Goal: Contribute content: Contribute content

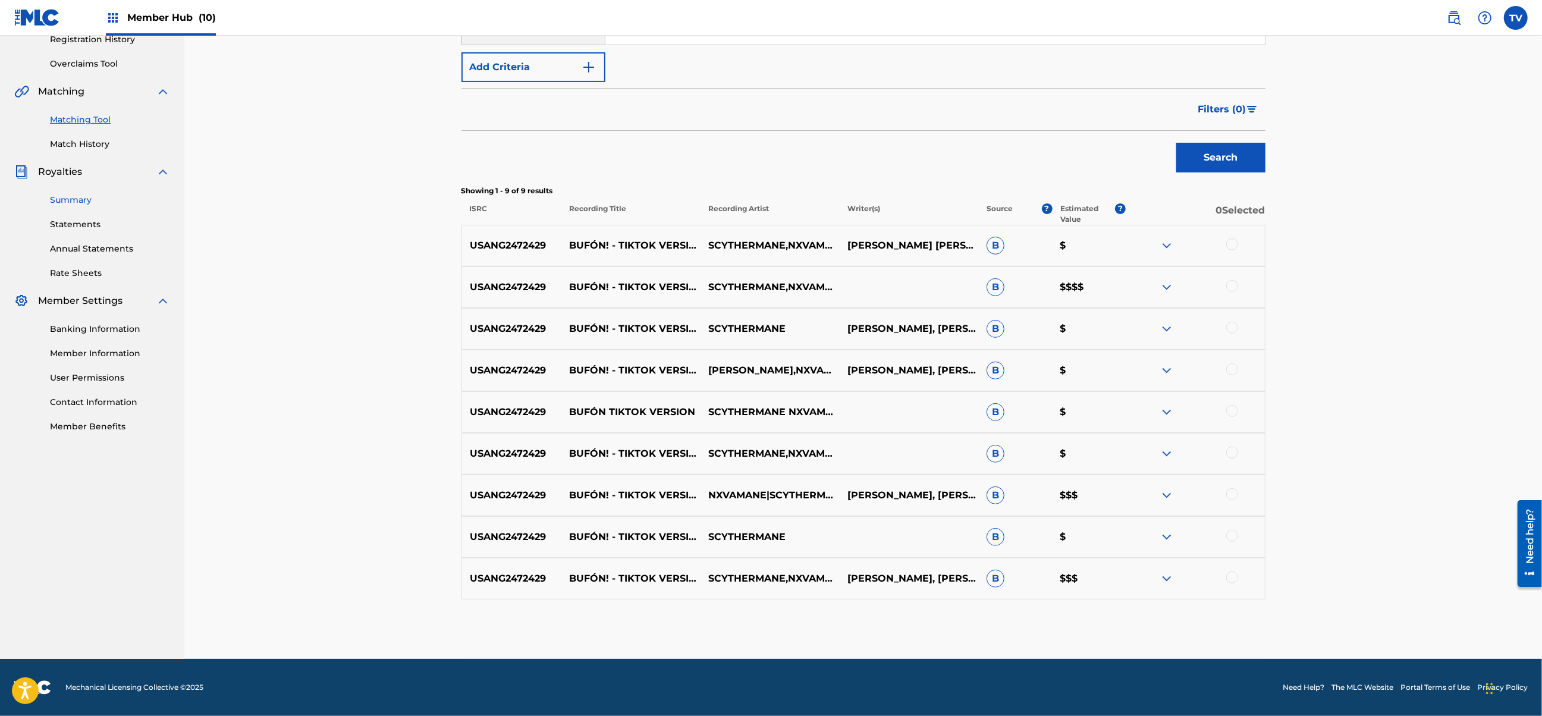
click at [79, 205] on link "Summary" at bounding box center [110, 200] width 120 height 12
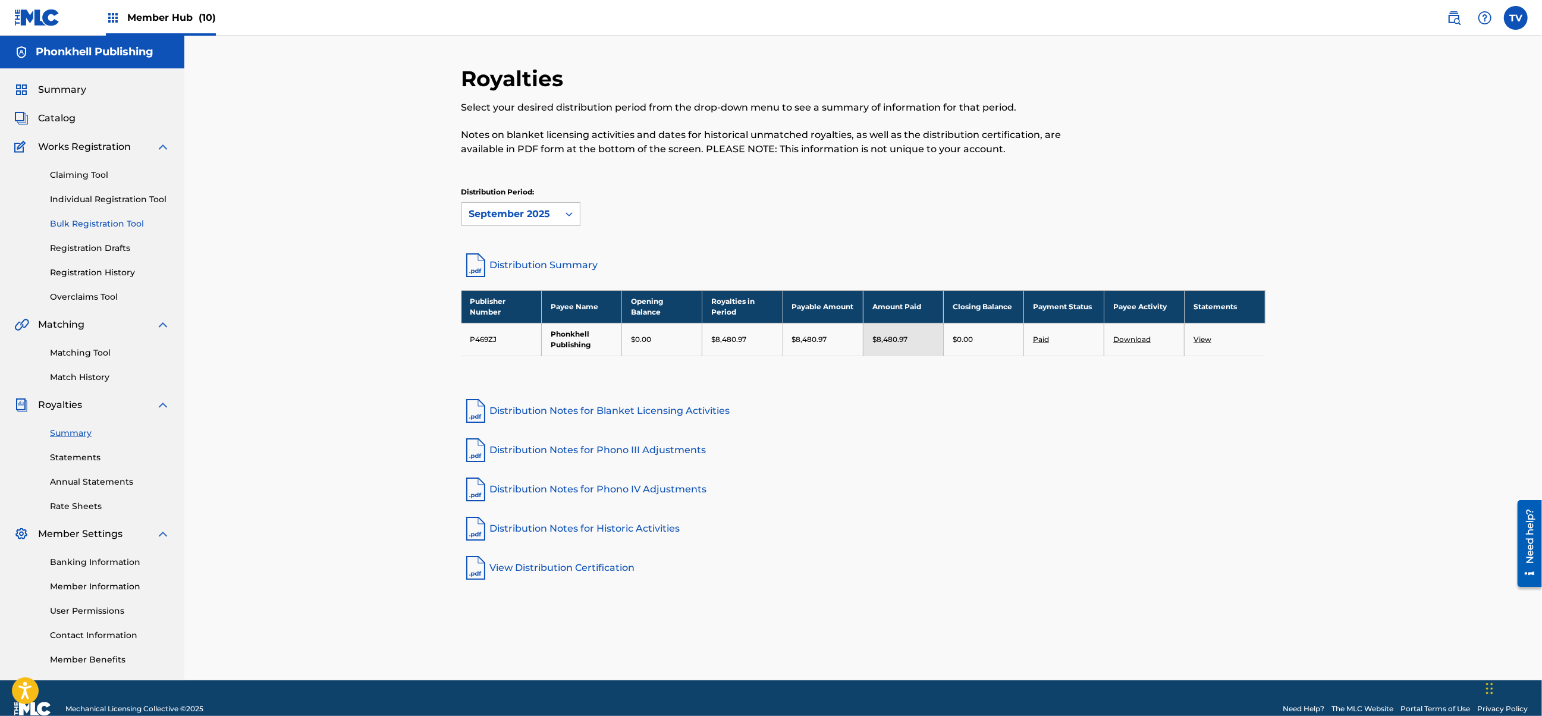
click at [89, 224] on link "Bulk Registration Tool" at bounding box center [110, 224] width 120 height 12
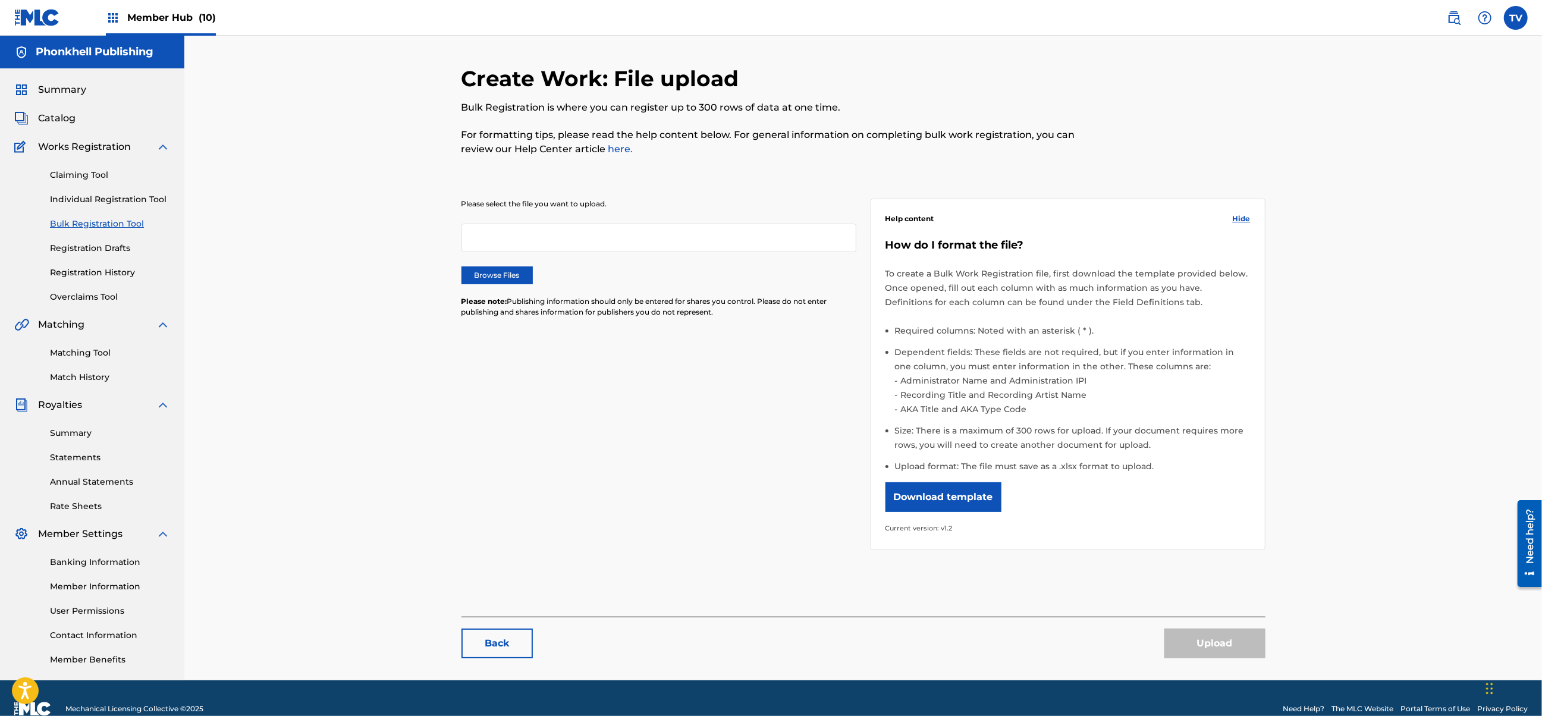
drag, startPoint x: 503, startPoint y: 258, endPoint x: 503, endPoint y: 264, distance: 6.0
click at [503, 261] on div "Please select the file you want to upload. Browse Files Please note: Publishing…" at bounding box center [659, 265] width 395 height 133
click at [504, 272] on label "Browse Files" at bounding box center [497, 275] width 71 height 18
click at [0, 0] on input "Browse Files" at bounding box center [0, 0] width 0 height 0
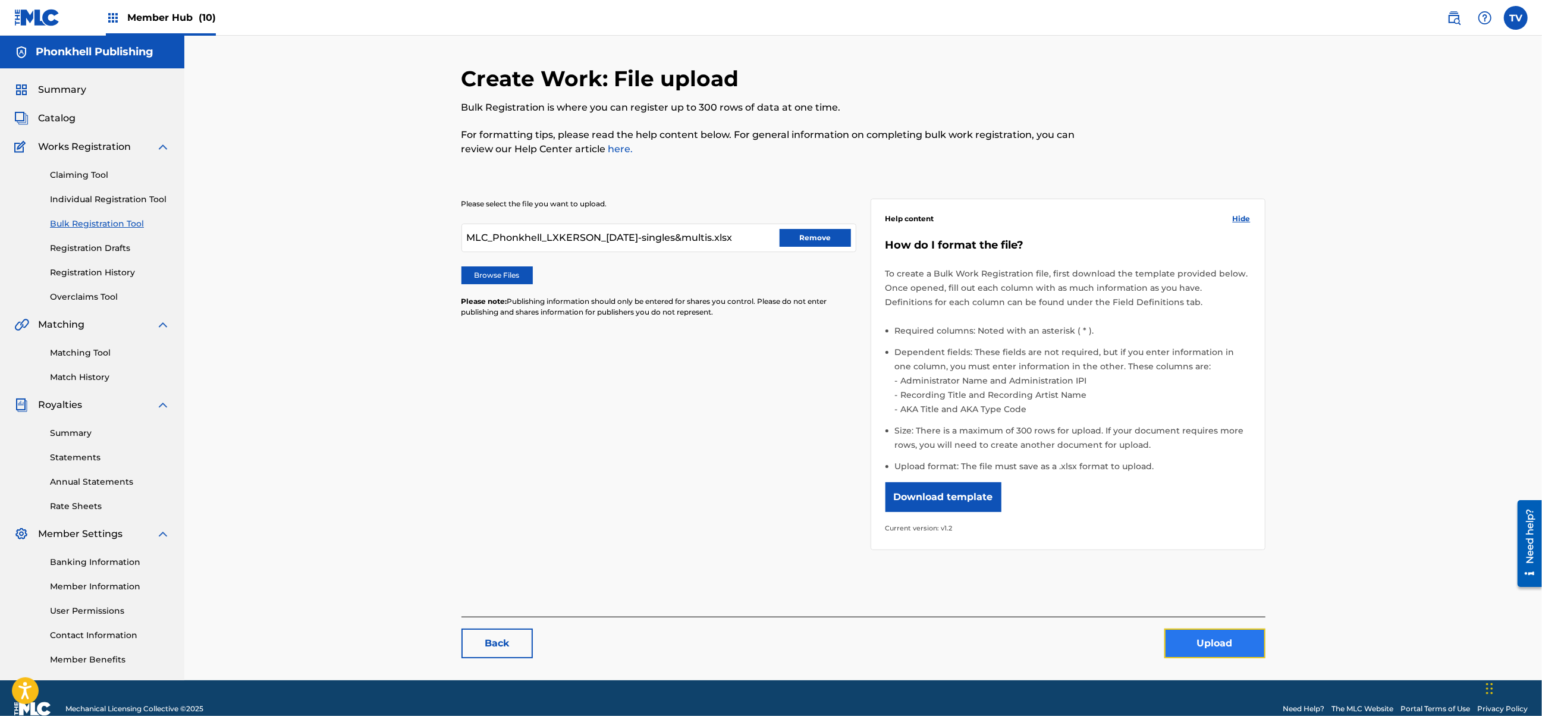
click at [1224, 644] on button "Upload" at bounding box center [1215, 644] width 101 height 30
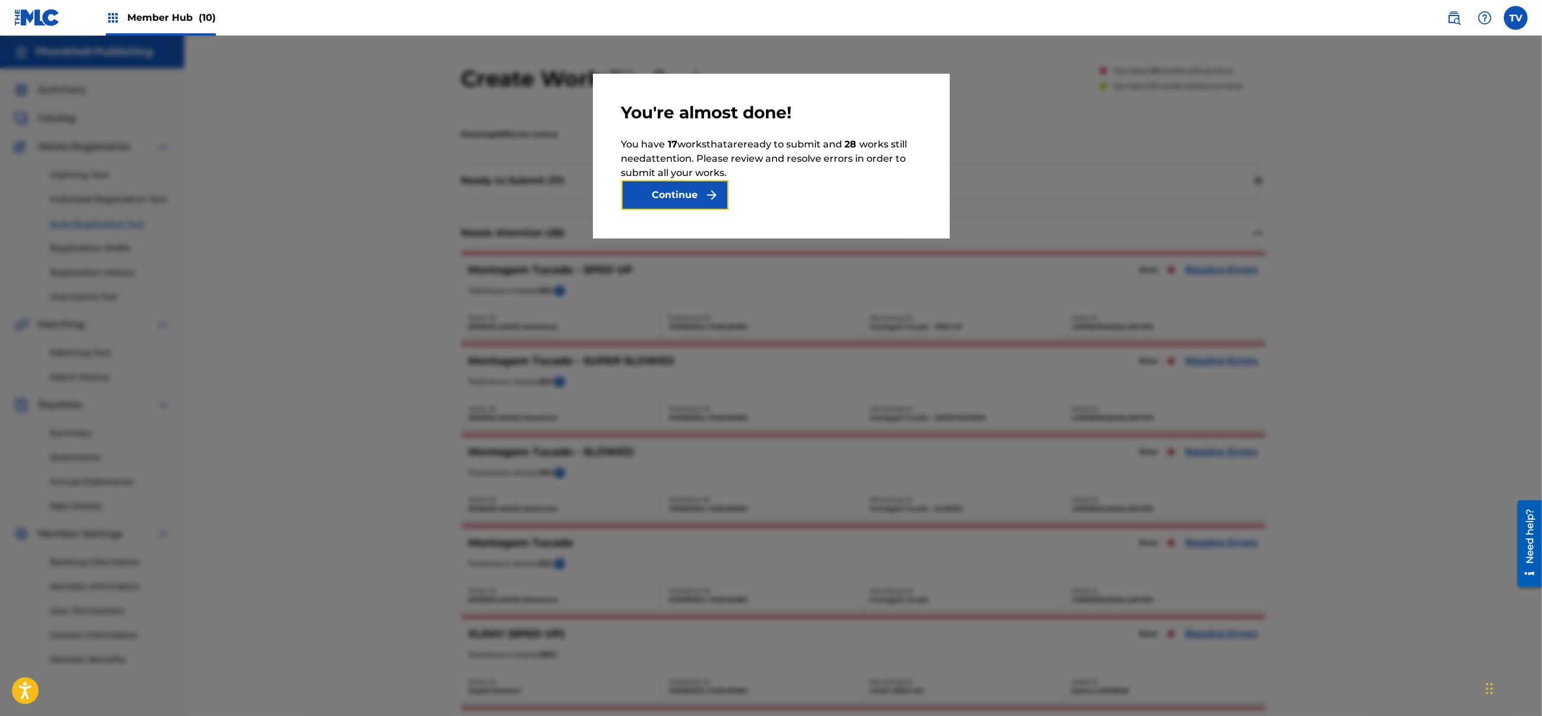
click at [679, 189] on button "Continue" at bounding box center [675, 195] width 107 height 30
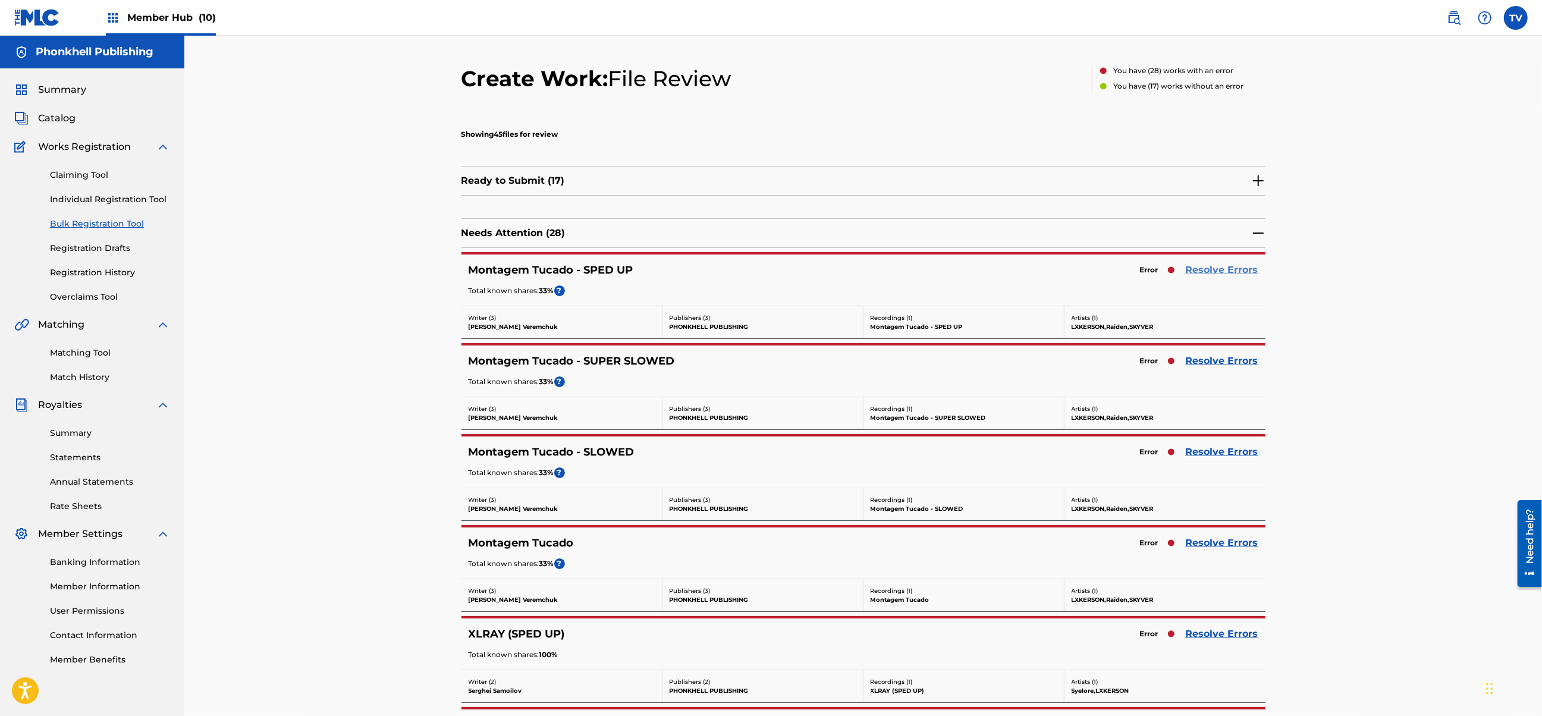
click at [1224, 267] on link "Resolve Errors" at bounding box center [1222, 270] width 73 height 14
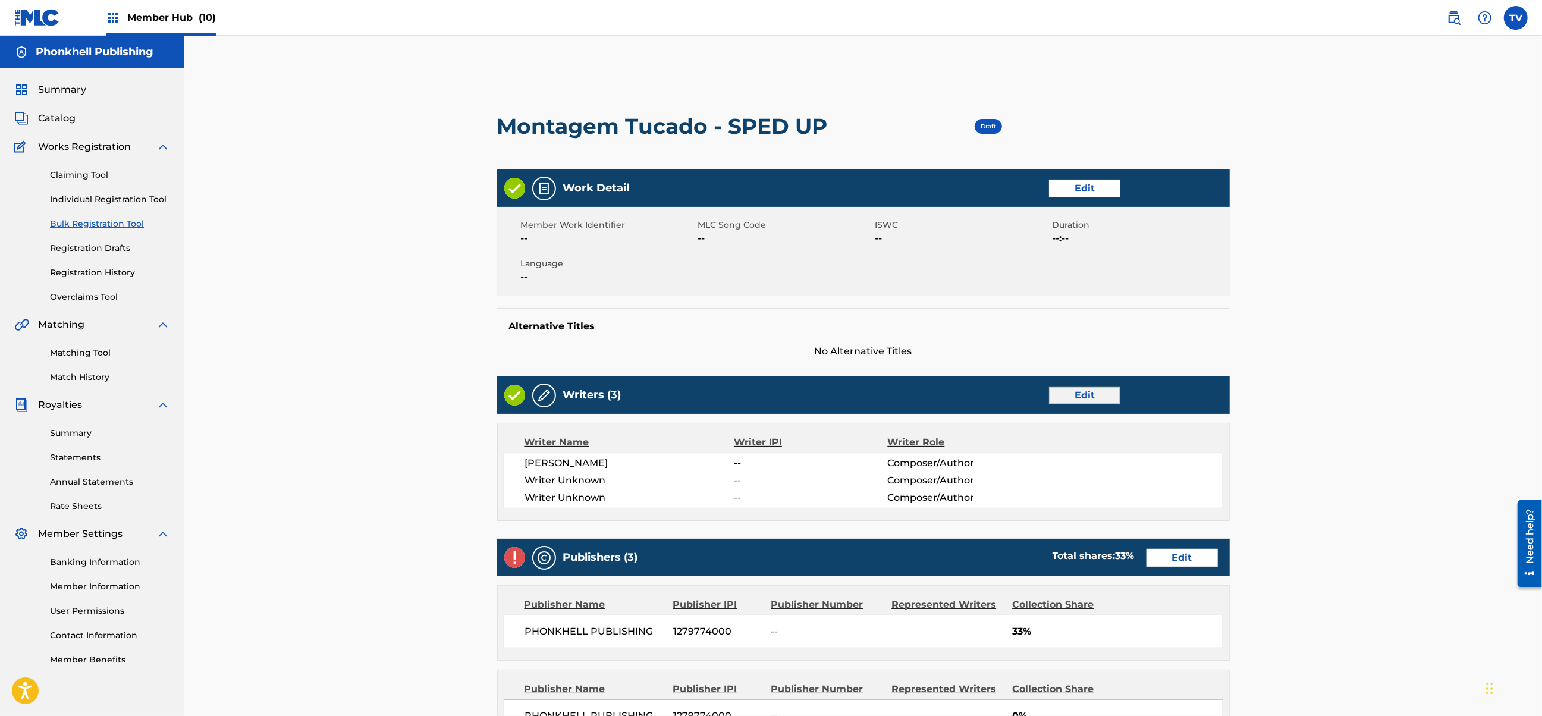
click at [1064, 396] on link "Edit" at bounding box center [1084, 396] width 71 height 18
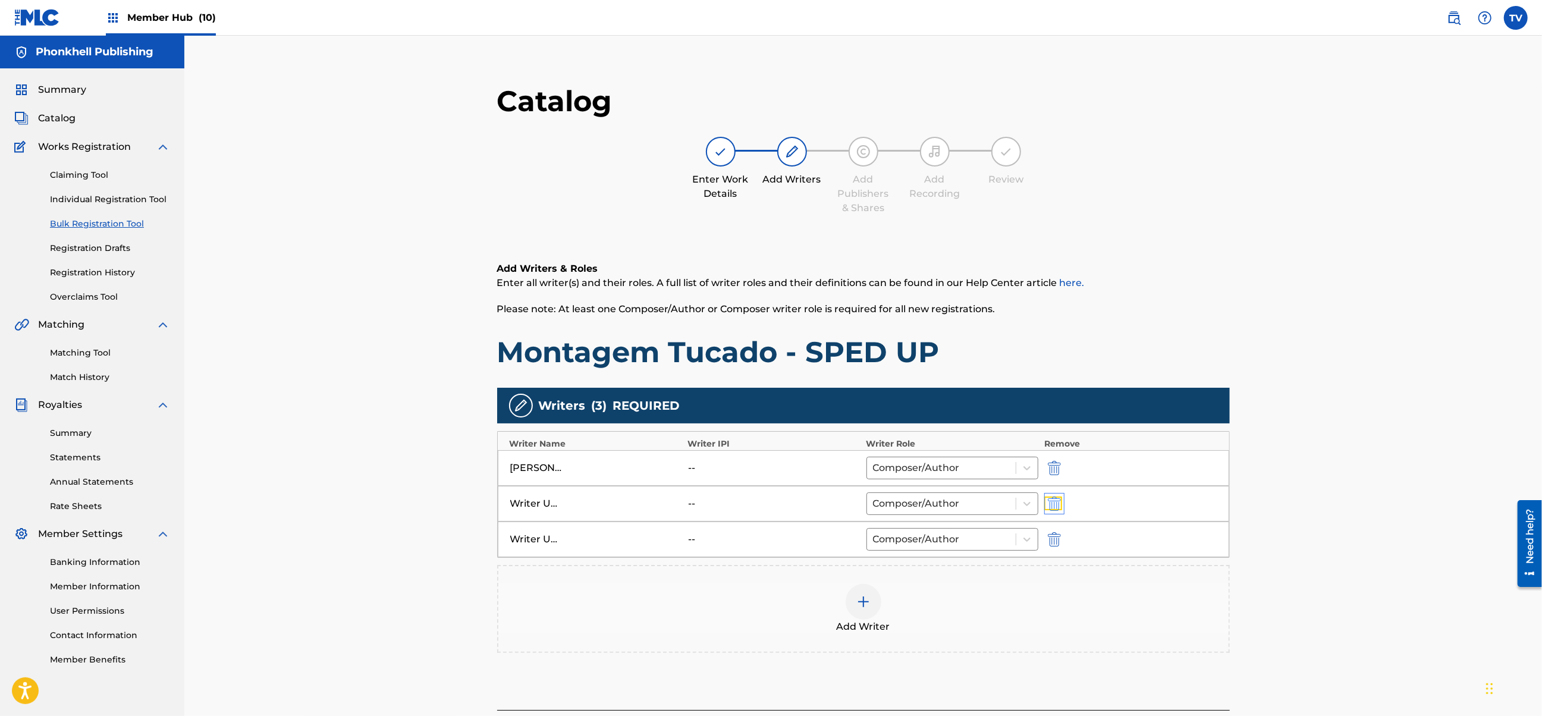
click at [1056, 506] on img "submit" at bounding box center [1054, 504] width 13 height 14
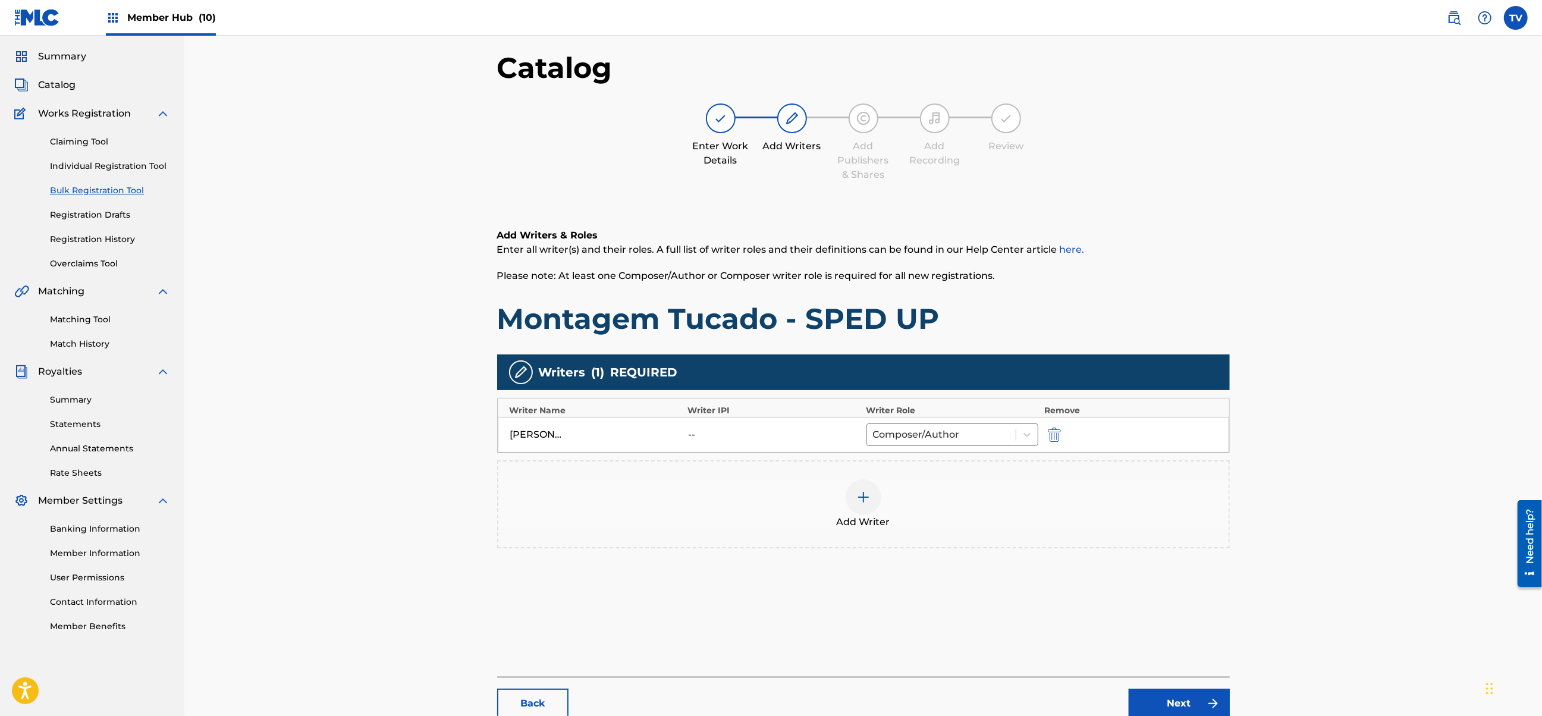
scroll to position [134, 0]
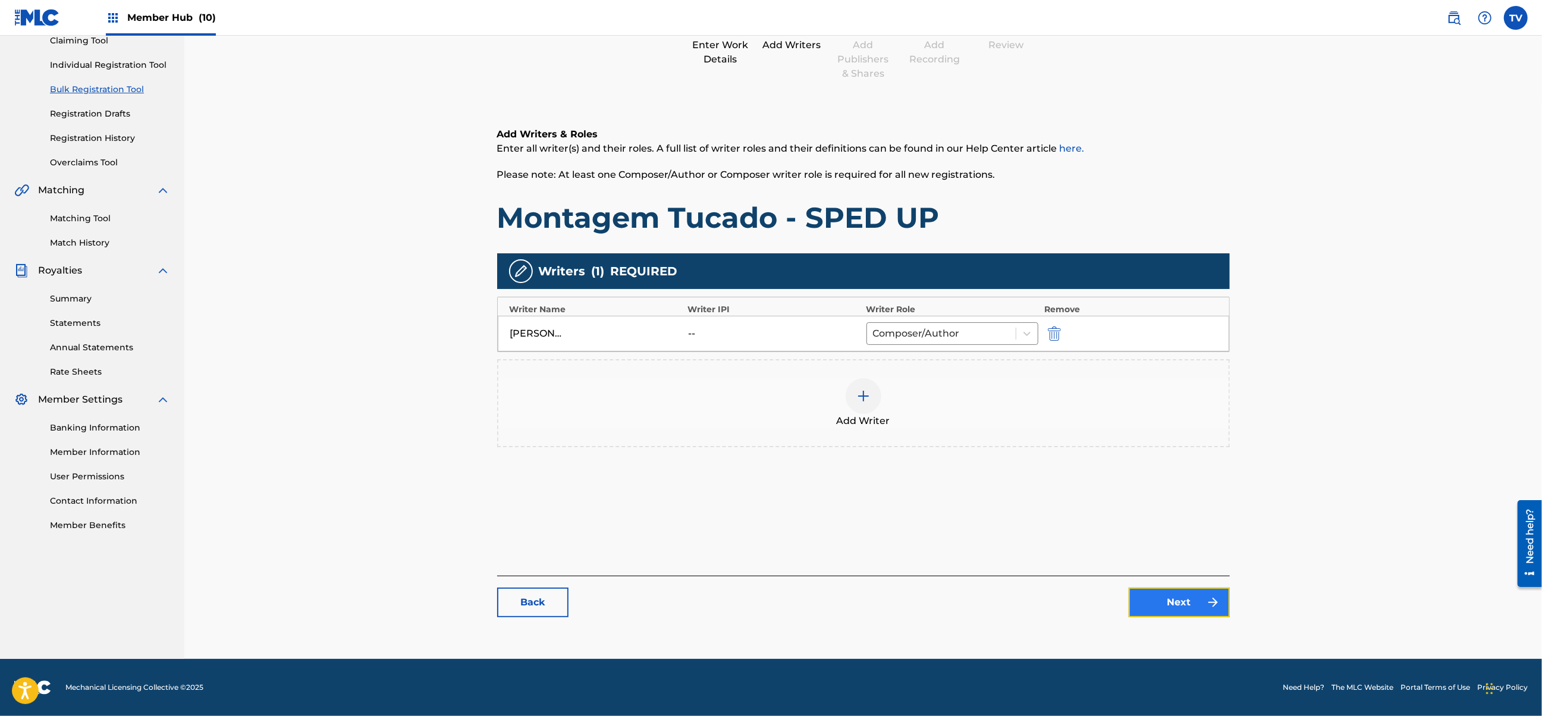
click at [1197, 594] on link "Next" at bounding box center [1179, 603] width 101 height 30
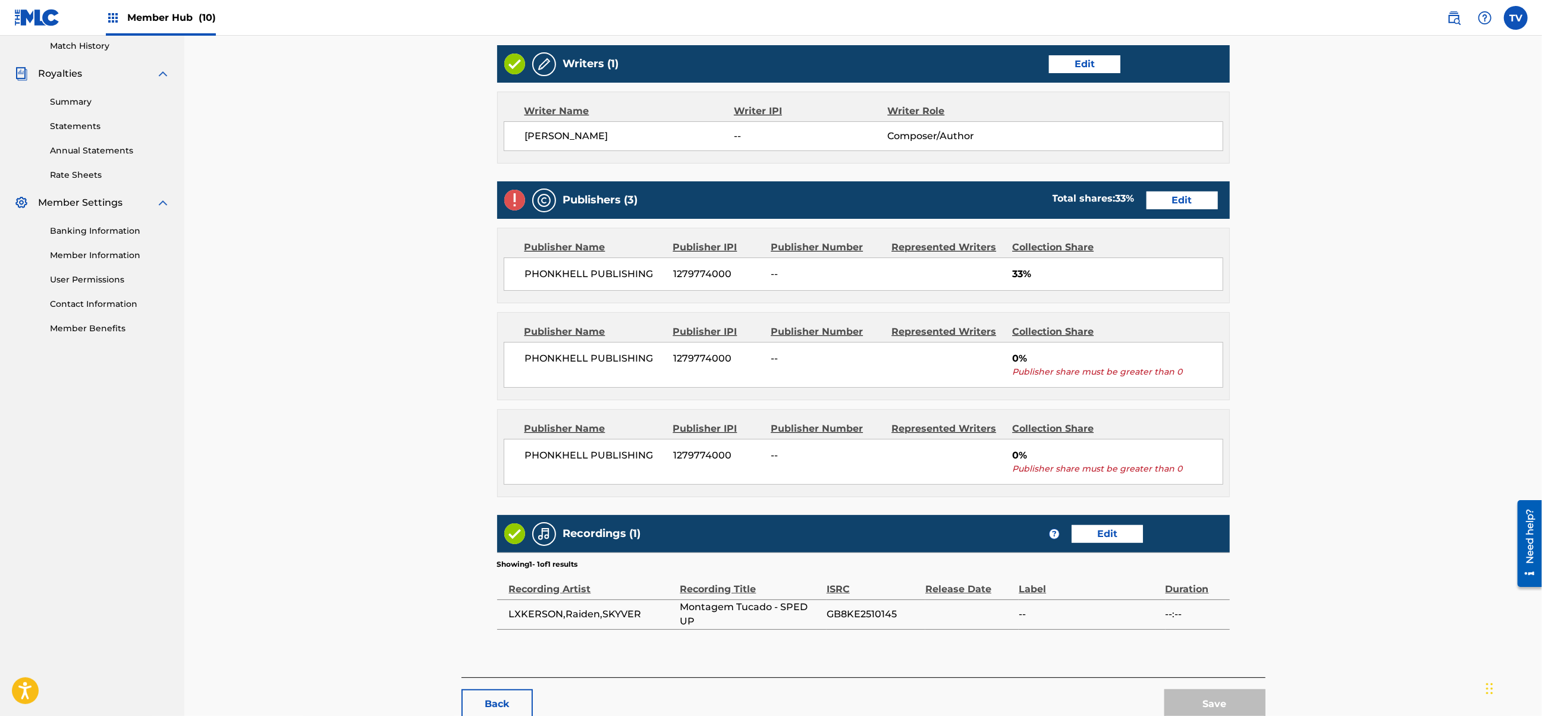
scroll to position [406, 0]
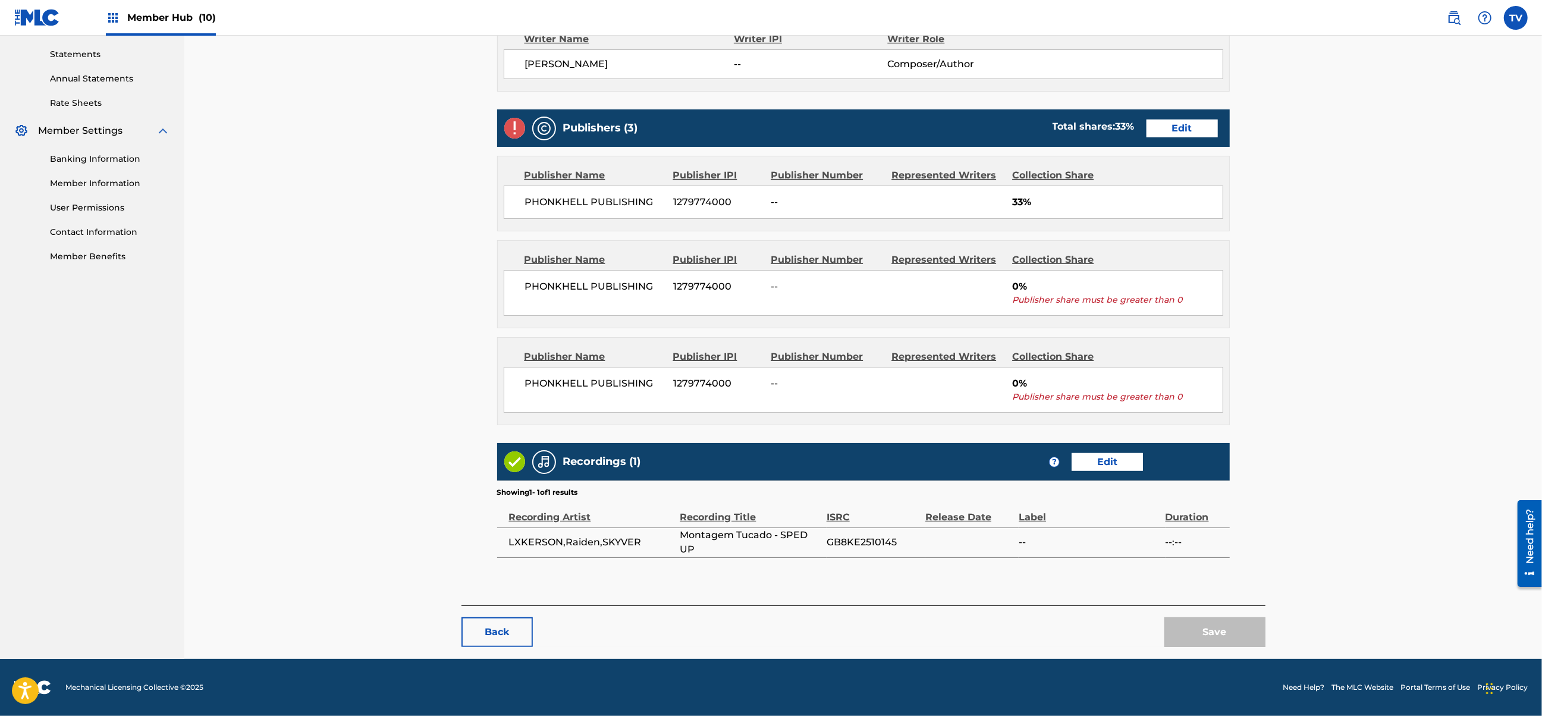
click at [1178, 141] on div "Publishers (3) Total shares: 33 % Edit" at bounding box center [863, 127] width 733 height 37
click at [1174, 129] on link "Edit" at bounding box center [1182, 129] width 71 height 18
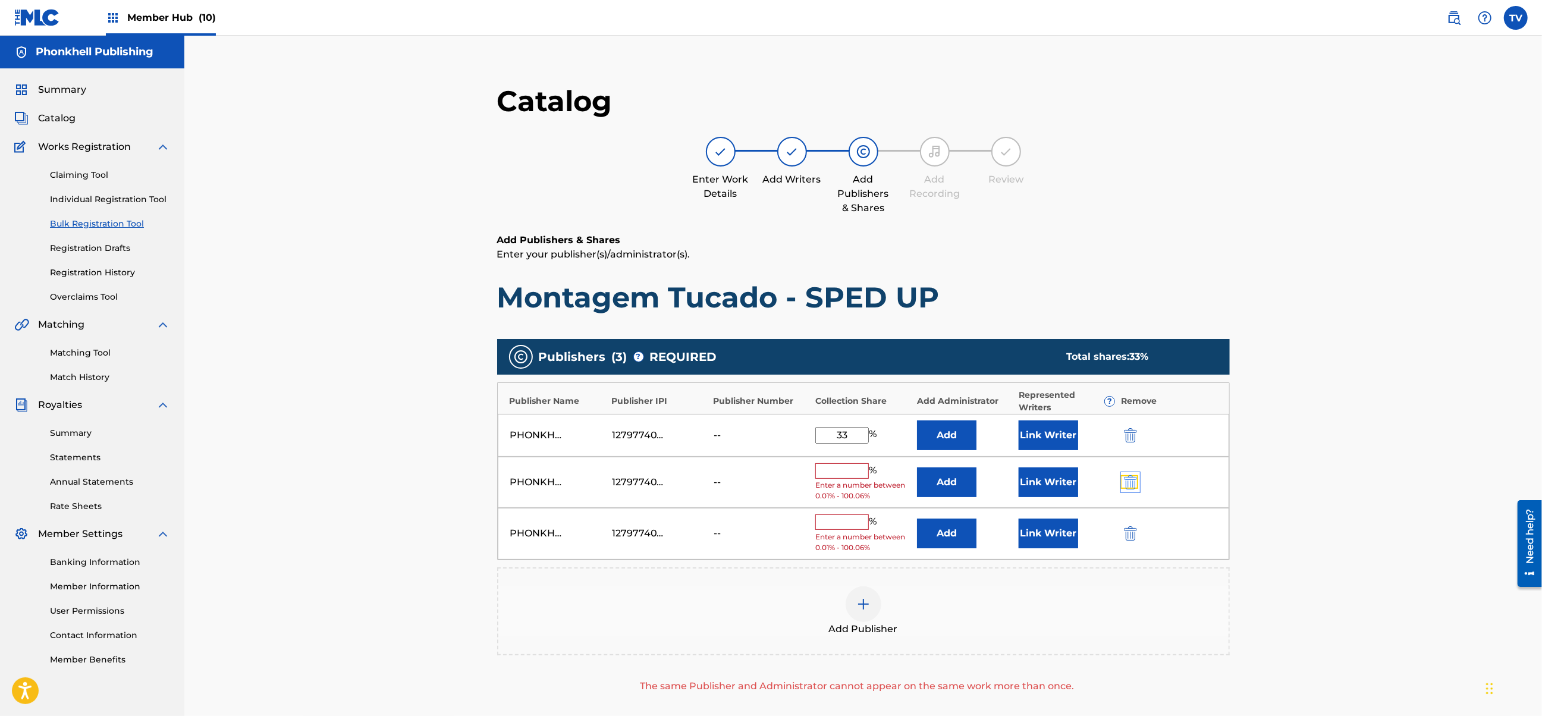
click at [1133, 478] on img "submit" at bounding box center [1130, 482] width 13 height 14
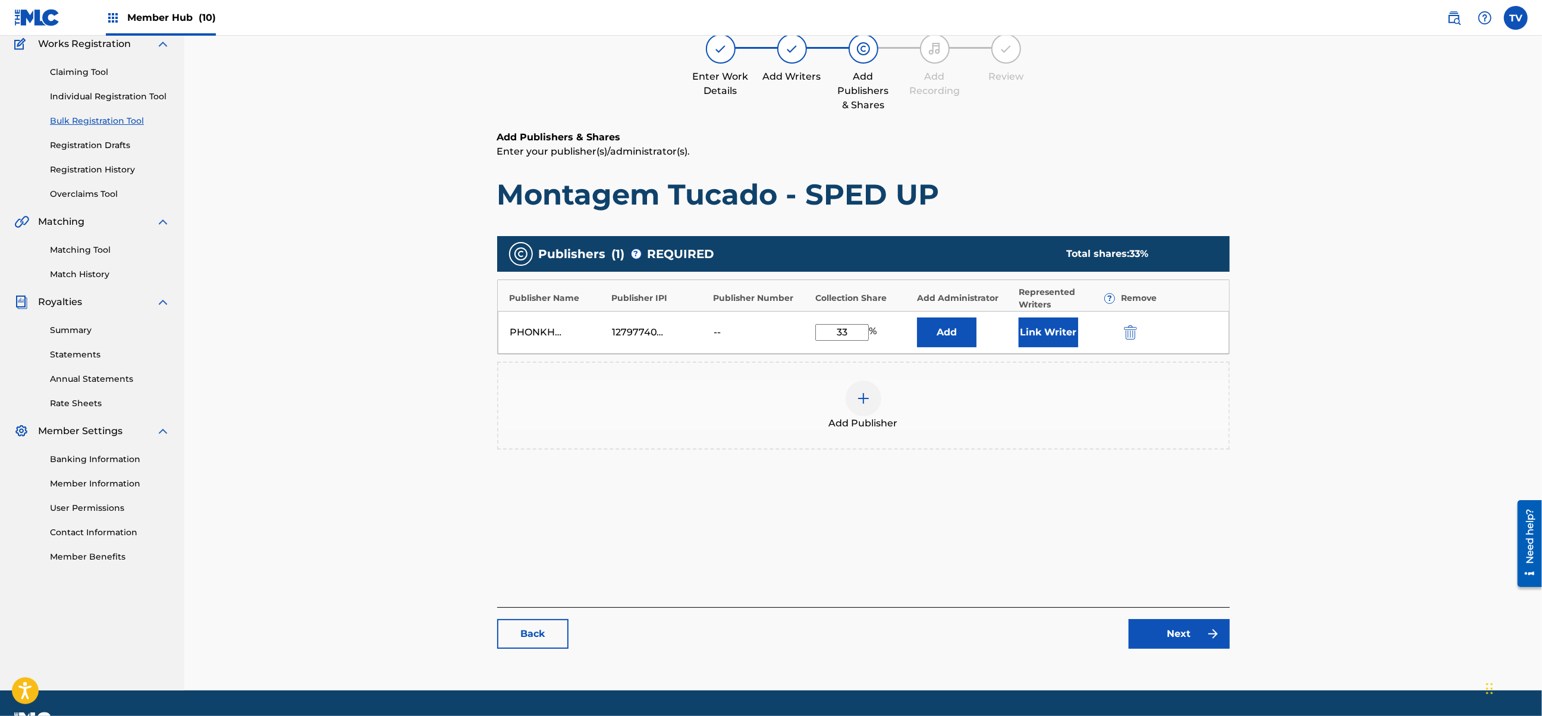
scroll to position [134, 0]
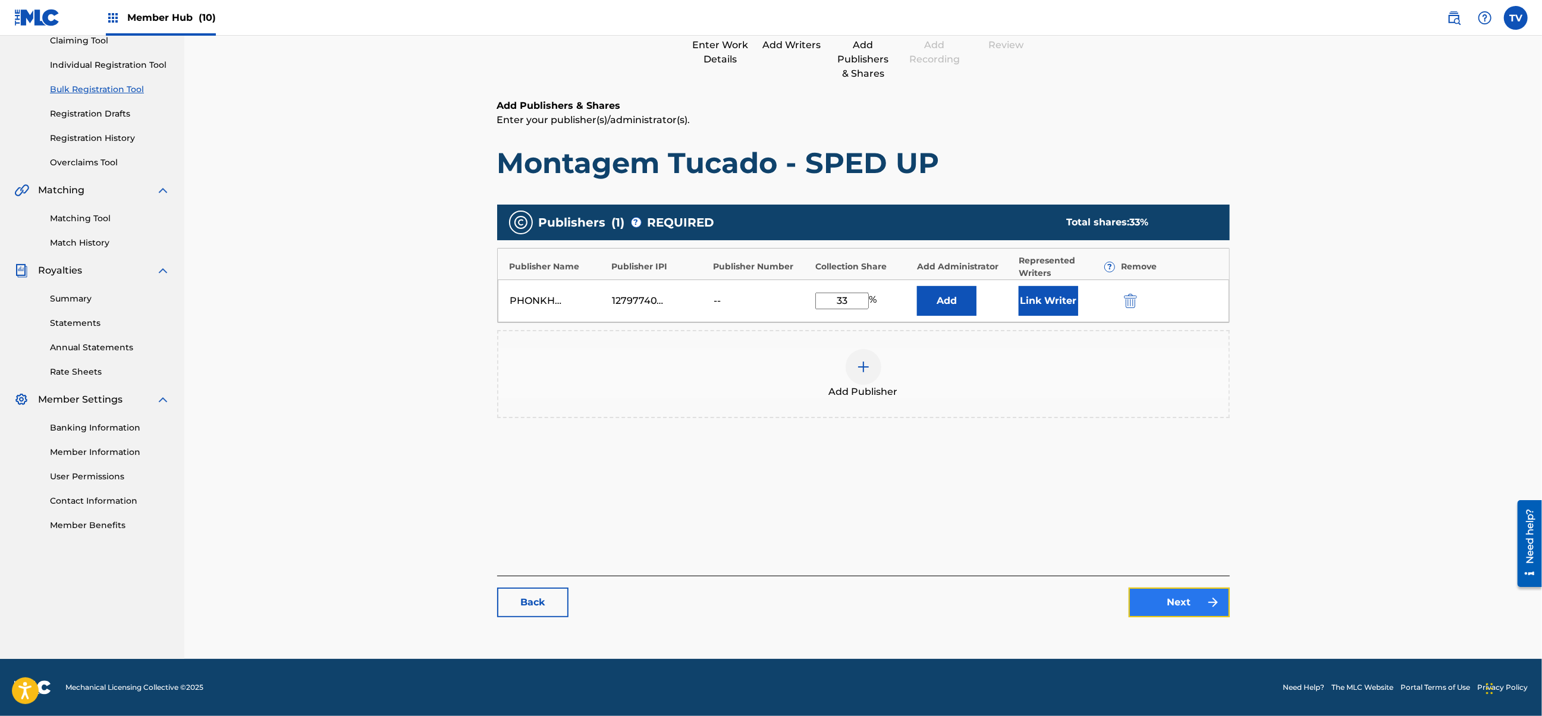
click at [1162, 588] on link "Next" at bounding box center [1179, 603] width 101 height 30
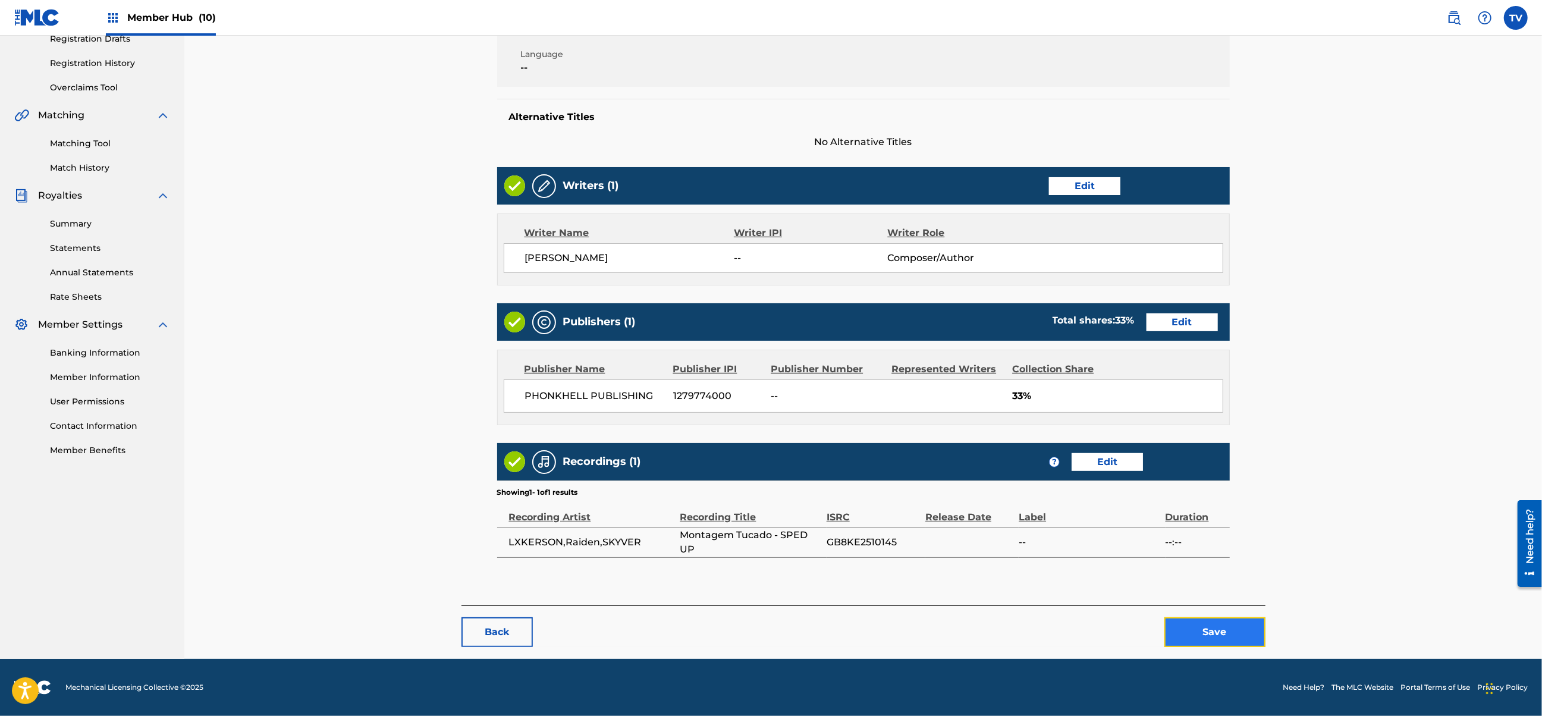
click at [1226, 625] on button "Save" at bounding box center [1215, 632] width 101 height 30
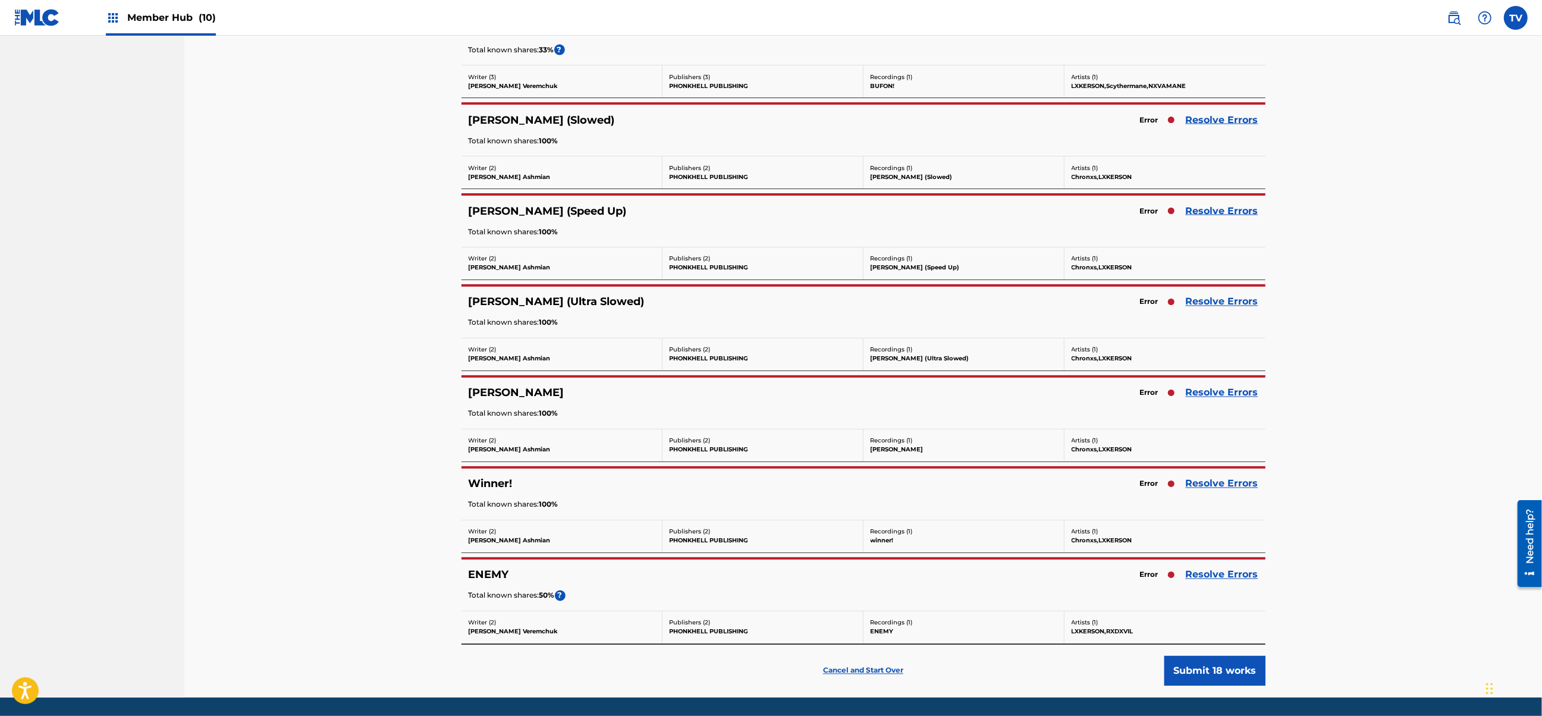
scroll to position [2062, 0]
click at [1218, 309] on link "Resolve Errors" at bounding box center [1222, 301] width 73 height 14
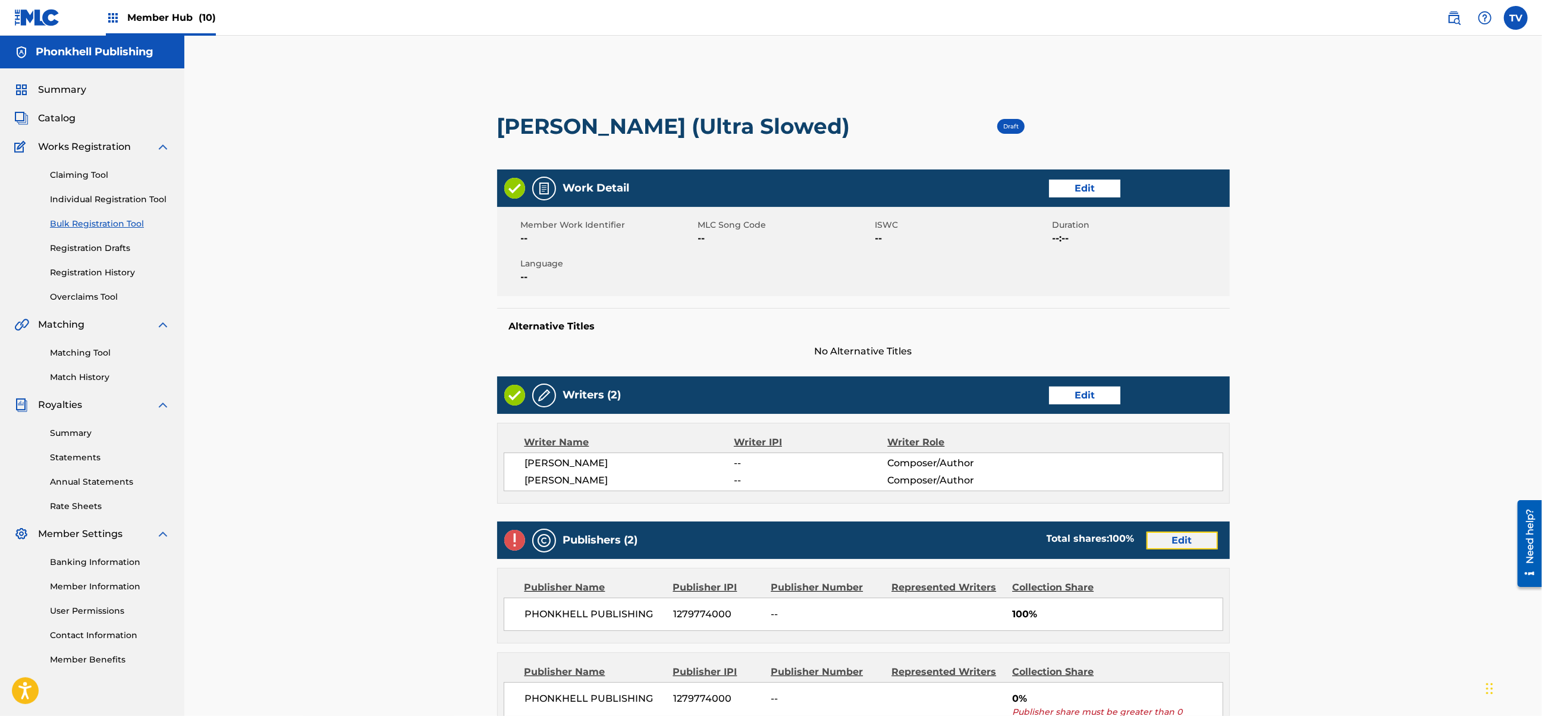
click at [1176, 535] on link "Edit" at bounding box center [1182, 541] width 71 height 18
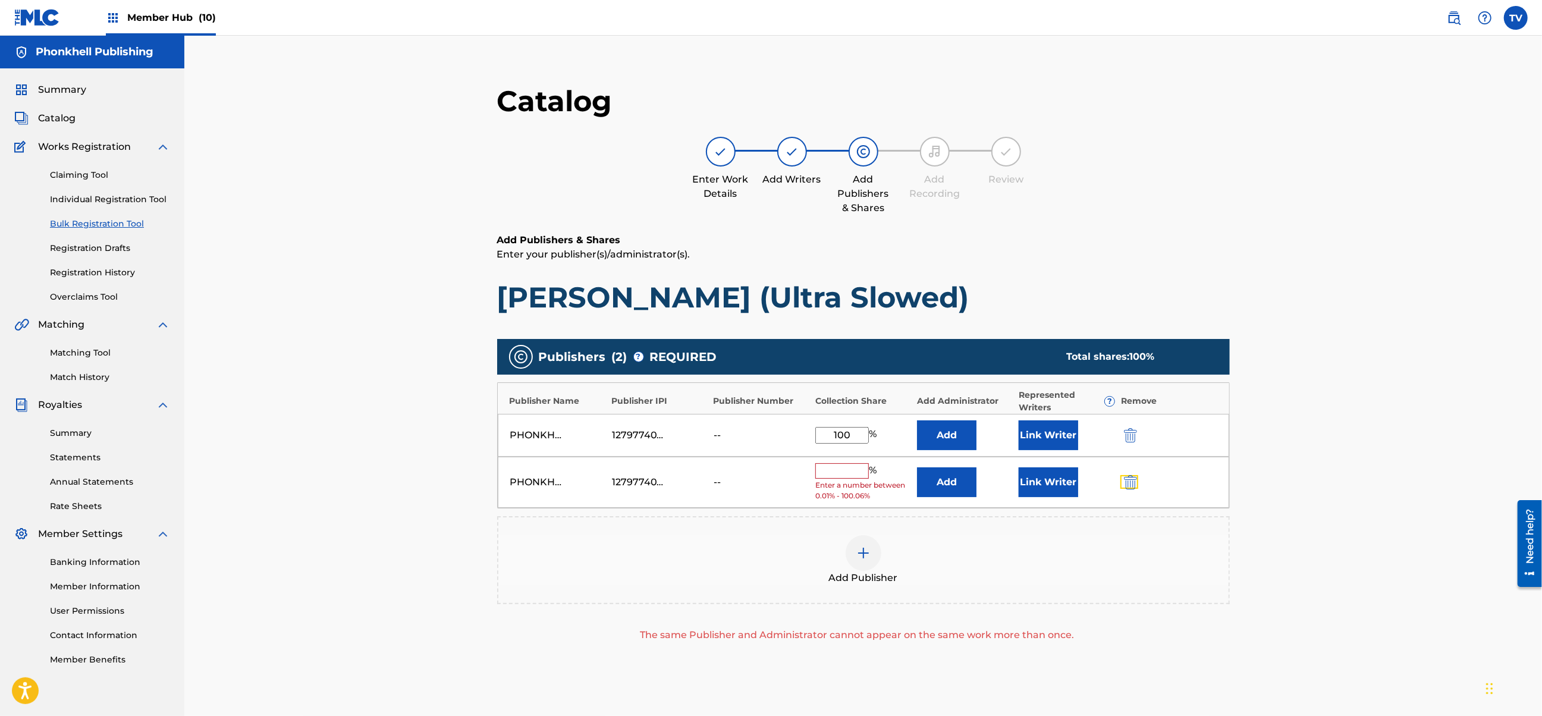
click at [1128, 484] on img "submit" at bounding box center [1130, 482] width 13 height 14
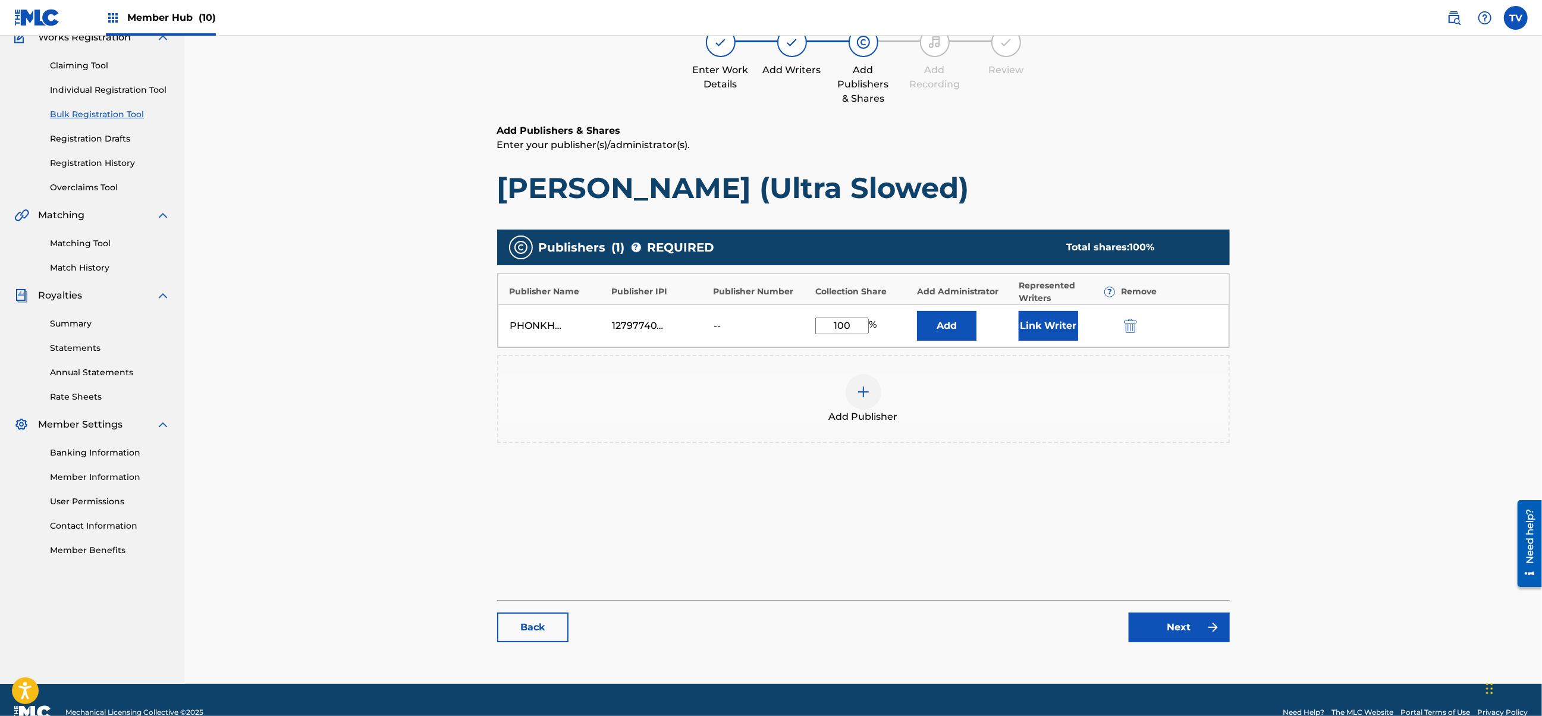
scroll to position [134, 0]
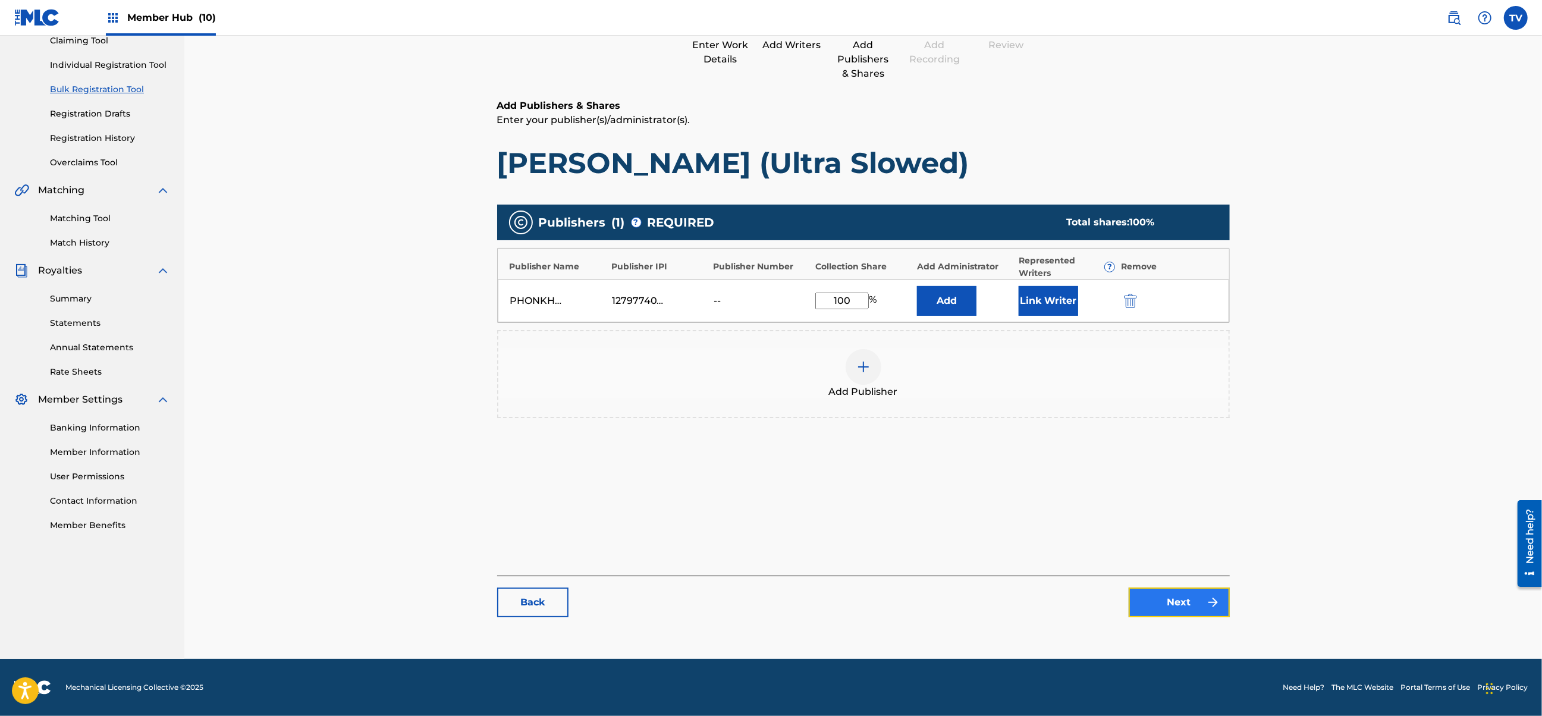
click at [1188, 615] on link "Next" at bounding box center [1179, 603] width 101 height 30
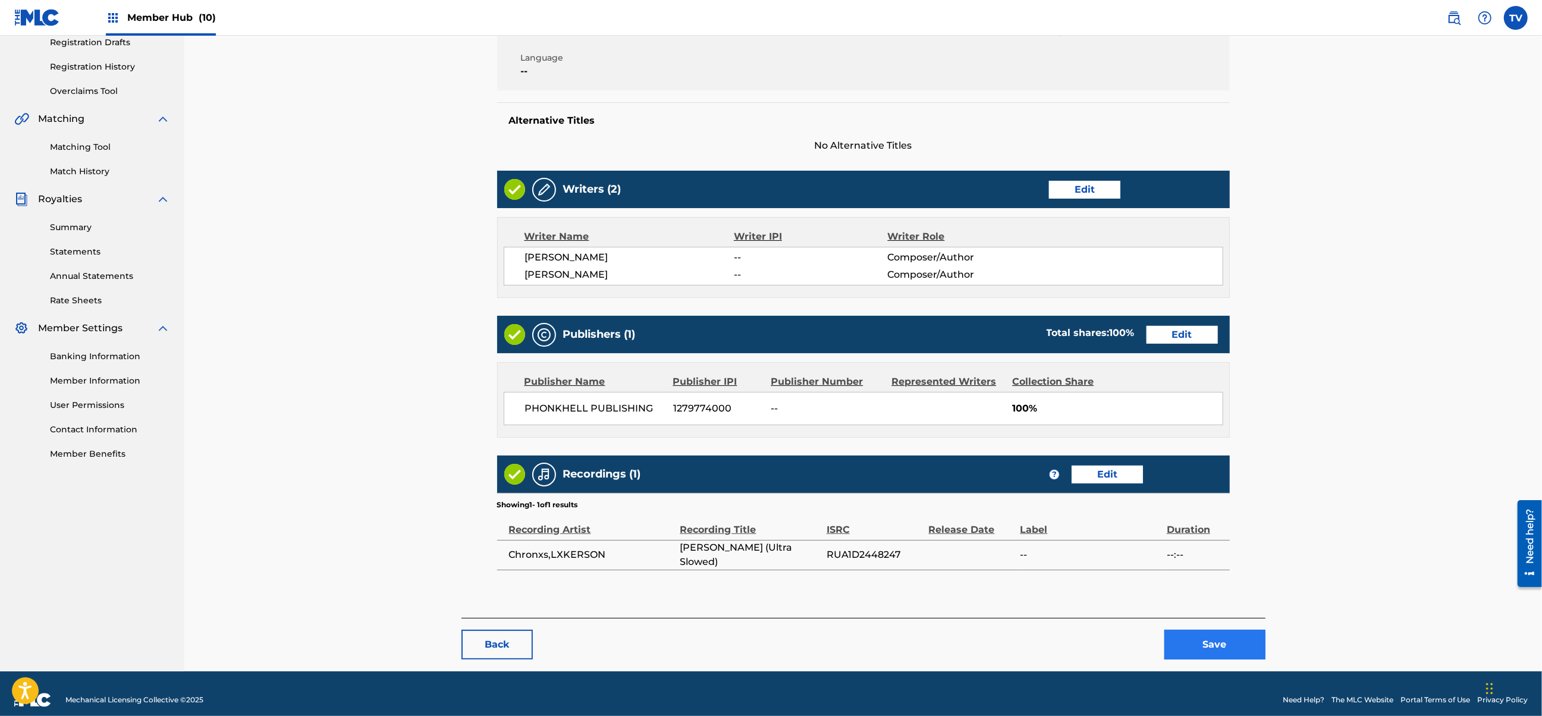
scroll to position [220, 0]
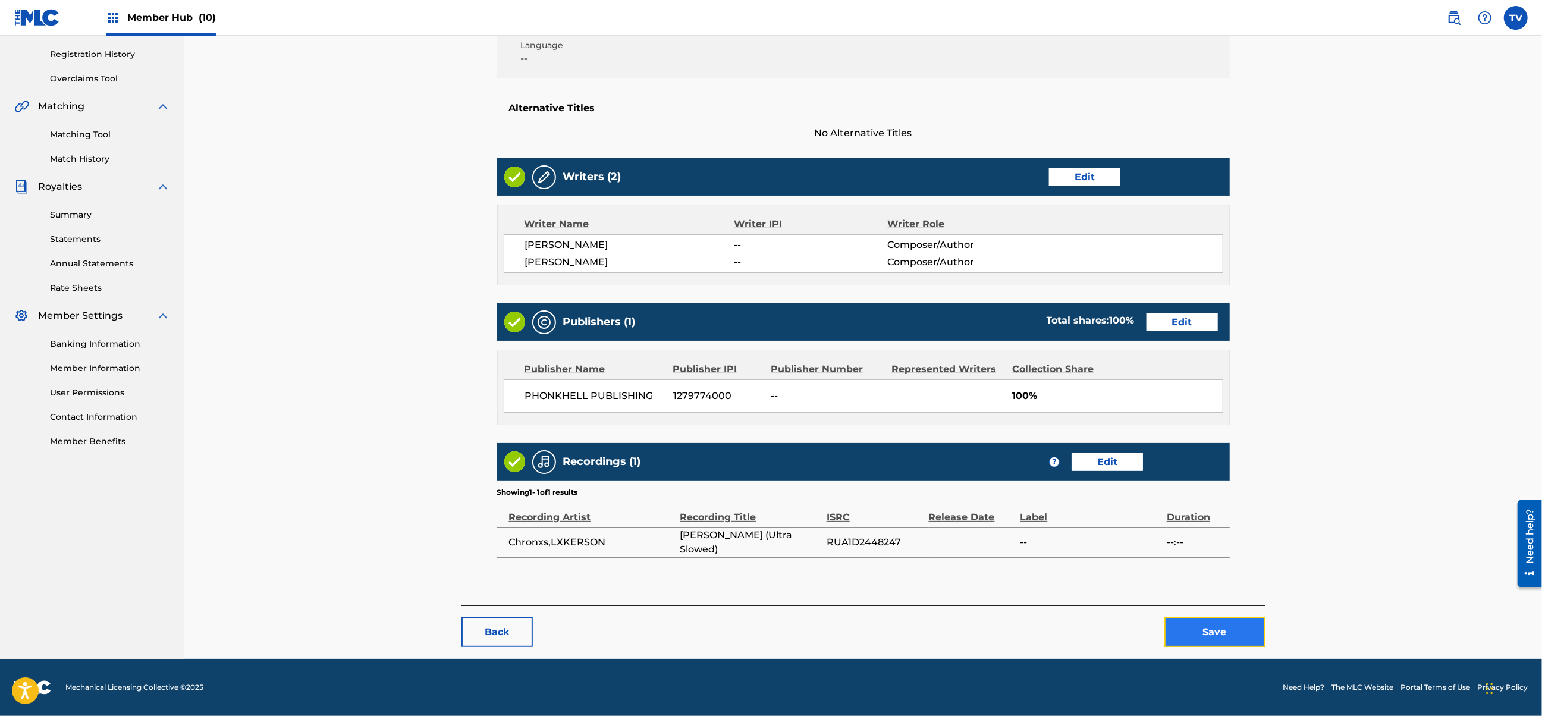
click at [1212, 631] on button "Save" at bounding box center [1215, 632] width 101 height 30
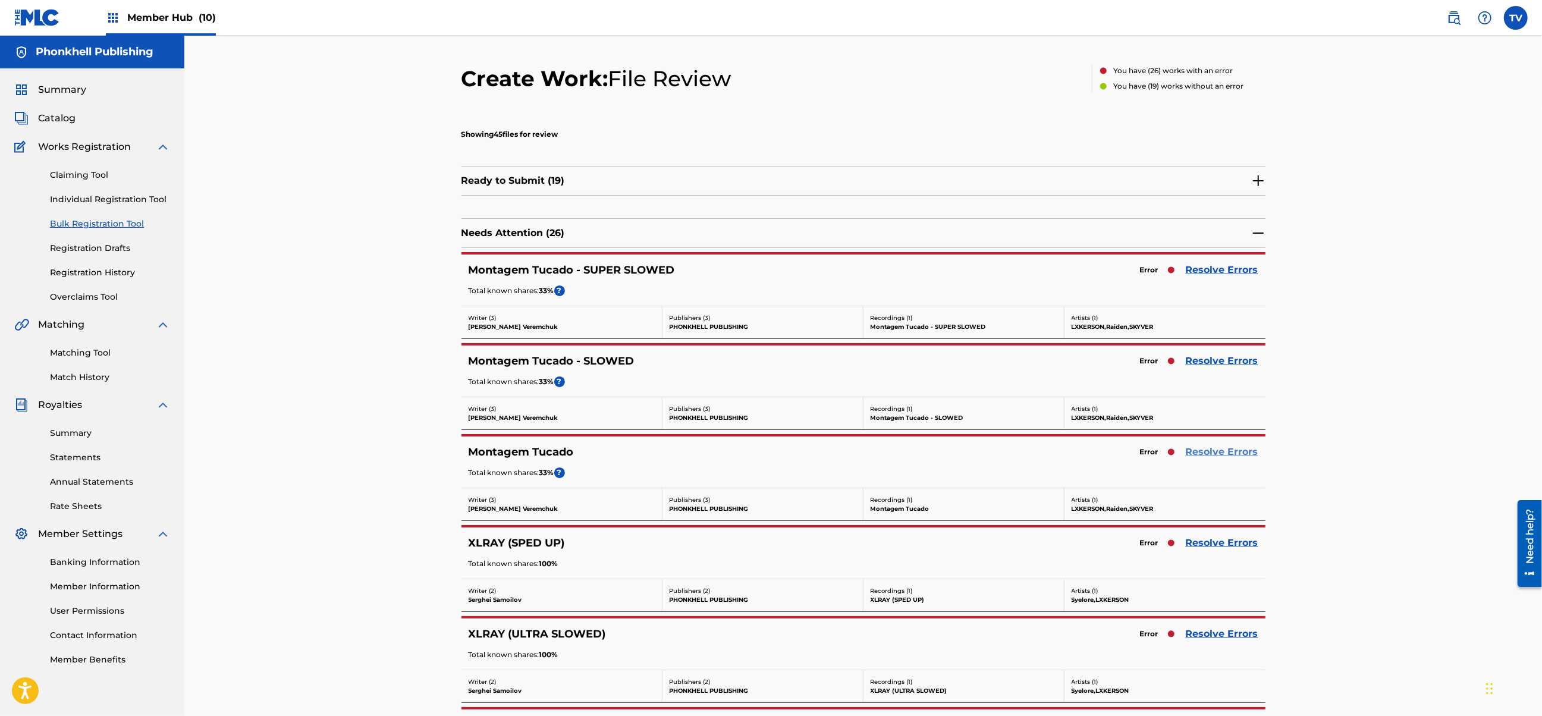
click at [1210, 451] on link "Resolve Errors" at bounding box center [1222, 452] width 73 height 14
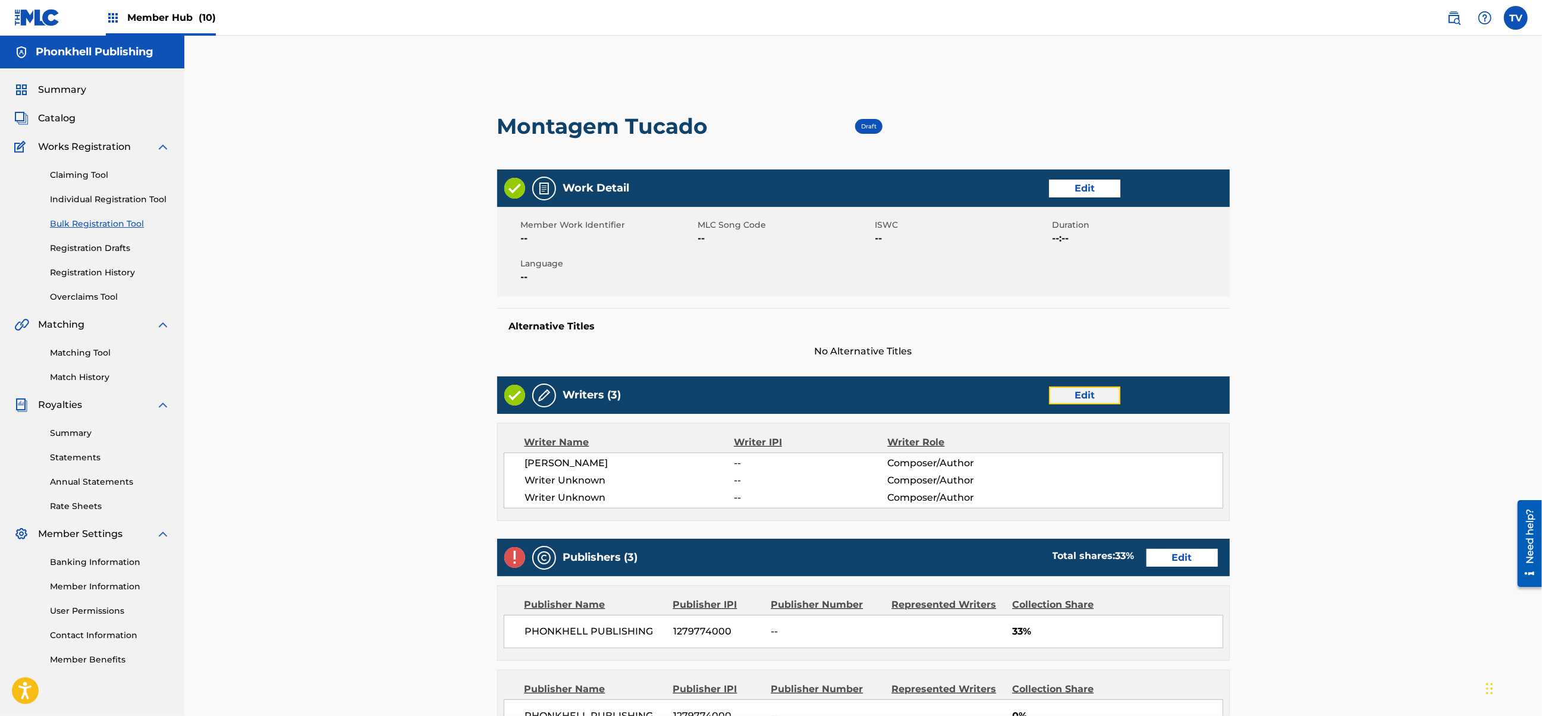
click at [1081, 399] on link "Edit" at bounding box center [1084, 396] width 71 height 18
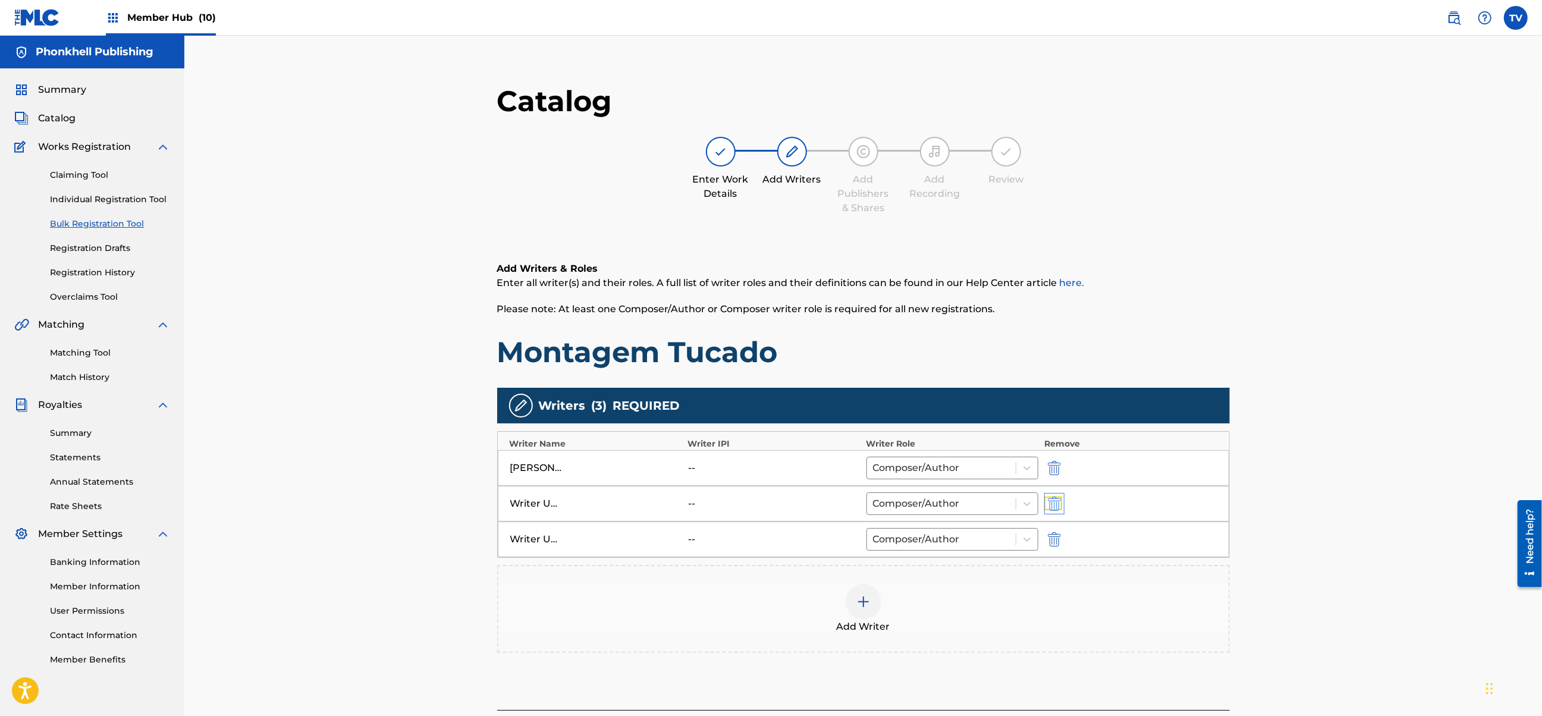
click at [1052, 506] on img "submit" at bounding box center [1054, 504] width 13 height 14
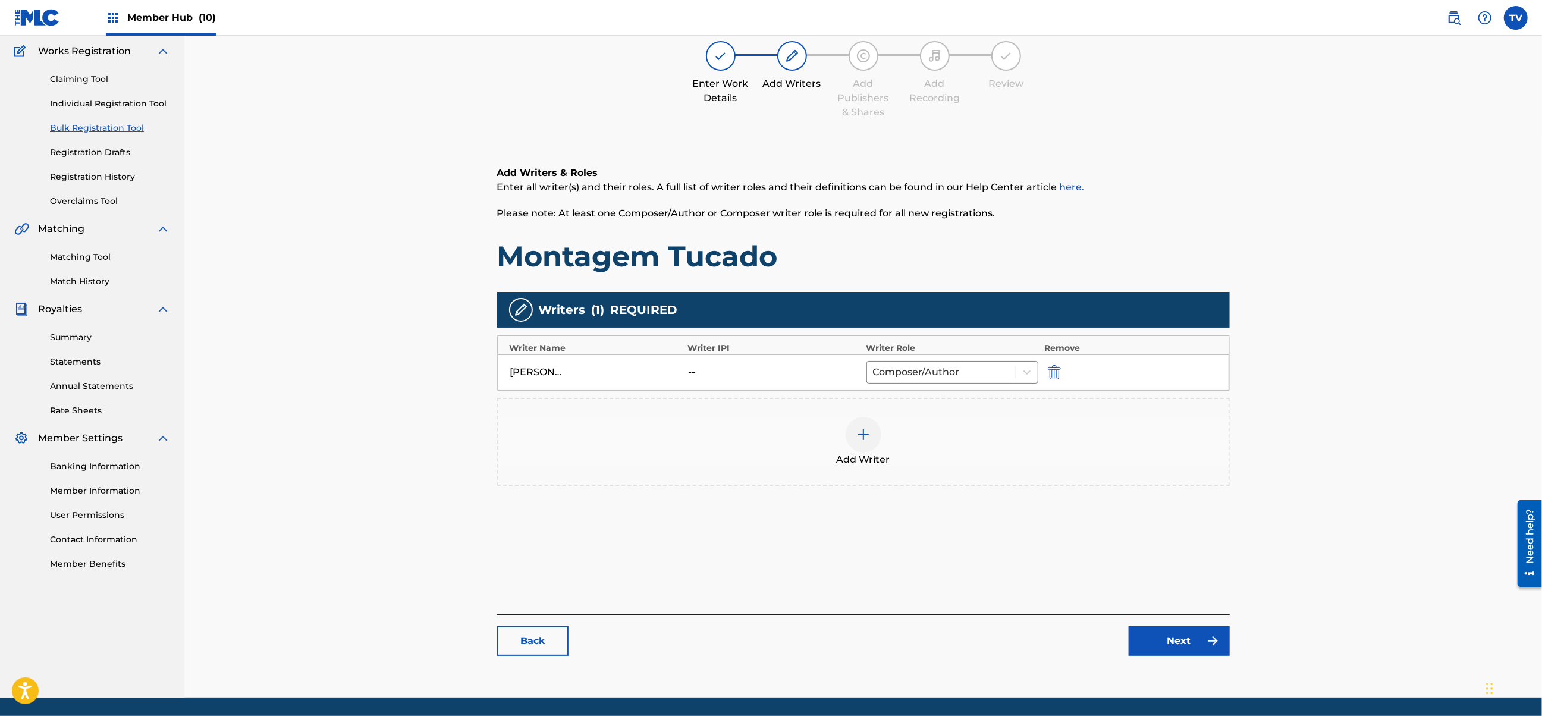
scroll to position [134, 0]
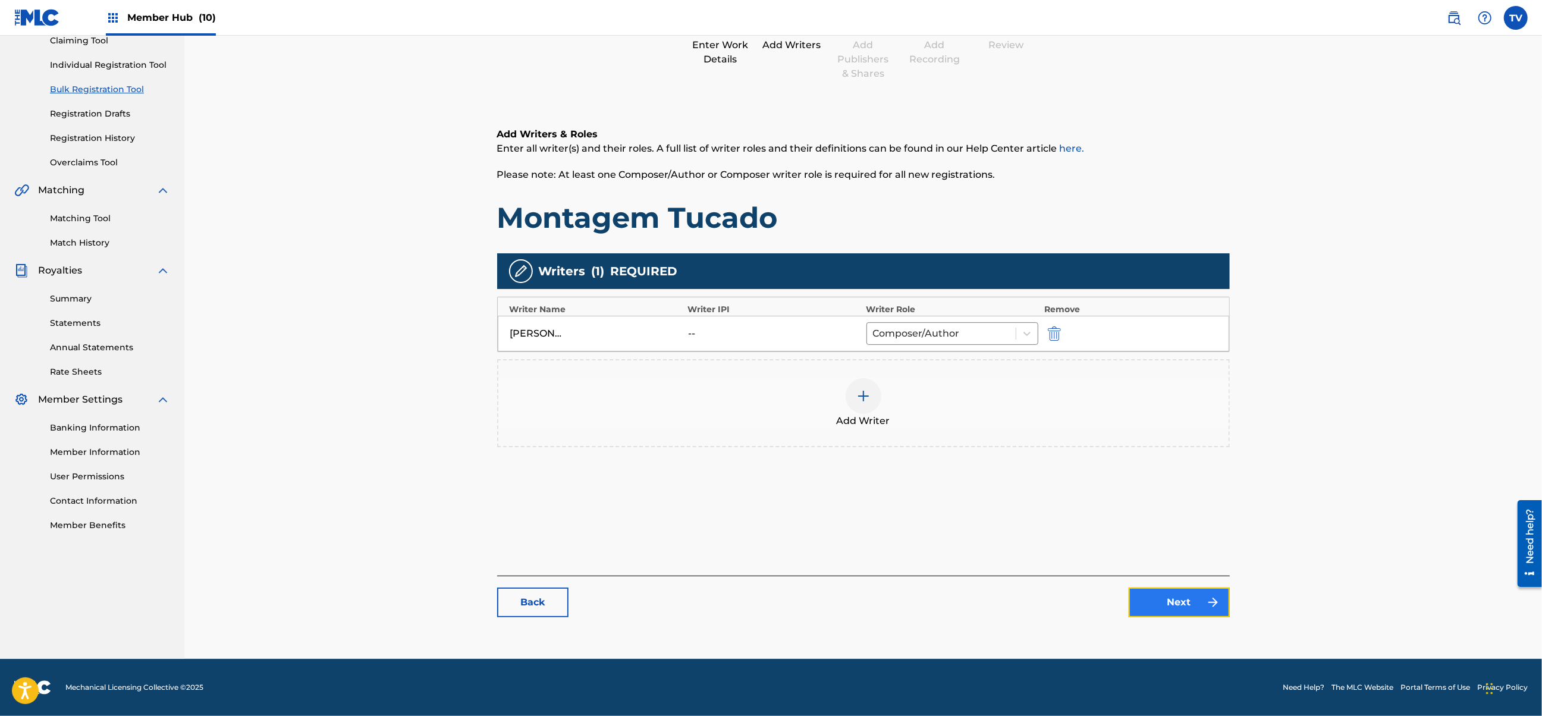
click at [1168, 605] on link "Next" at bounding box center [1179, 603] width 101 height 30
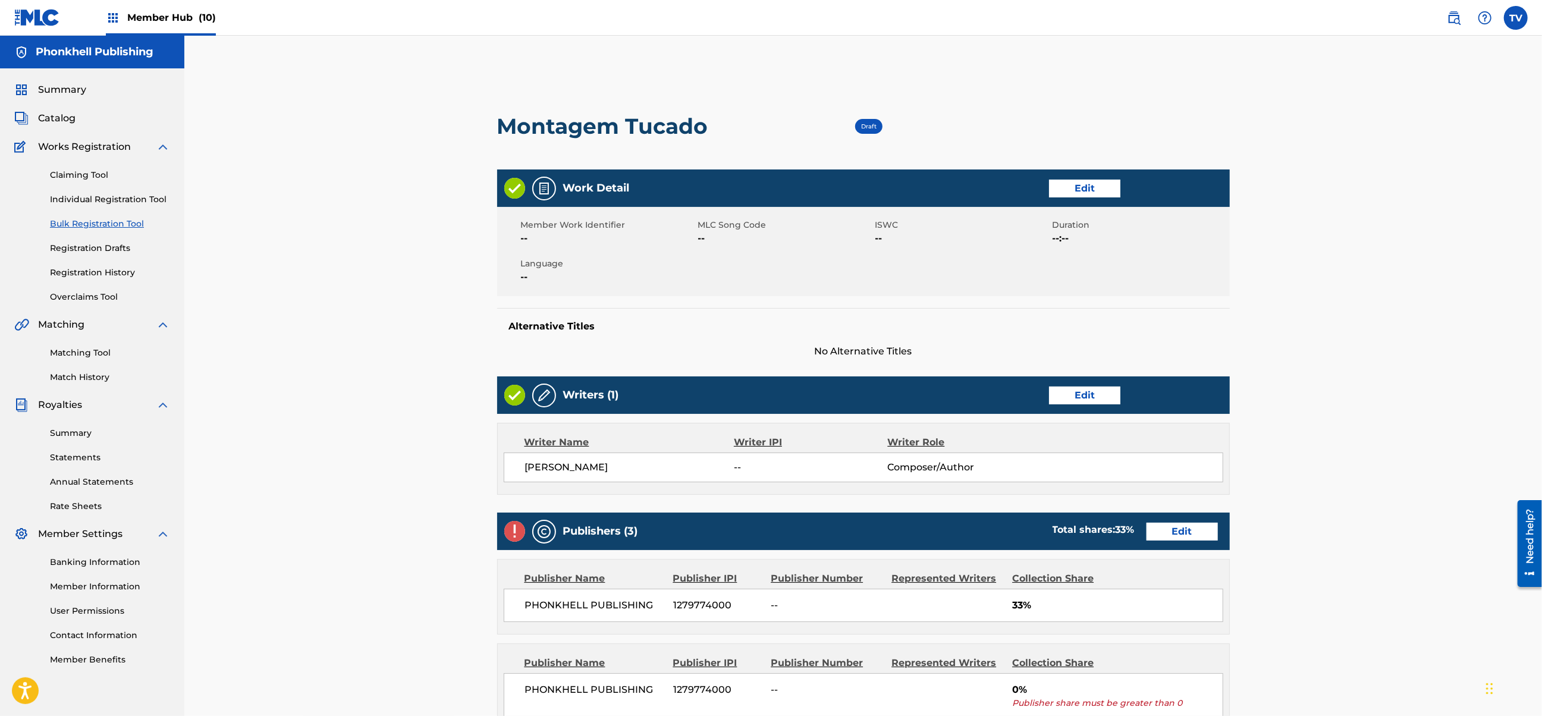
click at [1167, 541] on div "Publishers (3) Total shares: 33 % Edit" at bounding box center [863, 531] width 733 height 37
click at [1176, 535] on link "Edit" at bounding box center [1182, 532] width 71 height 18
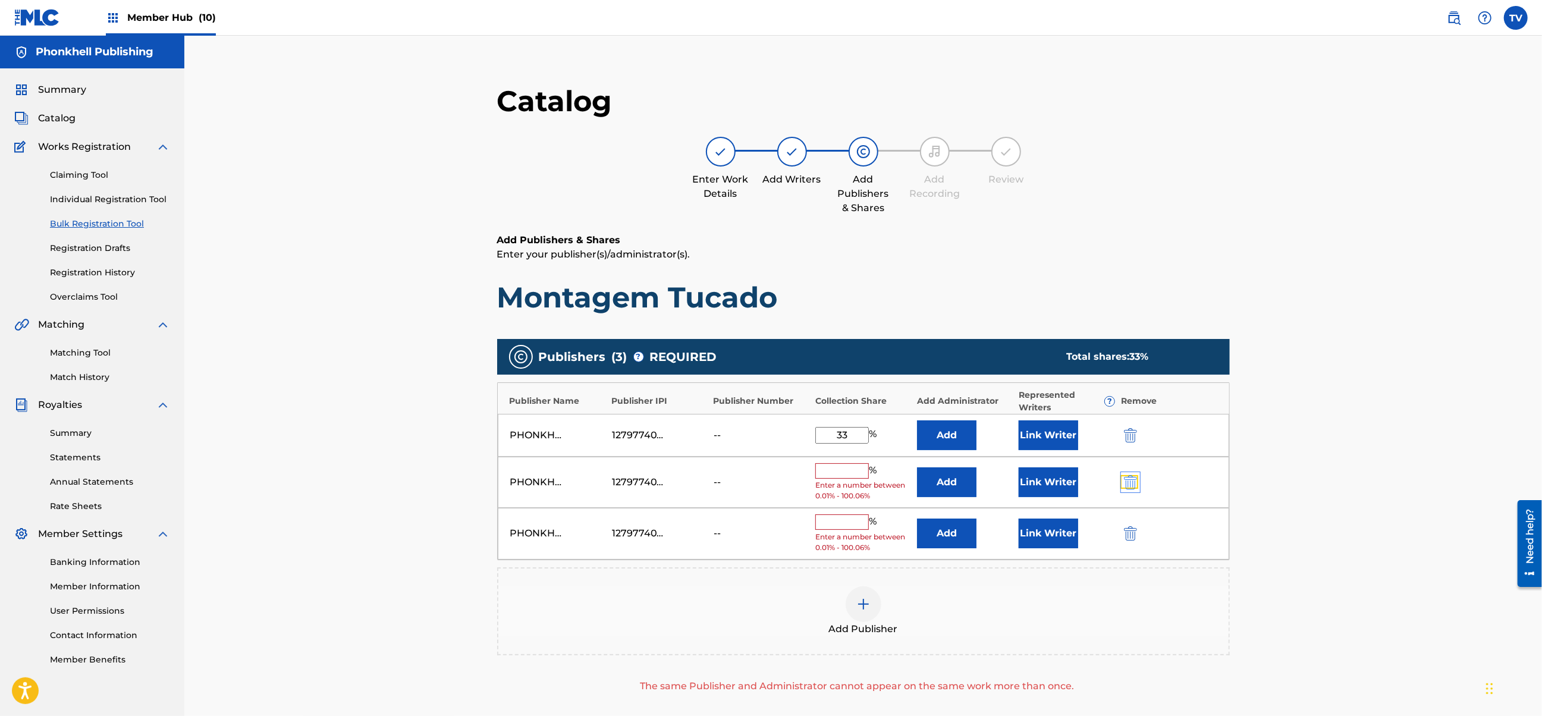
click at [1124, 484] on img "submit" at bounding box center [1130, 482] width 13 height 14
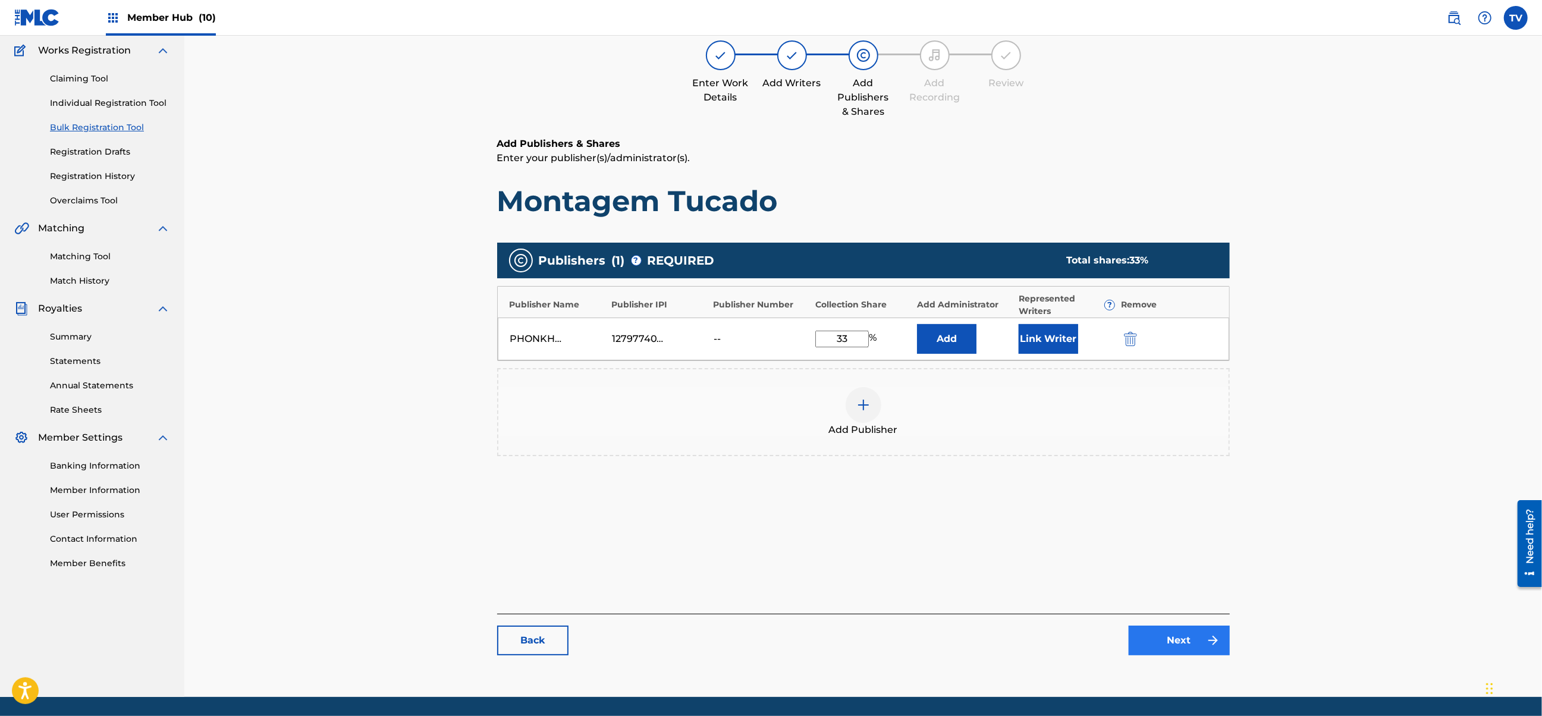
scroll to position [134, 0]
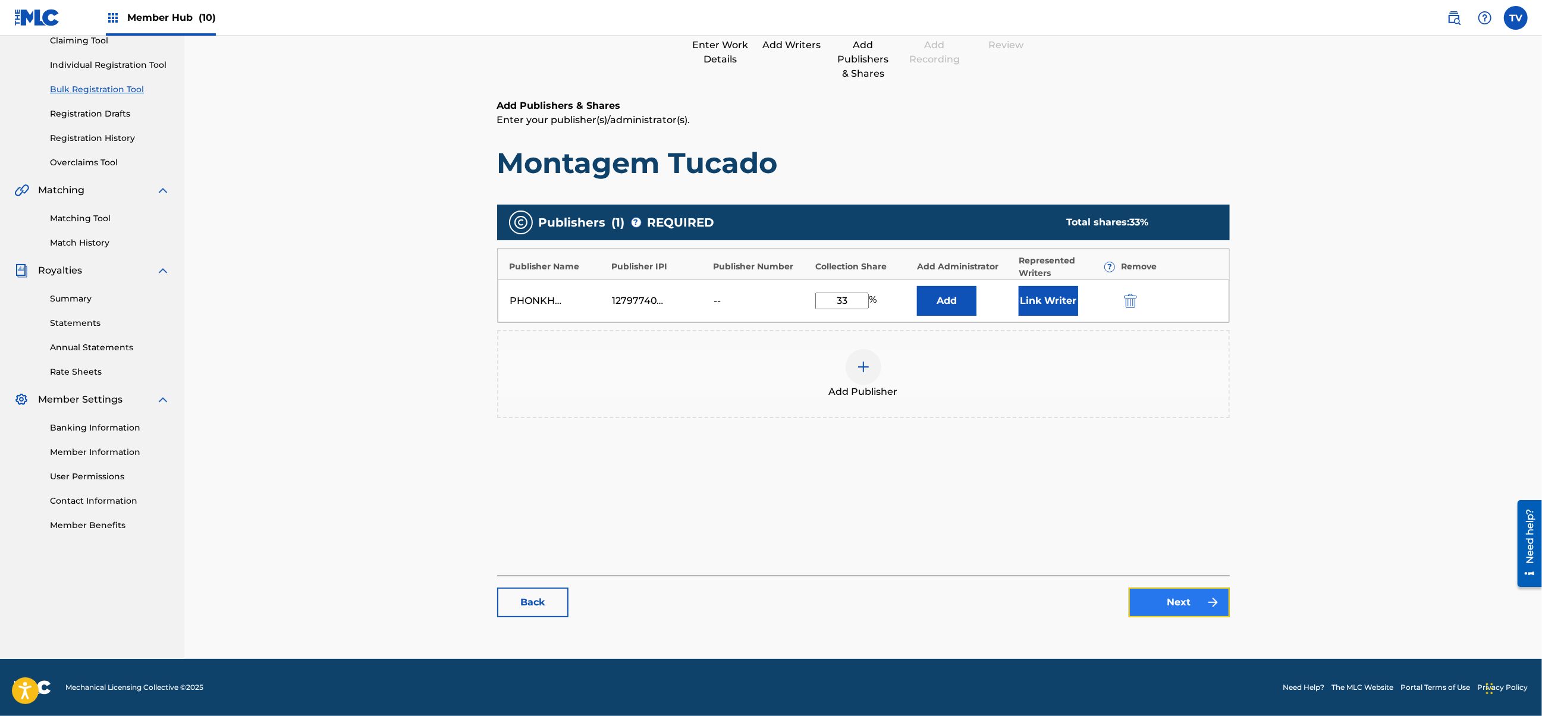
click at [1193, 607] on link "Next" at bounding box center [1179, 603] width 101 height 30
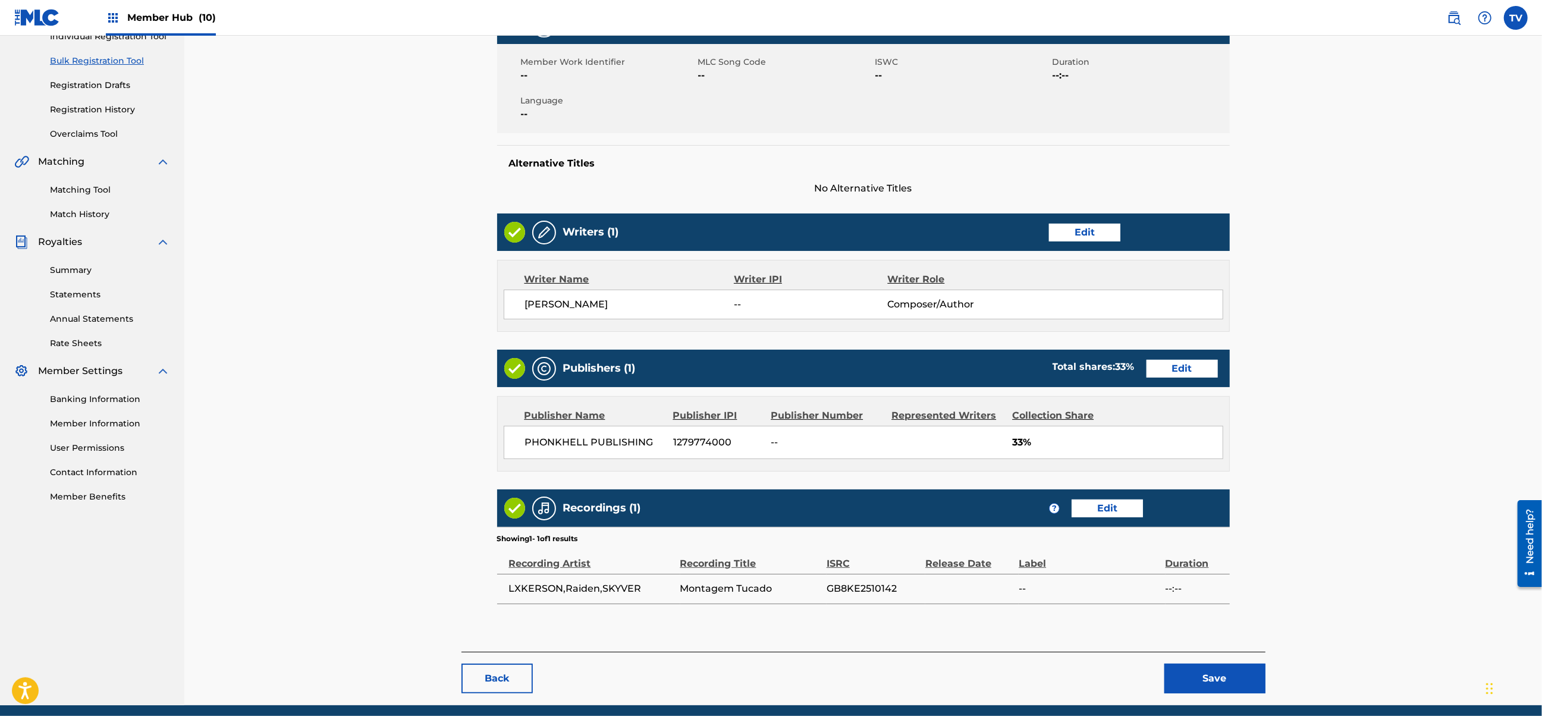
scroll to position [211, 0]
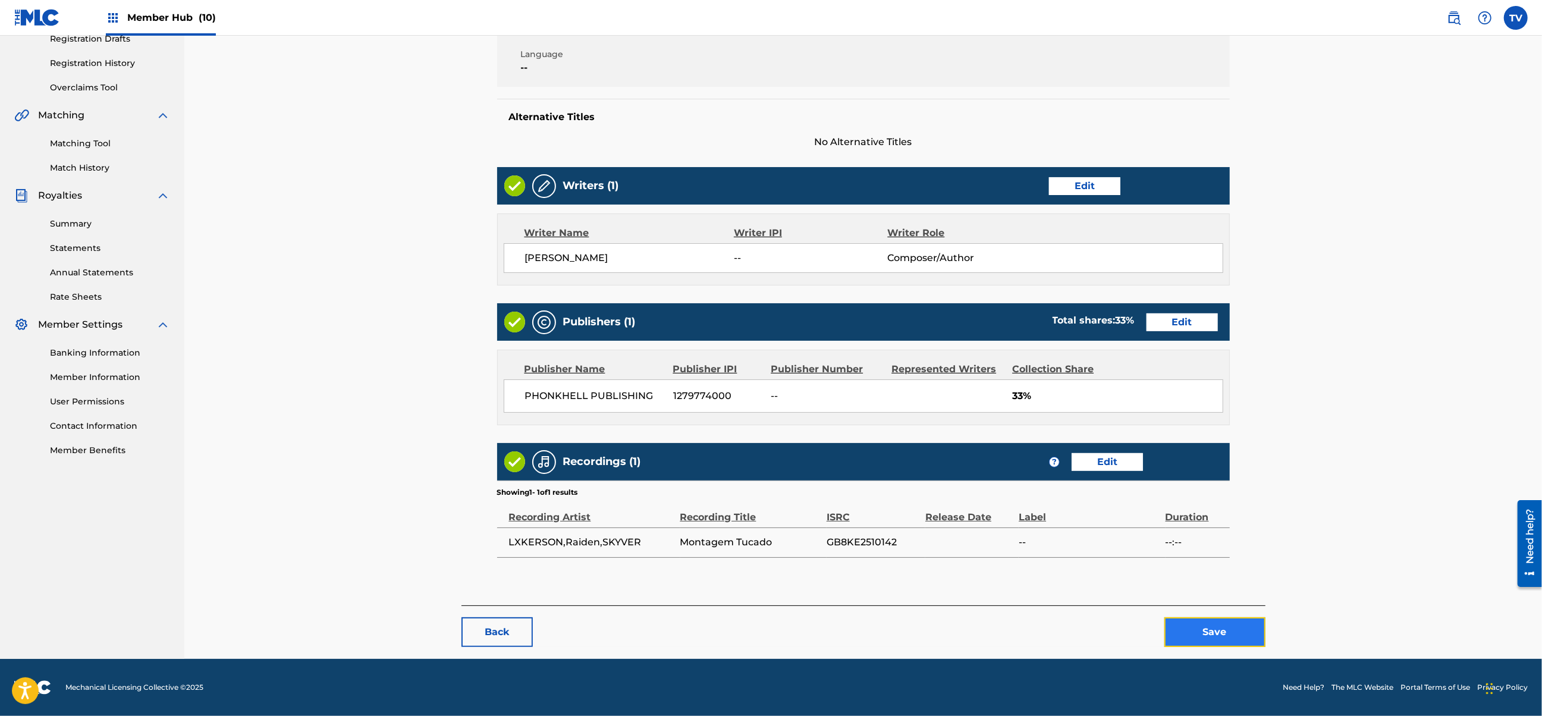
click at [1221, 626] on button "Save" at bounding box center [1215, 632] width 101 height 30
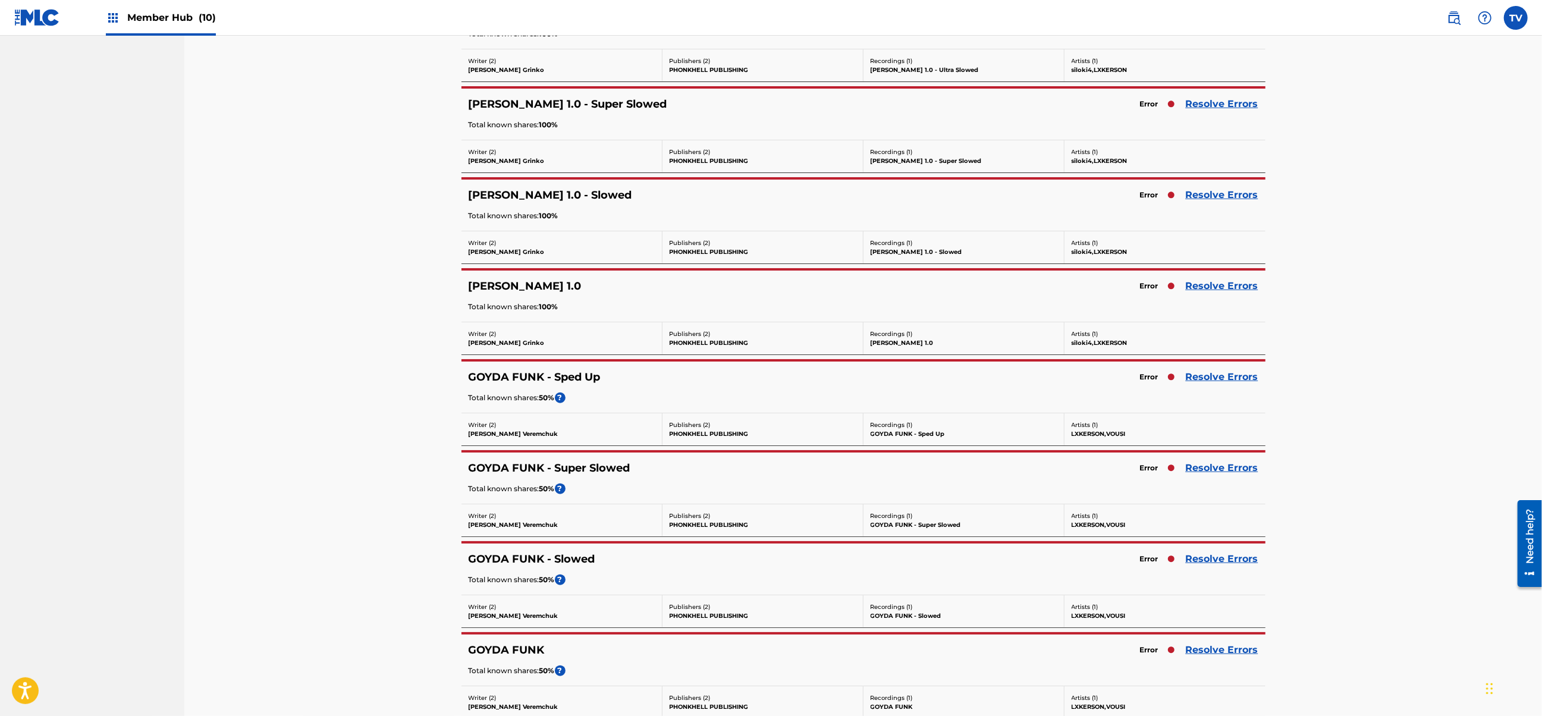
scroll to position [1928, 0]
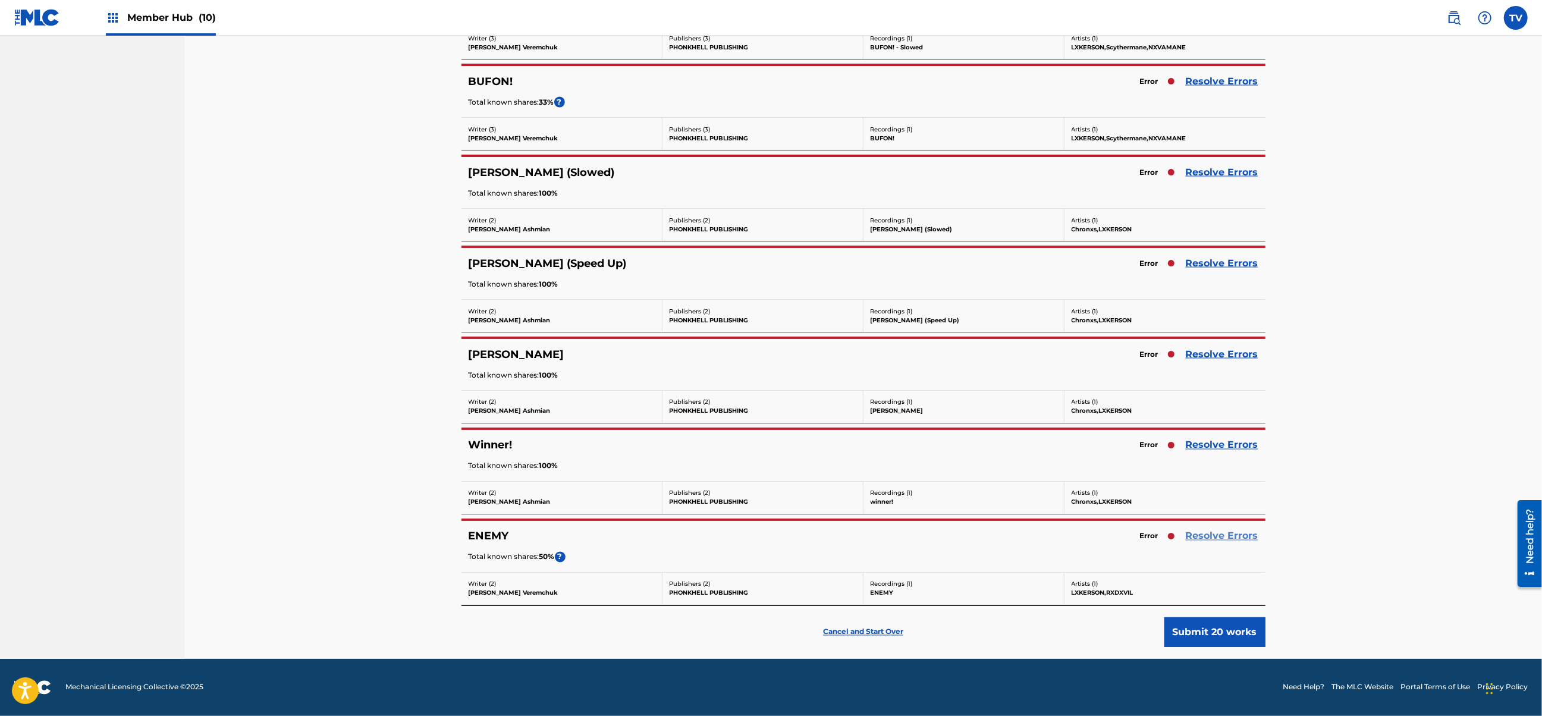
click at [1224, 537] on link "Resolve Errors" at bounding box center [1222, 536] width 73 height 14
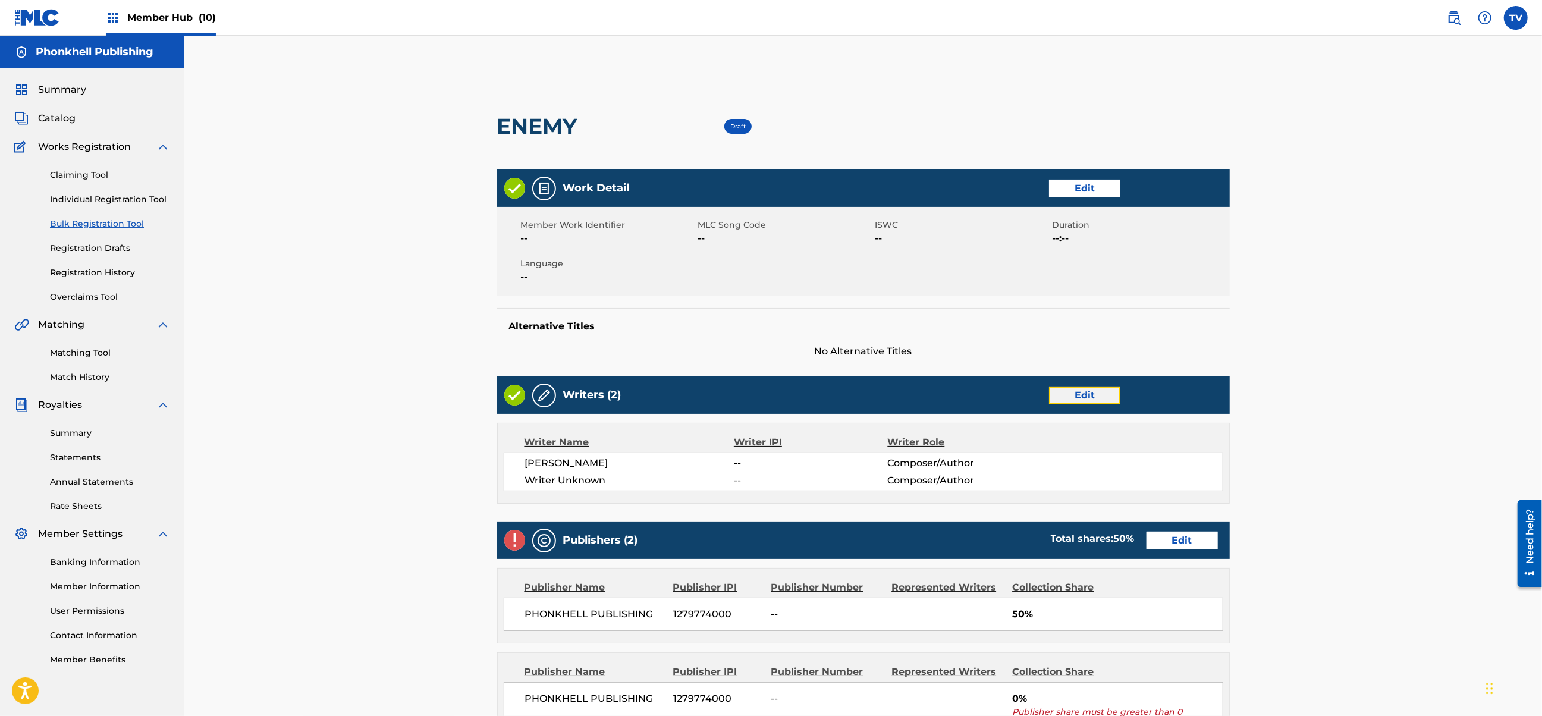
click at [1070, 396] on link "Edit" at bounding box center [1084, 396] width 71 height 18
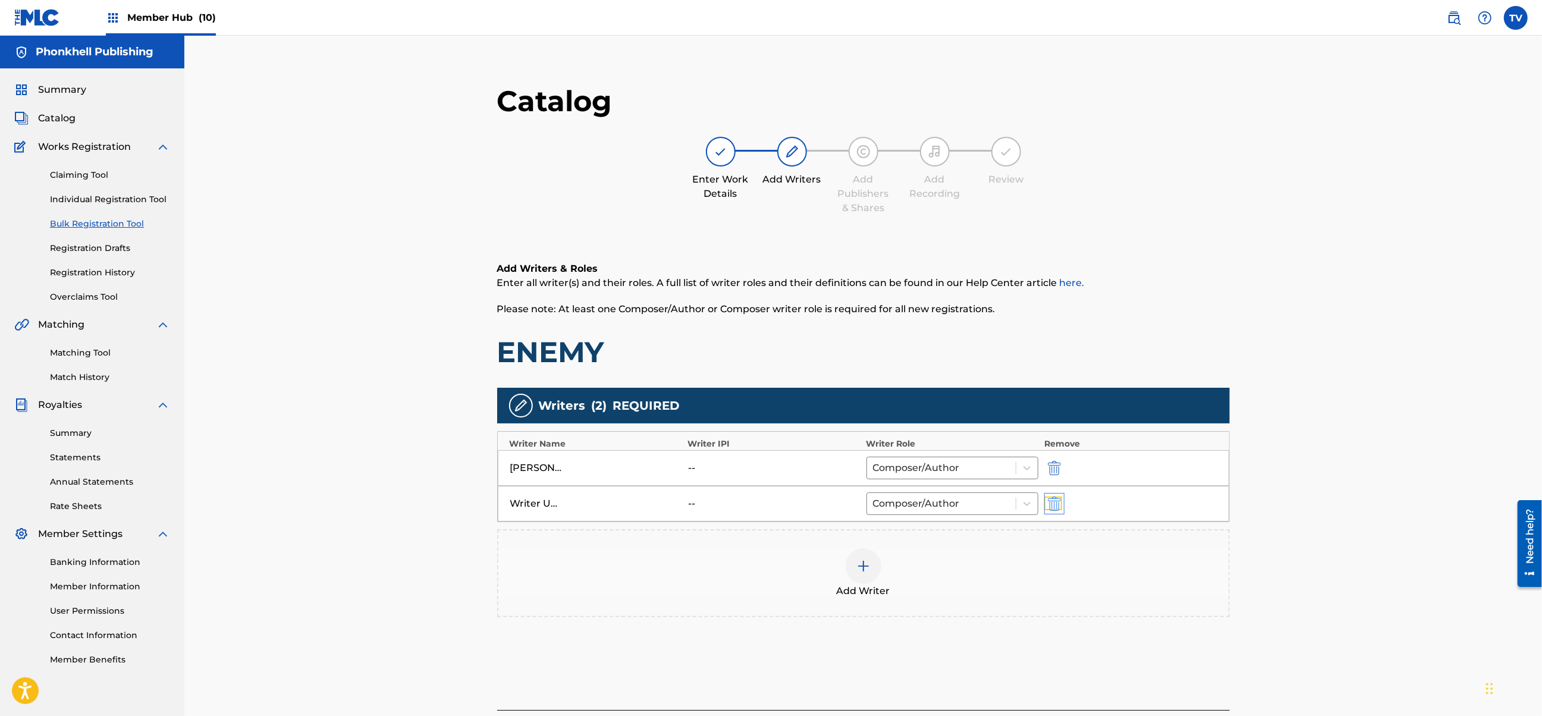
click at [1048, 510] on img "submit" at bounding box center [1054, 504] width 13 height 14
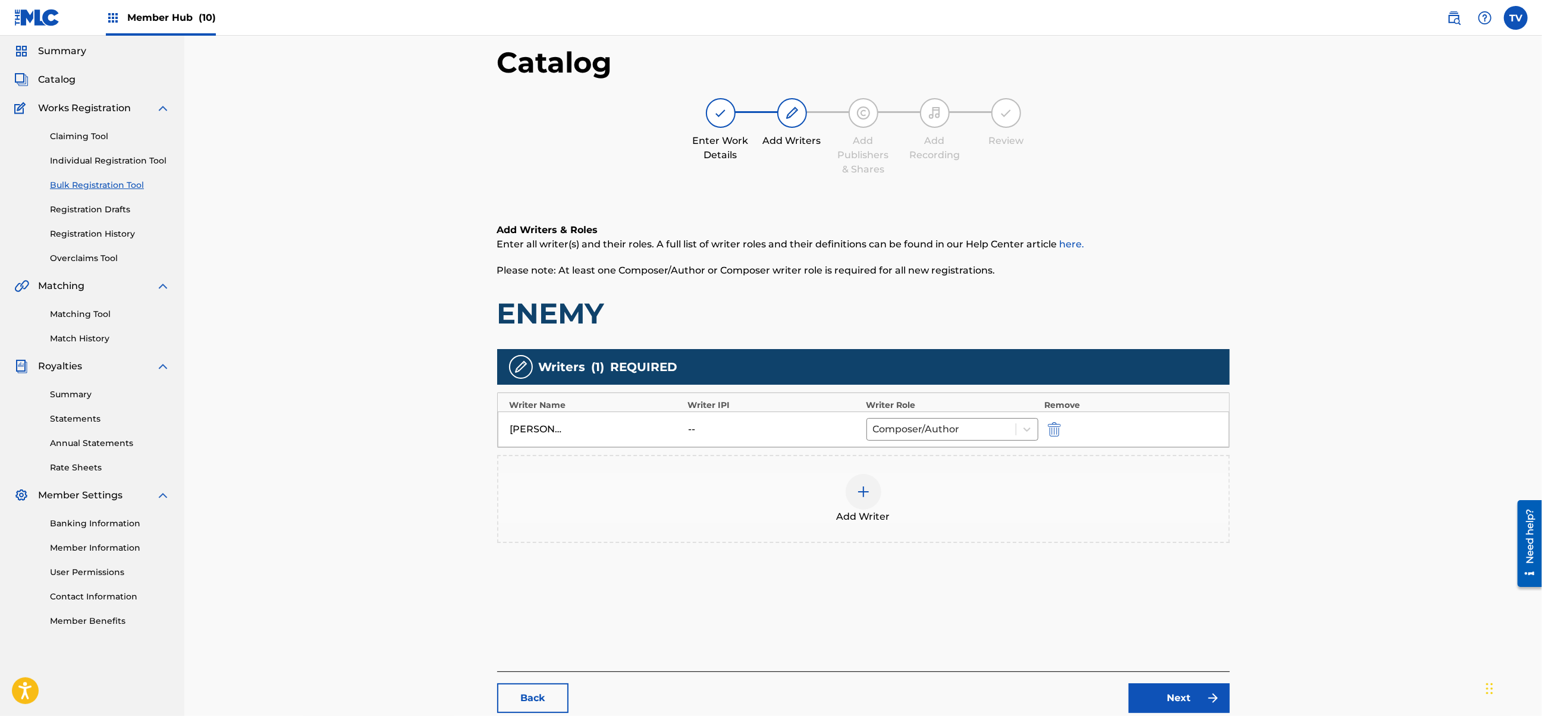
scroll to position [134, 0]
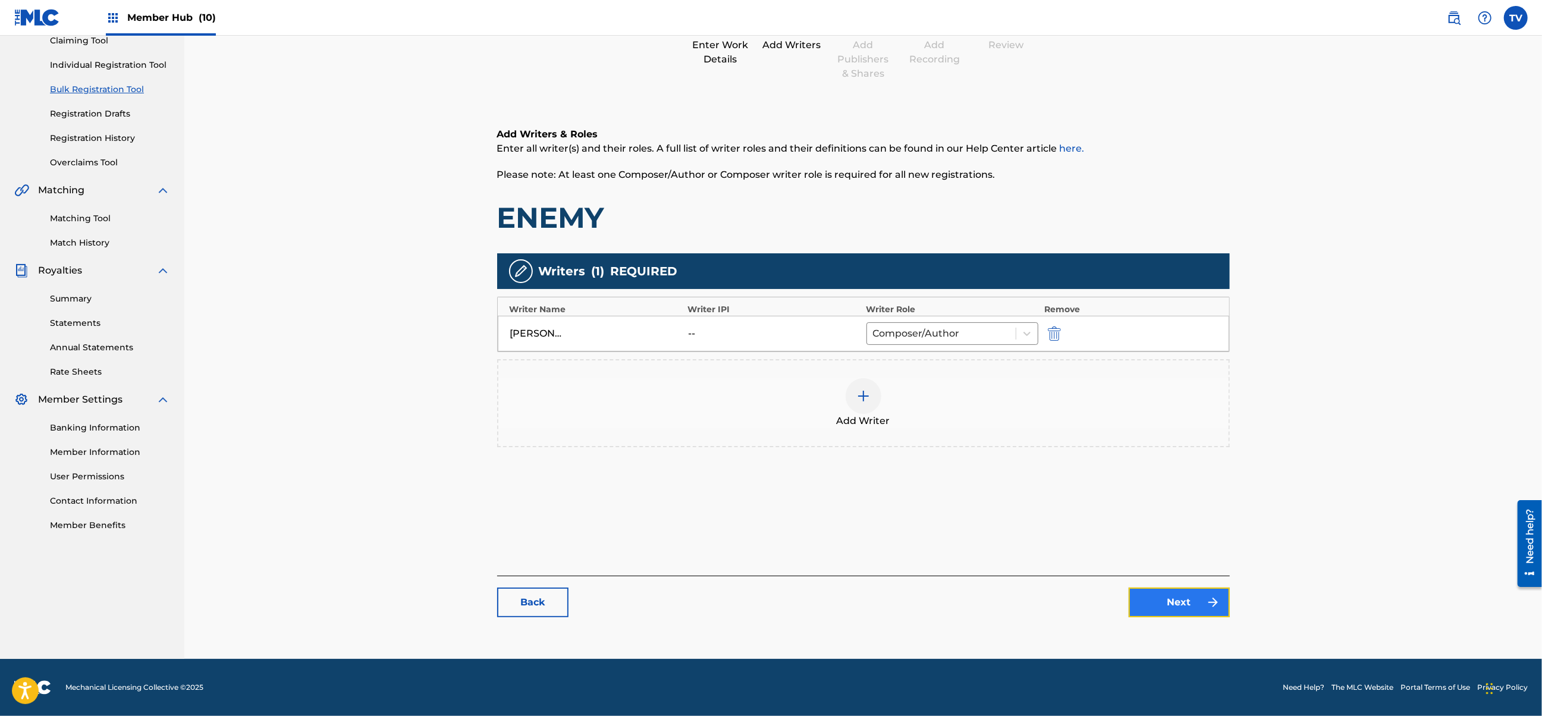
click at [1184, 601] on link "Next" at bounding box center [1179, 603] width 101 height 30
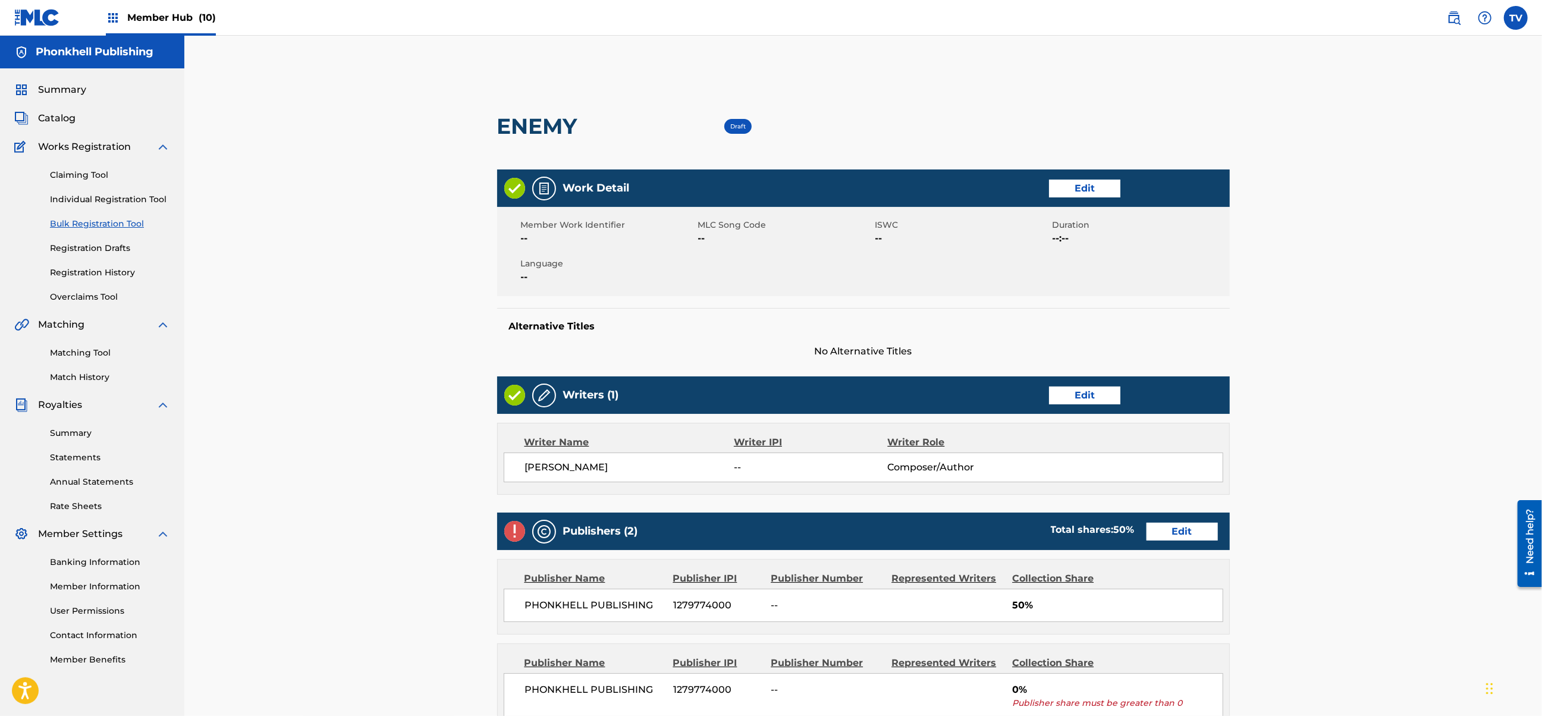
click at [1166, 522] on div "Publishers (2) Total shares: 50 % Edit" at bounding box center [863, 531] width 733 height 37
click at [1169, 529] on link "Edit" at bounding box center [1182, 532] width 71 height 18
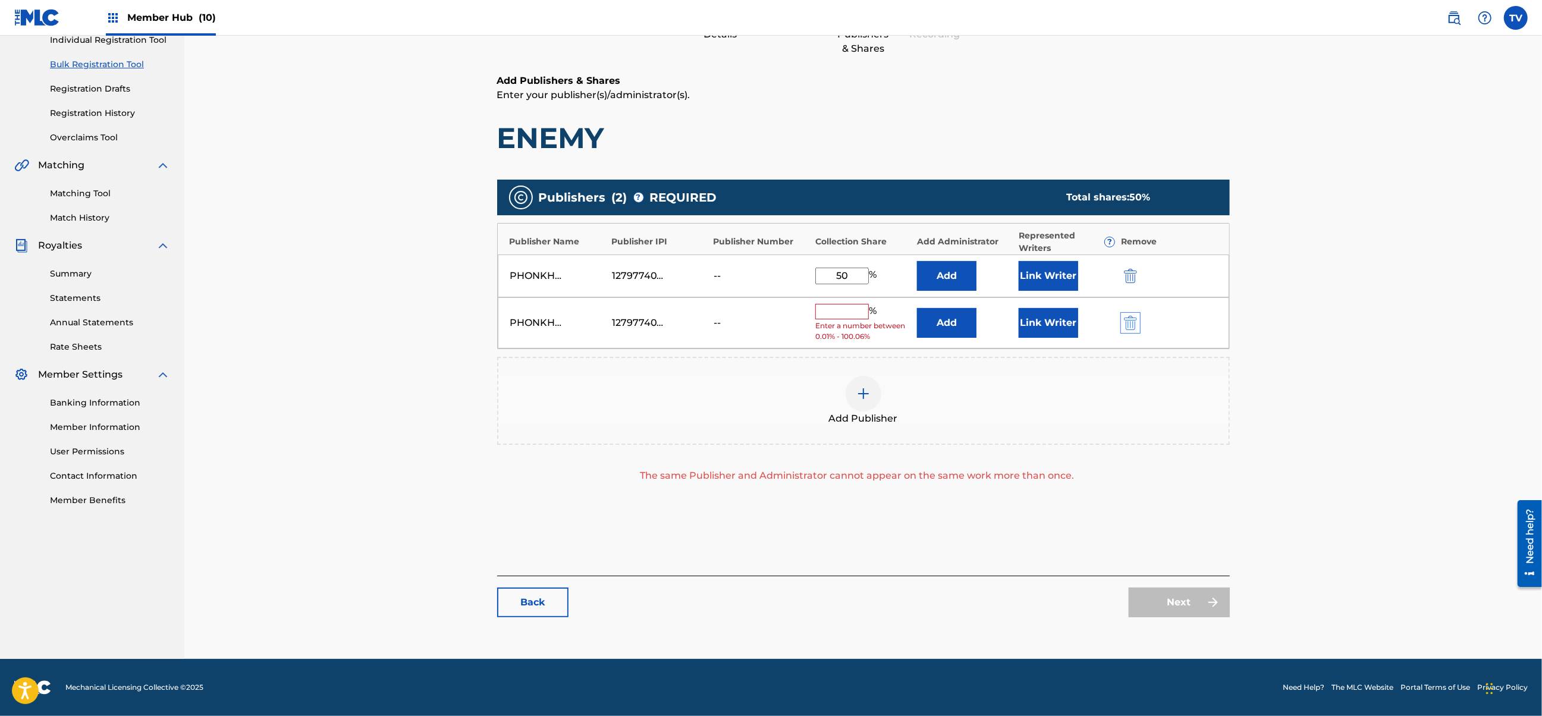
click at [1140, 324] on div at bounding box center [1148, 323] width 54 height 14
click at [1126, 321] on img "submit" at bounding box center [1130, 323] width 13 height 14
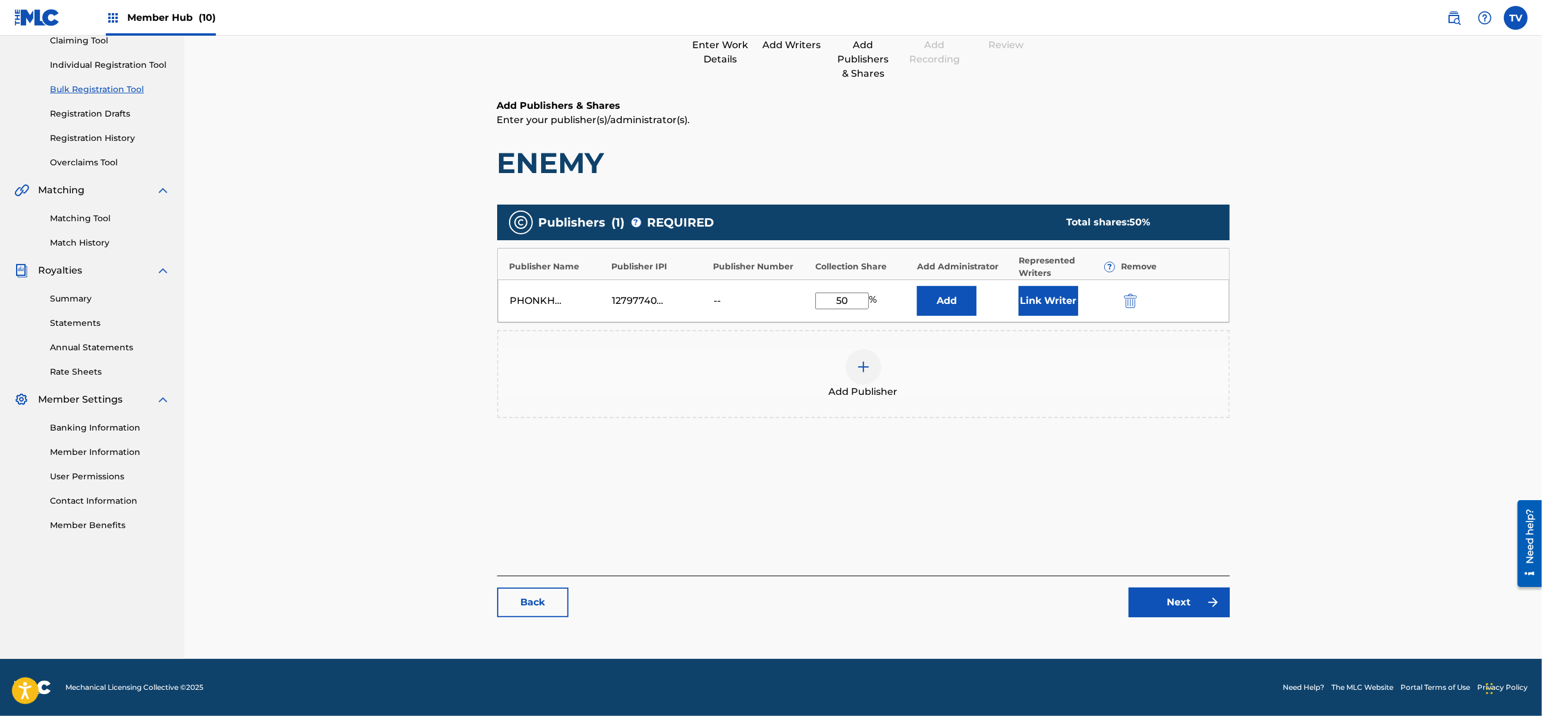
scroll to position [134, 0]
click at [1185, 603] on link "Next" at bounding box center [1179, 603] width 101 height 30
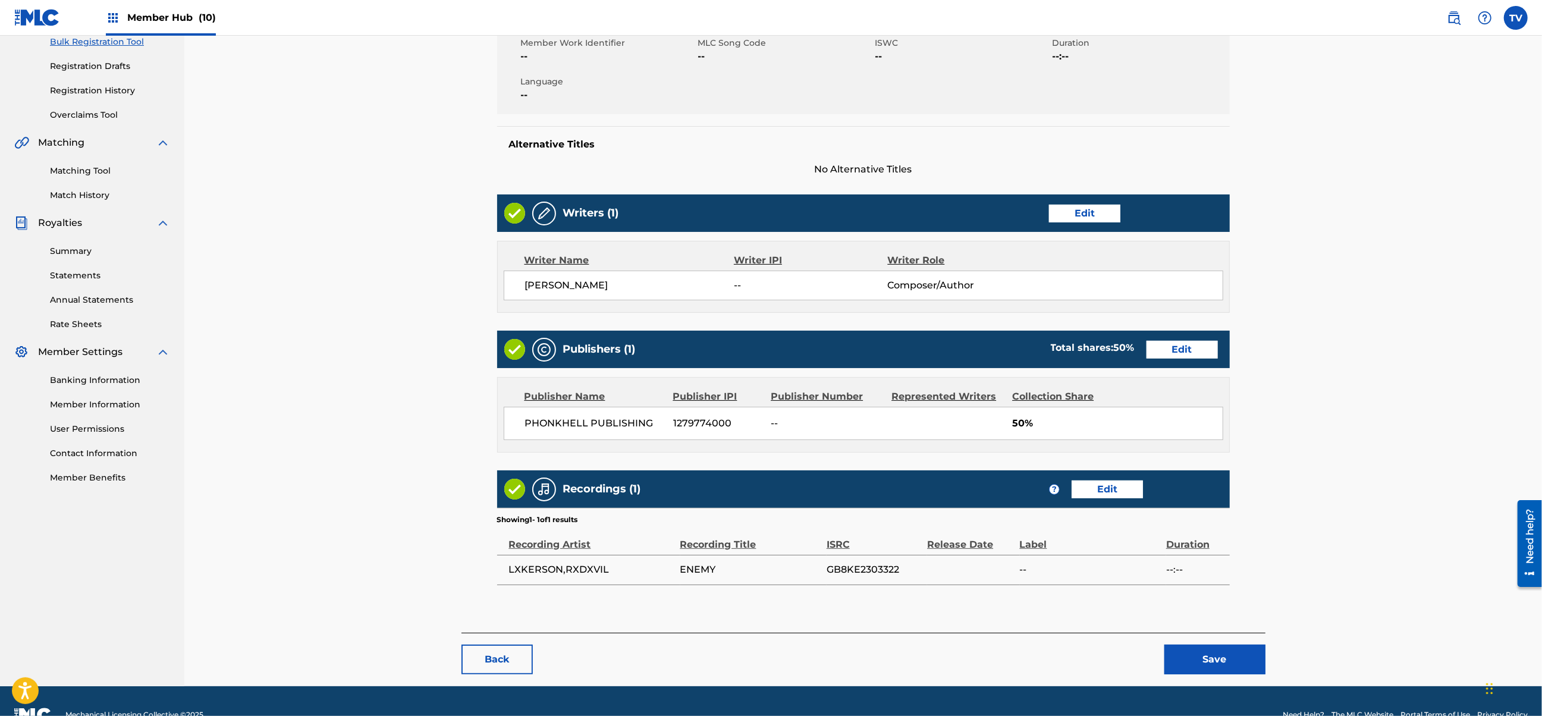
scroll to position [211, 0]
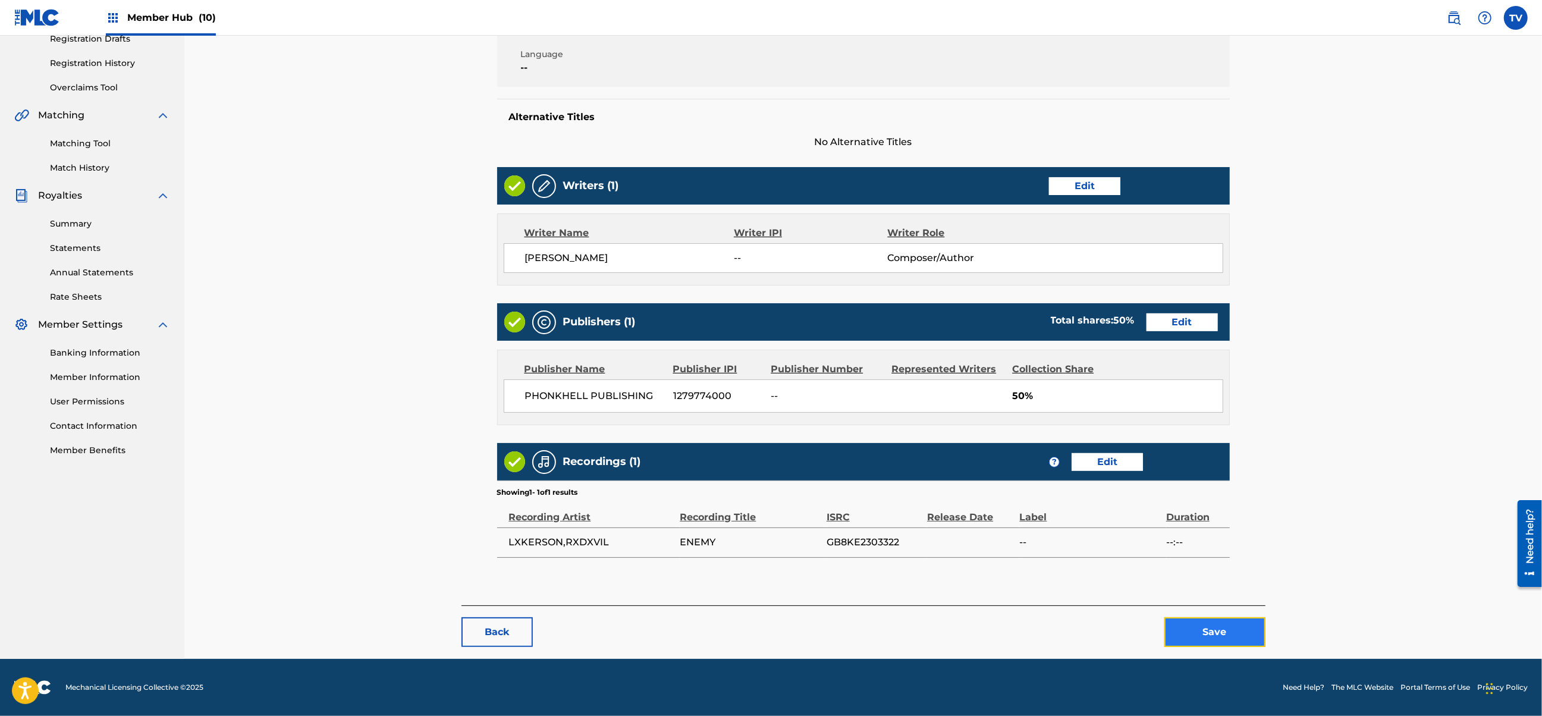
click at [1234, 636] on button "Save" at bounding box center [1215, 632] width 101 height 30
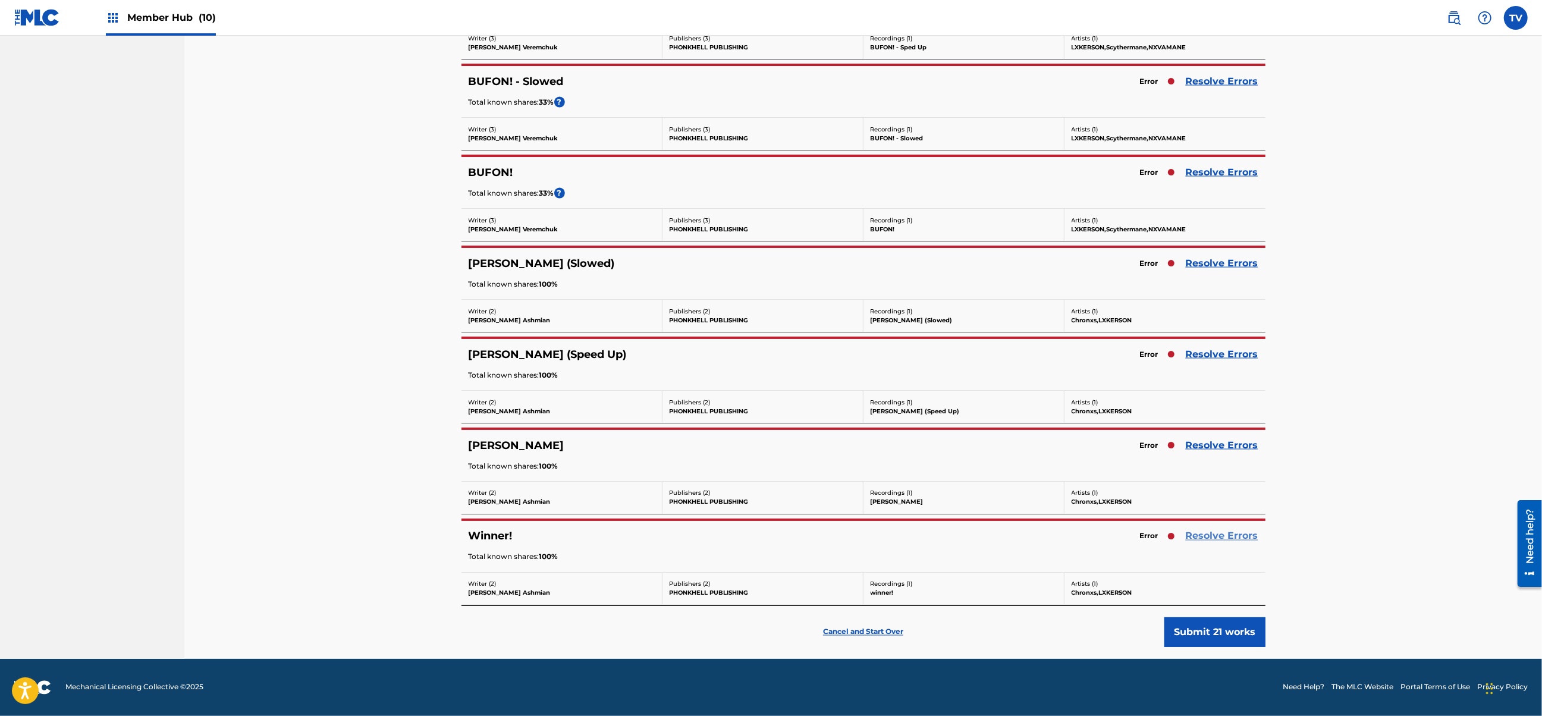
click at [1214, 531] on link "Resolve Errors" at bounding box center [1222, 536] width 73 height 14
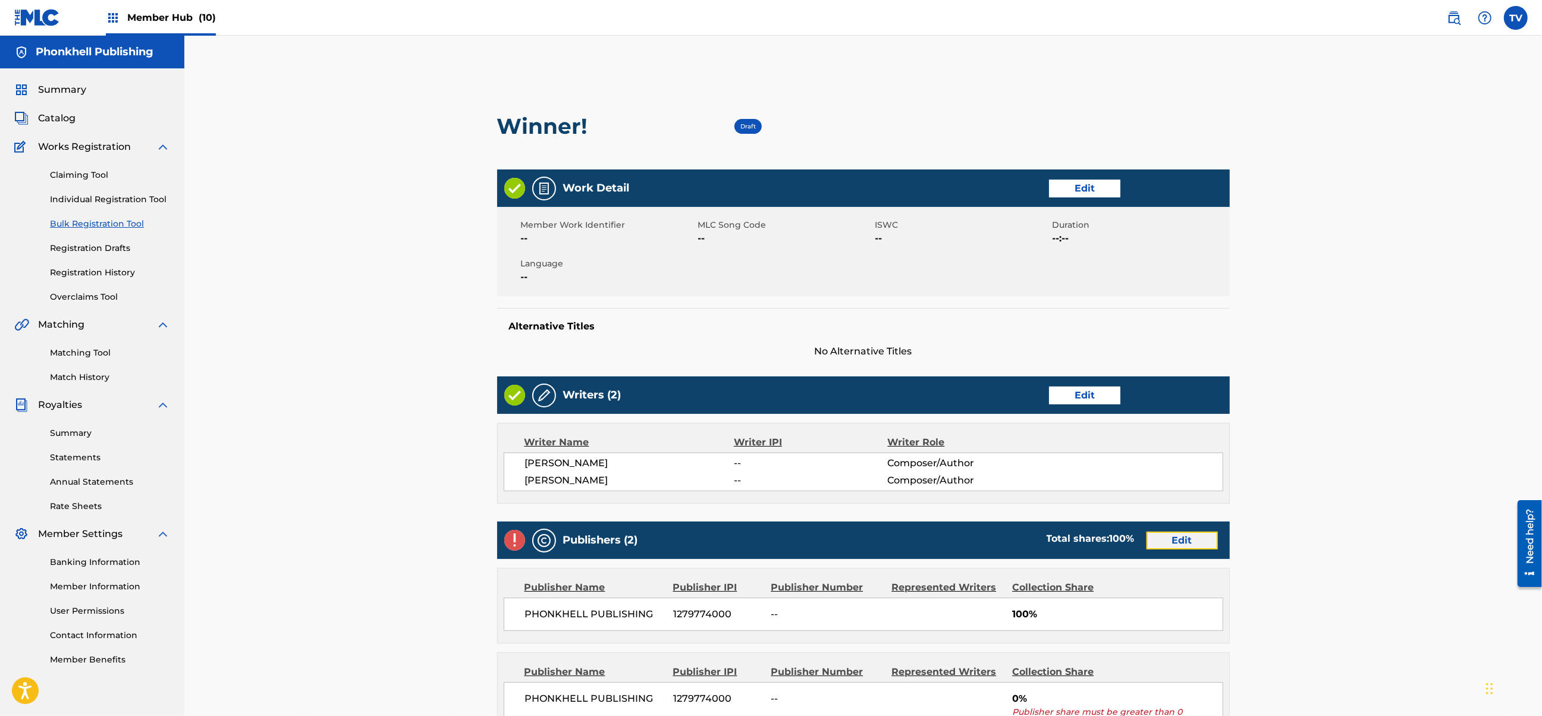
click at [1185, 538] on link "Edit" at bounding box center [1182, 541] width 71 height 18
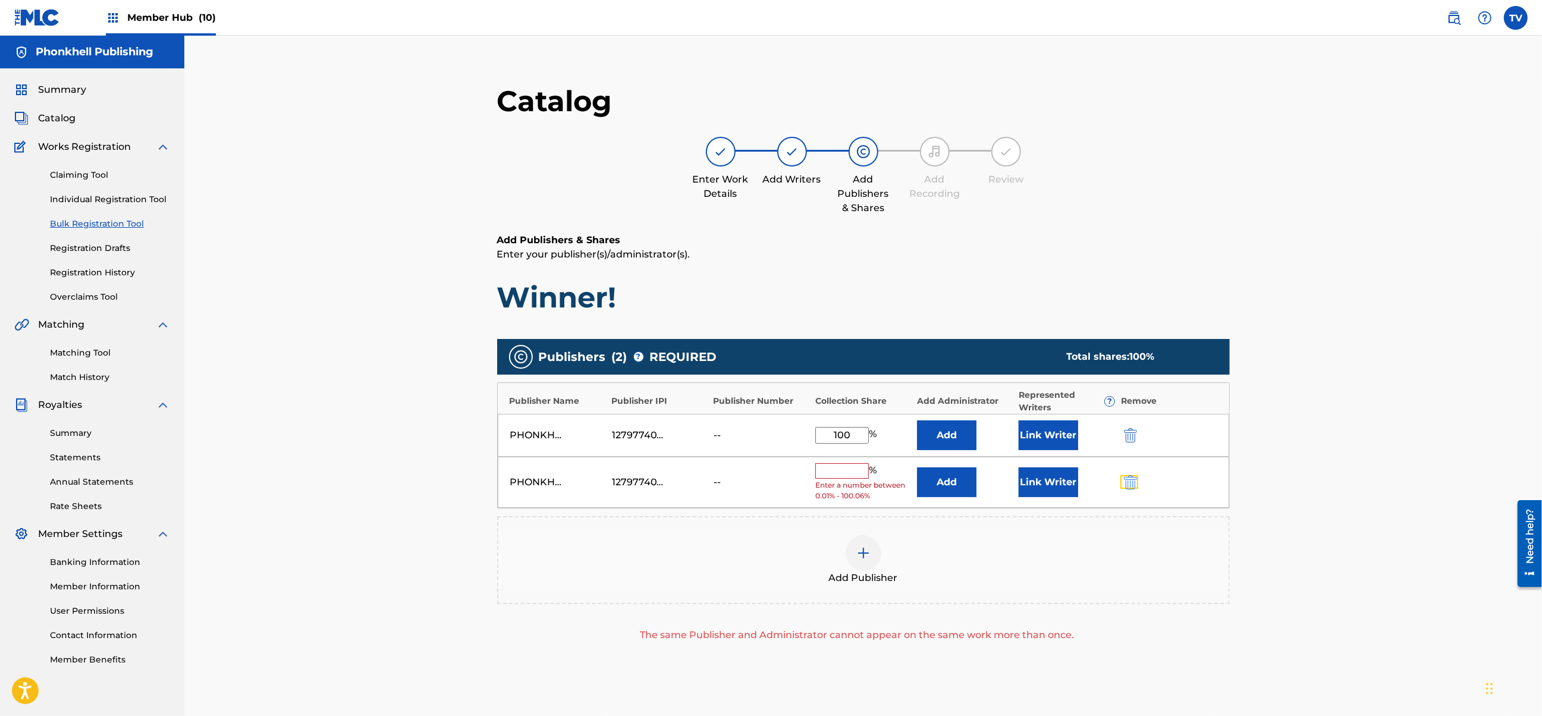
click at [1124, 481] on button "submit" at bounding box center [1130, 482] width 18 height 14
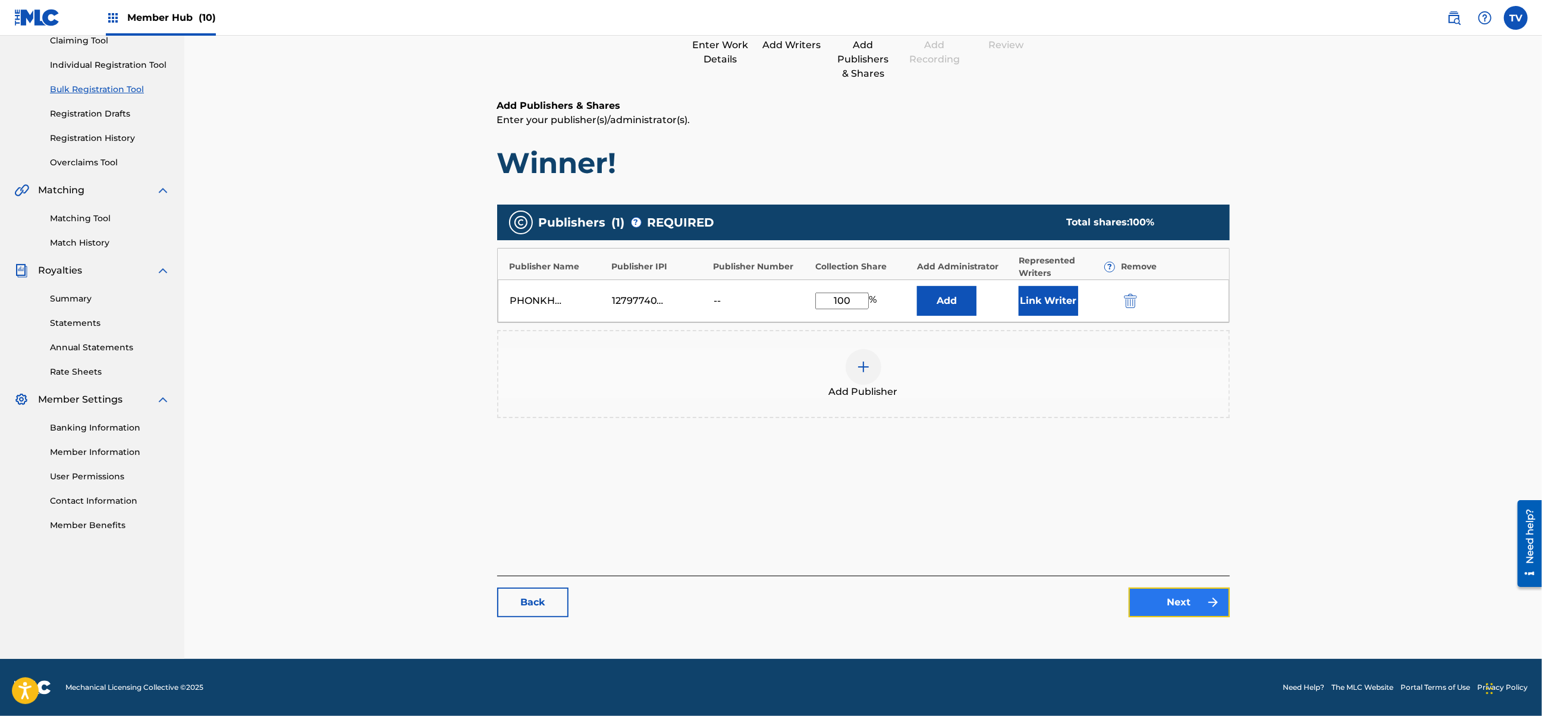
click at [1183, 609] on link "Next" at bounding box center [1179, 603] width 101 height 30
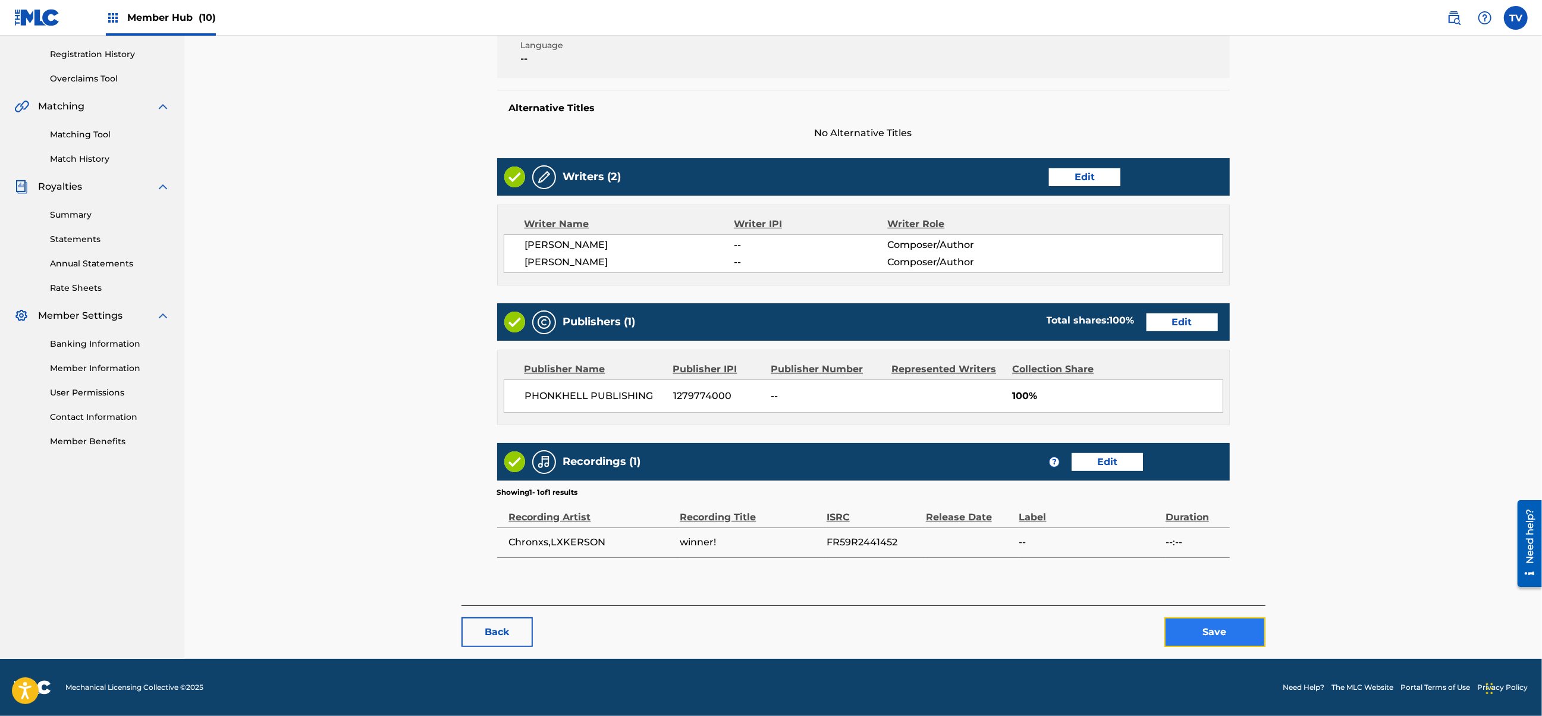
click at [1231, 636] on button "Save" at bounding box center [1215, 632] width 101 height 30
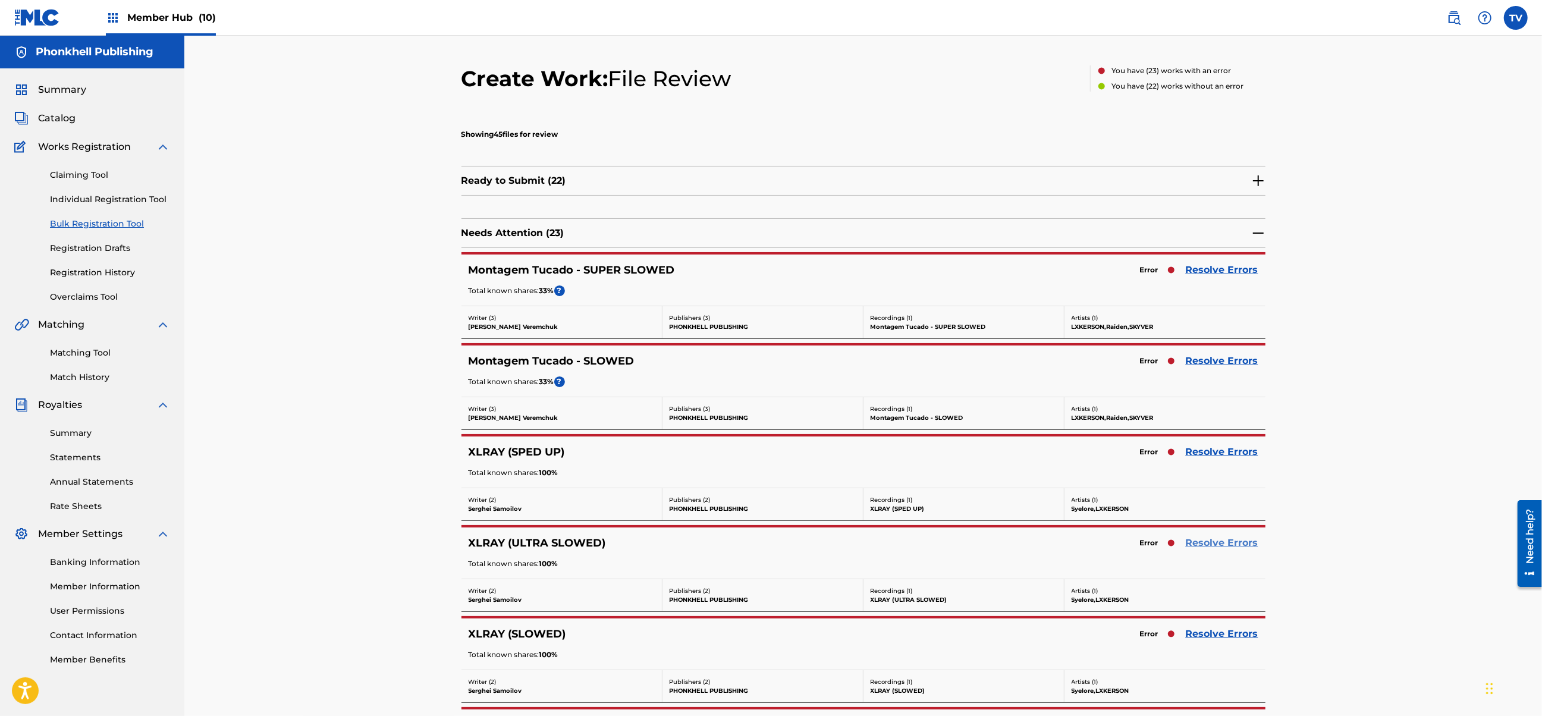
click at [1221, 538] on link "Resolve Errors" at bounding box center [1222, 543] width 73 height 14
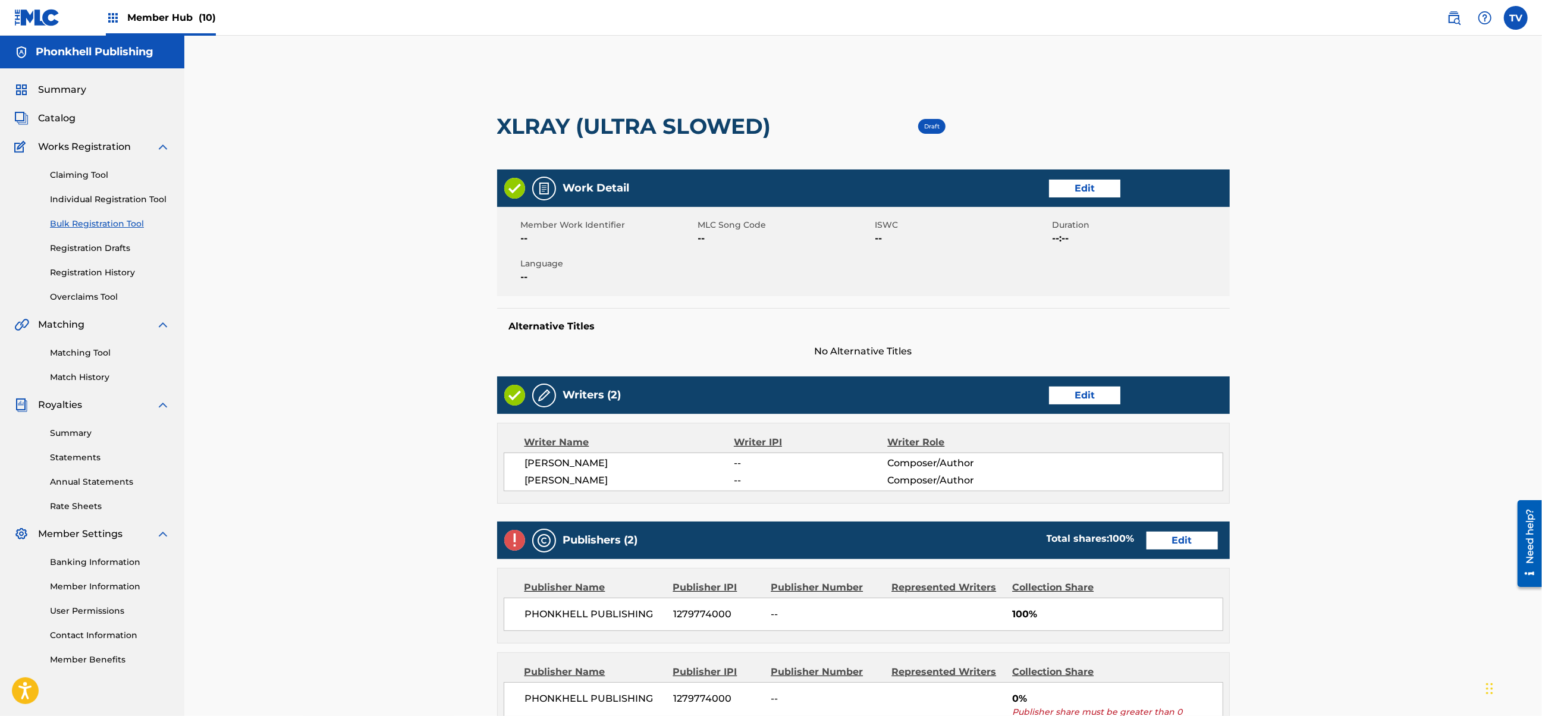
click at [1181, 526] on div "Publishers (2) Total shares: 100 % Edit" at bounding box center [863, 540] width 733 height 37
click at [1188, 535] on link "Edit" at bounding box center [1182, 541] width 71 height 18
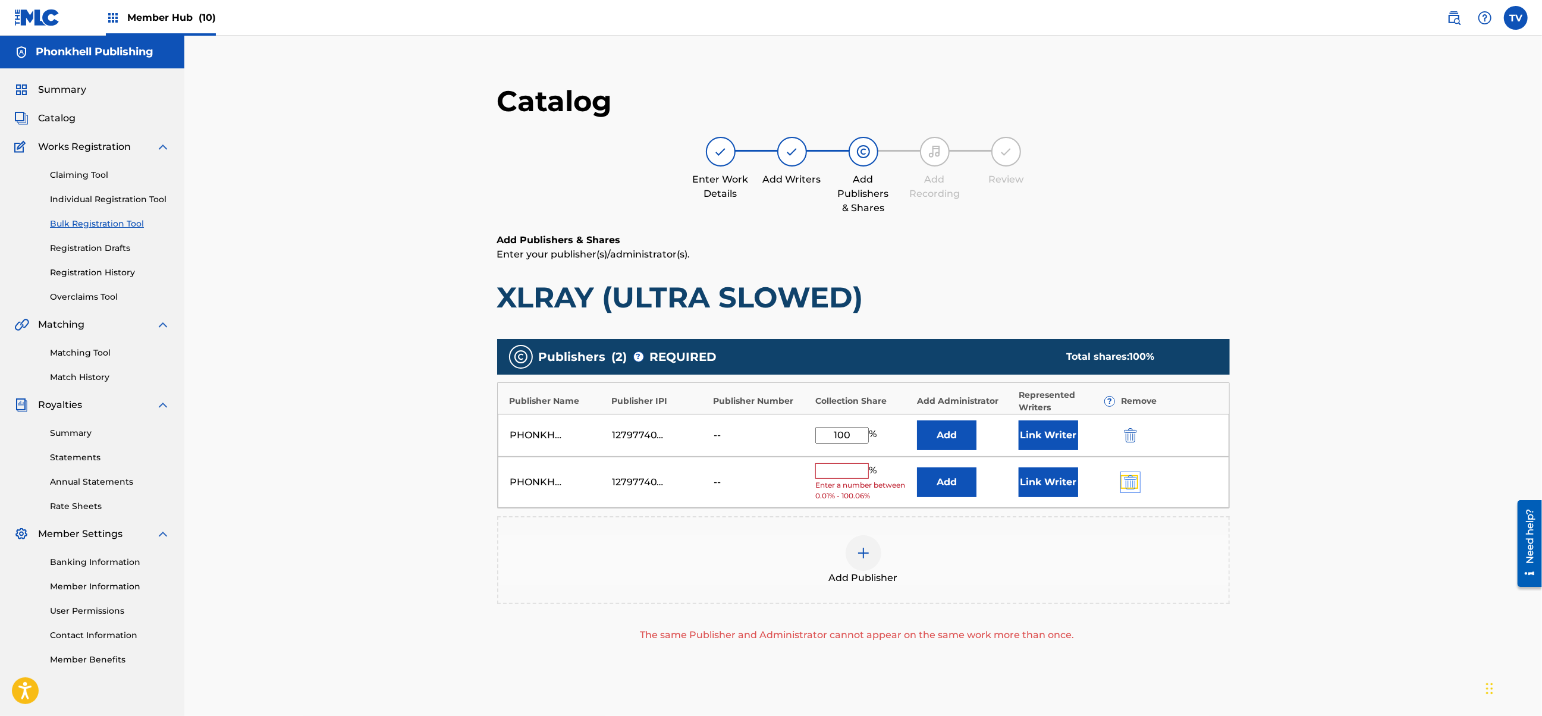
click at [1124, 479] on img "submit" at bounding box center [1130, 482] width 13 height 14
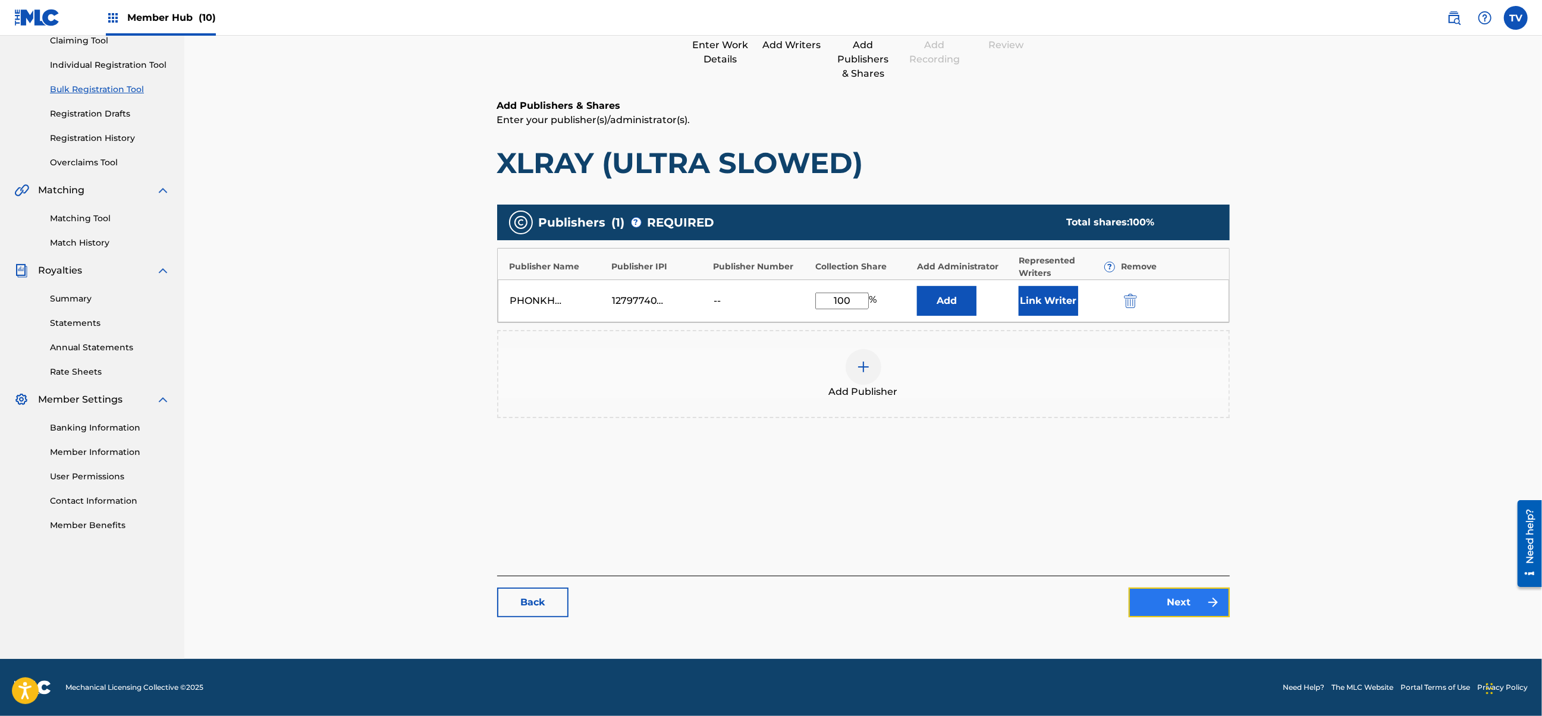
click at [1183, 600] on link "Next" at bounding box center [1179, 603] width 101 height 30
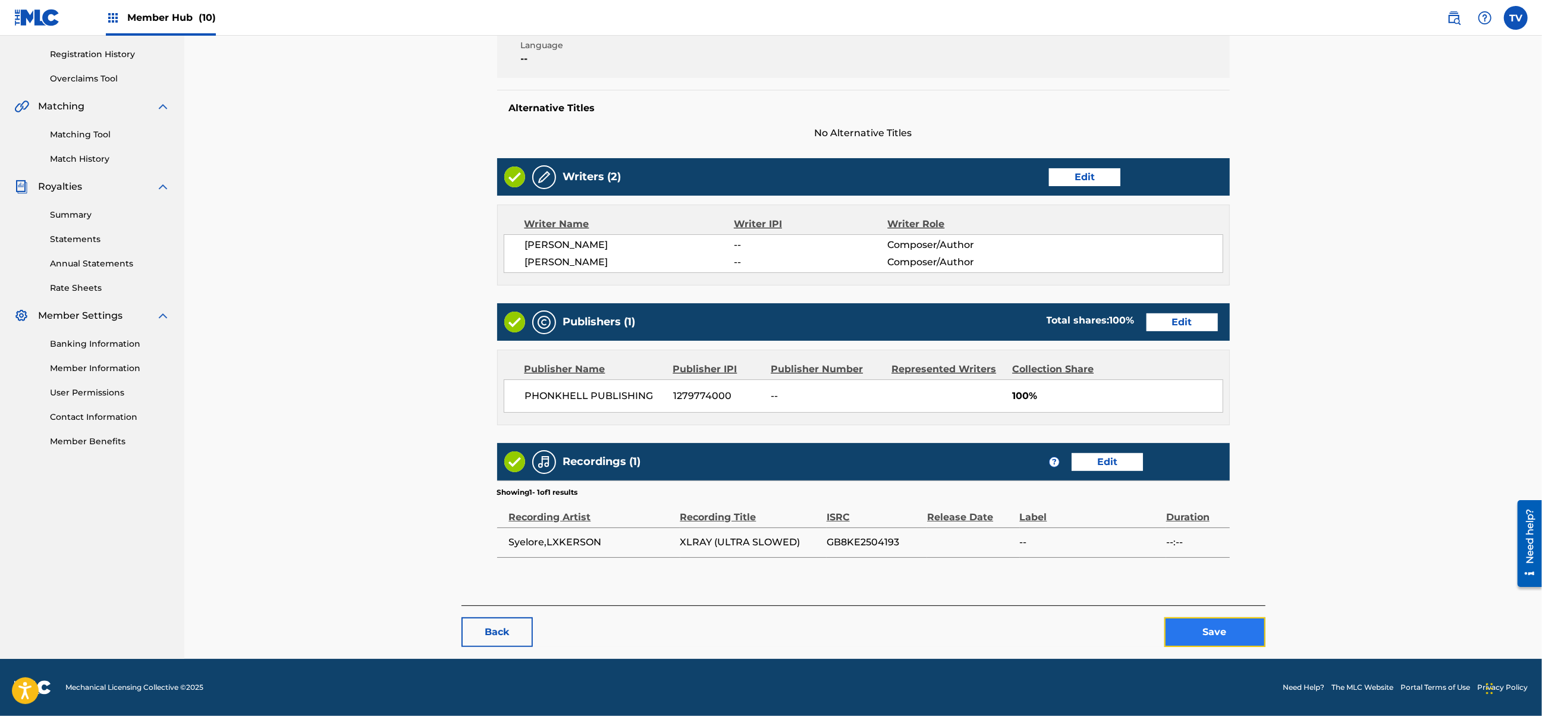
click at [1226, 636] on button "Save" at bounding box center [1215, 632] width 101 height 30
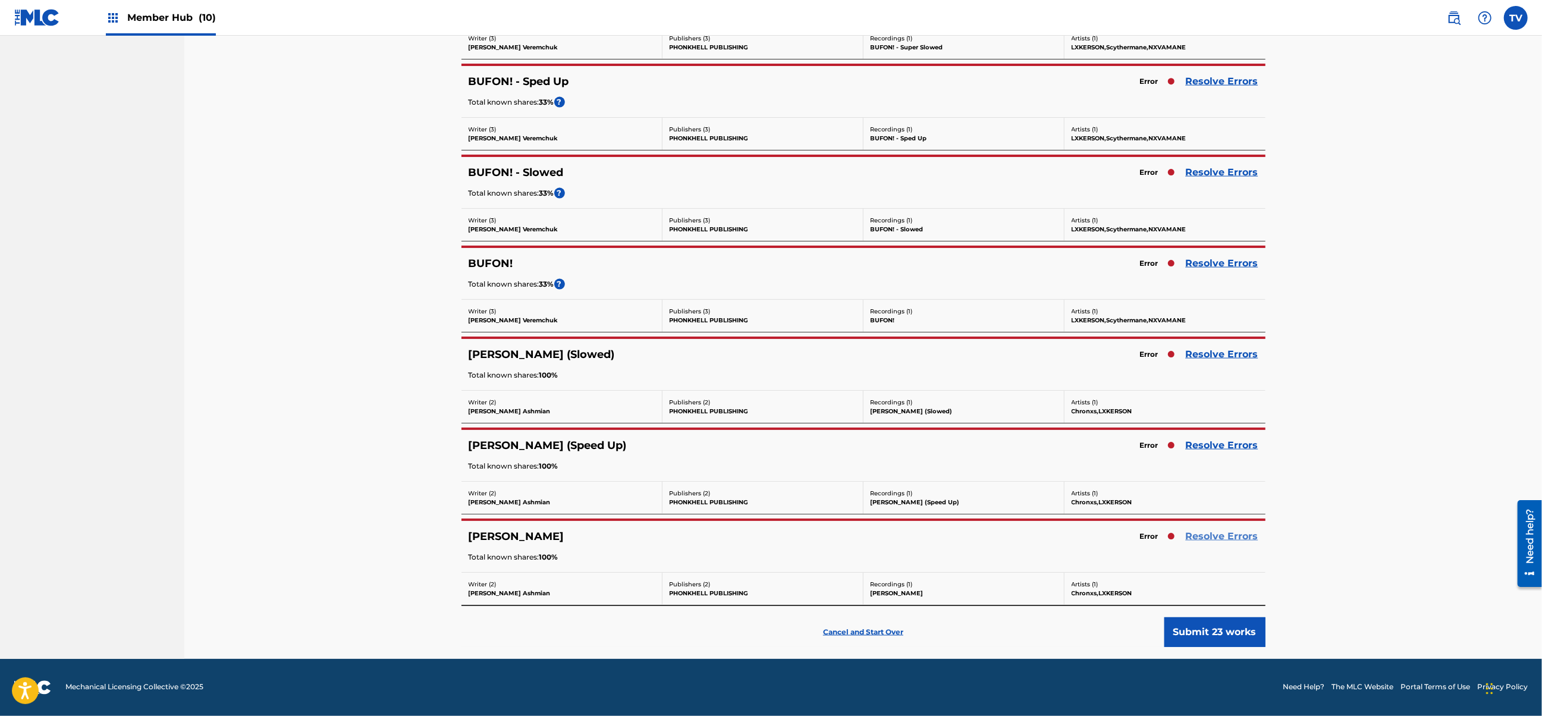
click at [1212, 534] on link "Resolve Errors" at bounding box center [1222, 536] width 73 height 14
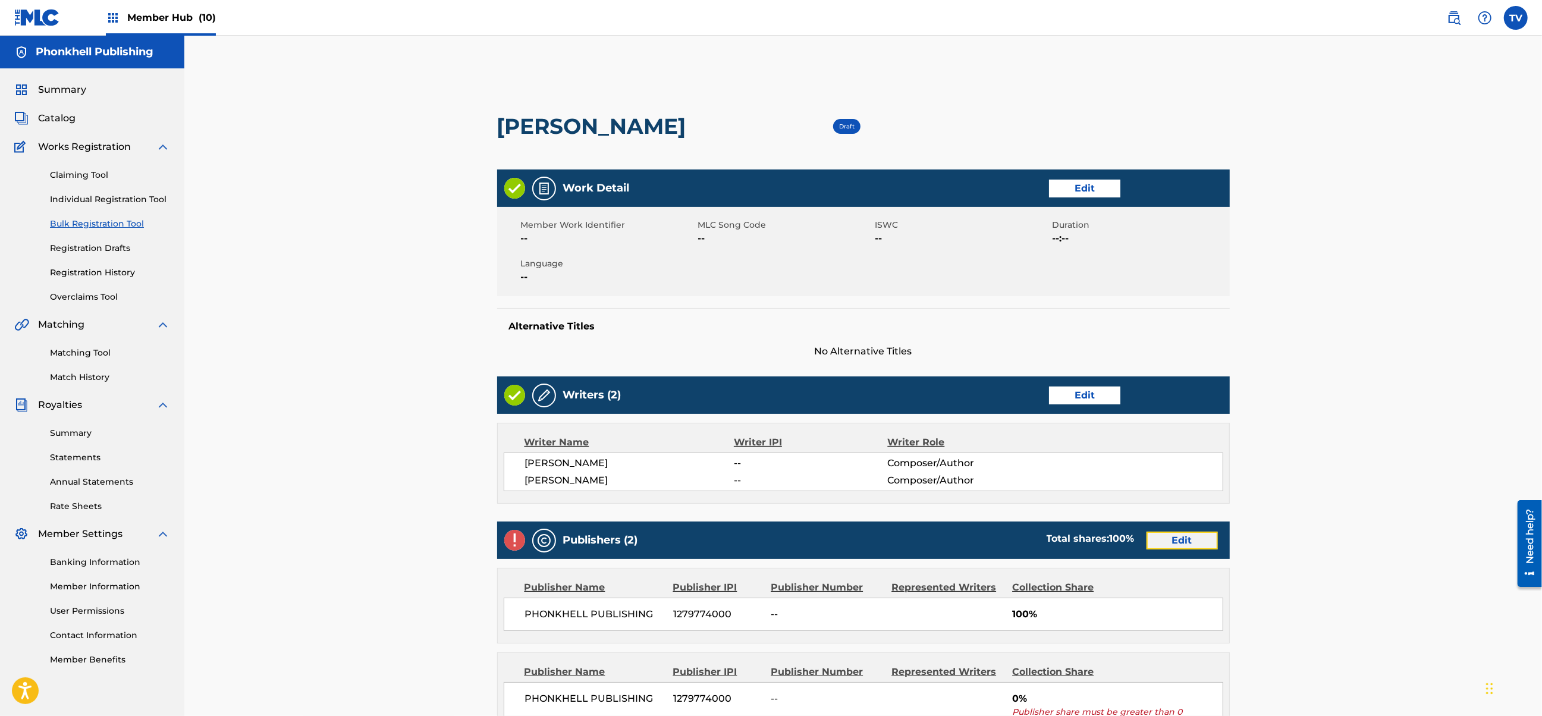
click at [1192, 541] on link "Edit" at bounding box center [1182, 541] width 71 height 18
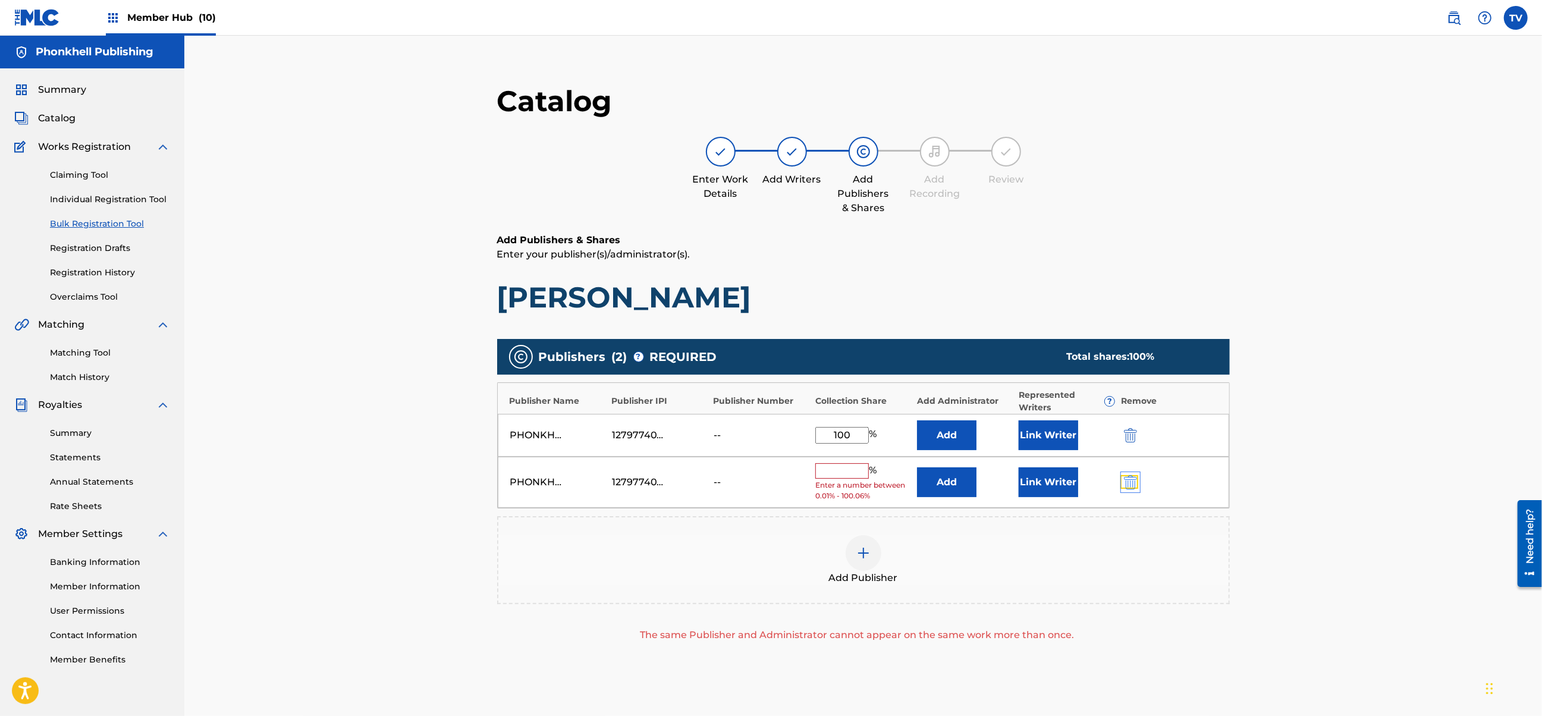
click at [1131, 484] on img "submit" at bounding box center [1130, 482] width 13 height 14
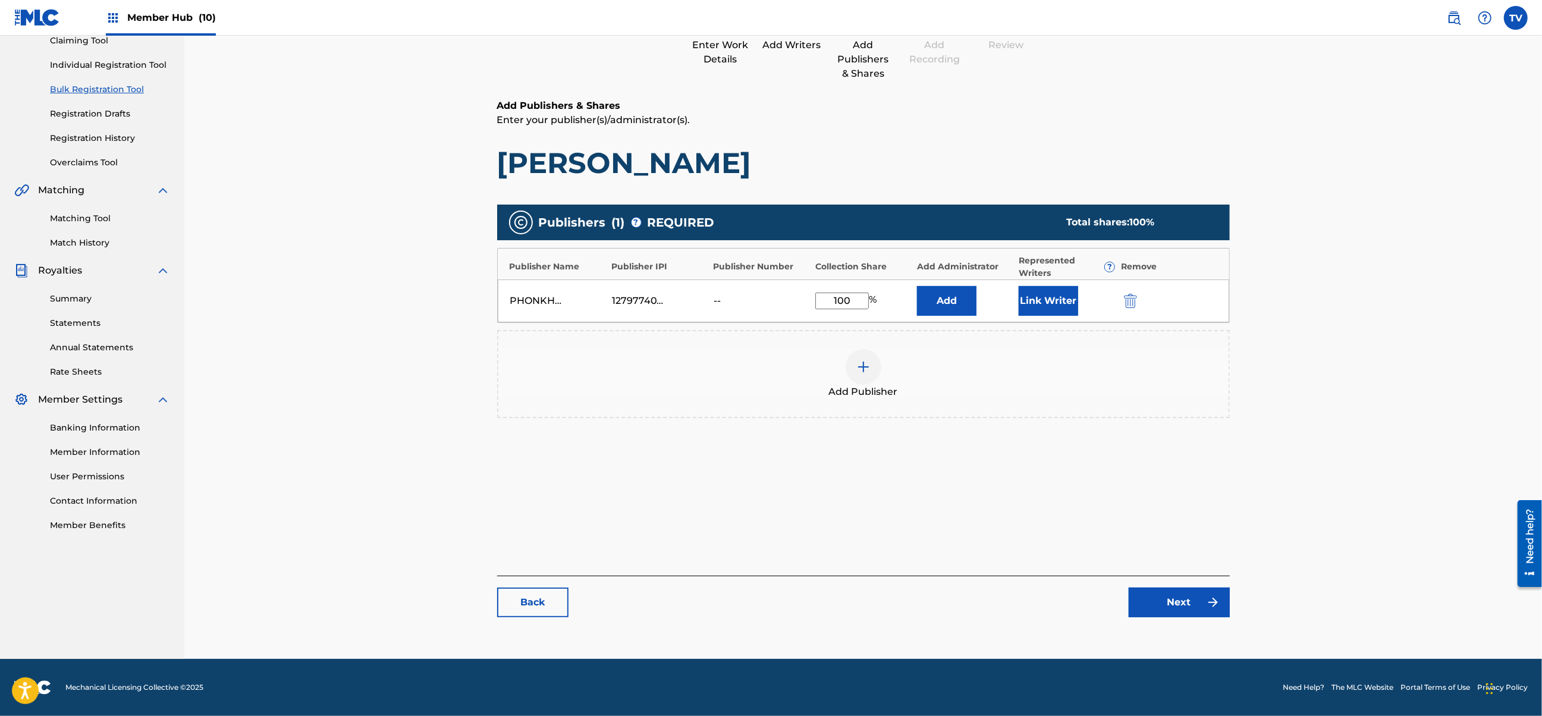
click at [1183, 626] on div "Catalog Enter Work Details Add Writers Add Publishers & Shares Add Recording Re…" at bounding box center [863, 289] width 733 height 680
click at [1185, 608] on link "Next" at bounding box center [1179, 603] width 101 height 30
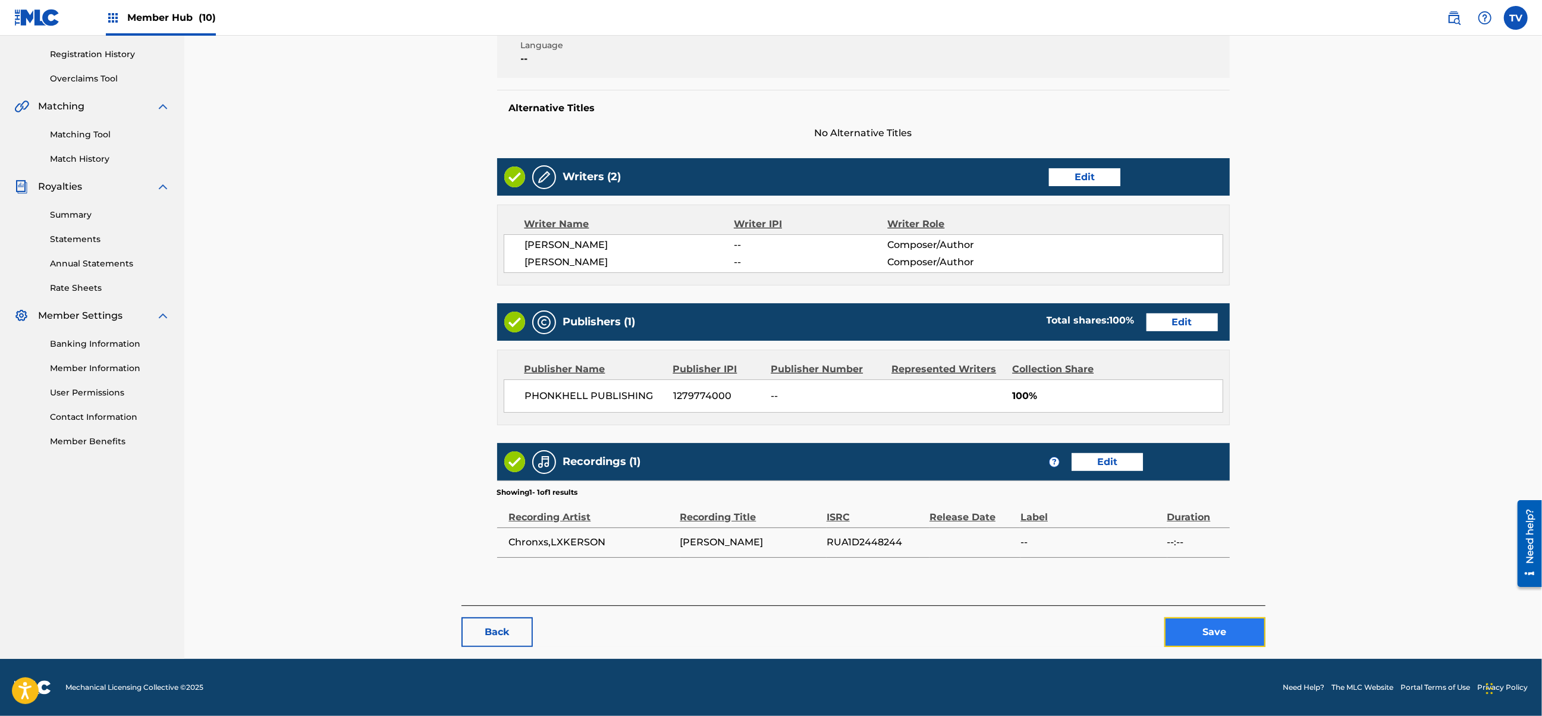
click at [1210, 624] on button "Save" at bounding box center [1215, 632] width 101 height 30
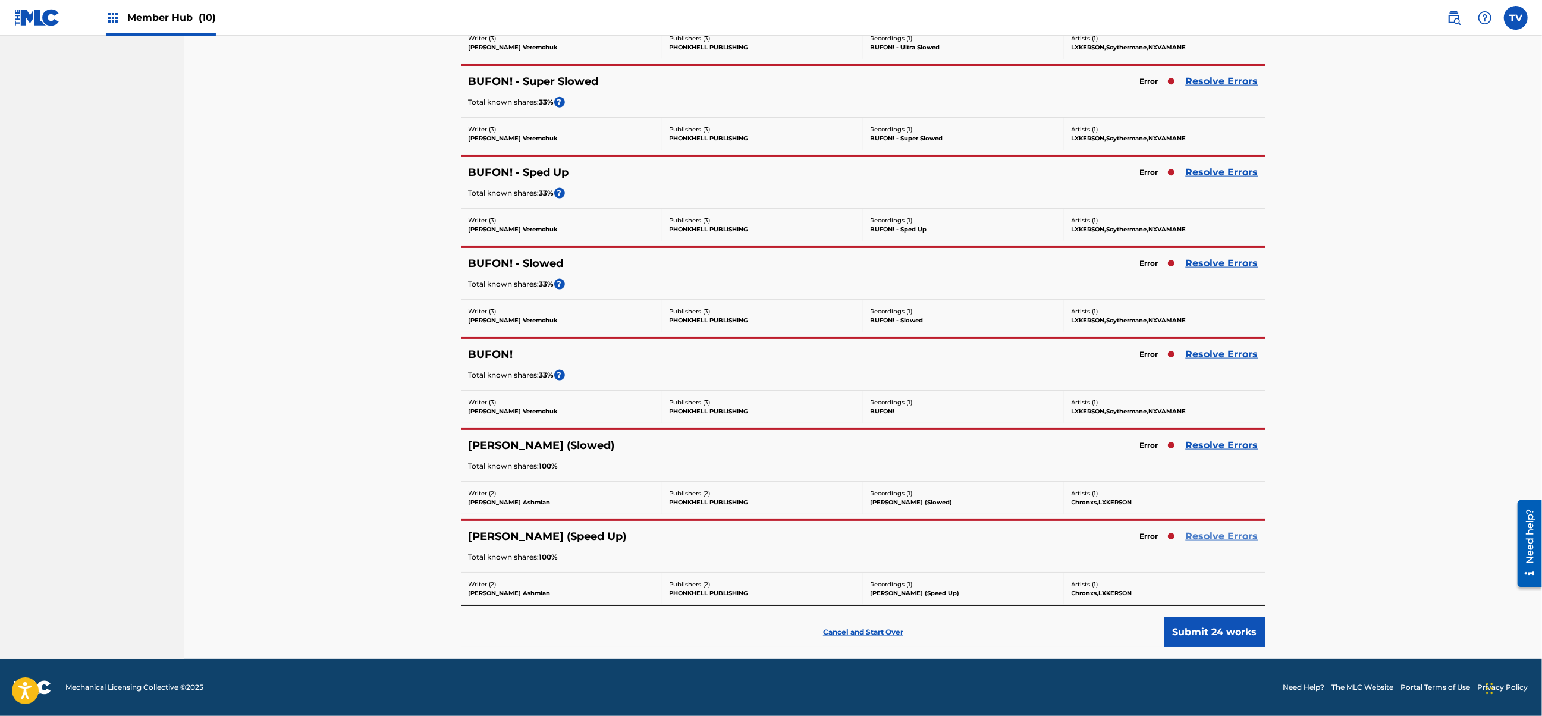
click at [1219, 538] on link "Resolve Errors" at bounding box center [1222, 536] width 73 height 14
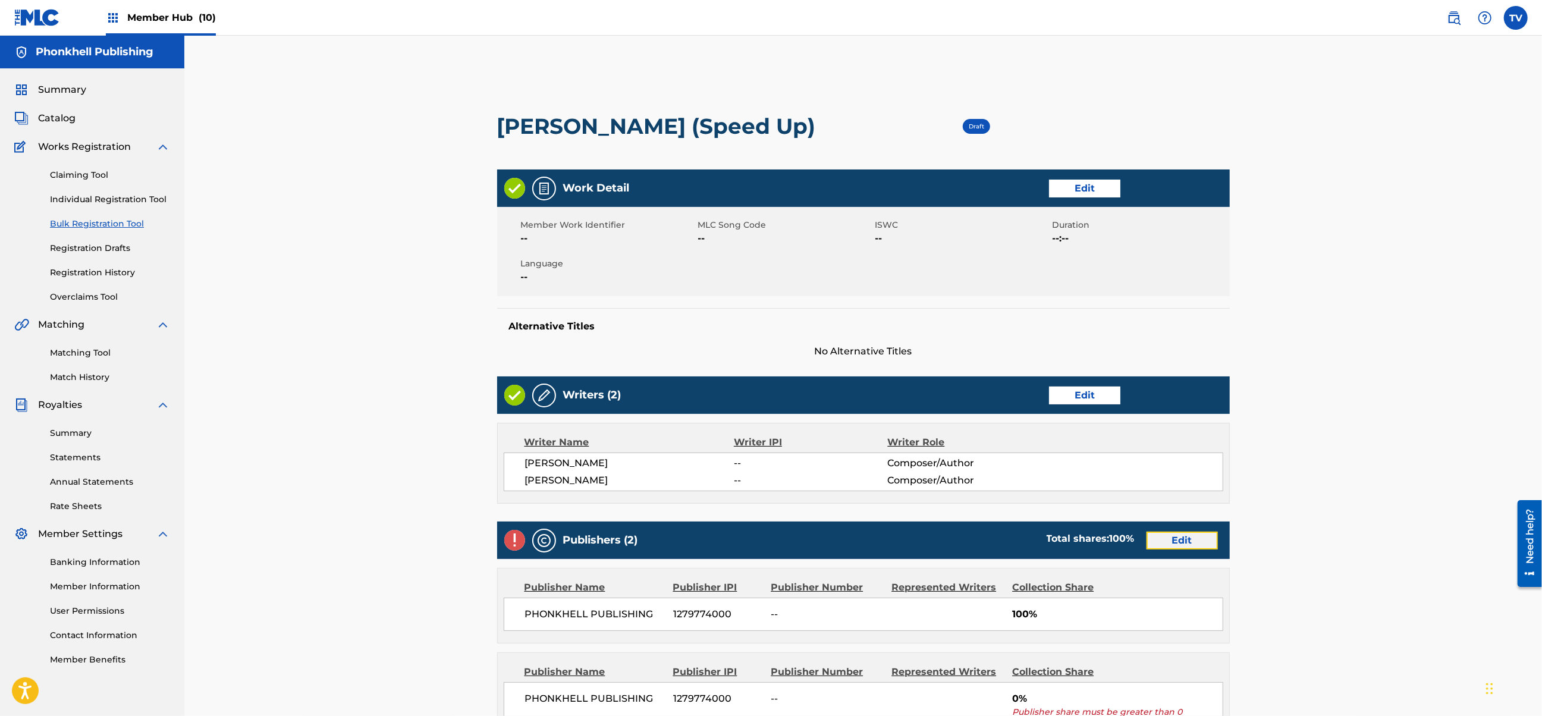
click at [1180, 540] on link "Edit" at bounding box center [1182, 541] width 71 height 18
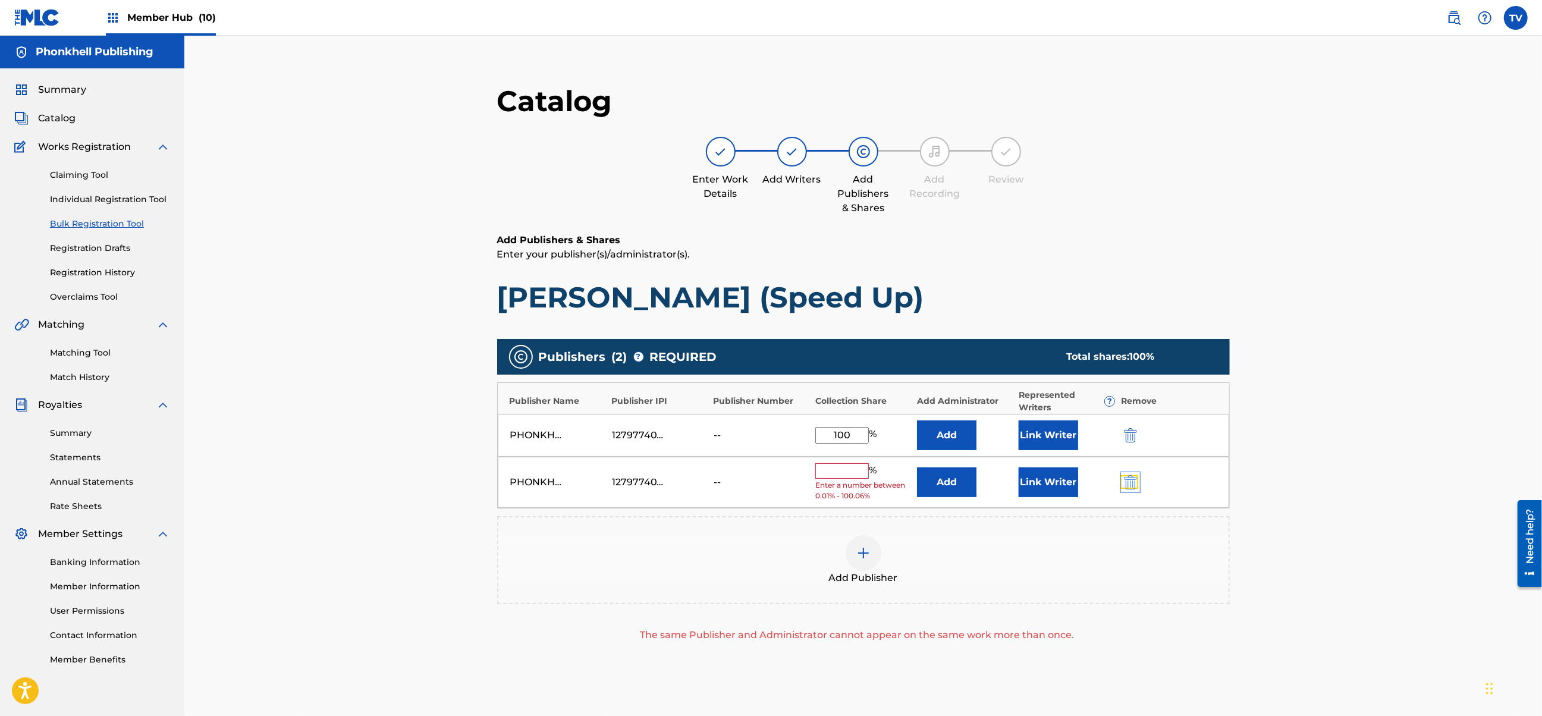
click at [1133, 484] on img "submit" at bounding box center [1130, 482] width 13 height 14
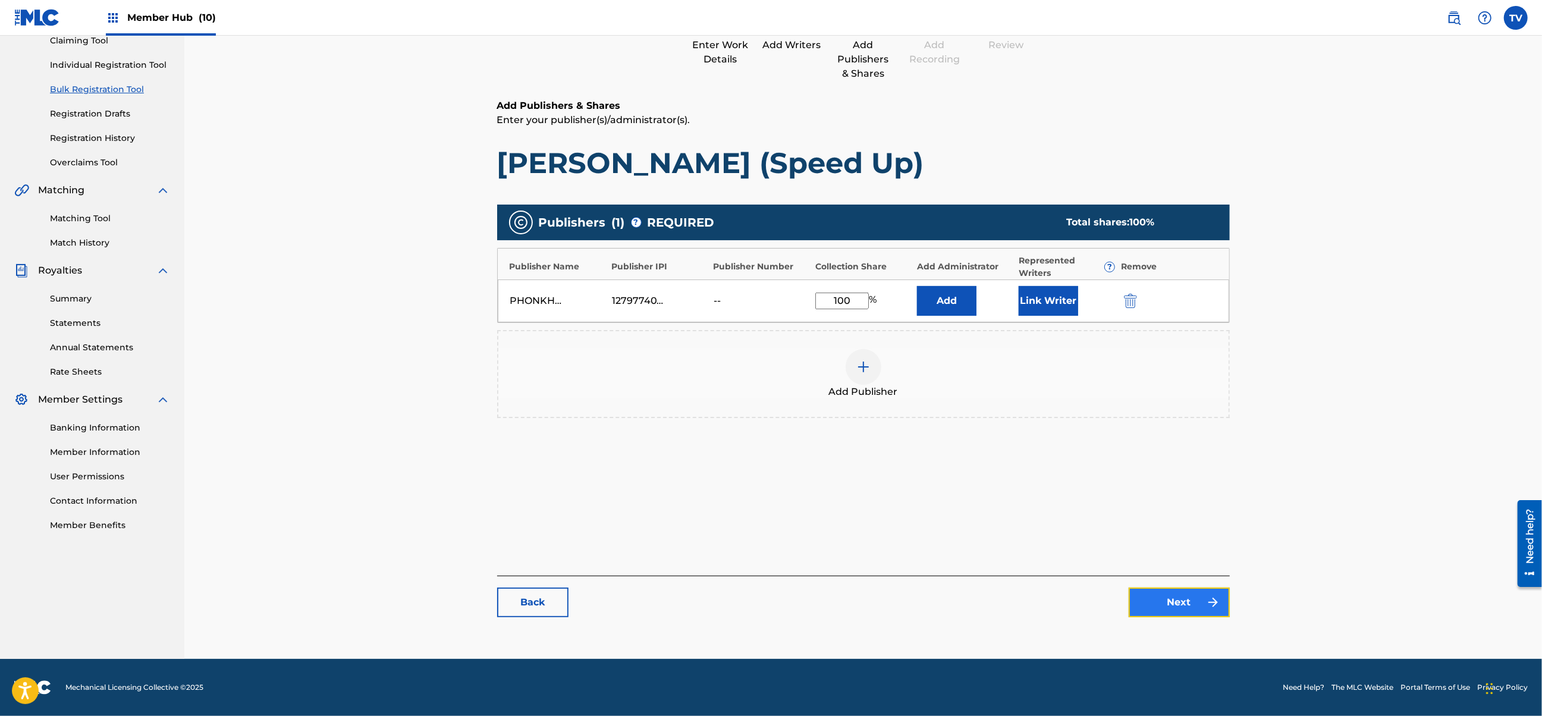
click at [1175, 609] on link "Next" at bounding box center [1179, 603] width 101 height 30
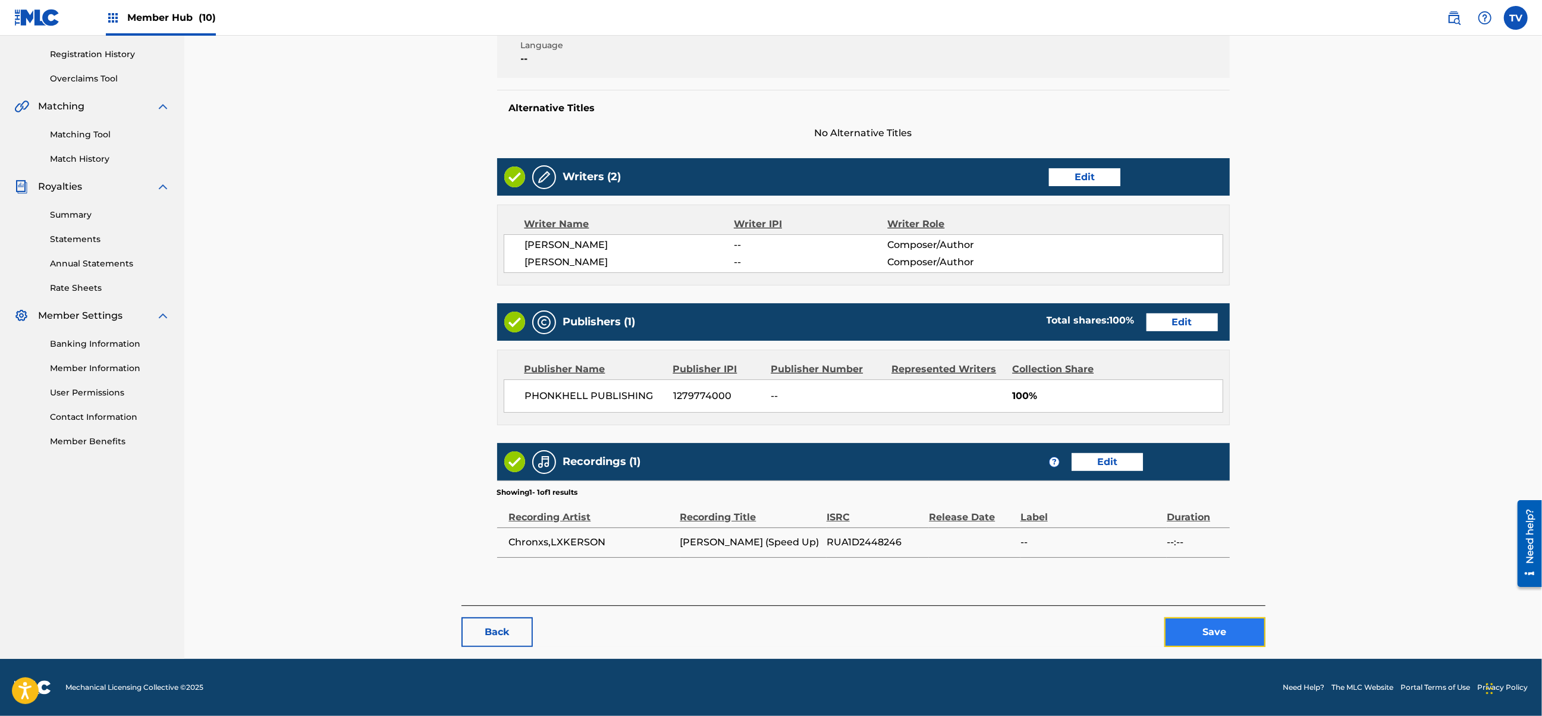
click at [1208, 639] on button "Save" at bounding box center [1215, 632] width 101 height 30
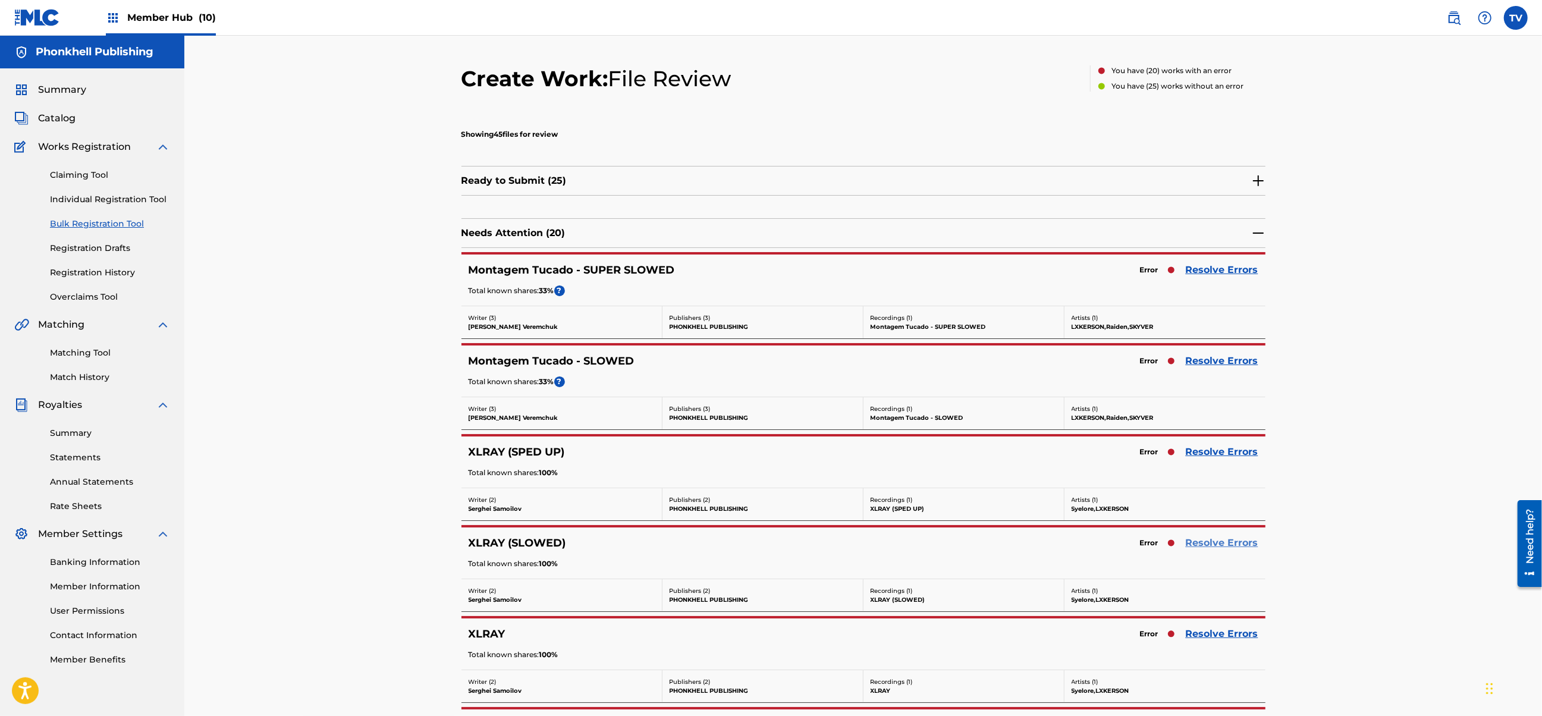
click at [1214, 547] on link "Resolve Errors" at bounding box center [1222, 543] width 73 height 14
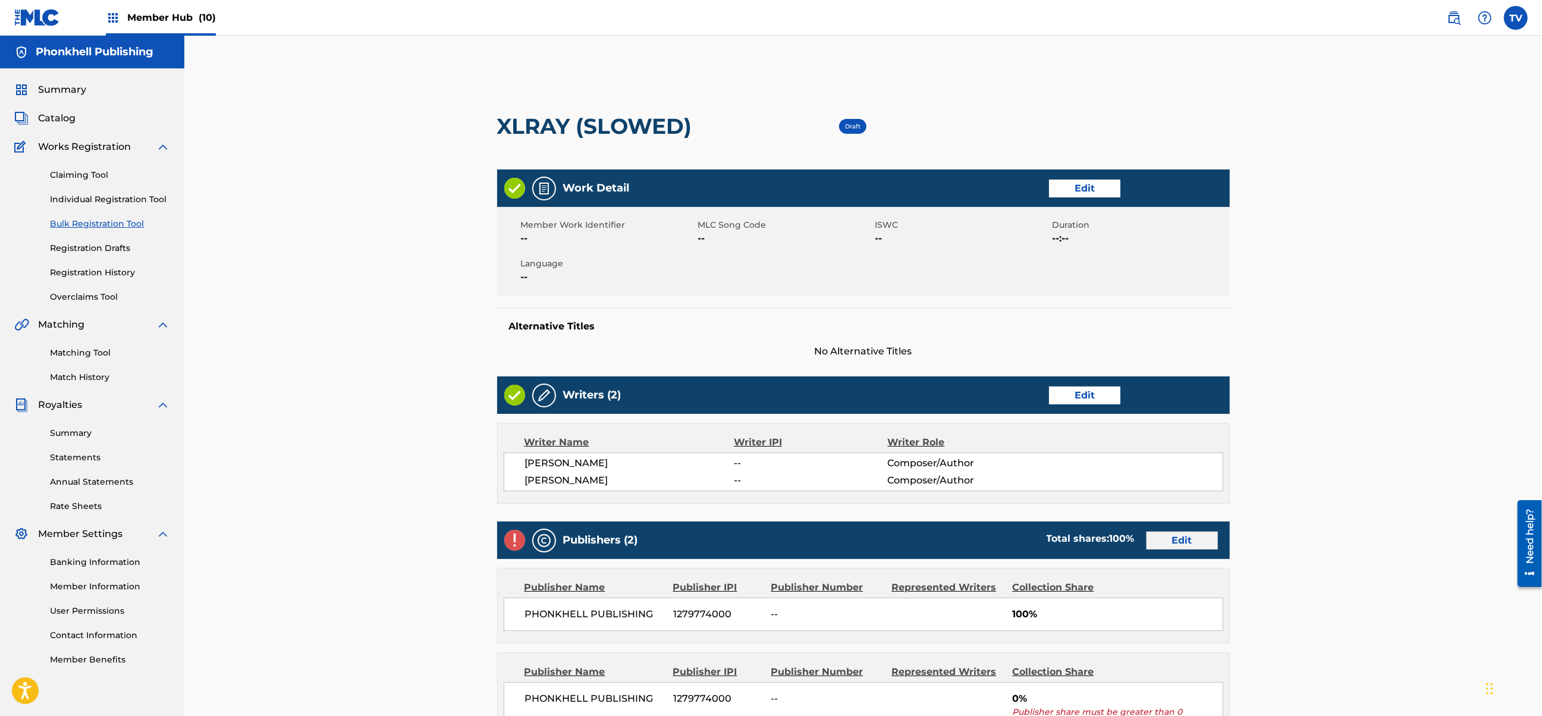
click at [1171, 532] on div "Publishers (2) Total shares: 100 % Edit" at bounding box center [863, 540] width 733 height 37
click at [1174, 539] on link "Edit" at bounding box center [1182, 541] width 71 height 18
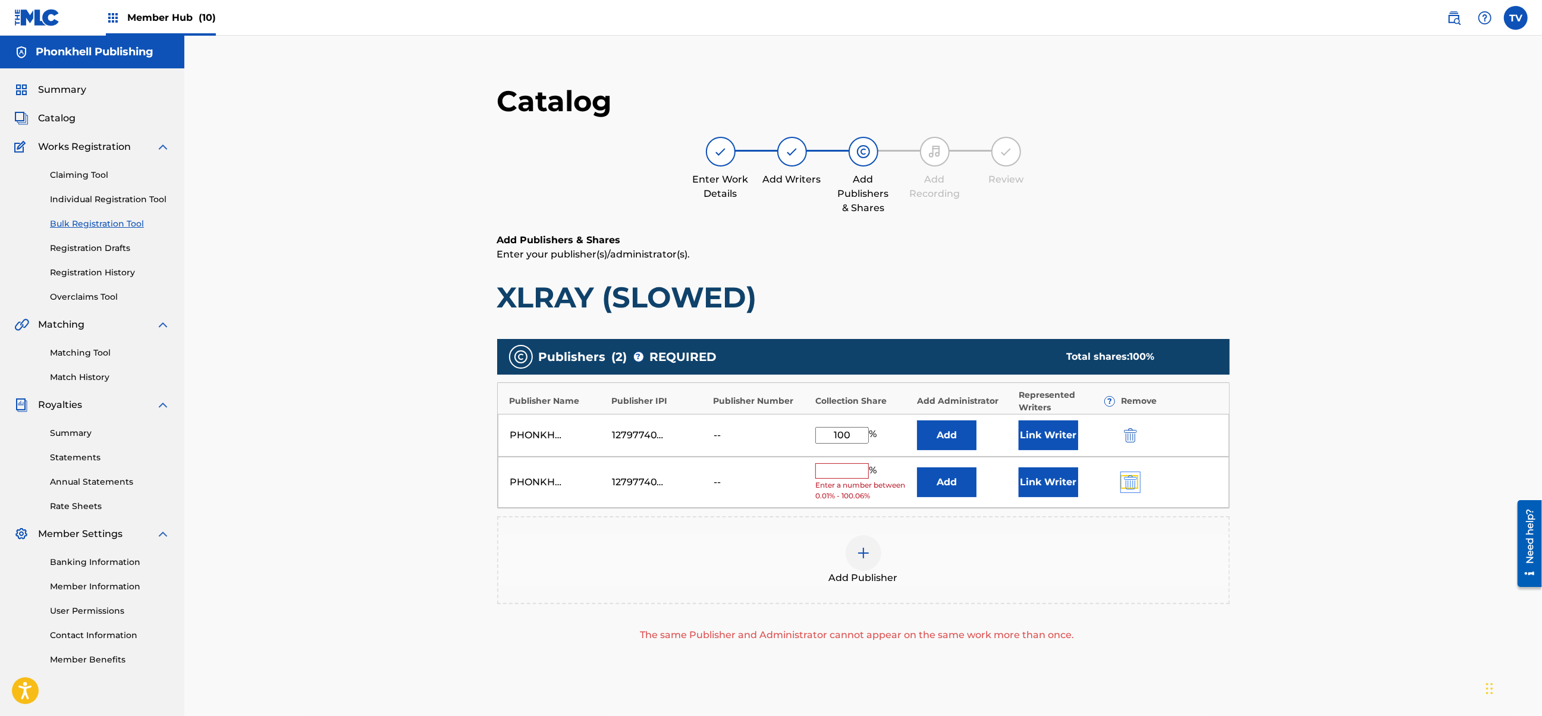
click at [1133, 484] on img "submit" at bounding box center [1130, 482] width 13 height 14
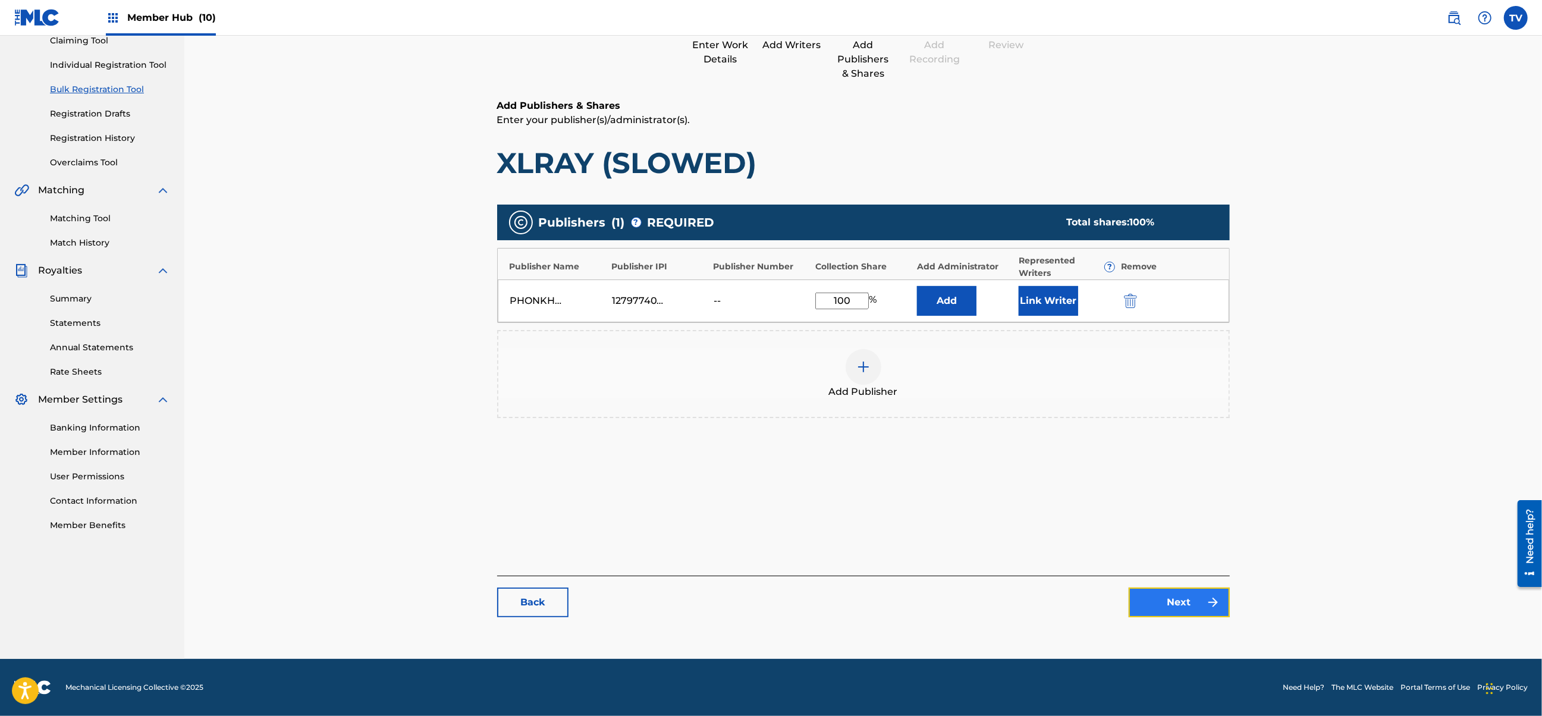
click at [1186, 603] on link "Next" at bounding box center [1179, 603] width 101 height 30
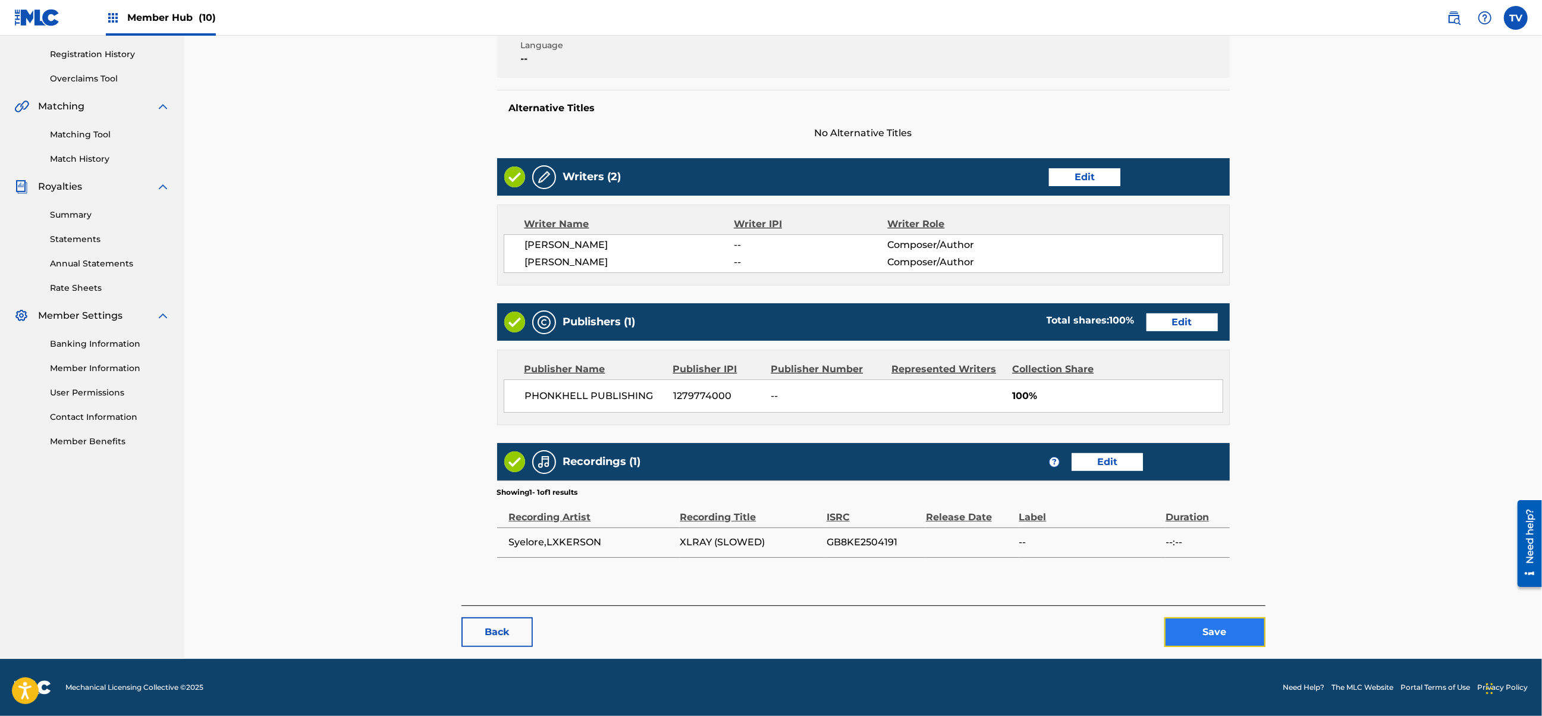
click at [1212, 623] on button "Save" at bounding box center [1215, 632] width 101 height 30
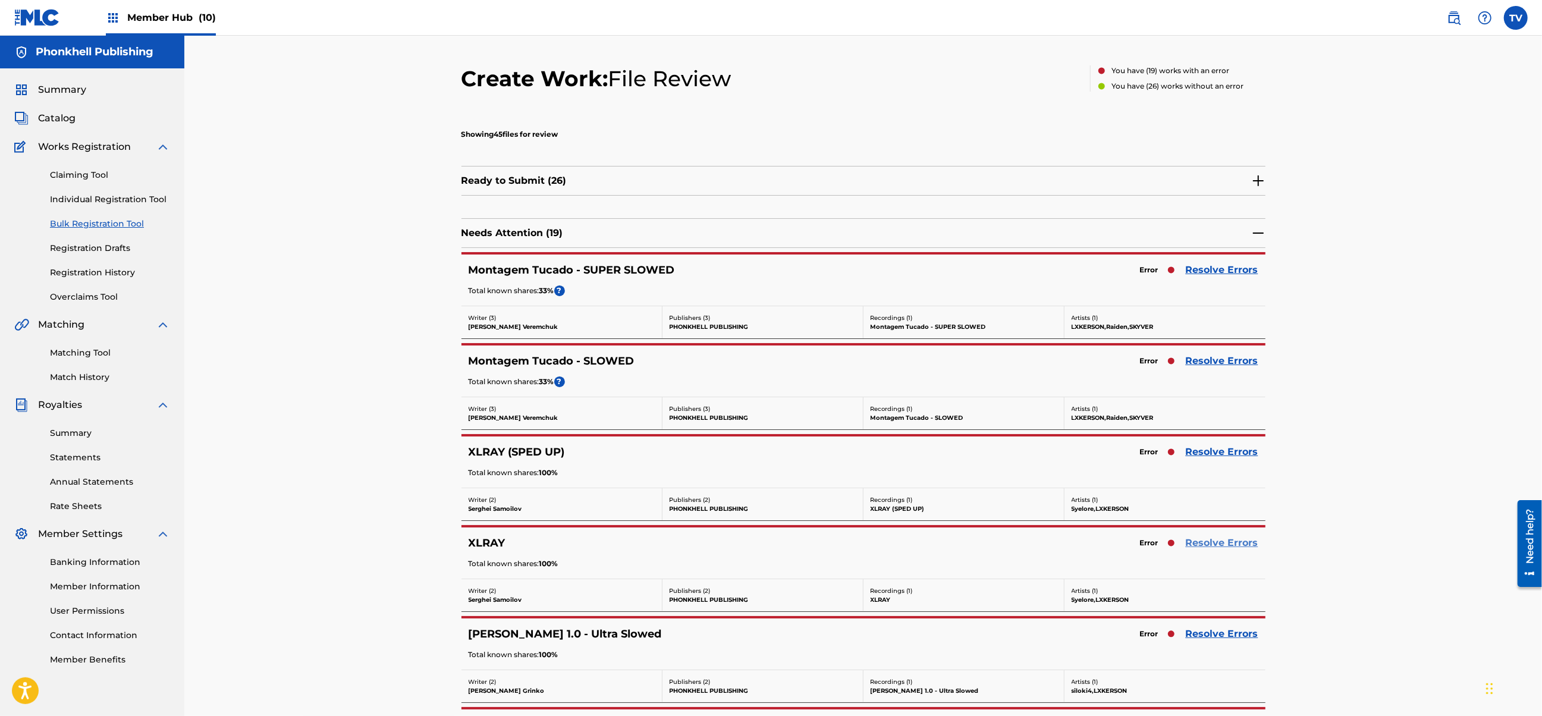
click at [1223, 541] on link "Resolve Errors" at bounding box center [1222, 543] width 73 height 14
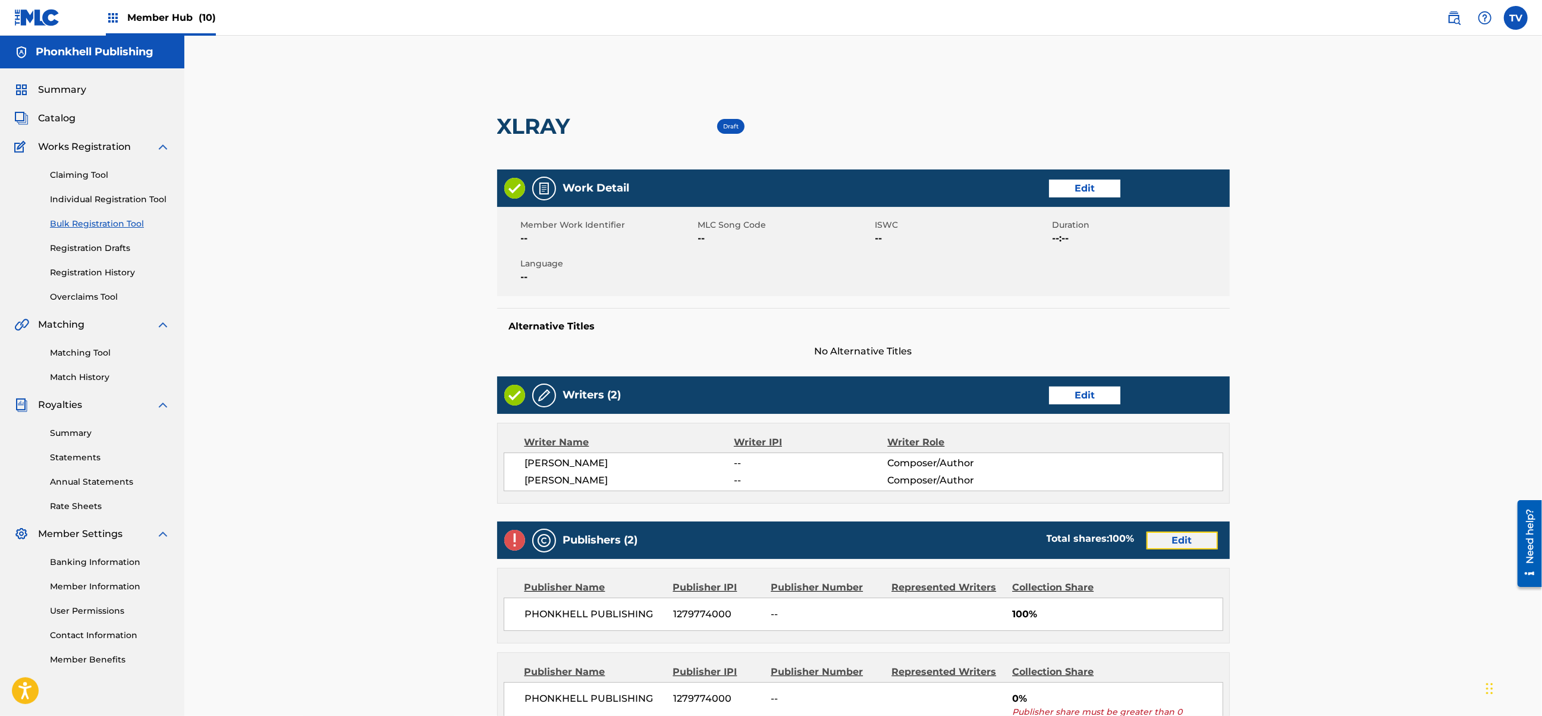
click at [1186, 547] on link "Edit" at bounding box center [1182, 541] width 71 height 18
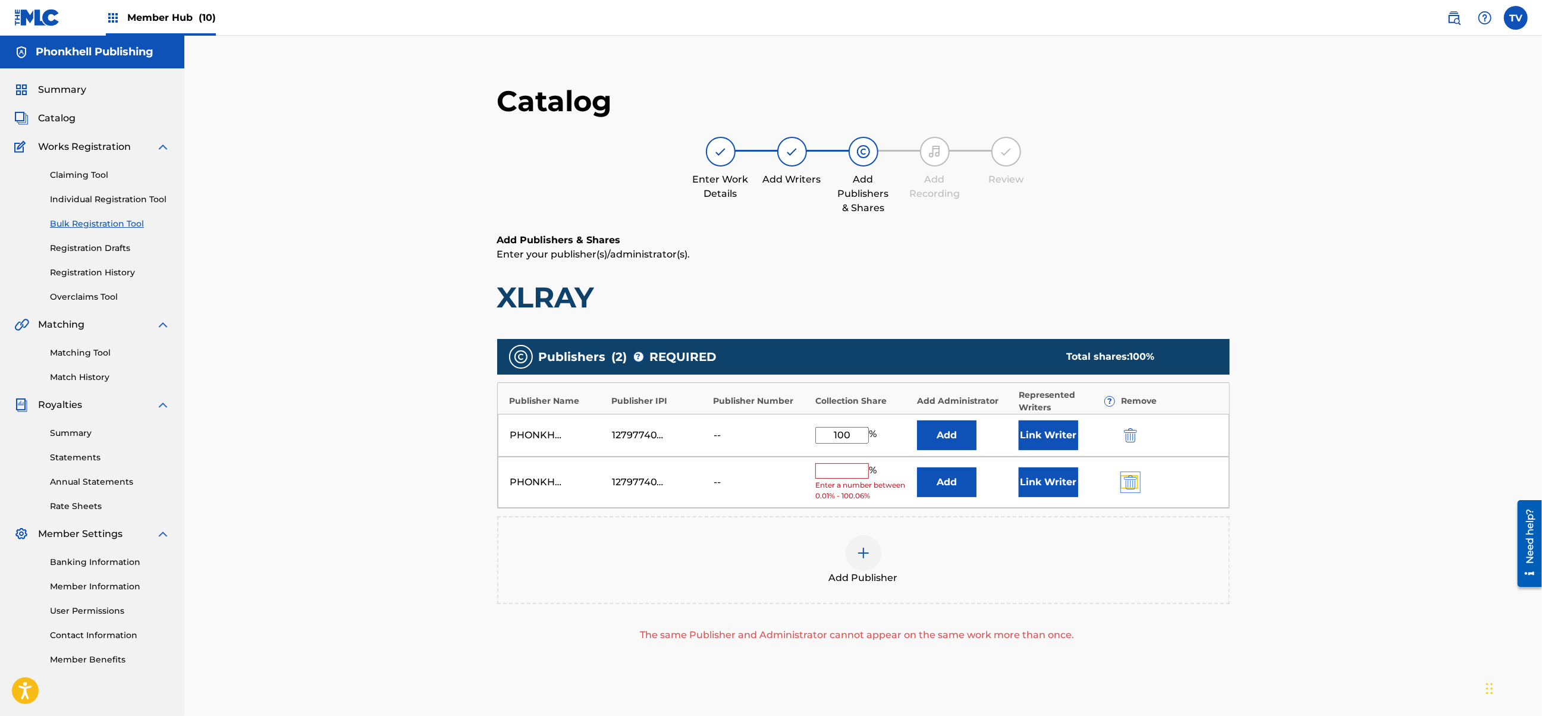
click at [1128, 481] on img "submit" at bounding box center [1130, 482] width 13 height 14
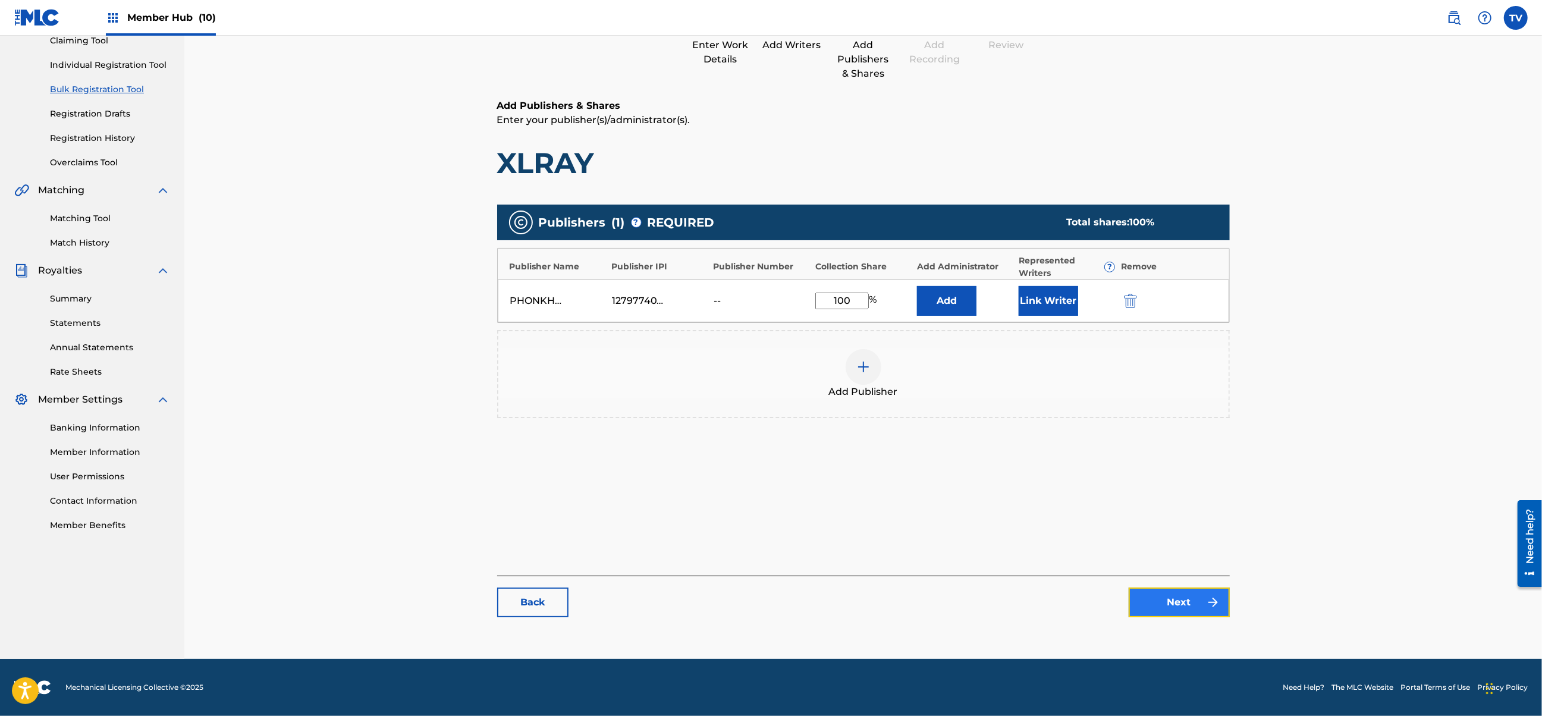
click at [1184, 594] on link "Next" at bounding box center [1179, 603] width 101 height 30
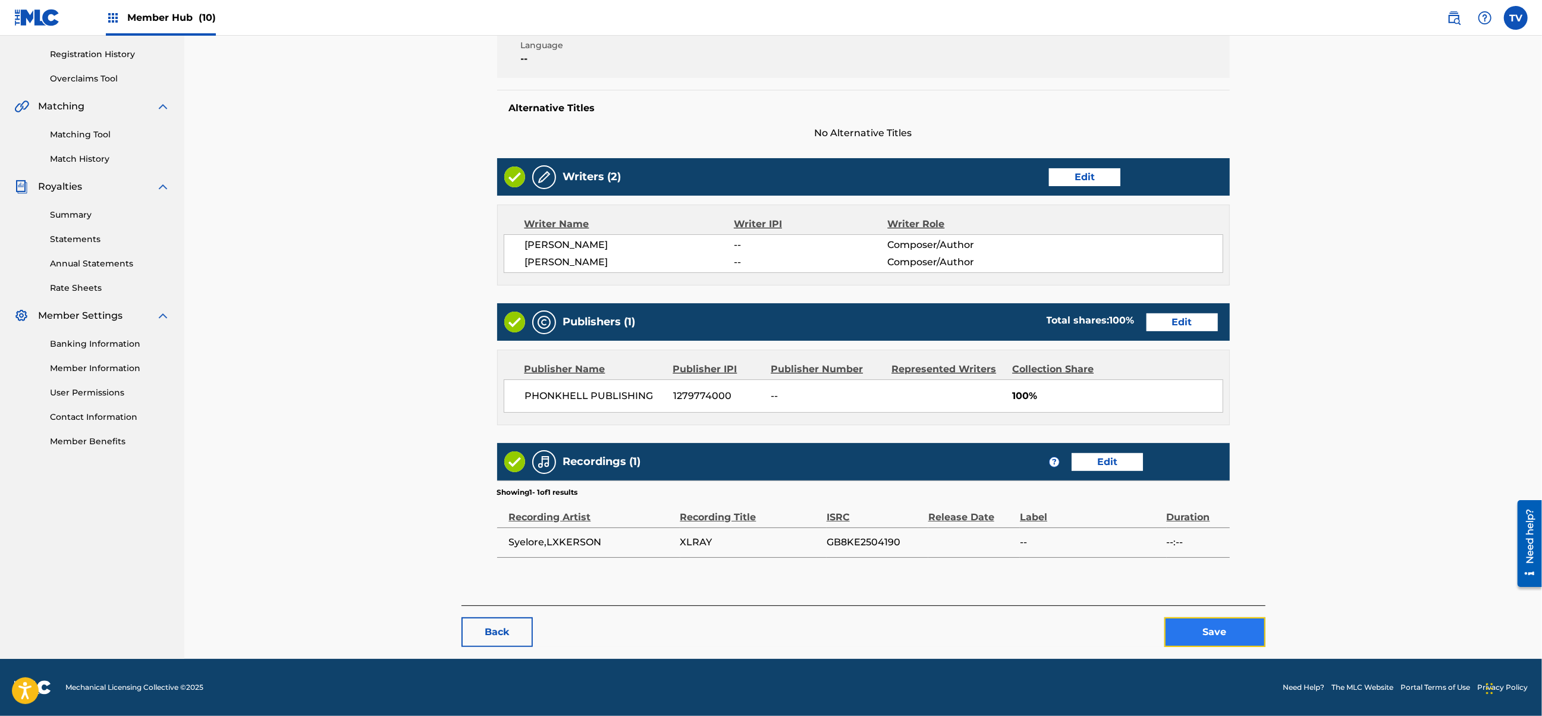
click at [1230, 629] on button "Save" at bounding box center [1215, 632] width 101 height 30
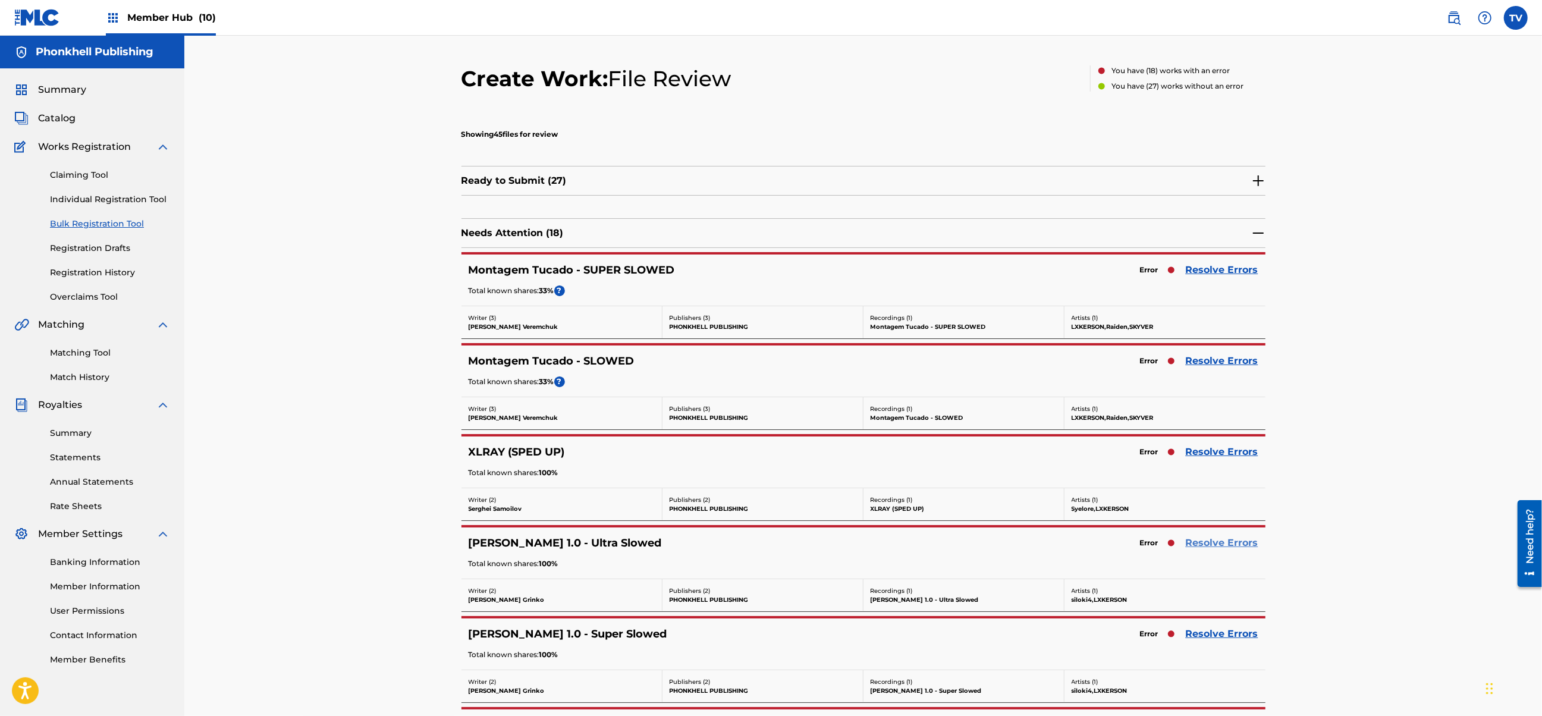
click at [1219, 548] on link "Resolve Errors" at bounding box center [1222, 543] width 73 height 14
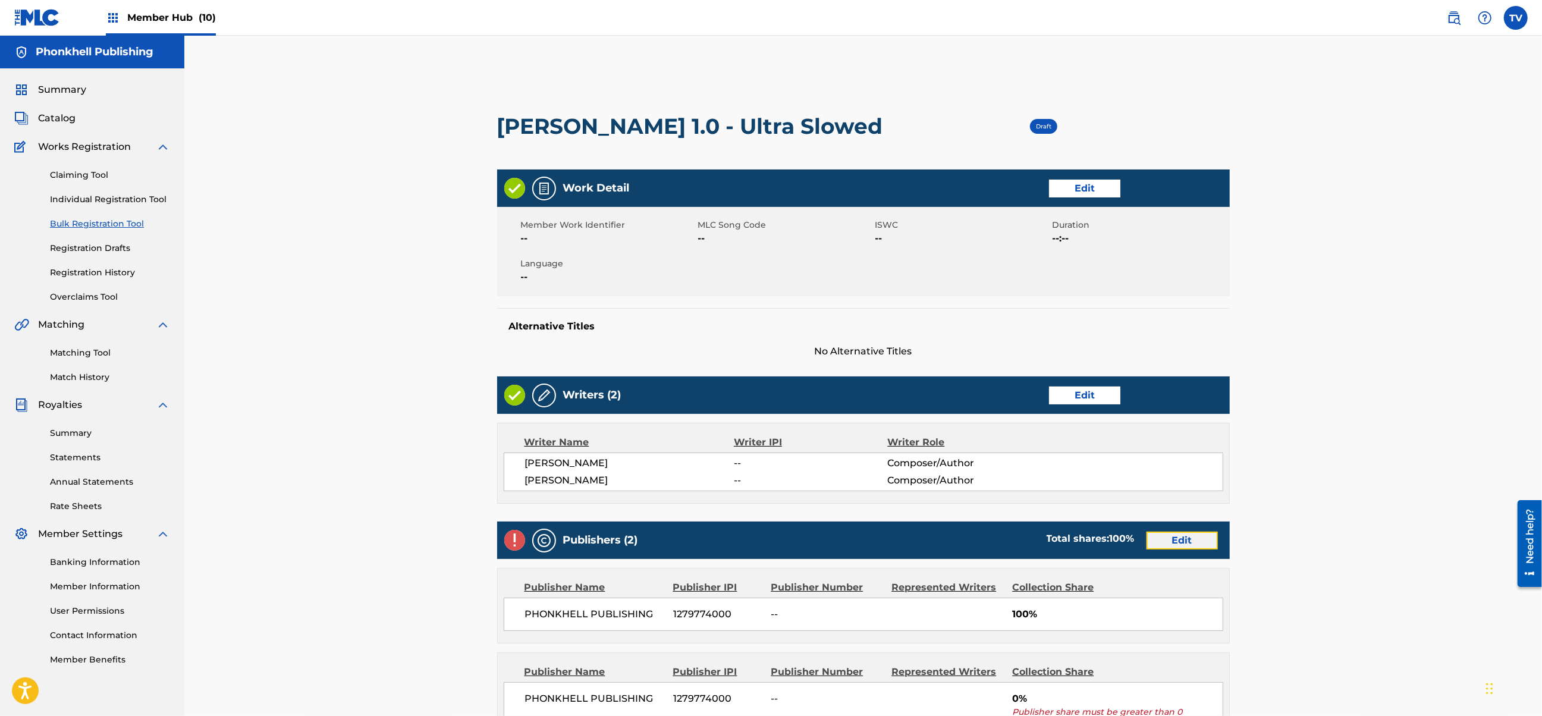
click at [1171, 533] on link "Edit" at bounding box center [1182, 541] width 71 height 18
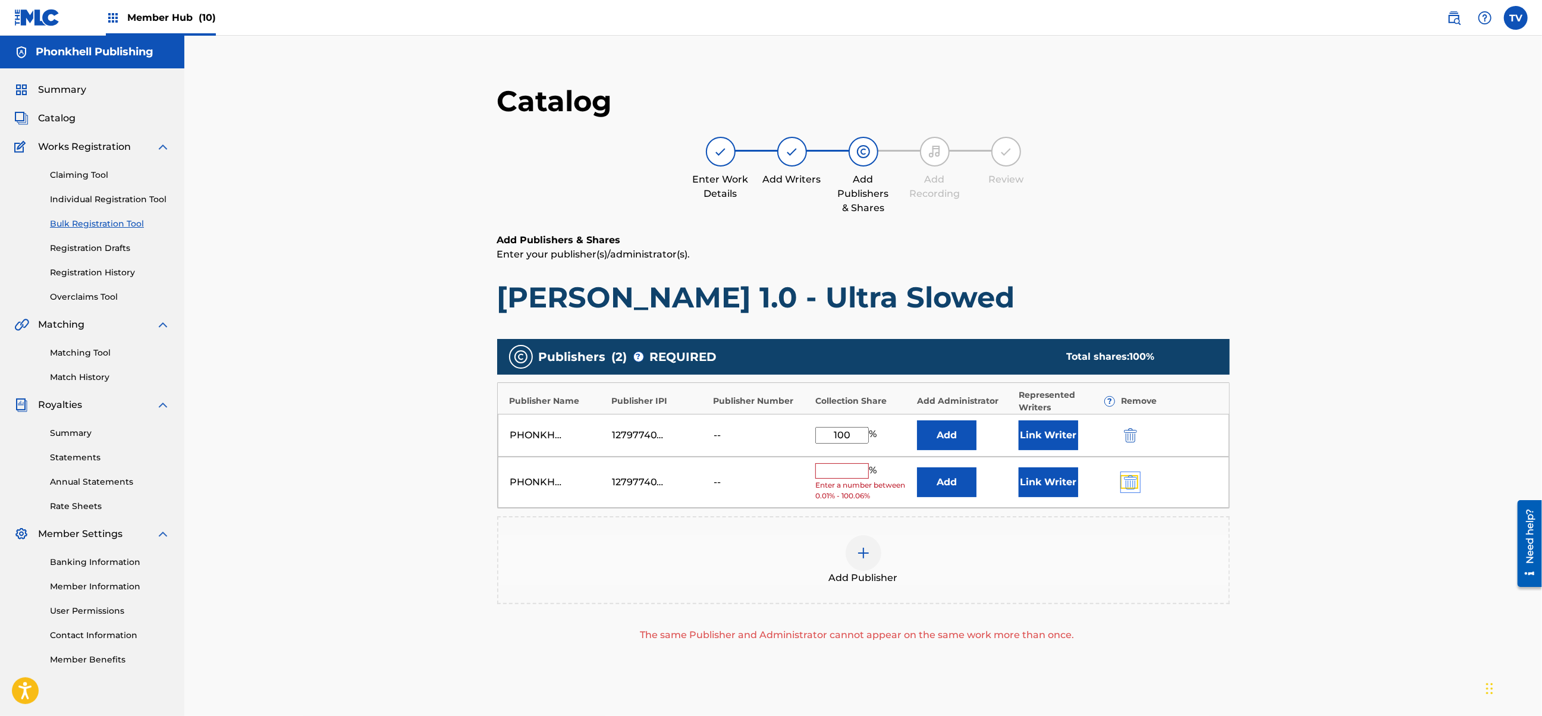
click at [1128, 487] on img "submit" at bounding box center [1130, 482] width 13 height 14
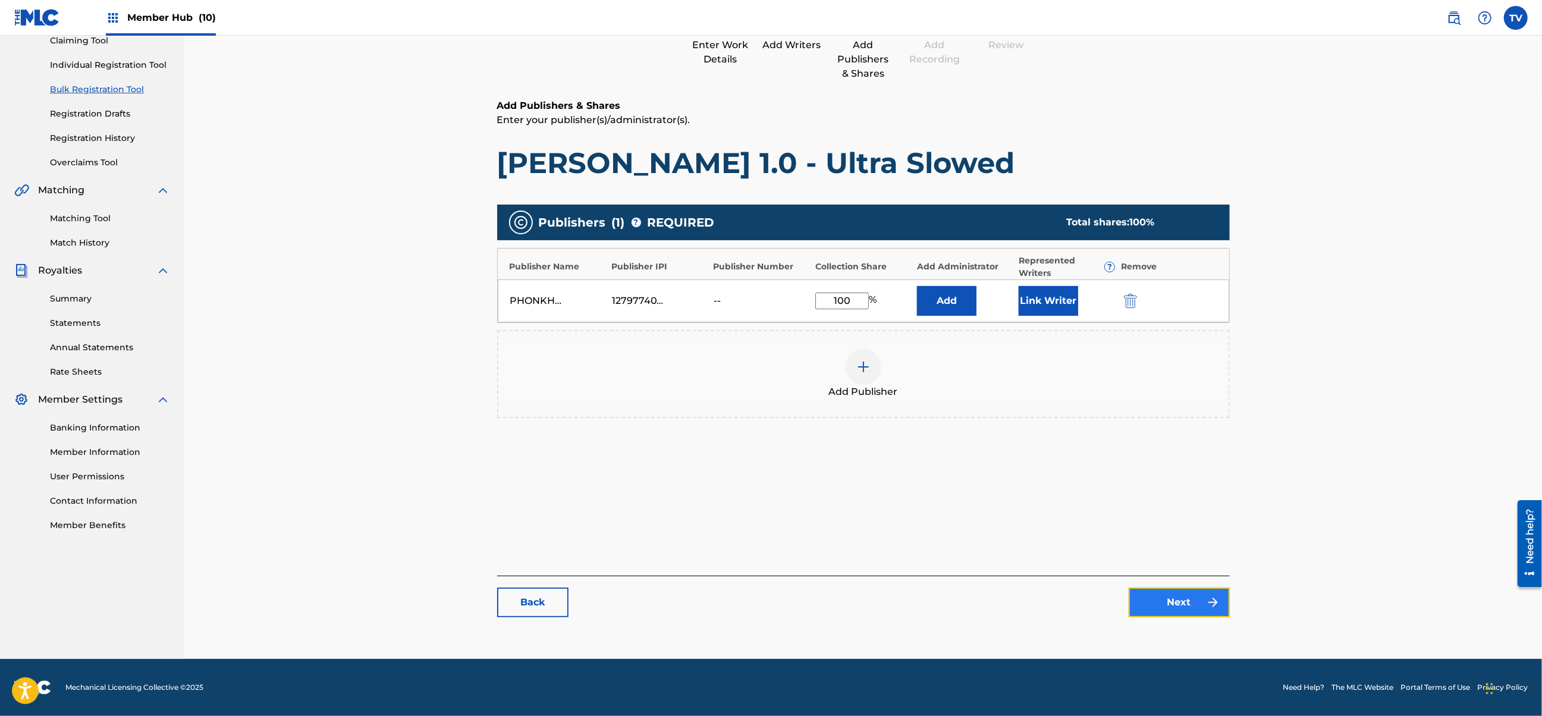
click at [1190, 602] on link "Next" at bounding box center [1179, 603] width 101 height 30
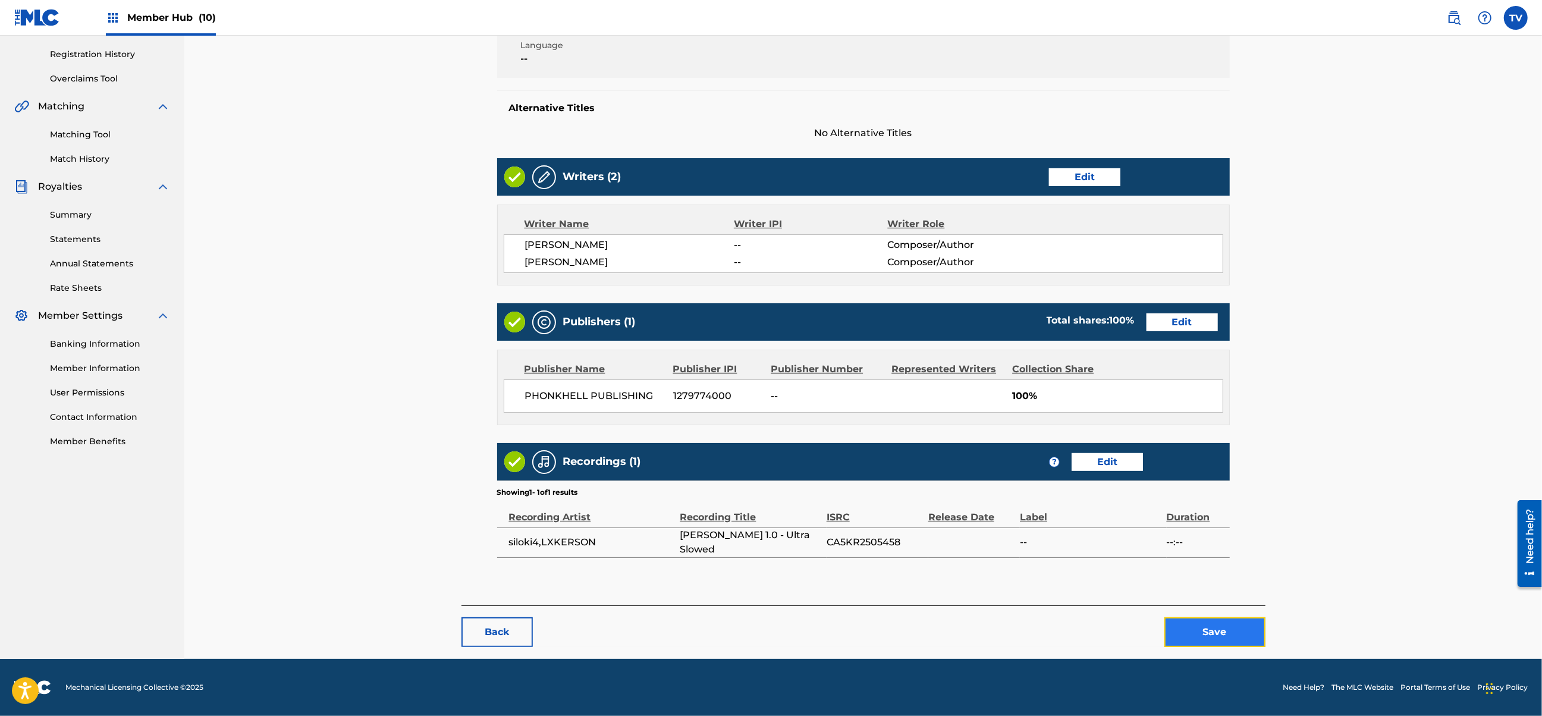
click at [1225, 631] on button "Save" at bounding box center [1215, 632] width 101 height 30
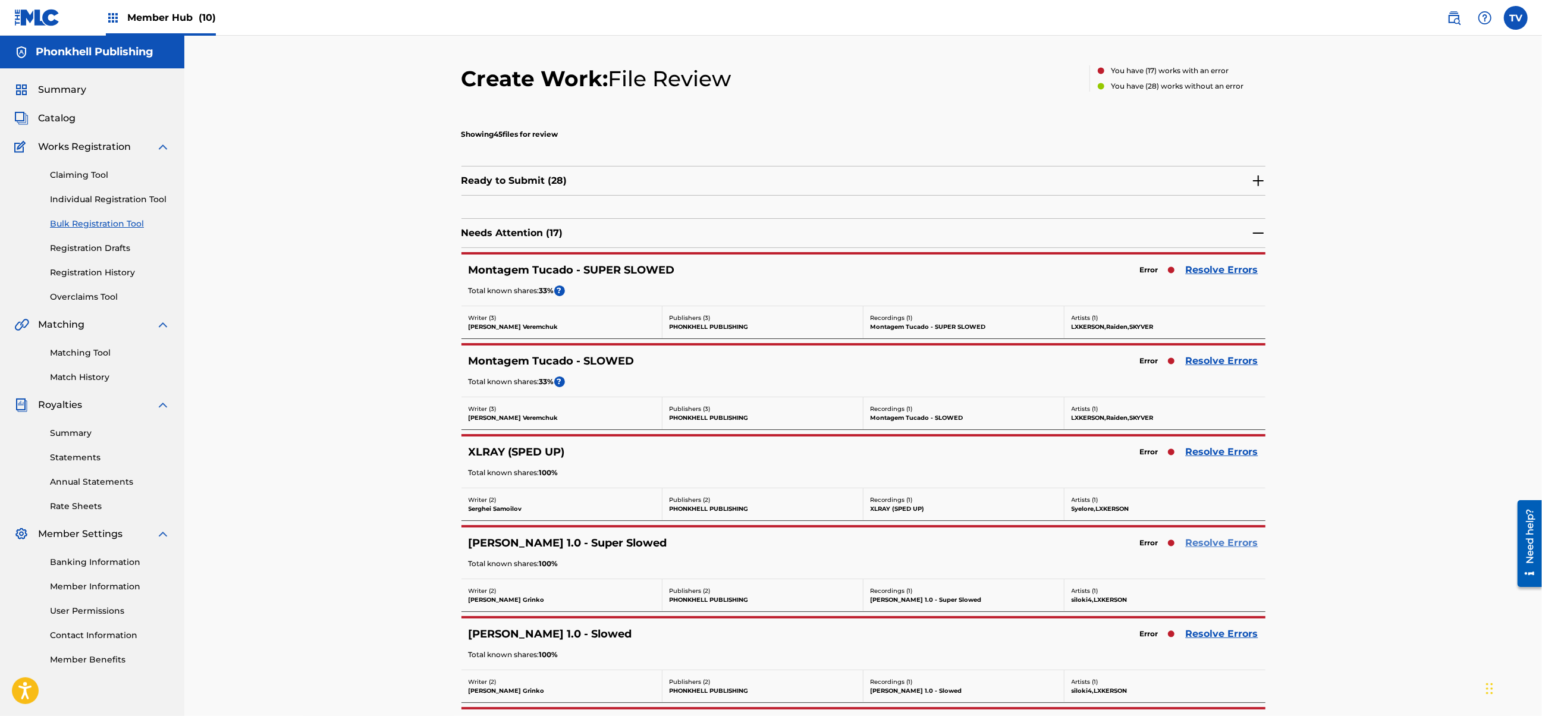
click at [1209, 547] on link "Resolve Errors" at bounding box center [1222, 543] width 73 height 14
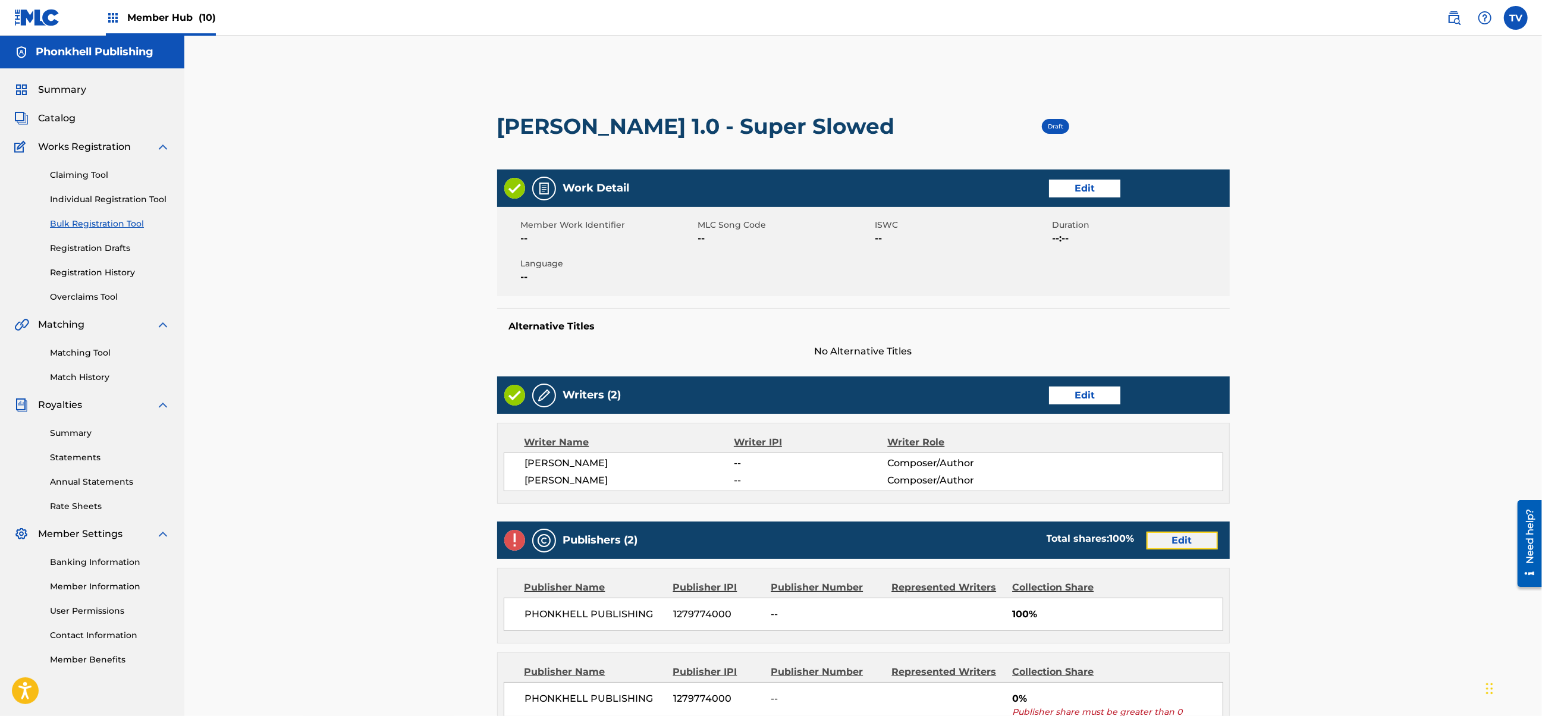
click at [1185, 540] on link "Edit" at bounding box center [1182, 541] width 71 height 18
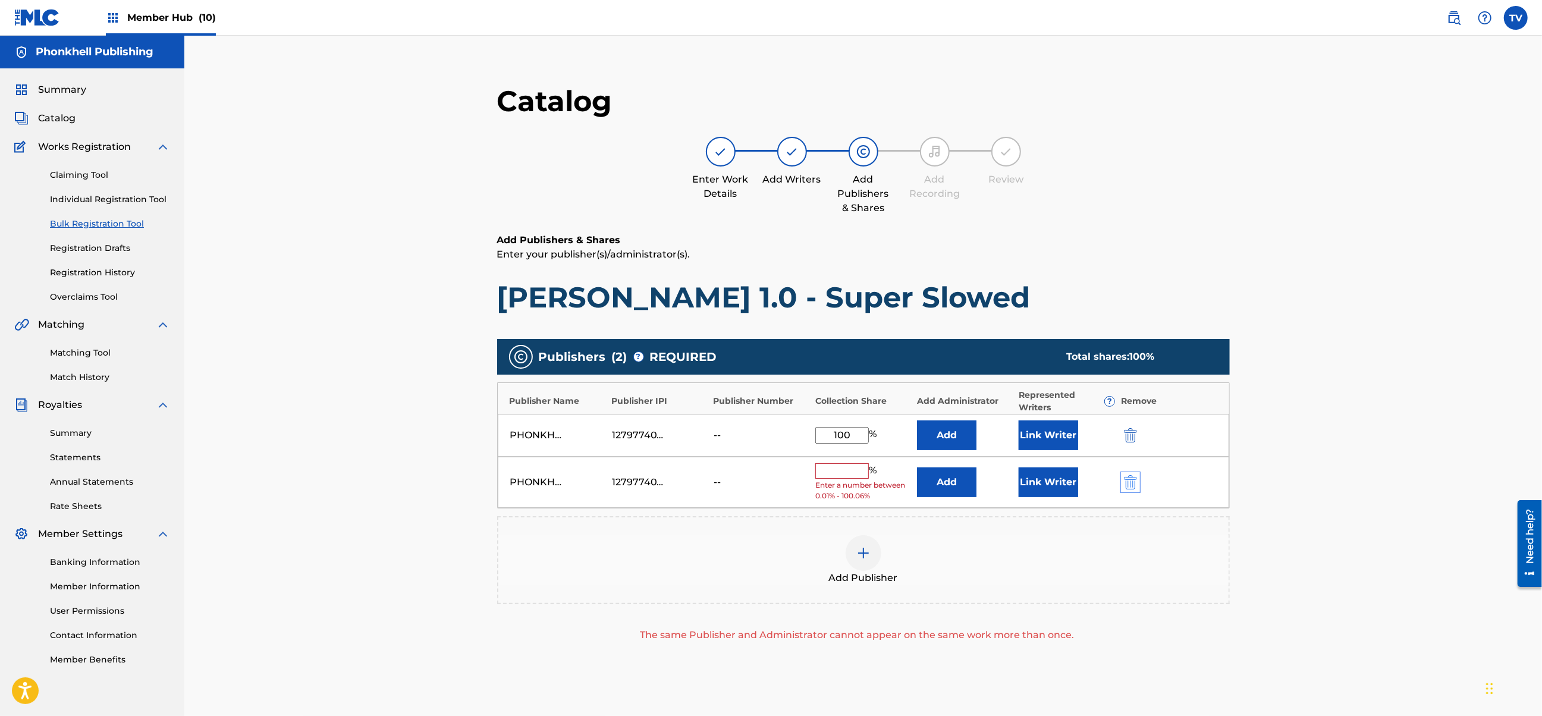
click at [1130, 474] on div "PHONKHELL PUBLISHING 1279774000 -- % Enter a number between 0.01% - 100.06% Add…" at bounding box center [864, 483] width 732 height 52
click at [1135, 487] on img "submit" at bounding box center [1130, 482] width 13 height 14
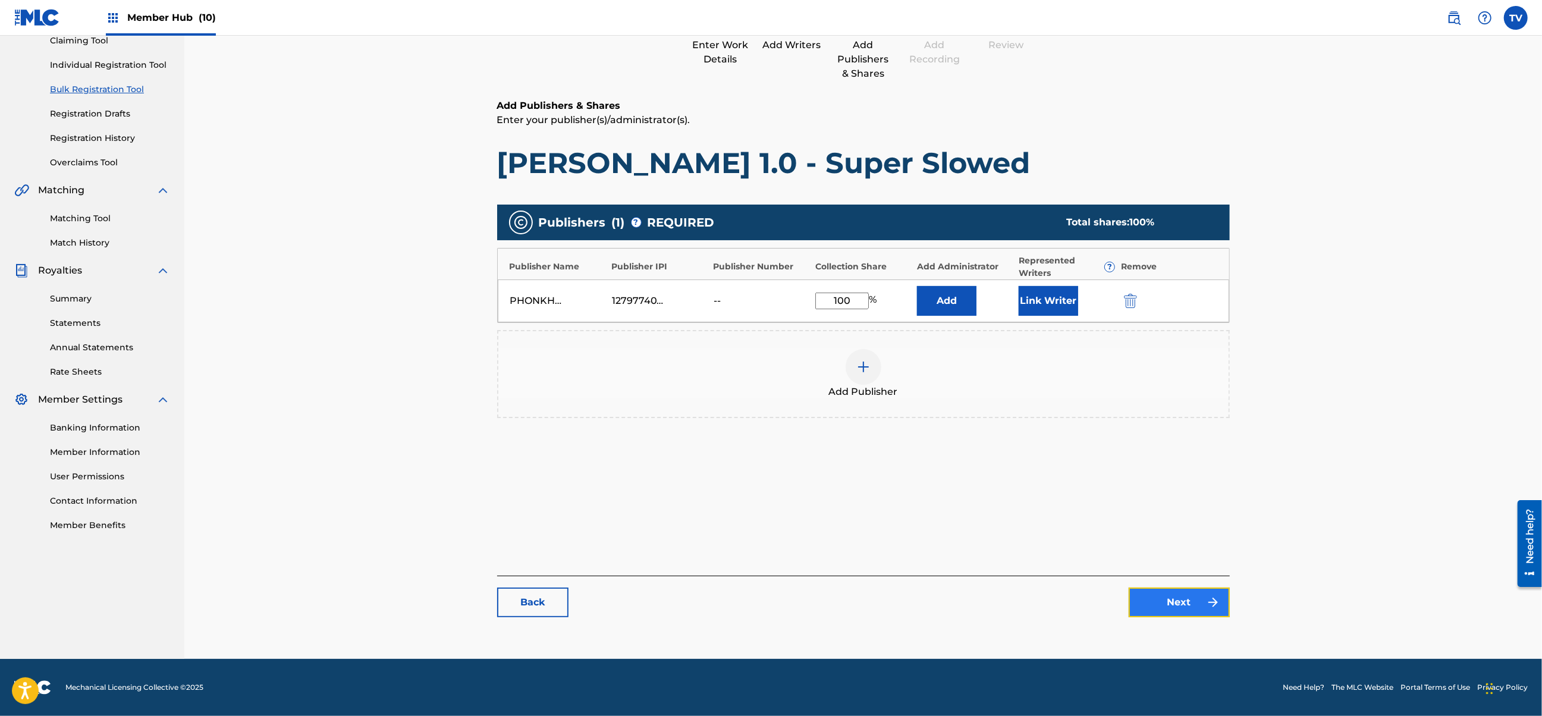
click at [1163, 606] on link "Next" at bounding box center [1179, 603] width 101 height 30
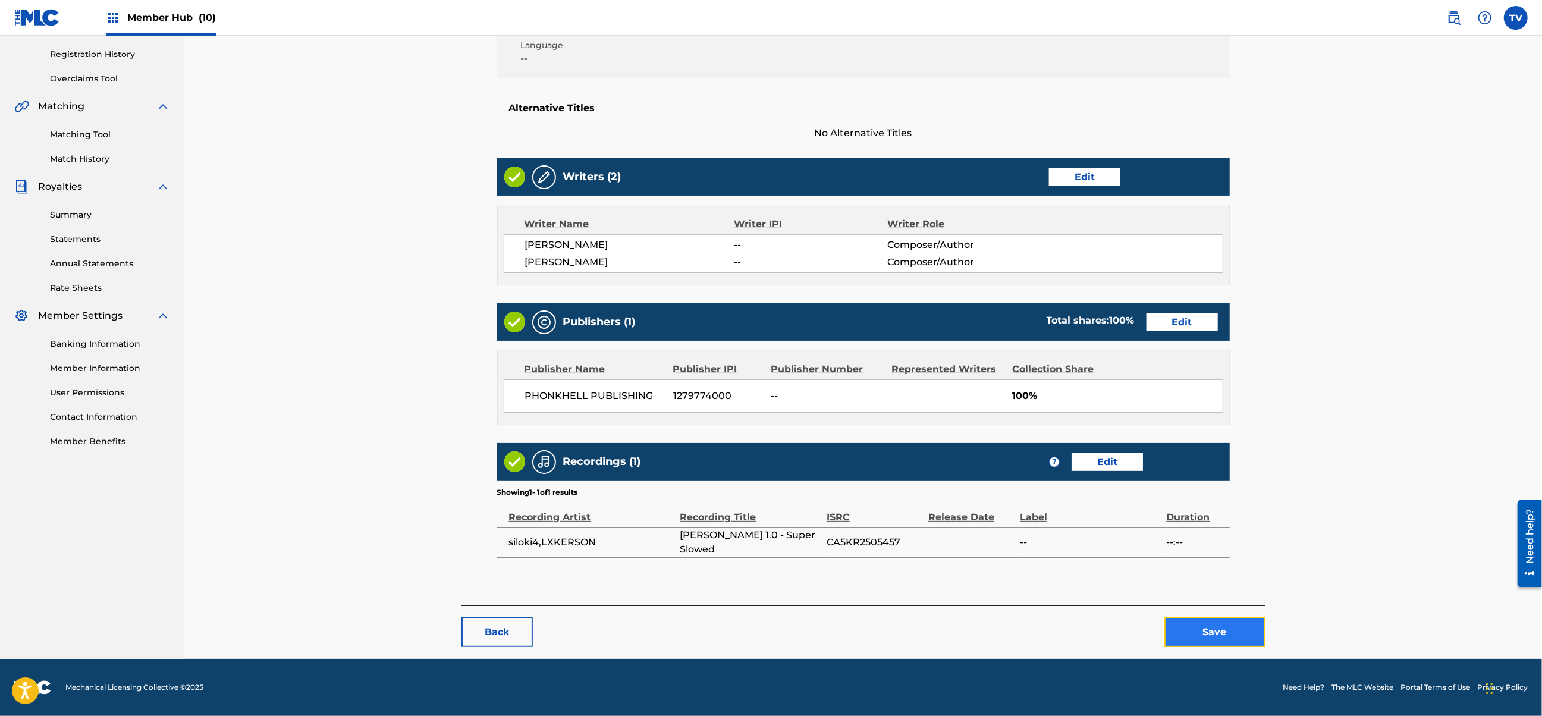
click at [1216, 632] on button "Save" at bounding box center [1215, 632] width 101 height 30
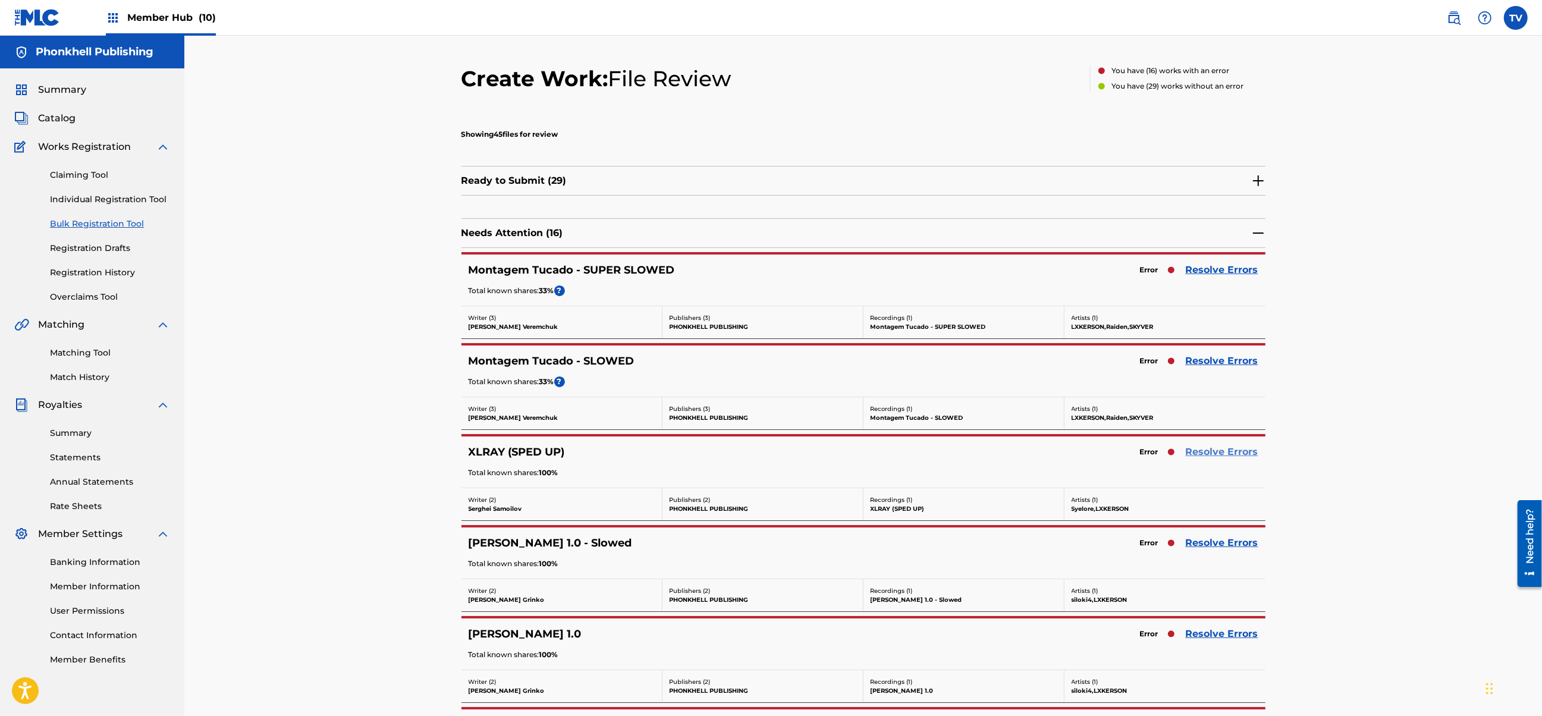
click at [1224, 453] on link "Resolve Errors" at bounding box center [1222, 452] width 73 height 14
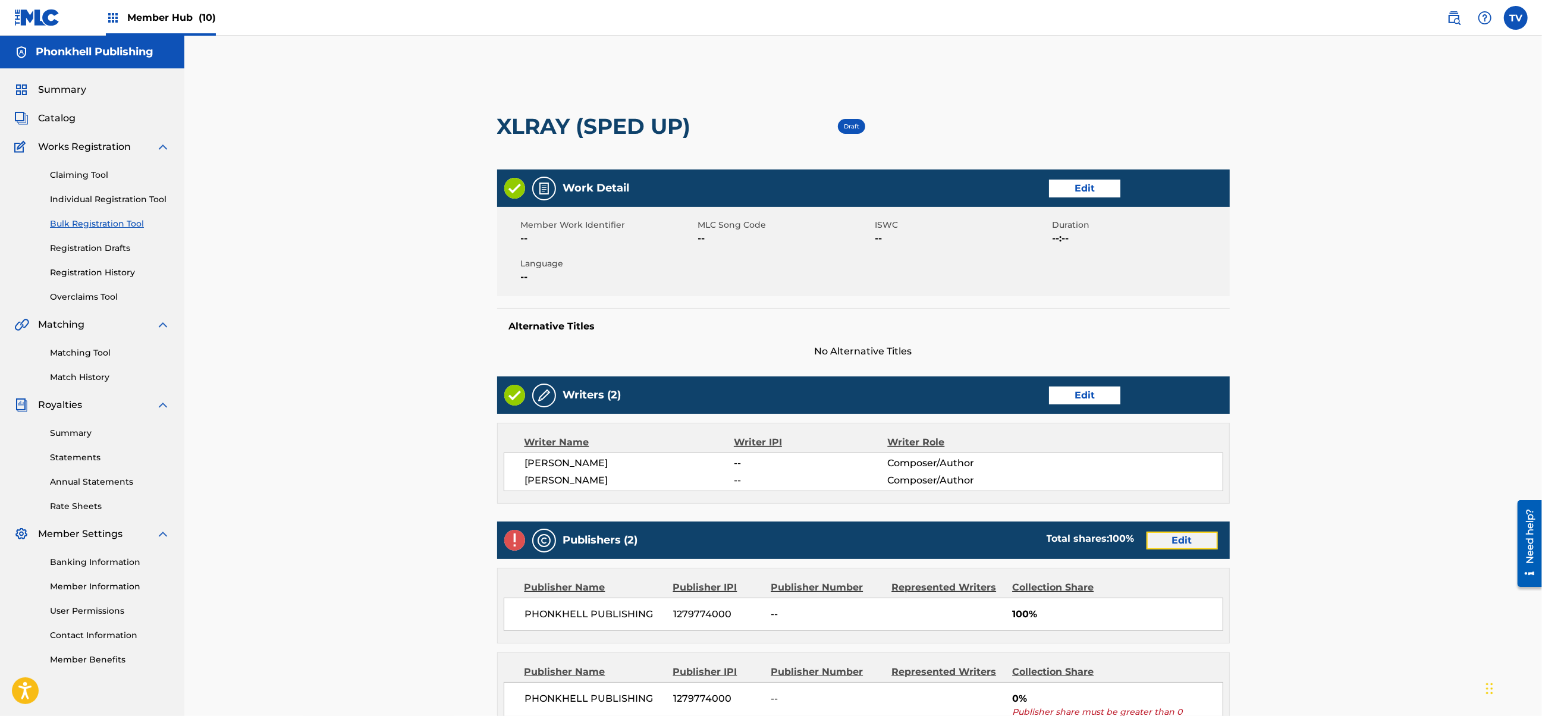
click at [1178, 532] on link "Edit" at bounding box center [1182, 541] width 71 height 18
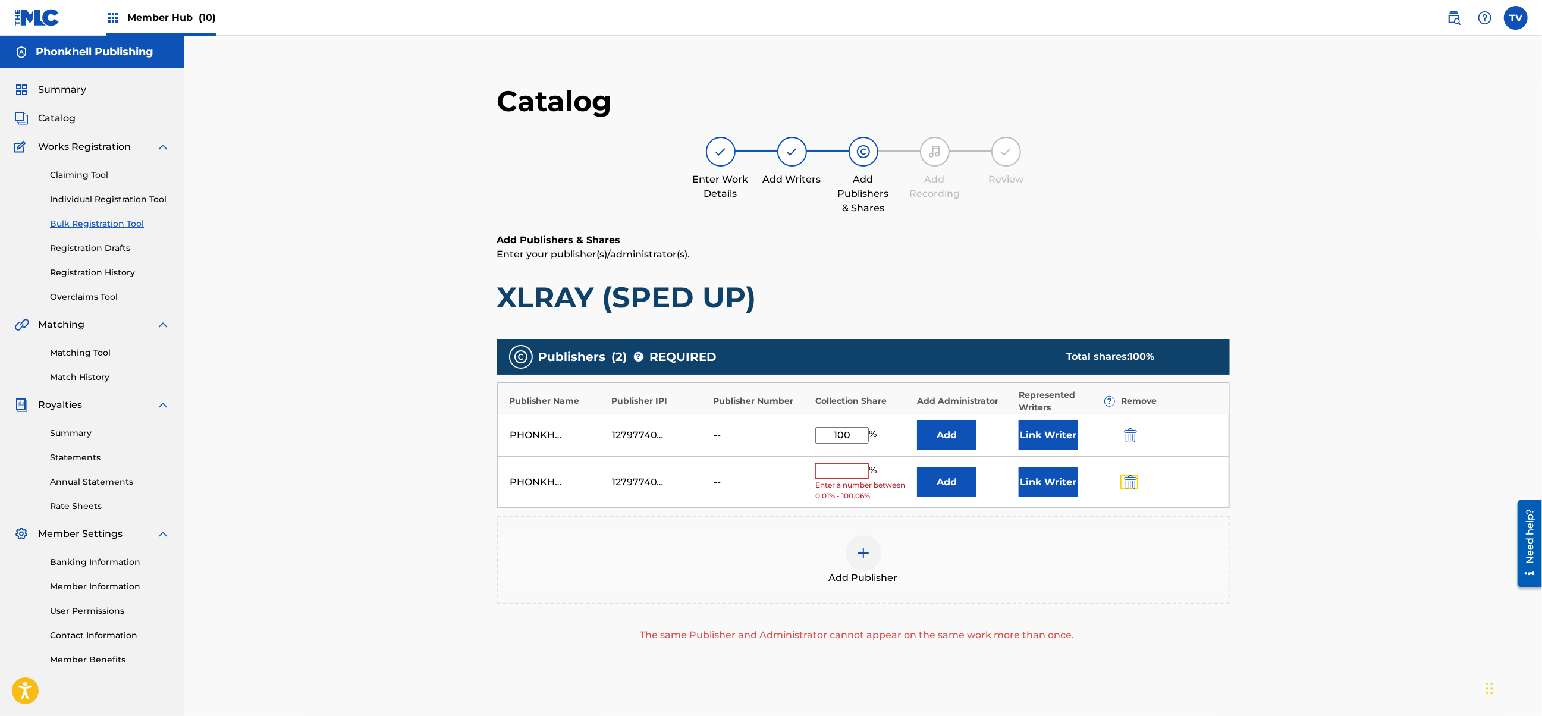
click at [1131, 488] on img "submit" at bounding box center [1130, 482] width 13 height 14
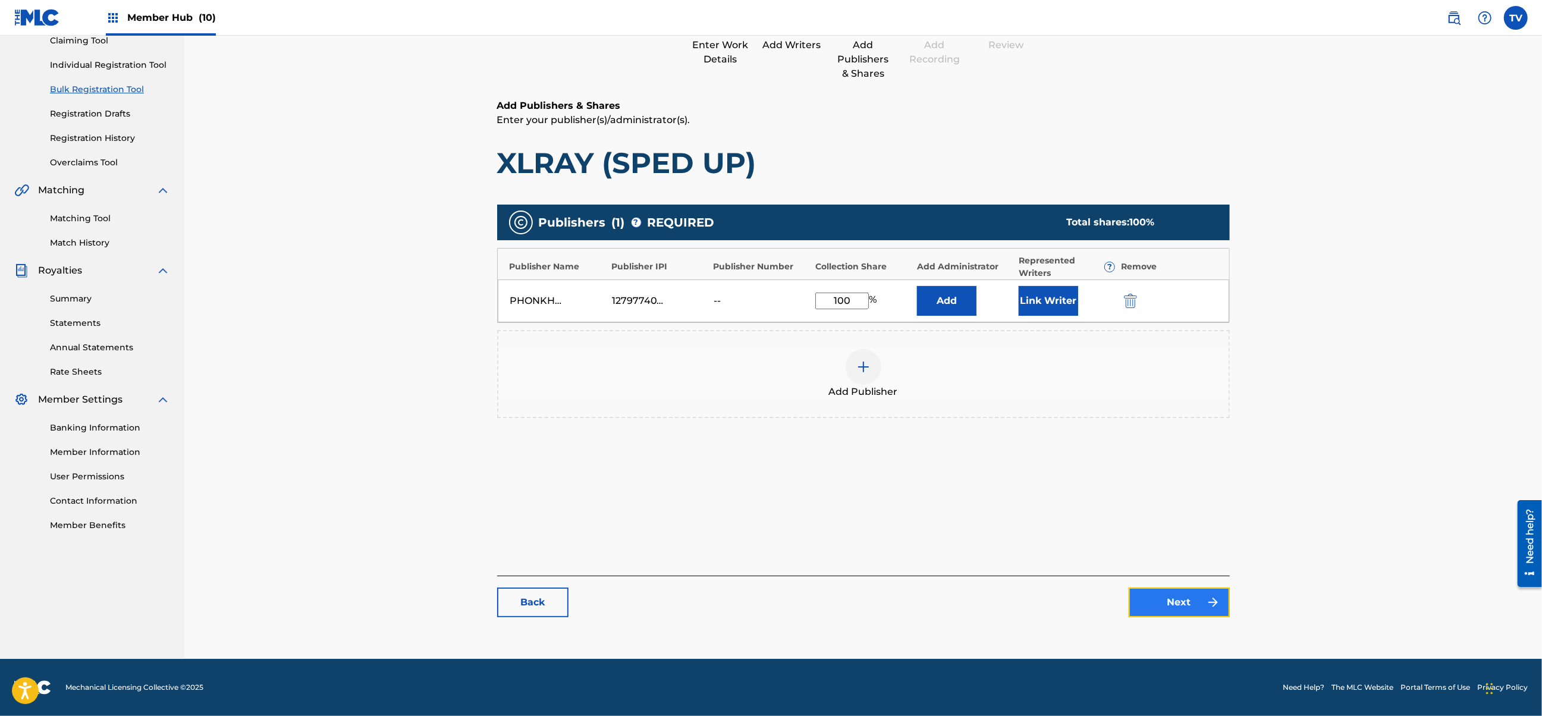
click at [1166, 601] on link "Next" at bounding box center [1179, 603] width 101 height 30
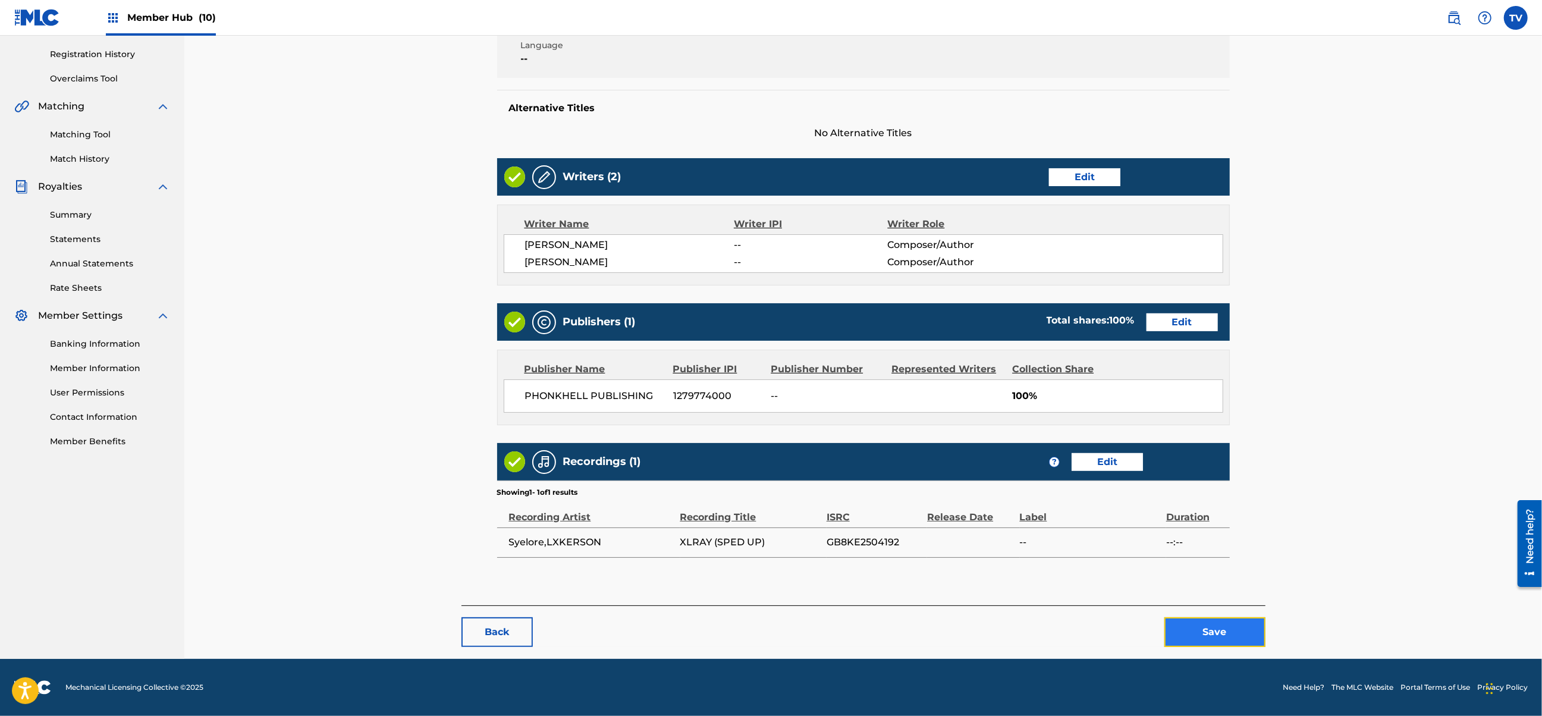
click at [1209, 628] on button "Save" at bounding box center [1215, 632] width 101 height 30
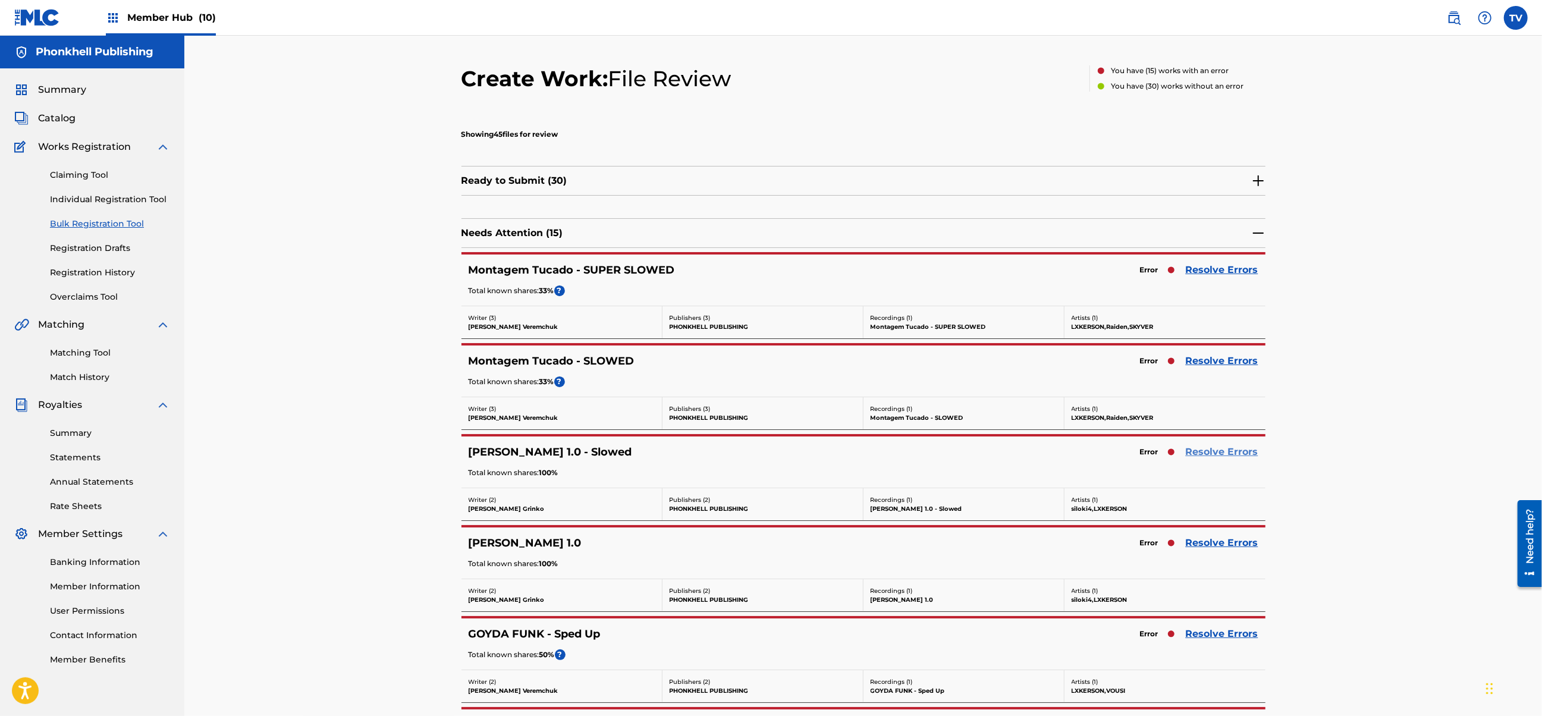
click at [1205, 459] on link "Resolve Errors" at bounding box center [1222, 452] width 73 height 14
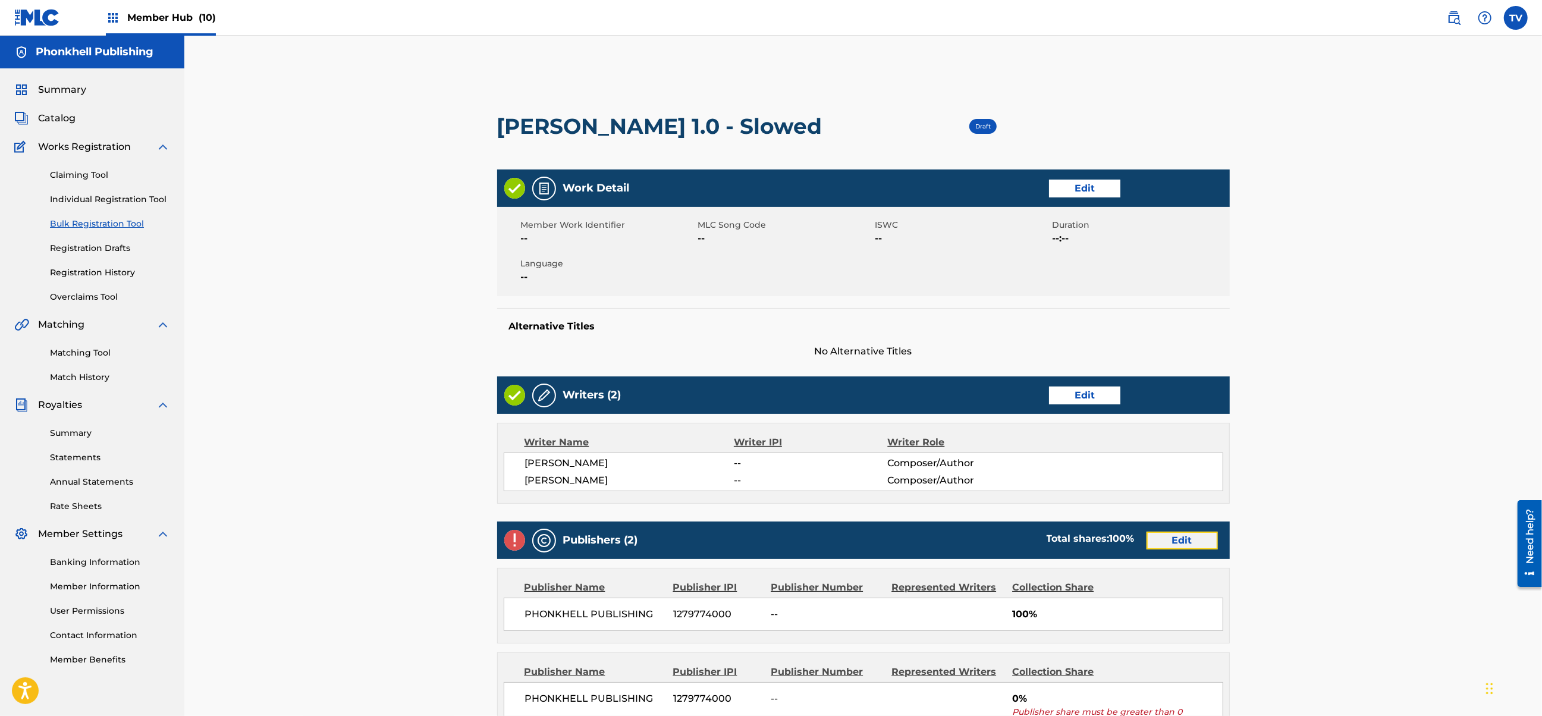
click at [1185, 533] on link "Edit" at bounding box center [1182, 541] width 71 height 18
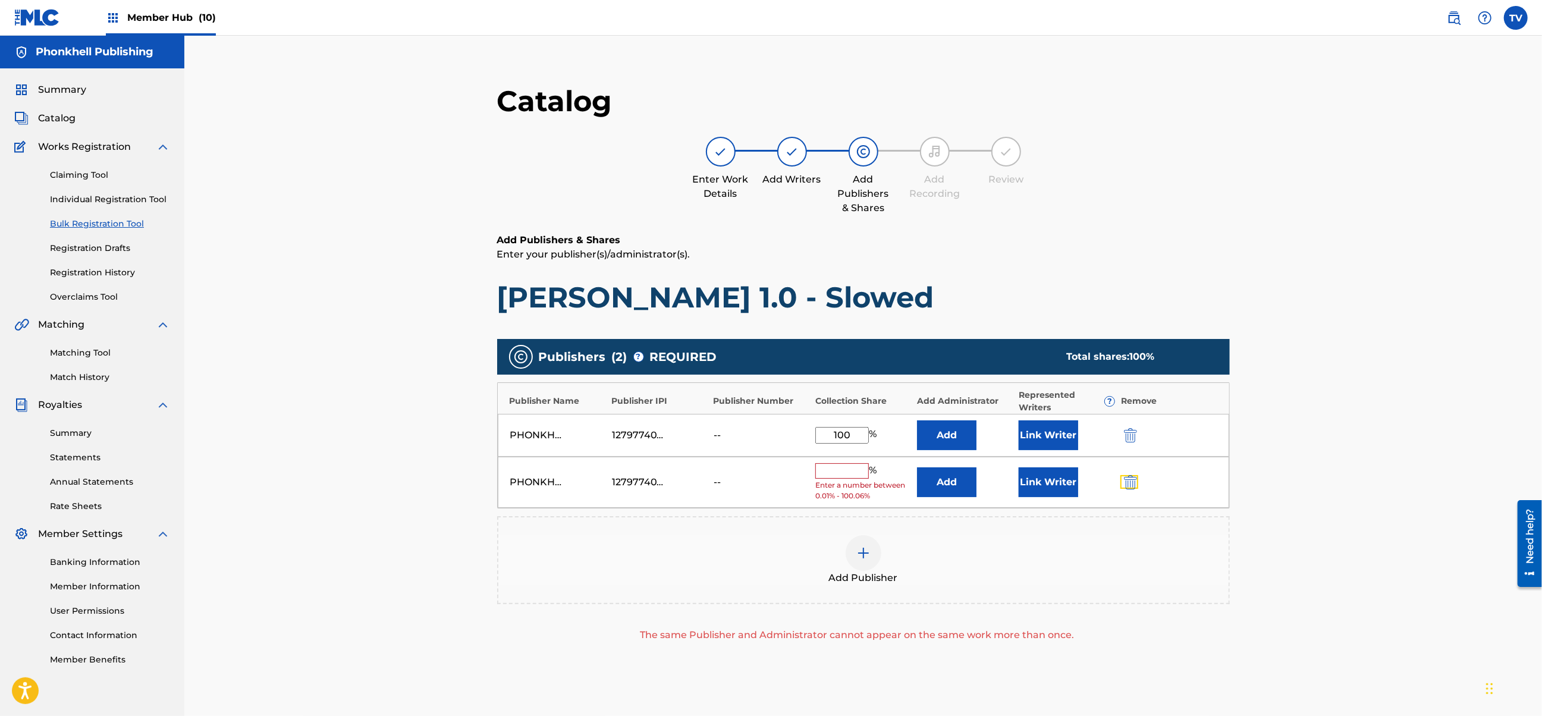
drag, startPoint x: 1131, startPoint y: 488, endPoint x: 1137, endPoint y: 508, distance: 20.5
click at [1131, 488] on img "submit" at bounding box center [1130, 482] width 13 height 14
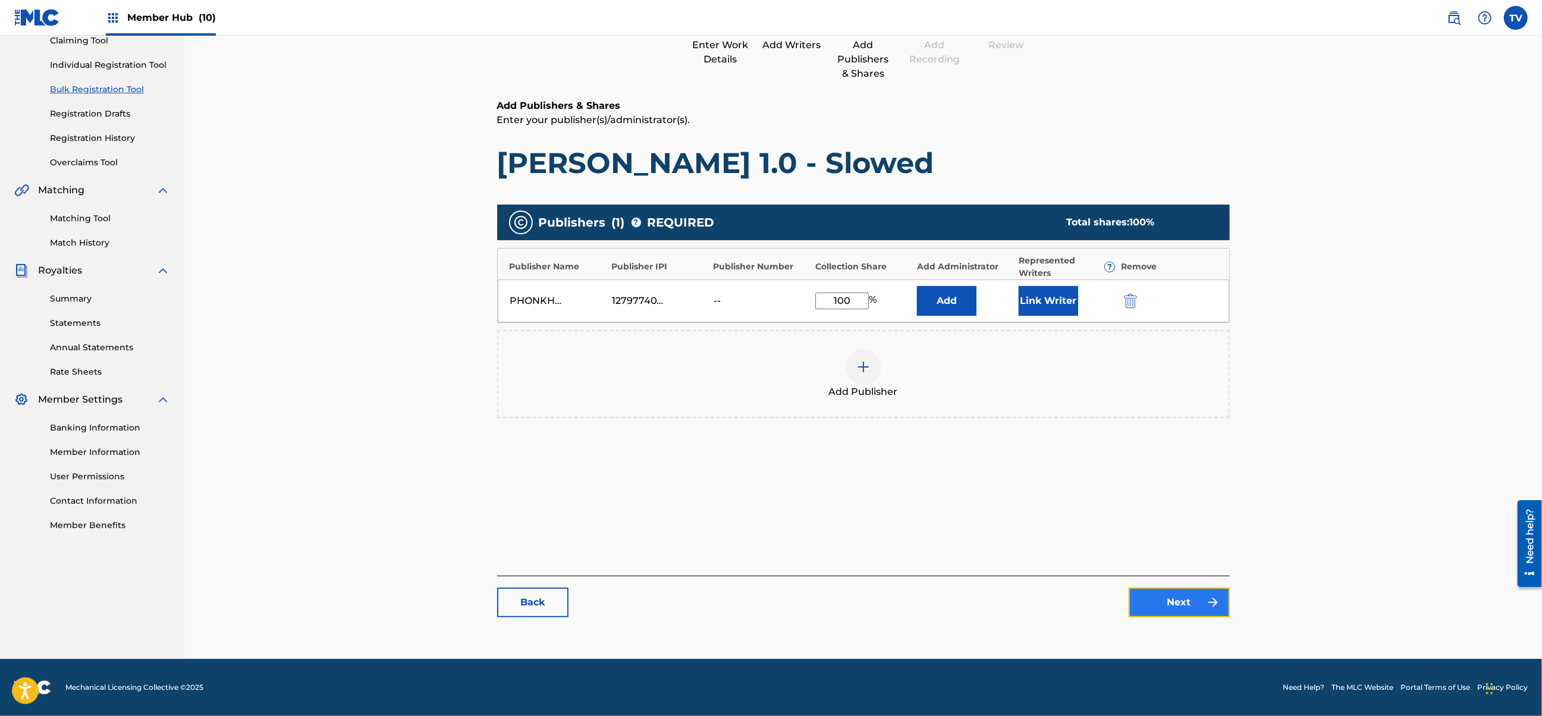
click at [1190, 598] on link "Next" at bounding box center [1179, 603] width 101 height 30
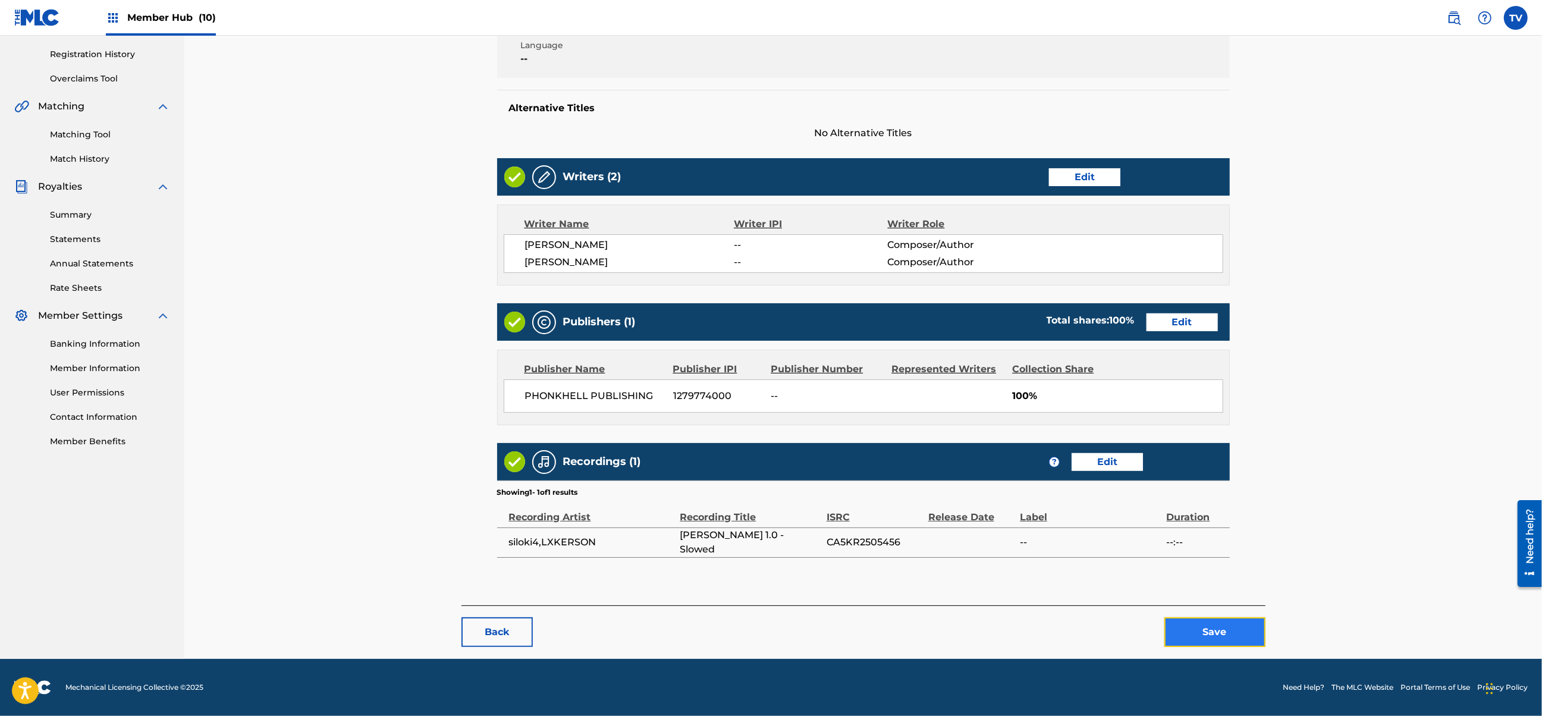
click at [1229, 621] on button "Save" at bounding box center [1215, 632] width 101 height 30
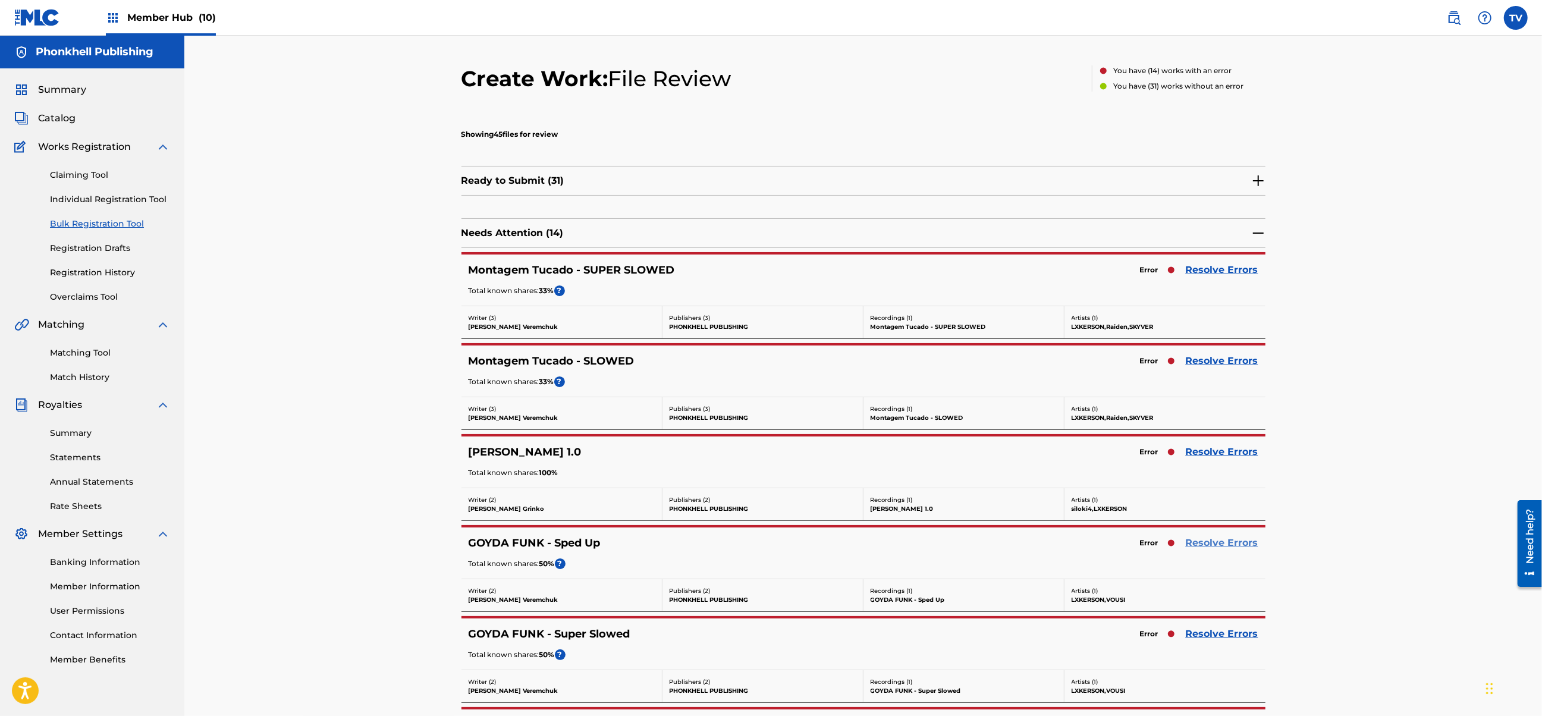
click at [1216, 545] on link "Resolve Errors" at bounding box center [1222, 543] width 73 height 14
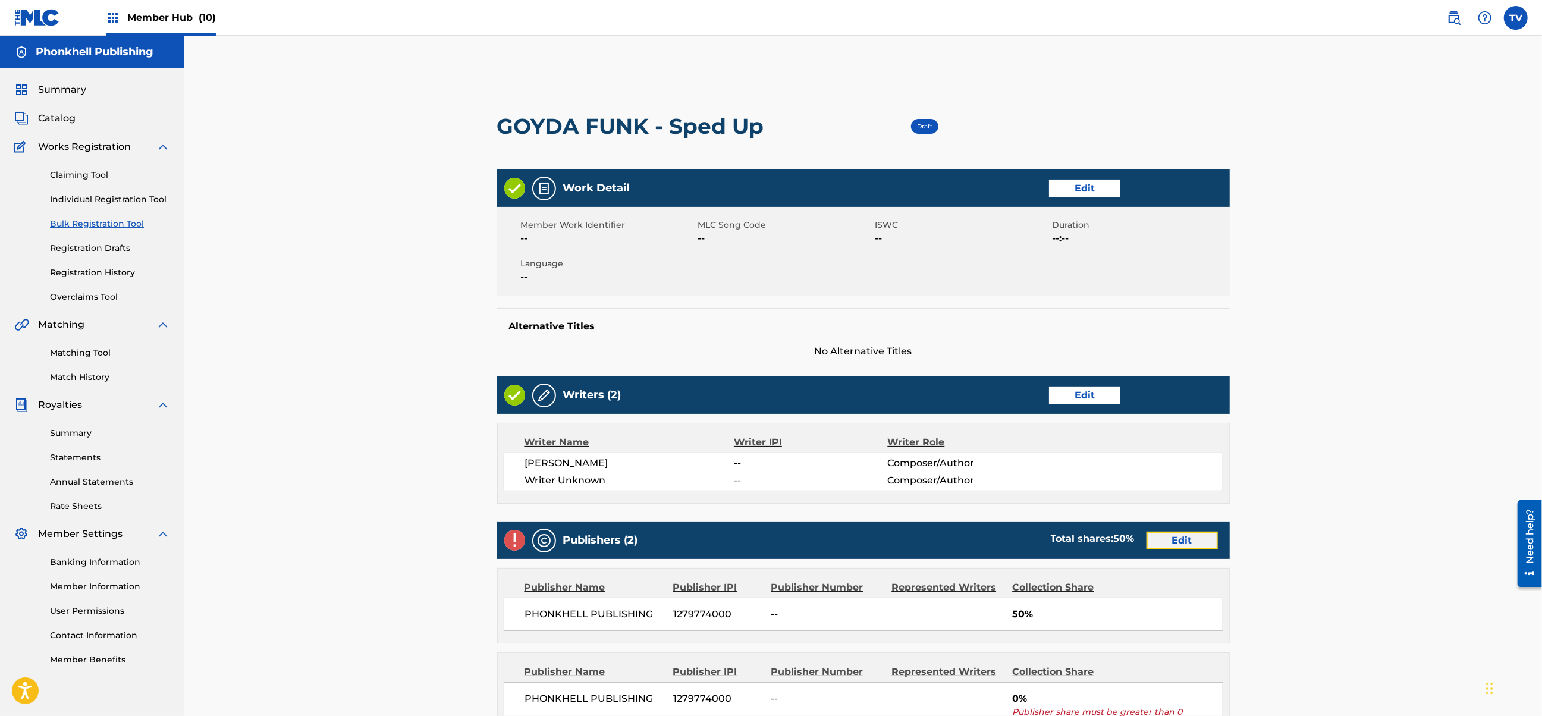
click at [1186, 536] on link "Edit" at bounding box center [1182, 541] width 71 height 18
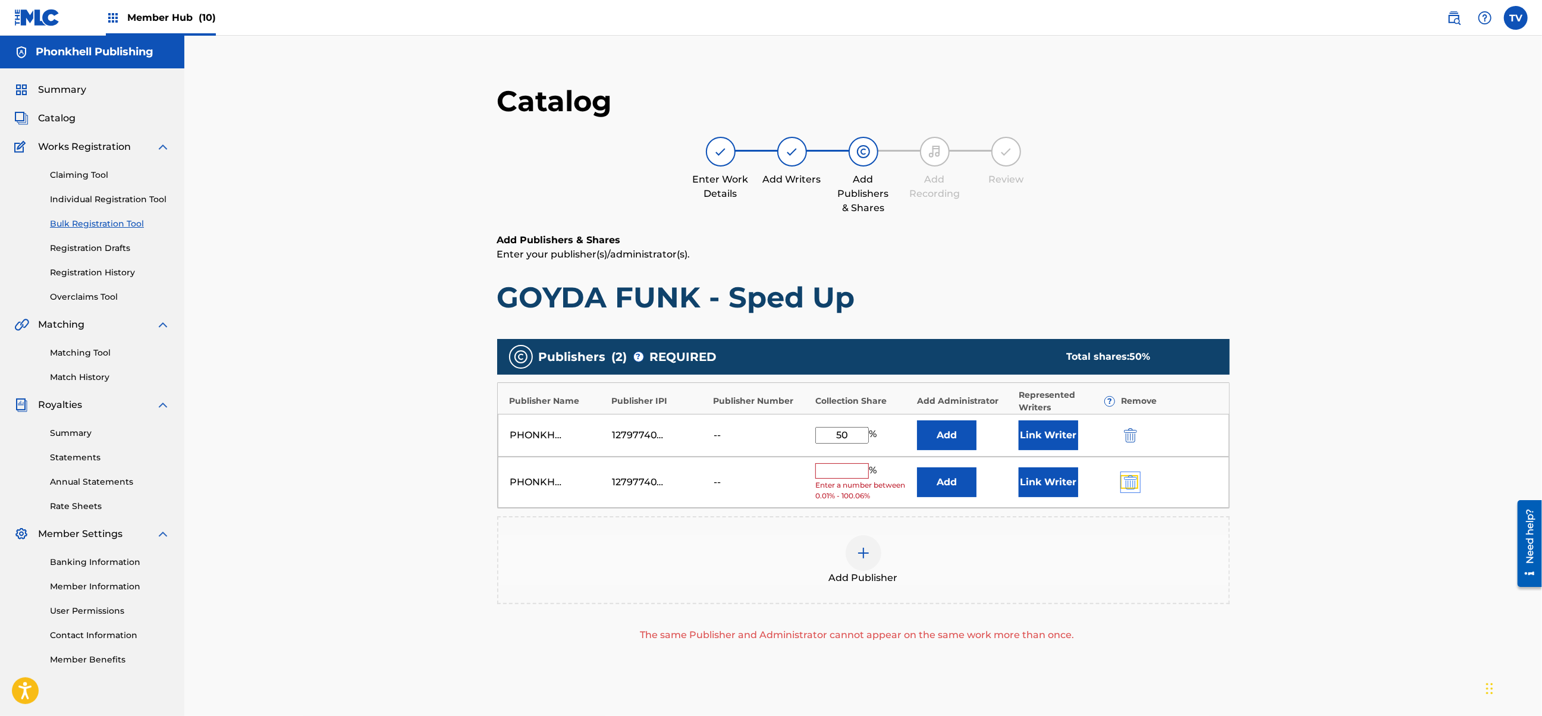
click at [1128, 488] on img "submit" at bounding box center [1130, 482] width 13 height 14
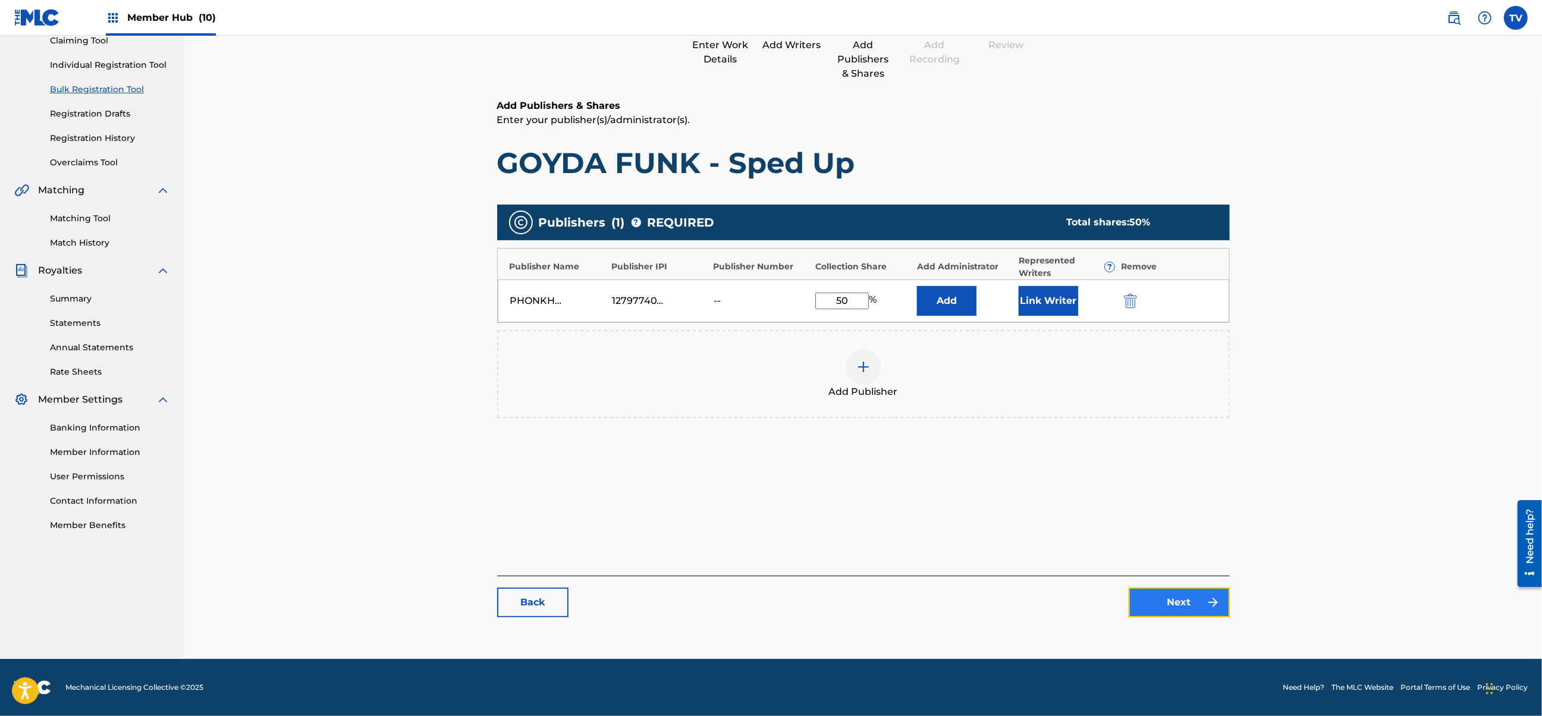
click at [1175, 614] on link "Next" at bounding box center [1179, 603] width 101 height 30
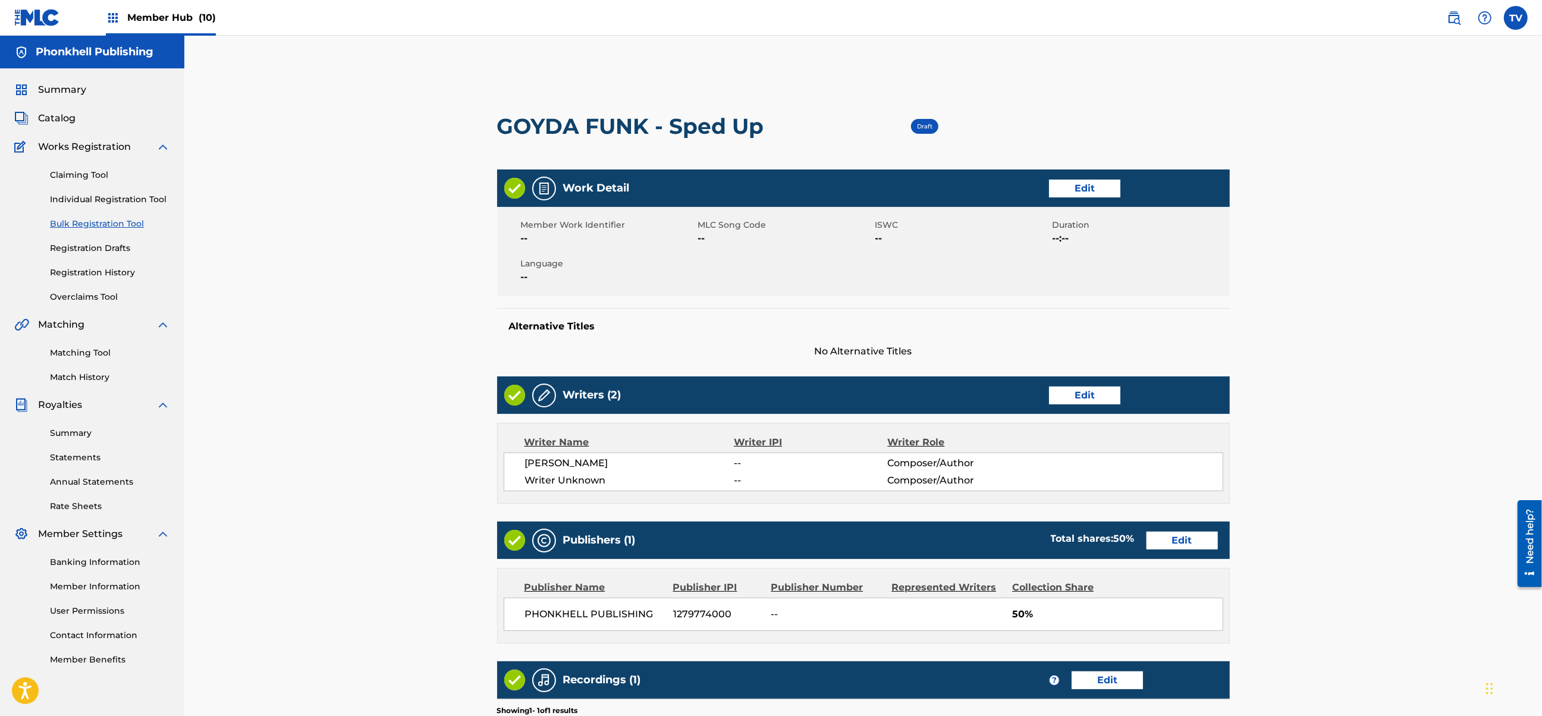
click at [1093, 409] on div "Writers (2) Edit" at bounding box center [863, 395] width 733 height 37
click at [1080, 403] on link "Edit" at bounding box center [1084, 396] width 71 height 18
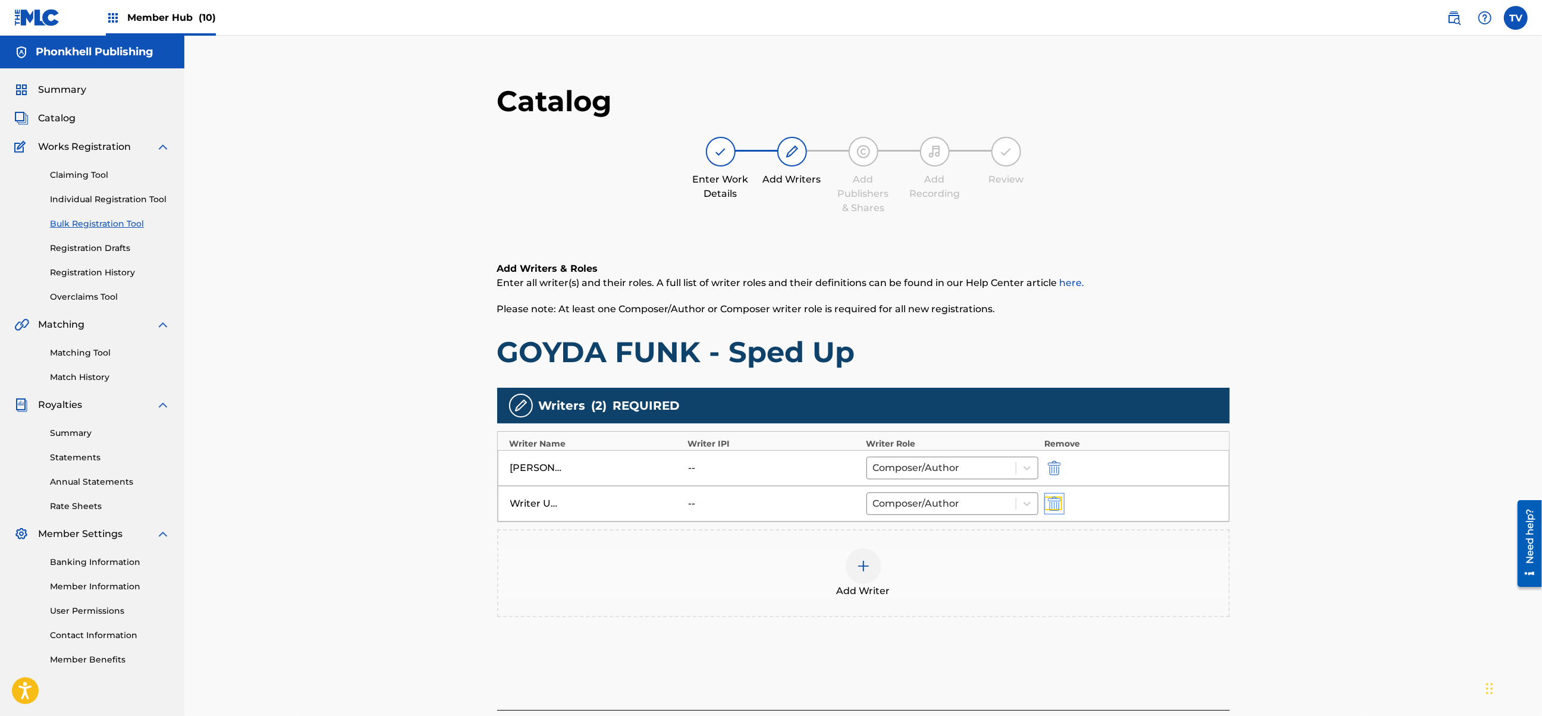
click at [1057, 498] on img "submit" at bounding box center [1054, 504] width 13 height 14
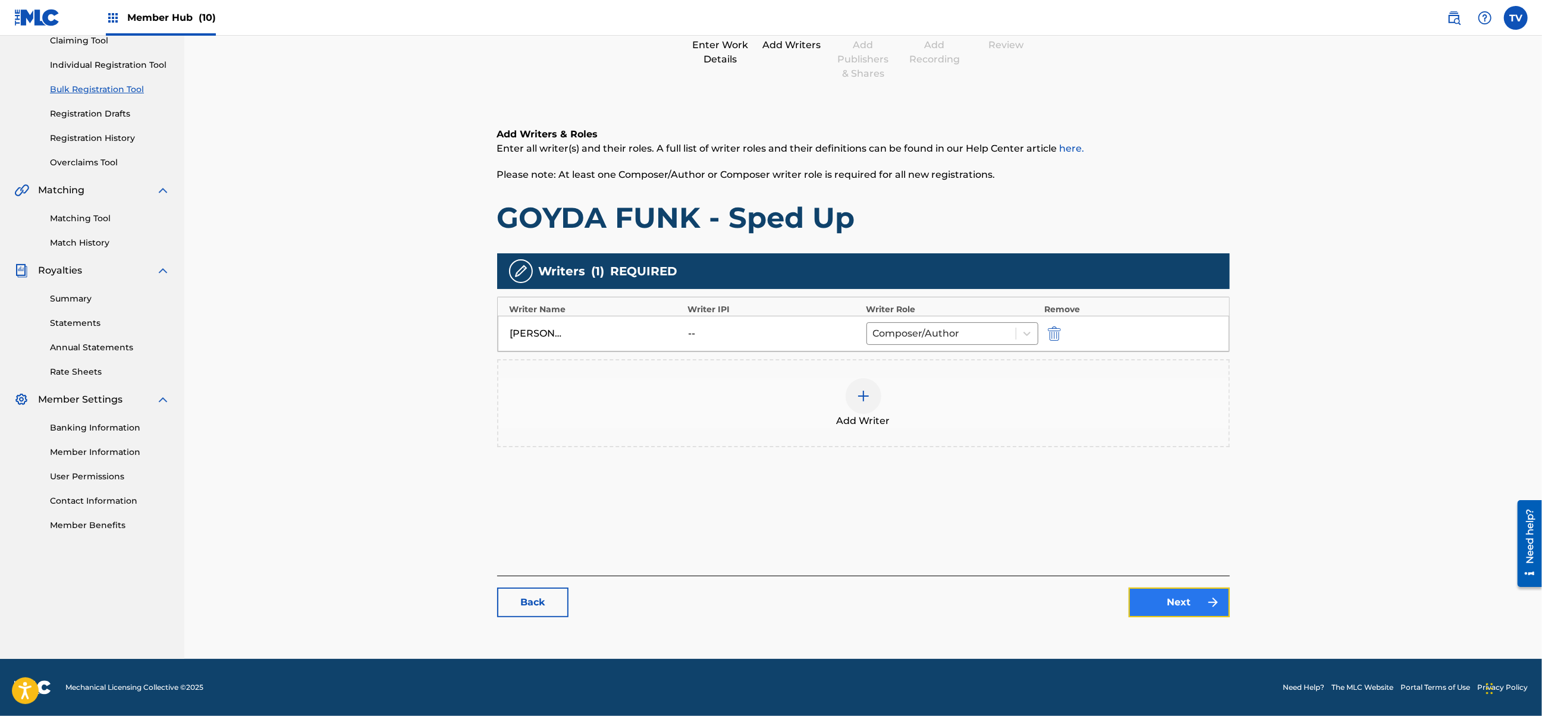
click at [1134, 603] on link "Next" at bounding box center [1179, 603] width 101 height 30
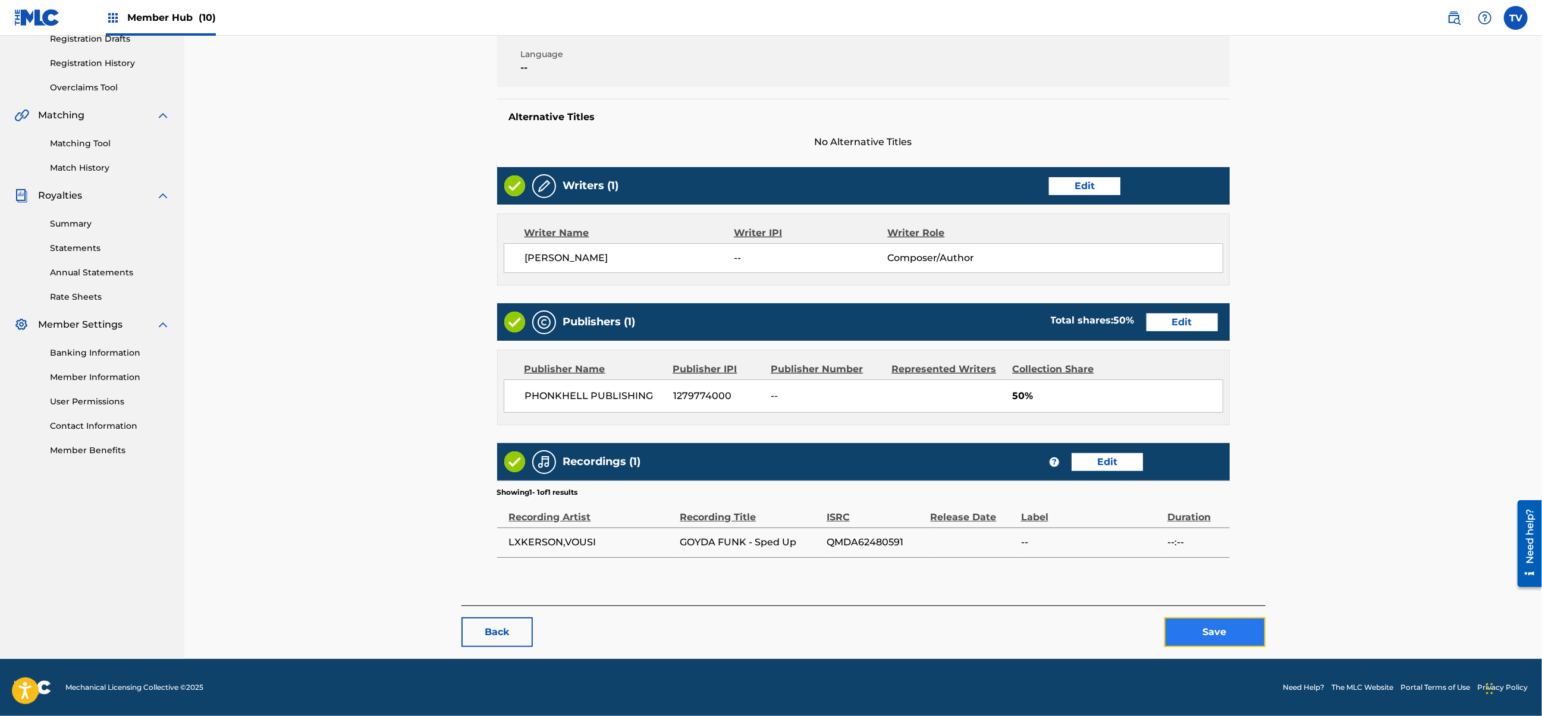
click at [1206, 626] on button "Save" at bounding box center [1215, 632] width 101 height 30
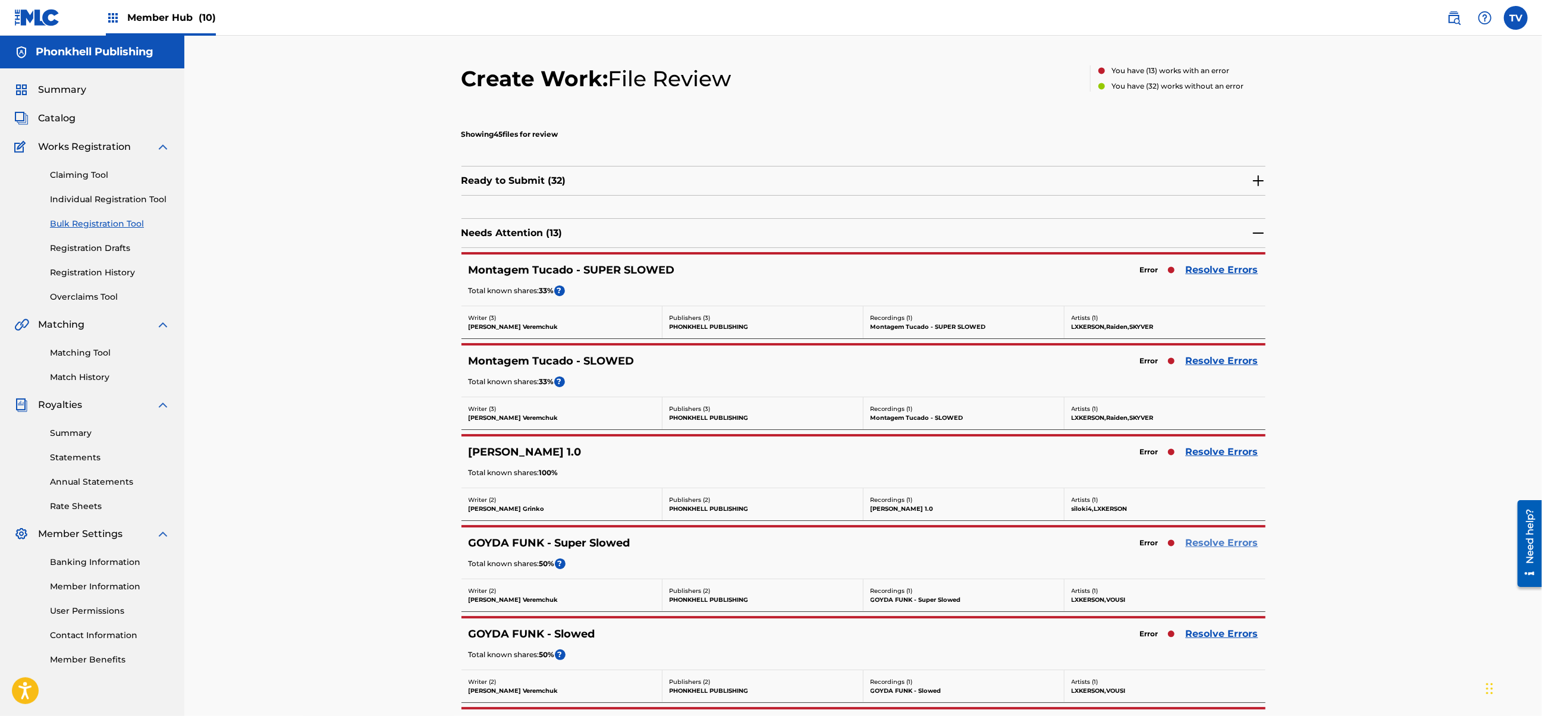
click at [1216, 542] on link "Resolve Errors" at bounding box center [1222, 543] width 73 height 14
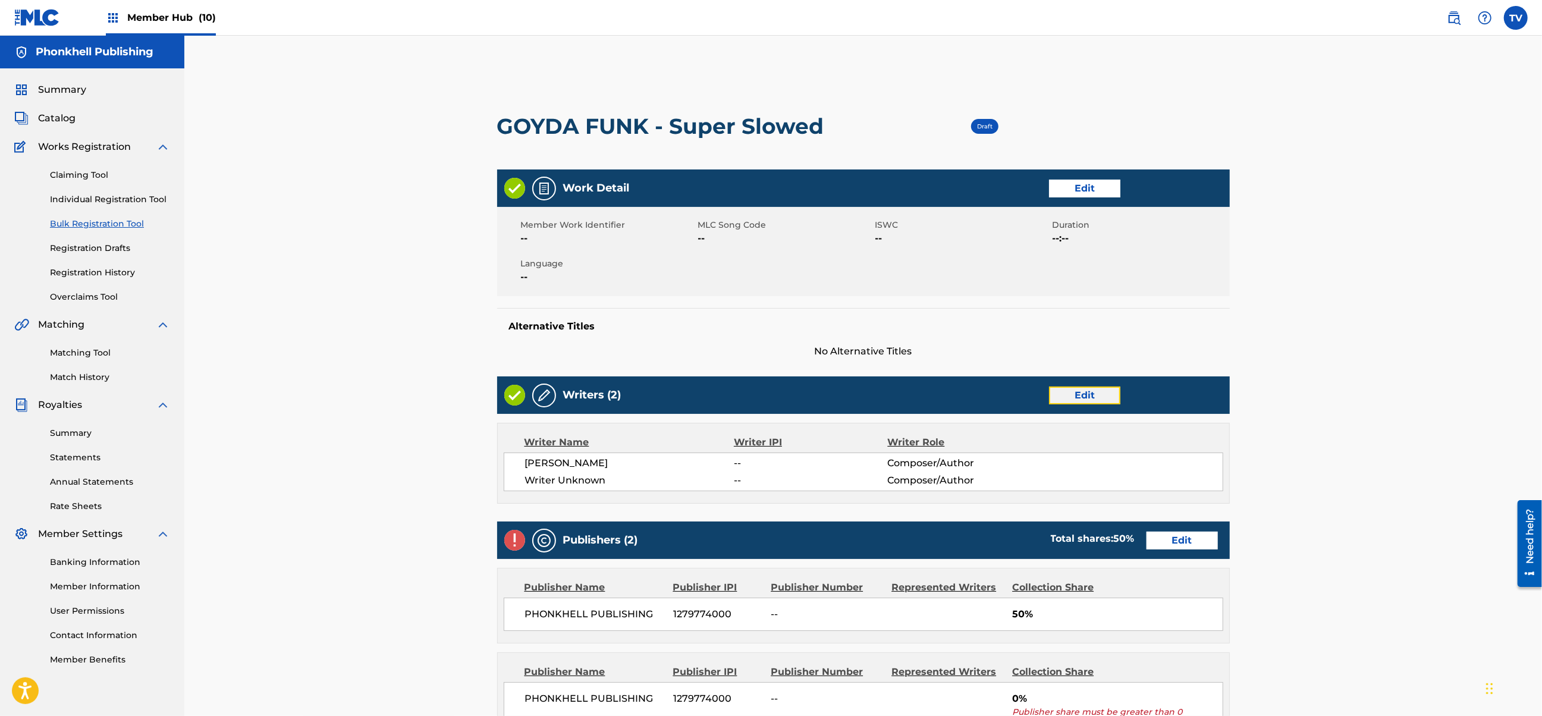
click at [1093, 396] on link "Edit" at bounding box center [1084, 396] width 71 height 18
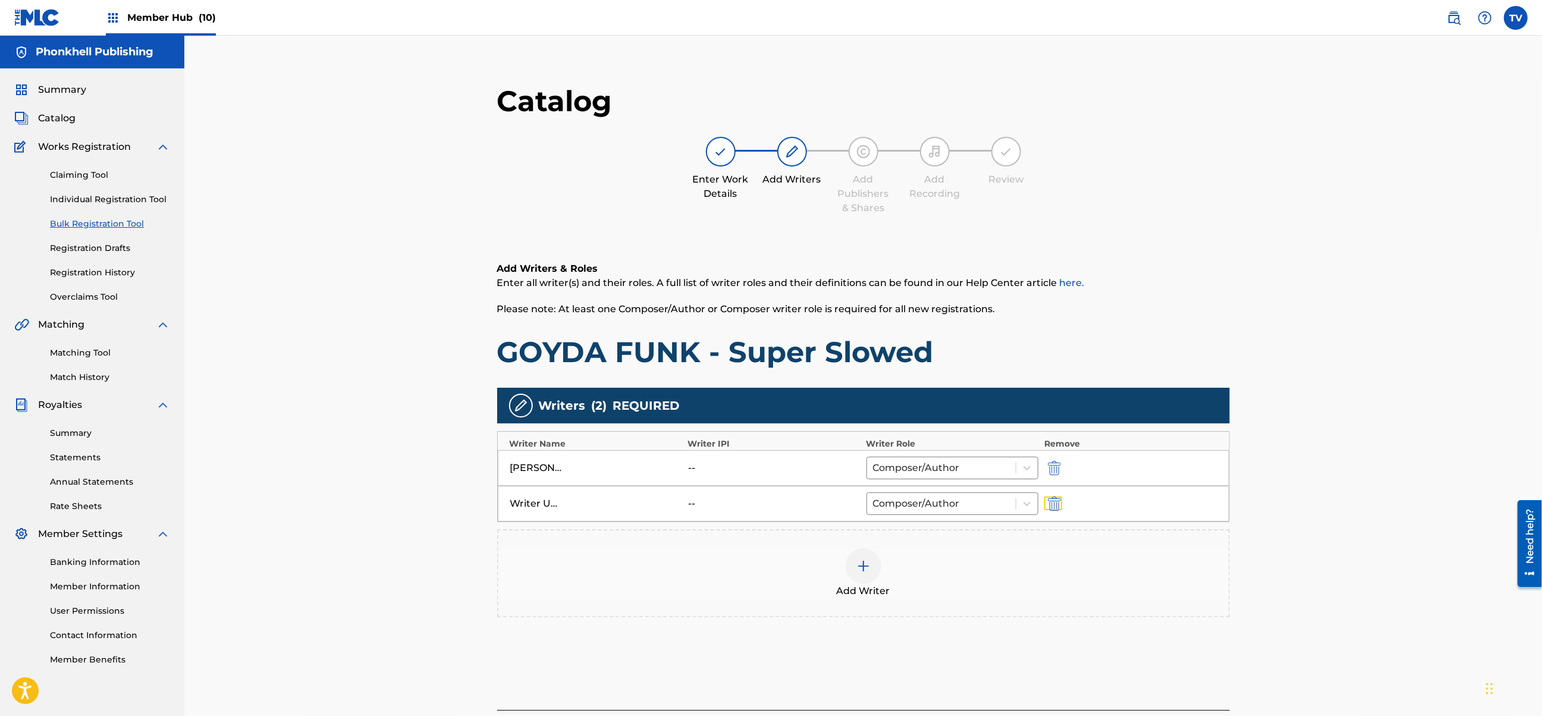
click at [1059, 500] on img "submit" at bounding box center [1054, 504] width 13 height 14
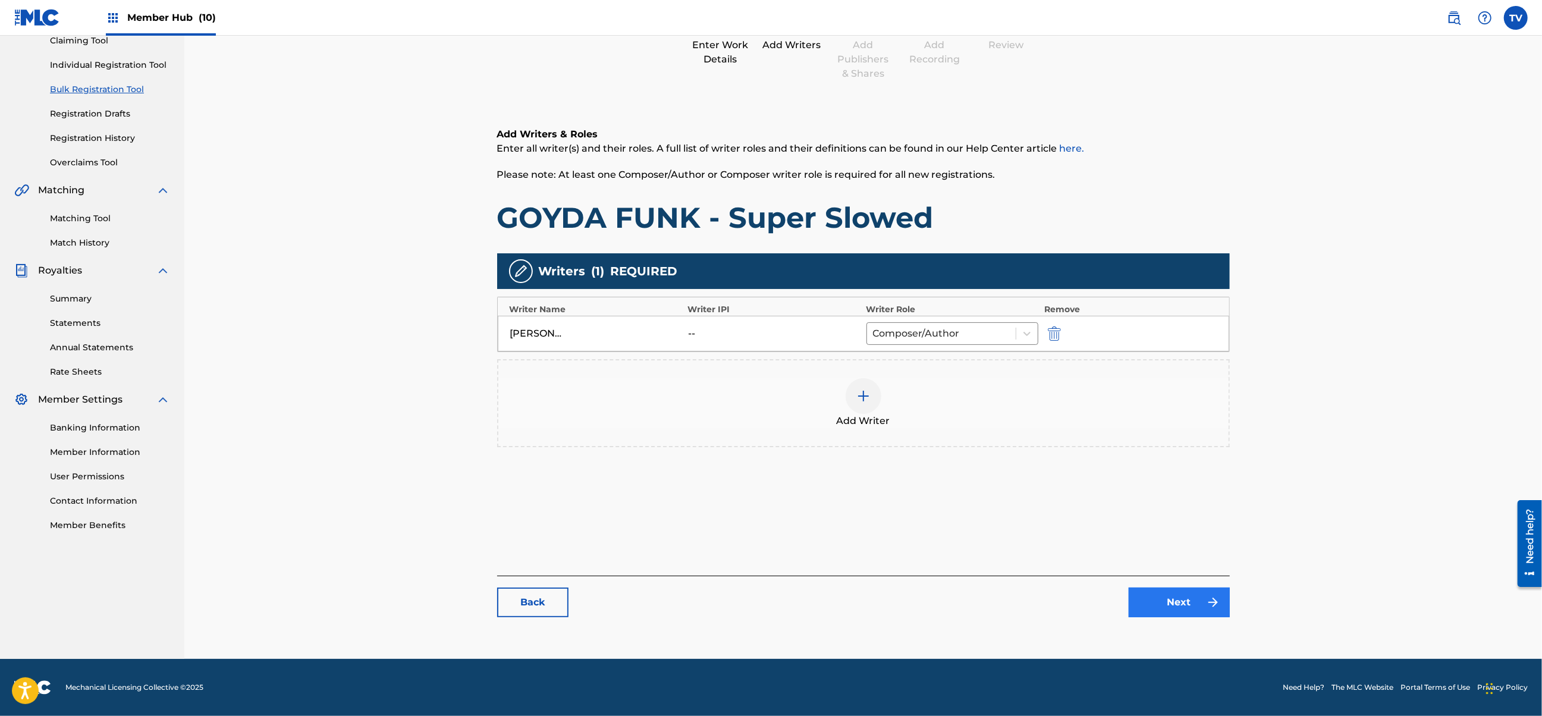
drag, startPoint x: 1165, startPoint y: 584, endPoint x: 1171, endPoint y: 594, distance: 11.7
click at [1165, 584] on div "Back Next" at bounding box center [863, 597] width 733 height 42
click at [1172, 598] on link "Next" at bounding box center [1179, 603] width 101 height 30
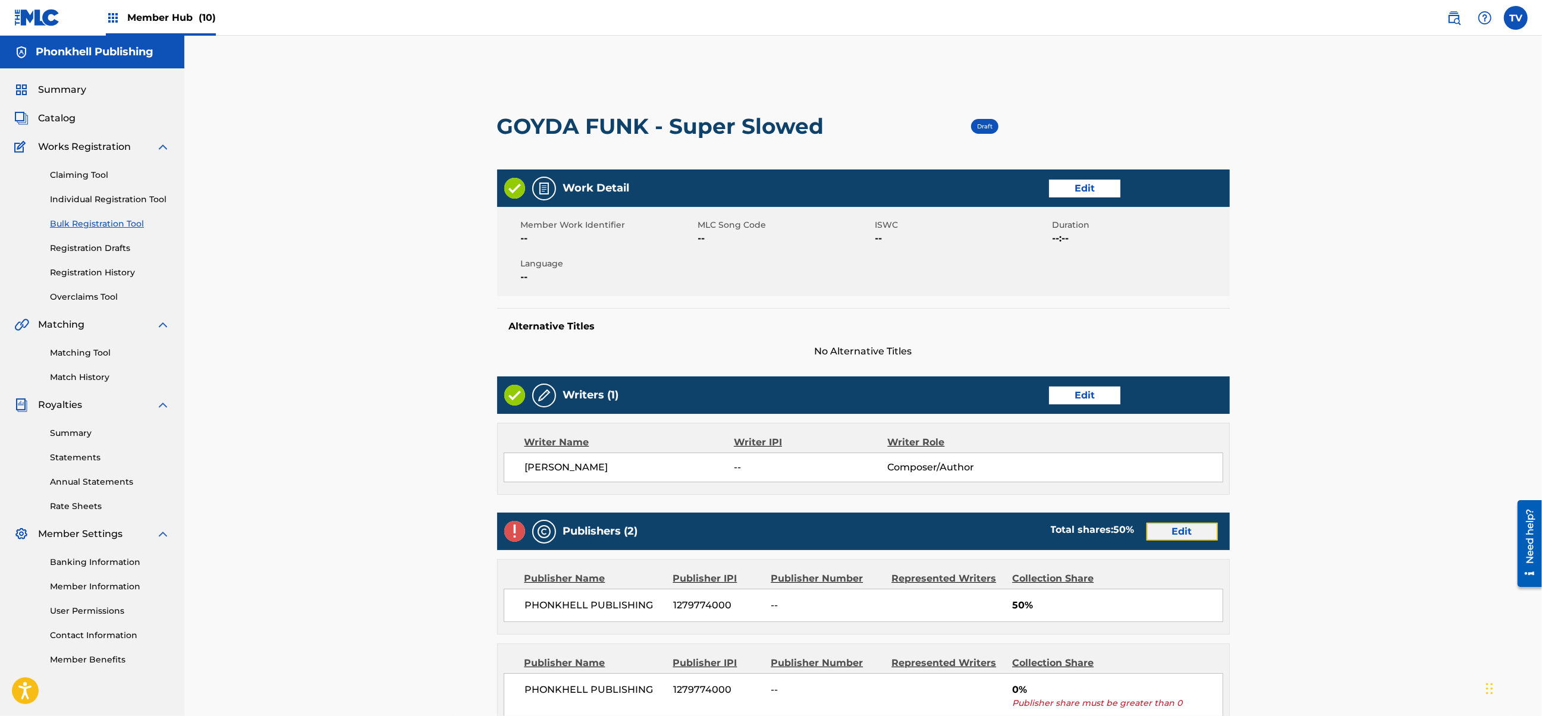
click at [1175, 541] on link "Edit" at bounding box center [1182, 532] width 71 height 18
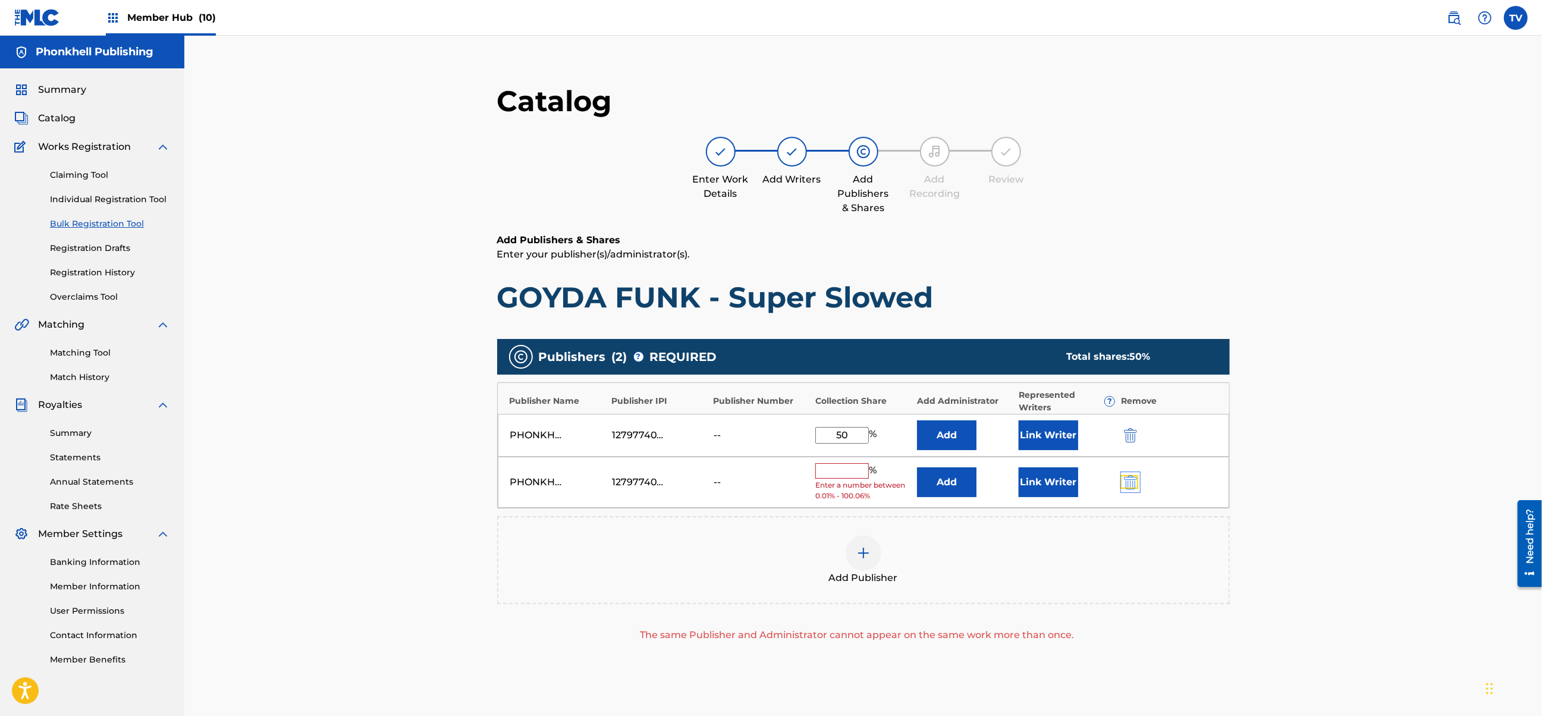
click at [1131, 486] on img "submit" at bounding box center [1130, 482] width 13 height 14
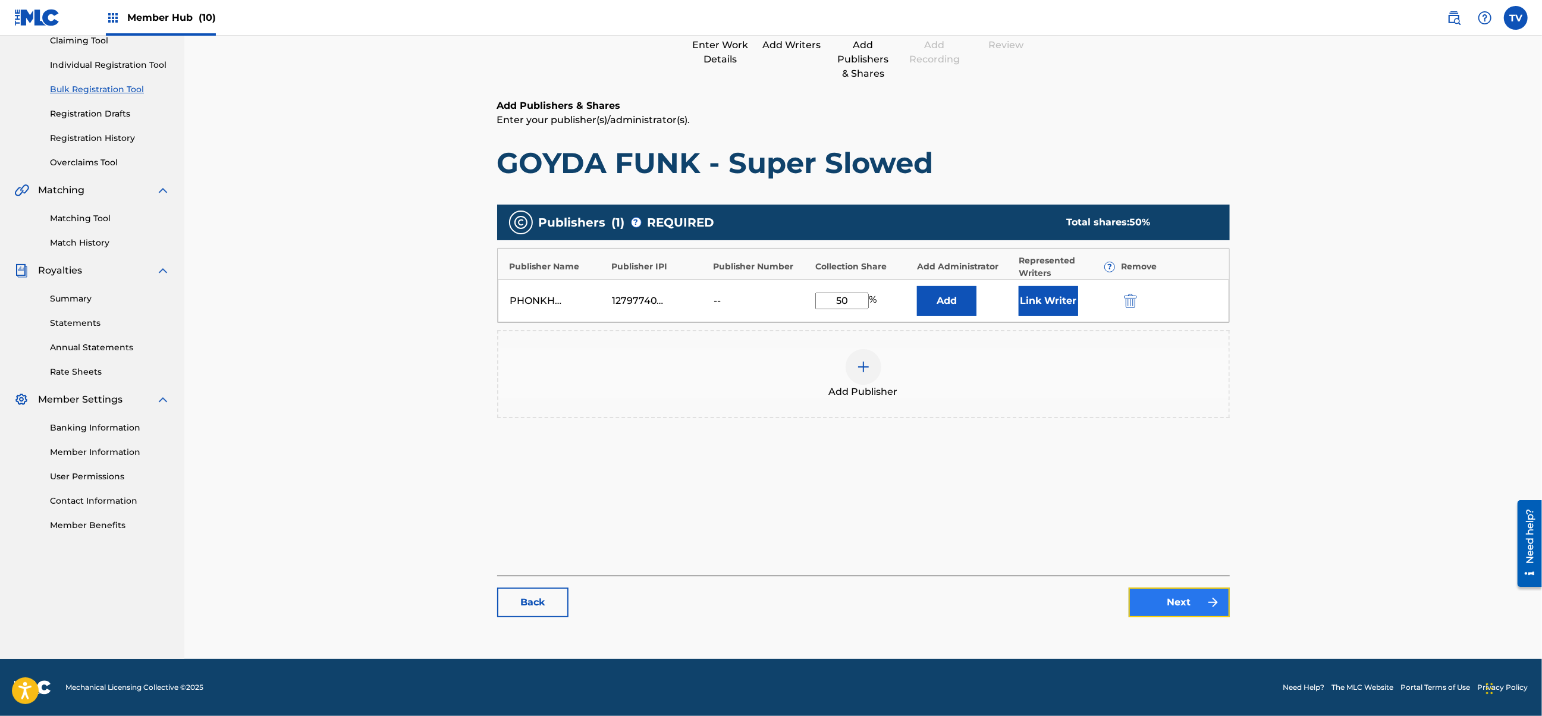
click at [1169, 588] on link "Next" at bounding box center [1179, 603] width 101 height 30
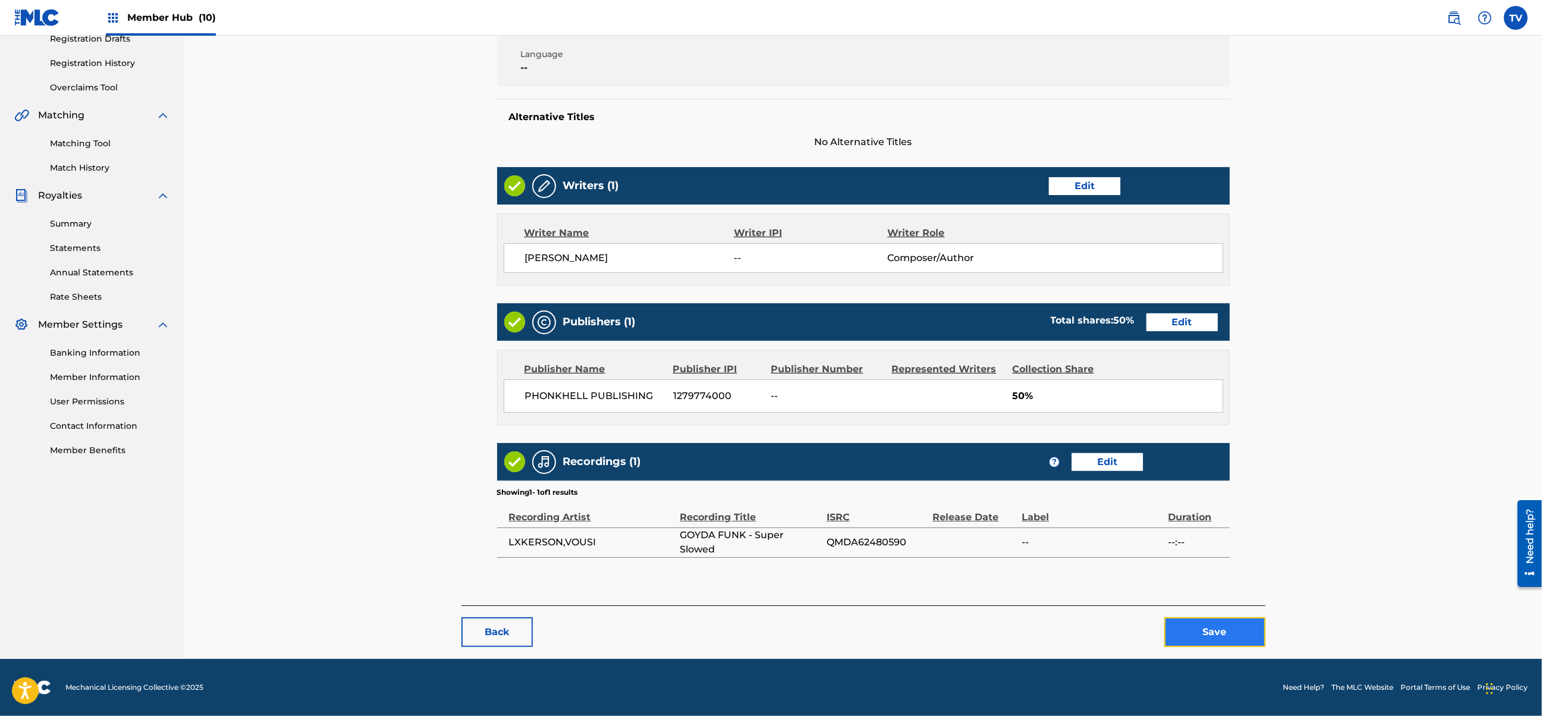
click at [1219, 626] on button "Save" at bounding box center [1215, 632] width 101 height 30
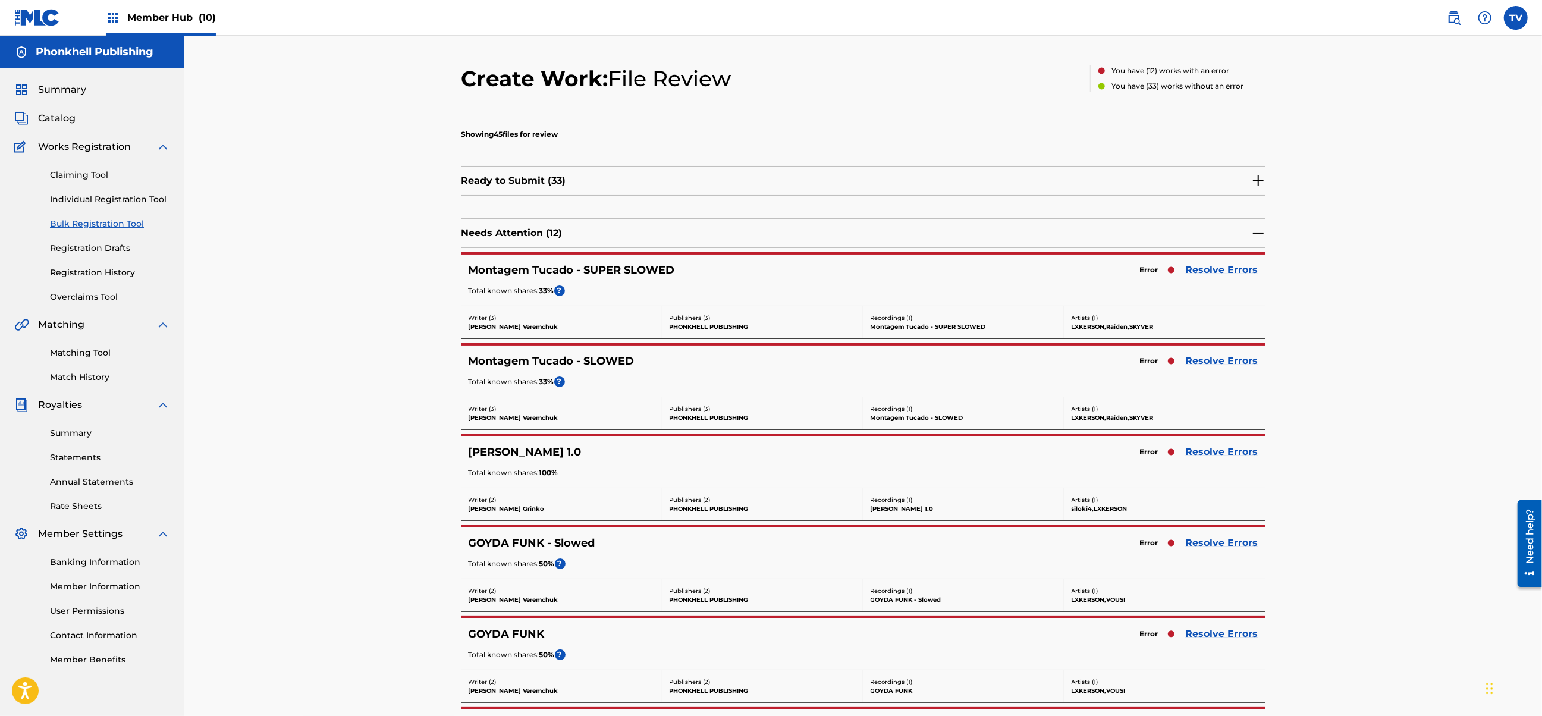
click at [1217, 460] on div "Error Resolve Errors" at bounding box center [1196, 452] width 124 height 17
click at [1218, 455] on link "Resolve Errors" at bounding box center [1222, 452] width 73 height 14
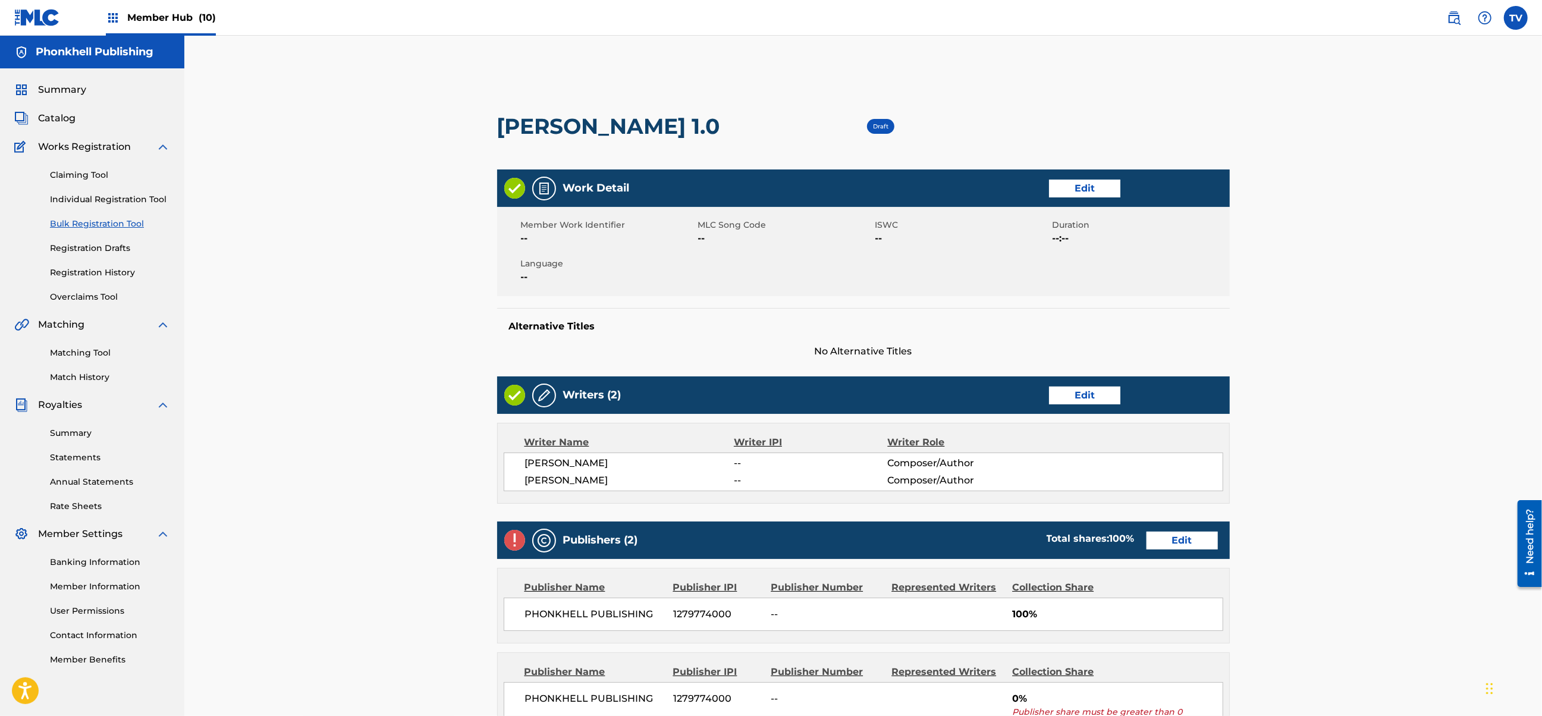
click at [1178, 531] on div "Publishers (2) Total shares: 100 % Edit" at bounding box center [863, 540] width 733 height 37
click at [1174, 535] on link "Edit" at bounding box center [1182, 541] width 71 height 18
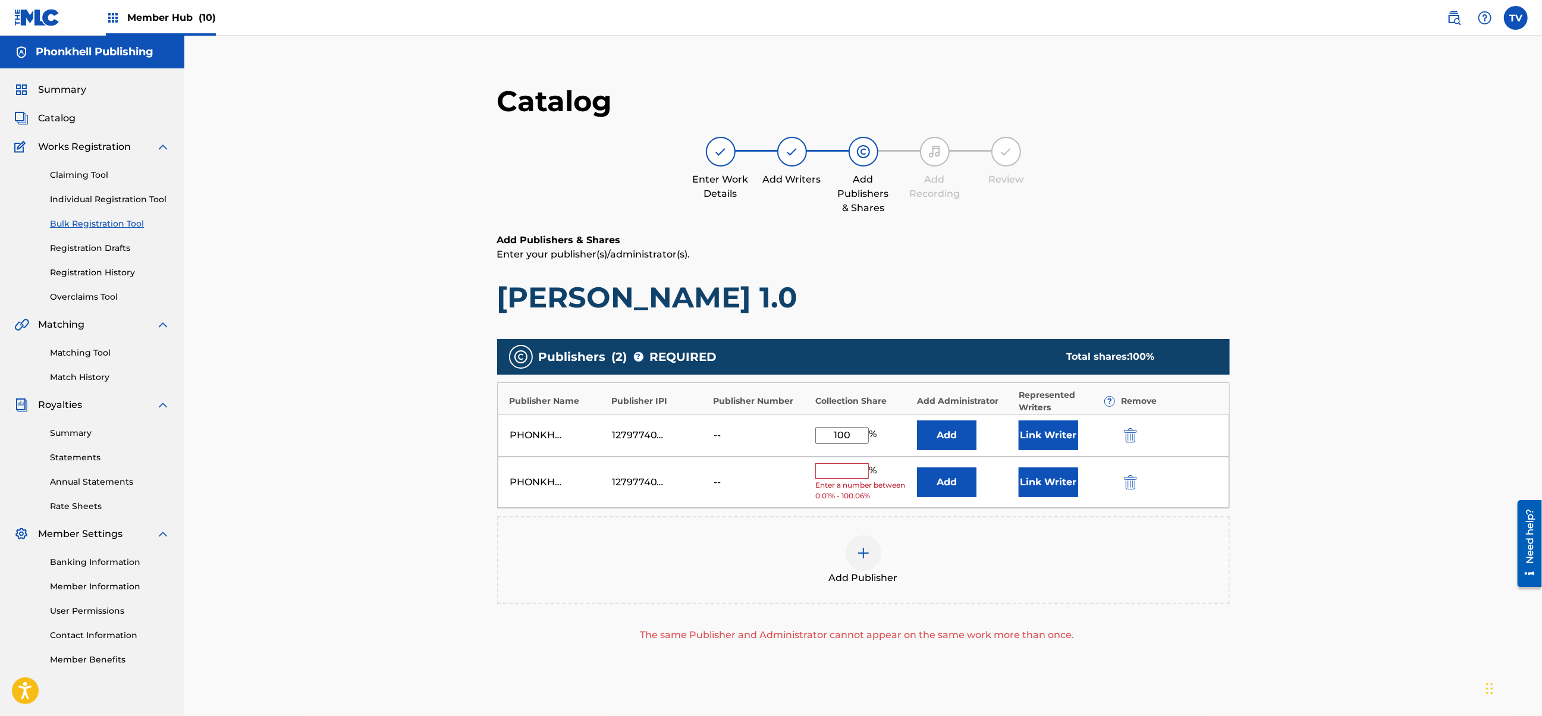
click at [1139, 482] on div at bounding box center [1148, 482] width 54 height 14
click at [1133, 481] on img "submit" at bounding box center [1130, 482] width 13 height 14
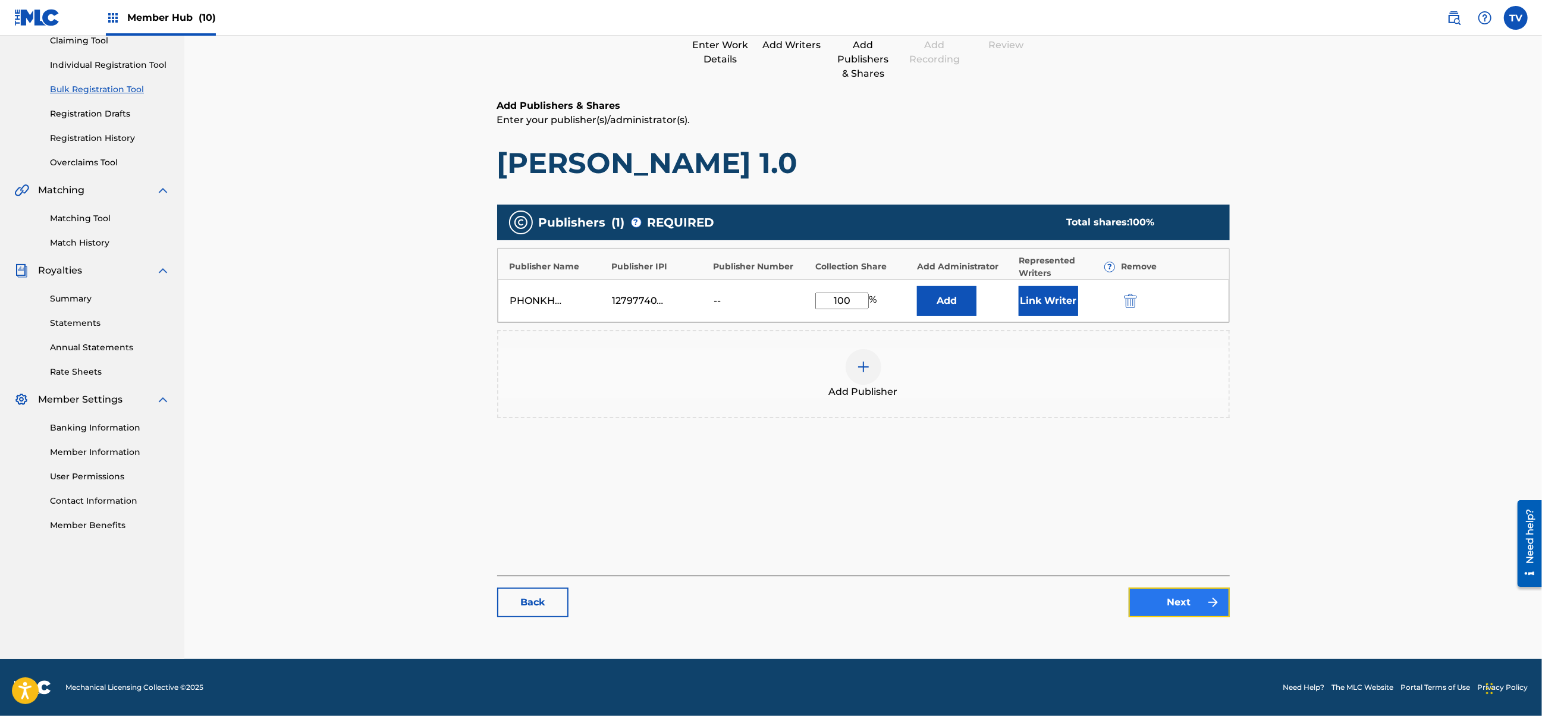
click at [1185, 614] on link "Next" at bounding box center [1179, 603] width 101 height 30
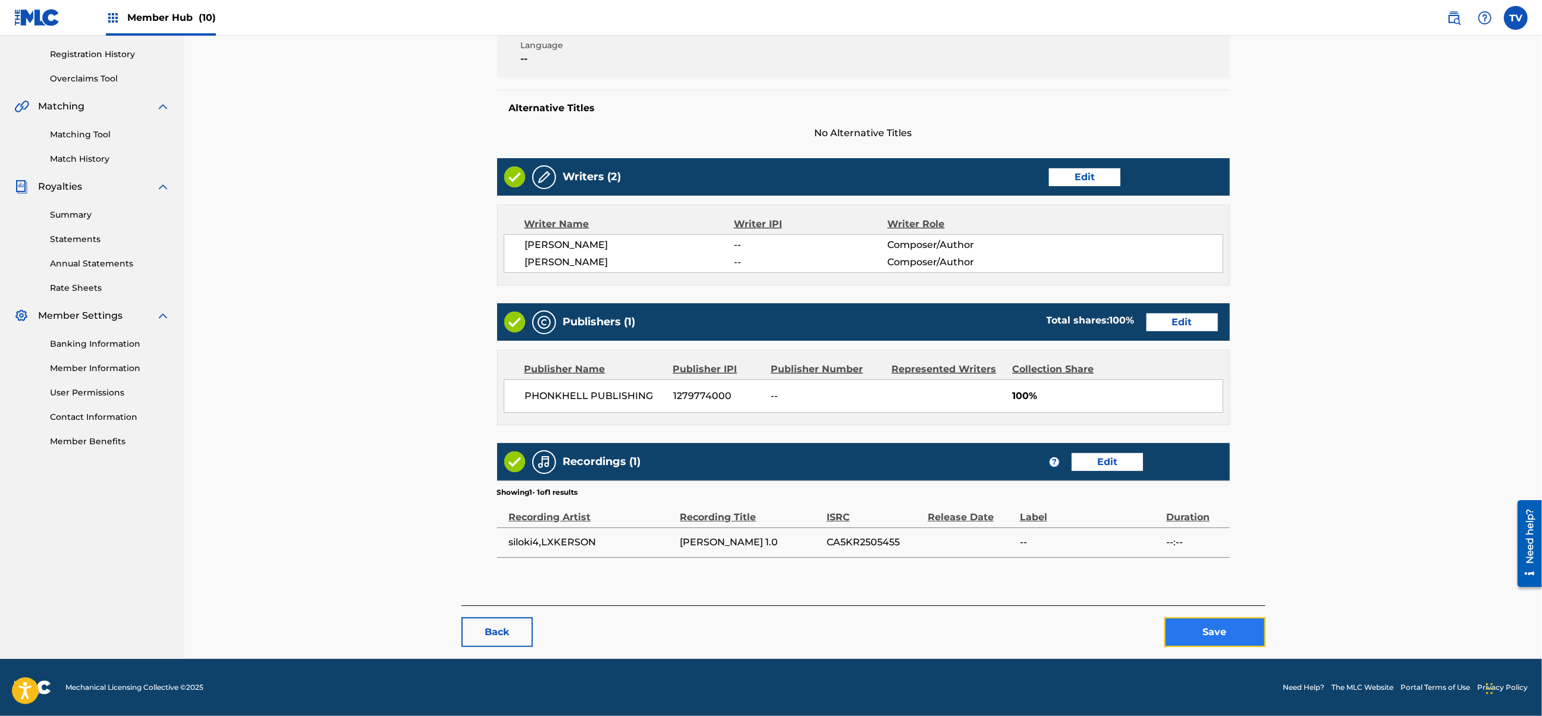
click at [1217, 626] on button "Save" at bounding box center [1215, 632] width 101 height 30
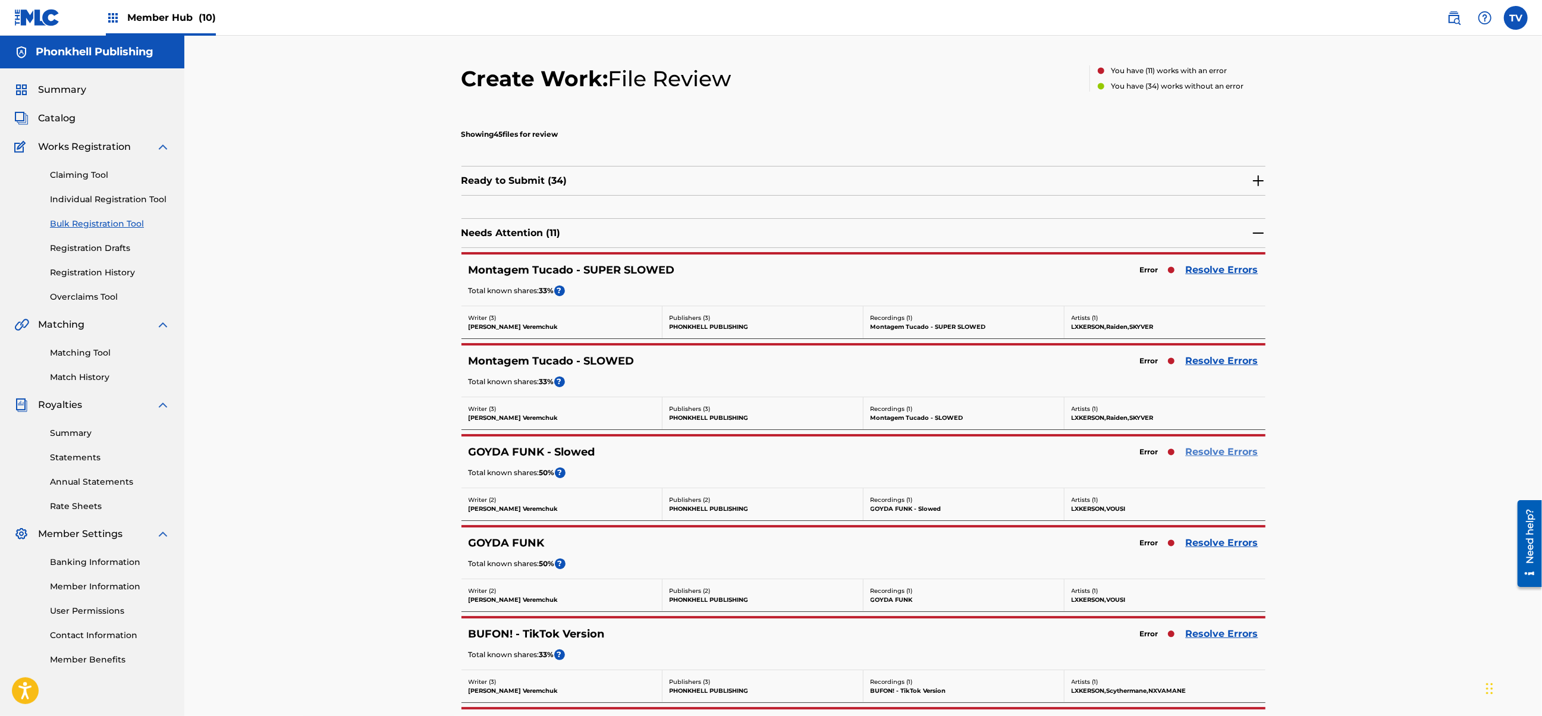
click at [1198, 457] on link "Resolve Errors" at bounding box center [1222, 452] width 73 height 14
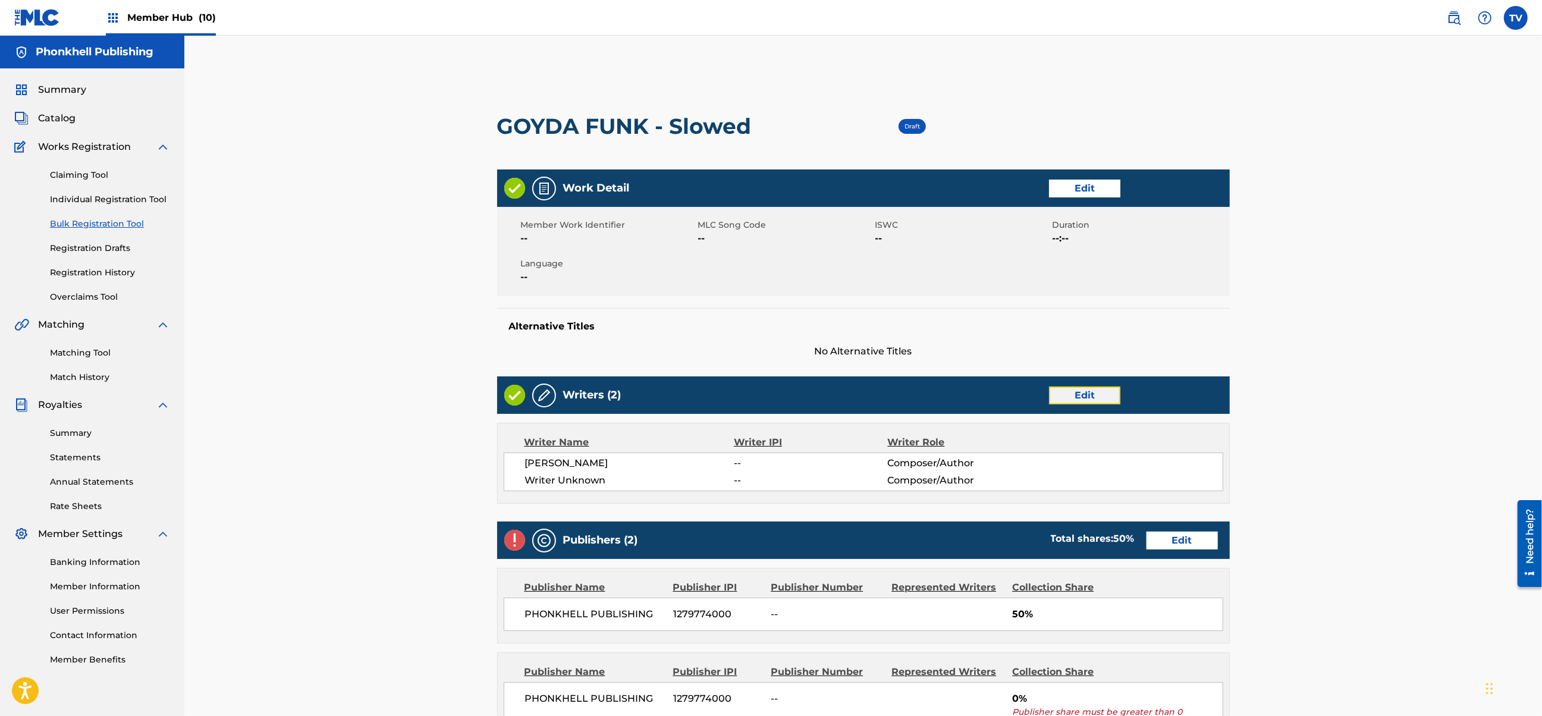
click at [1074, 393] on link "Edit" at bounding box center [1084, 396] width 71 height 18
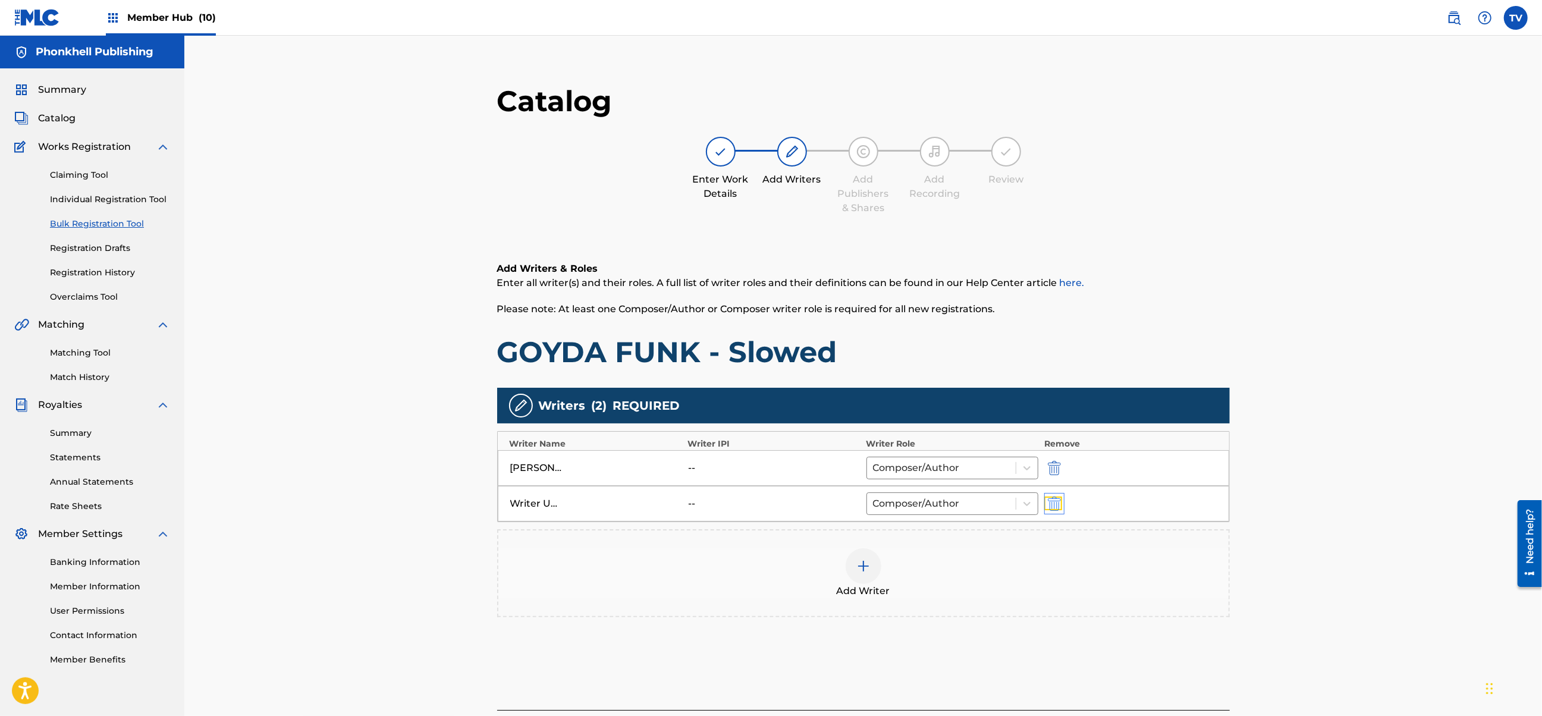
click at [1055, 508] on img "submit" at bounding box center [1054, 504] width 13 height 14
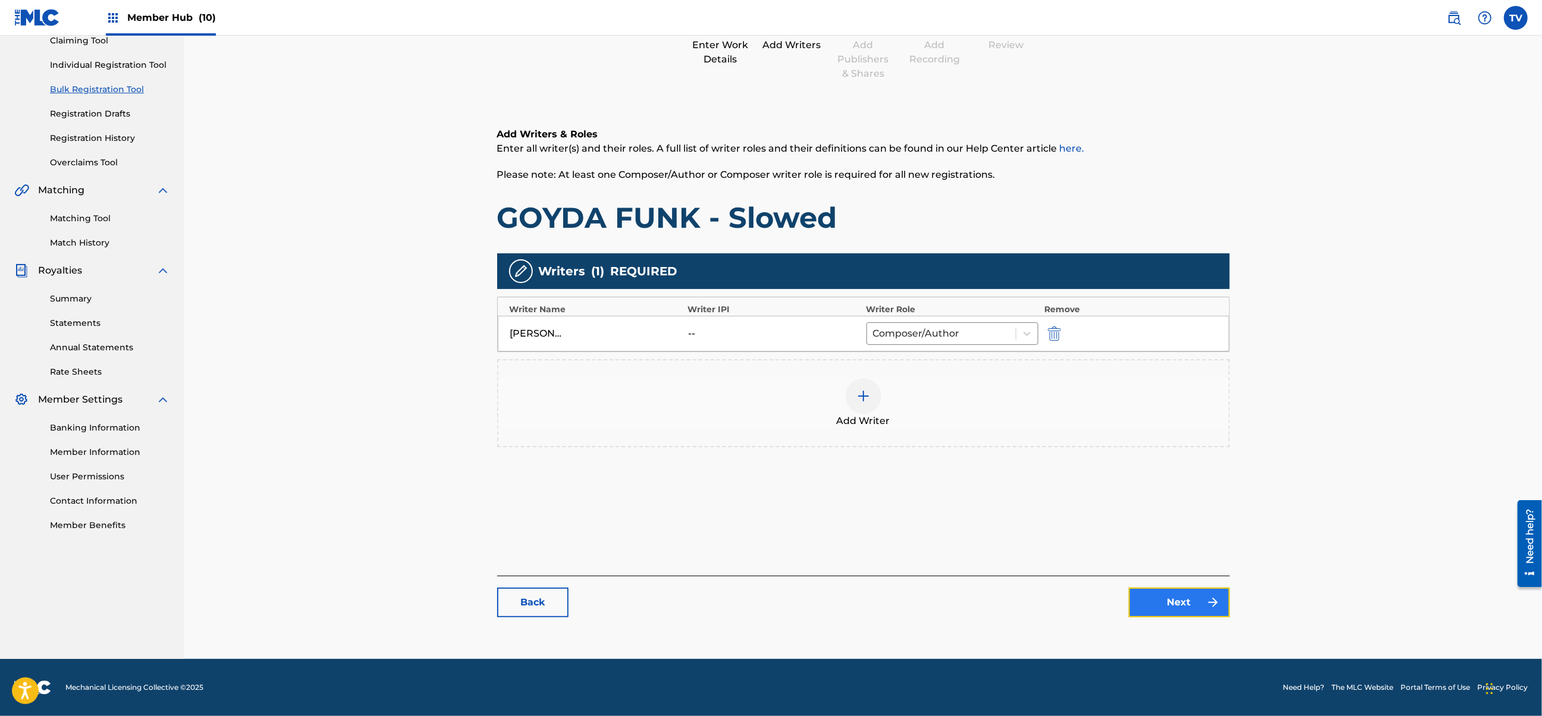
click at [1181, 598] on link "Next" at bounding box center [1179, 603] width 101 height 30
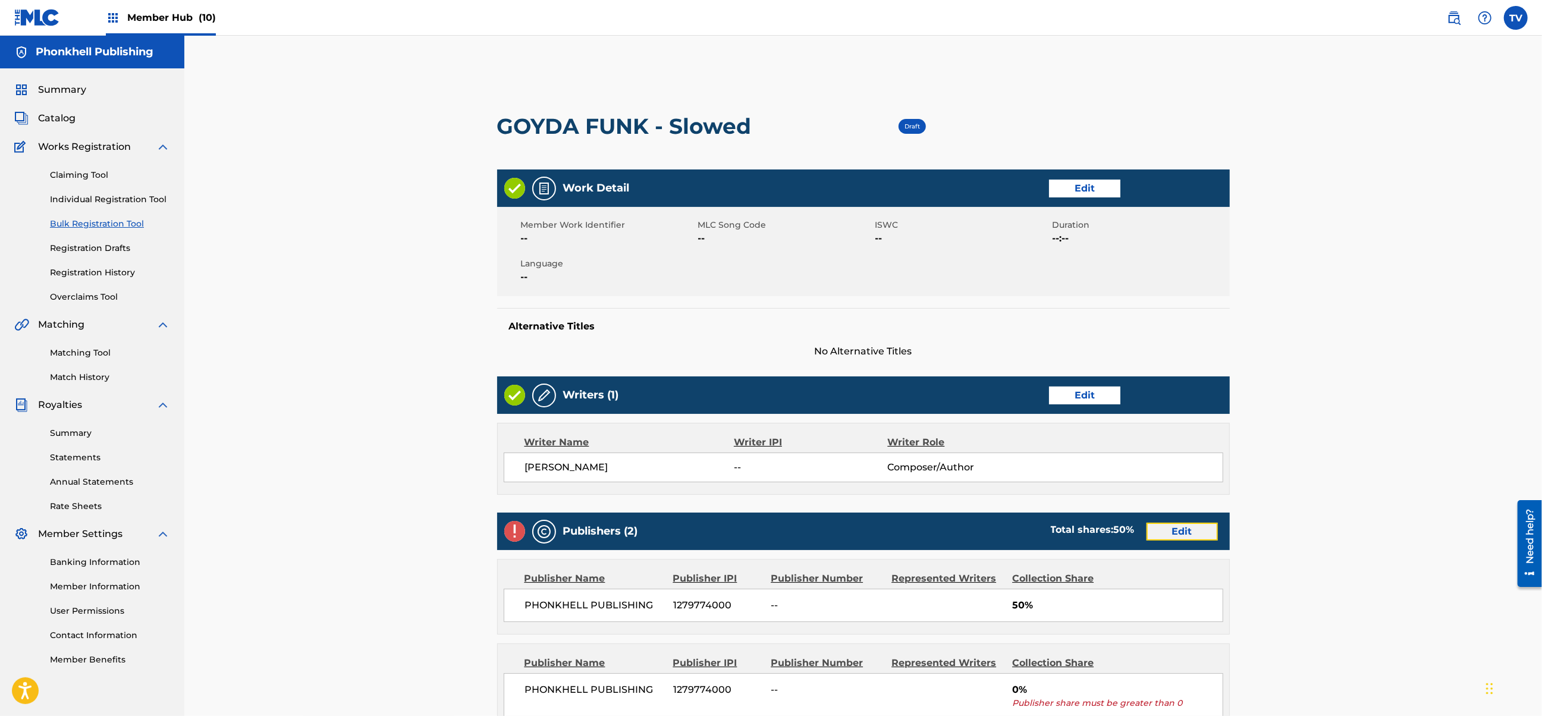
click at [1179, 537] on link "Edit" at bounding box center [1182, 532] width 71 height 18
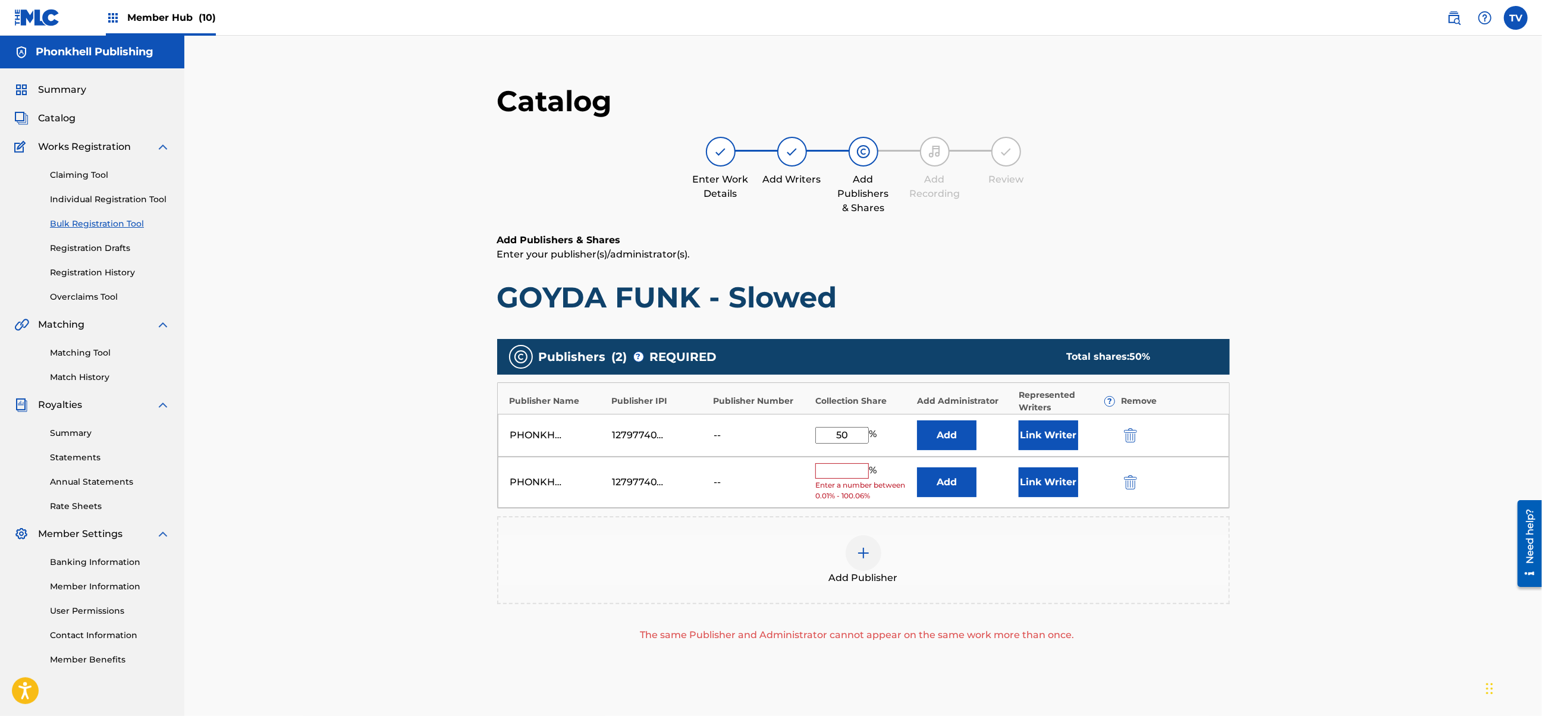
click at [1133, 496] on div "PHONKHELL PUBLISHING 1279774000 -- % Enter a number between 0.01% - 100.06% Add…" at bounding box center [864, 483] width 732 height 52
click at [1131, 485] on img "submit" at bounding box center [1130, 482] width 13 height 14
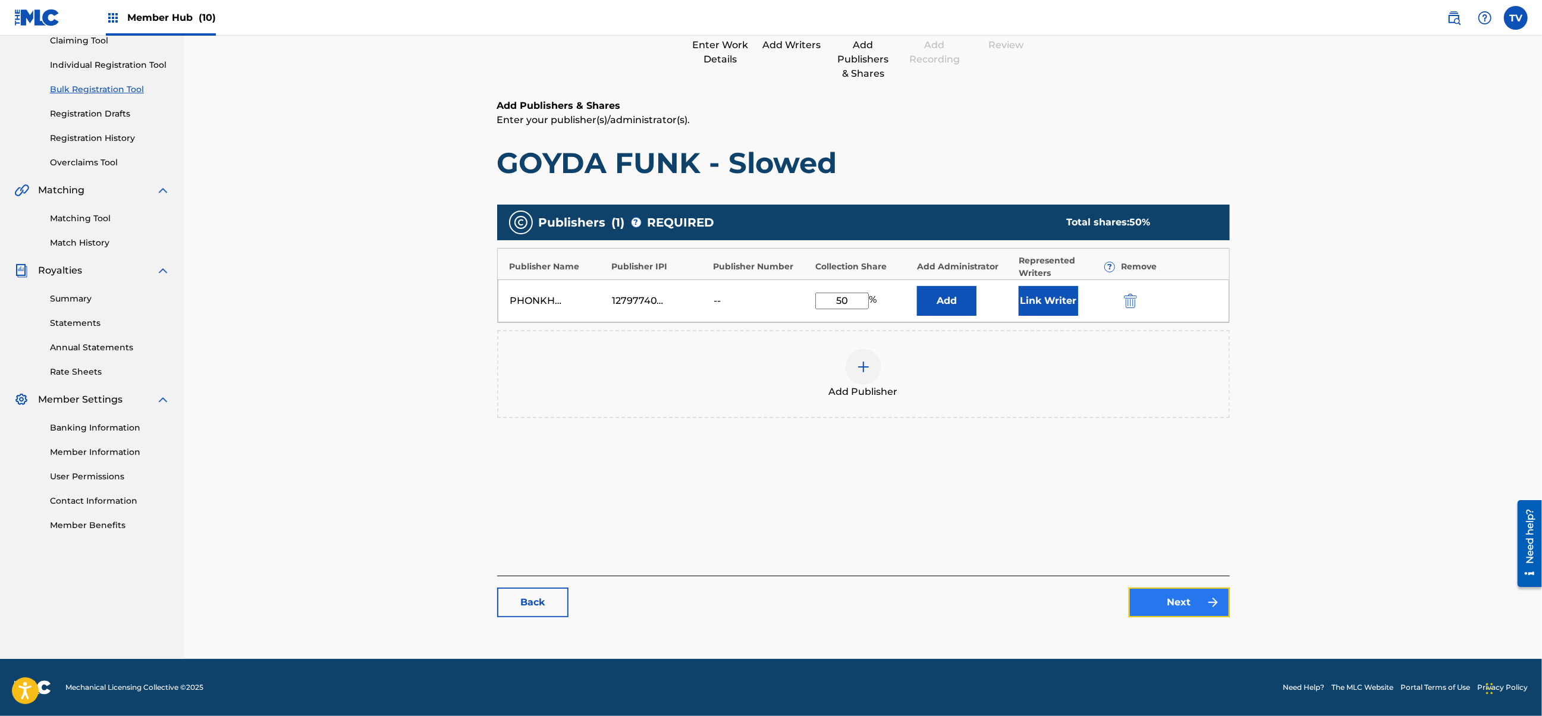
click at [1177, 613] on link "Next" at bounding box center [1179, 603] width 101 height 30
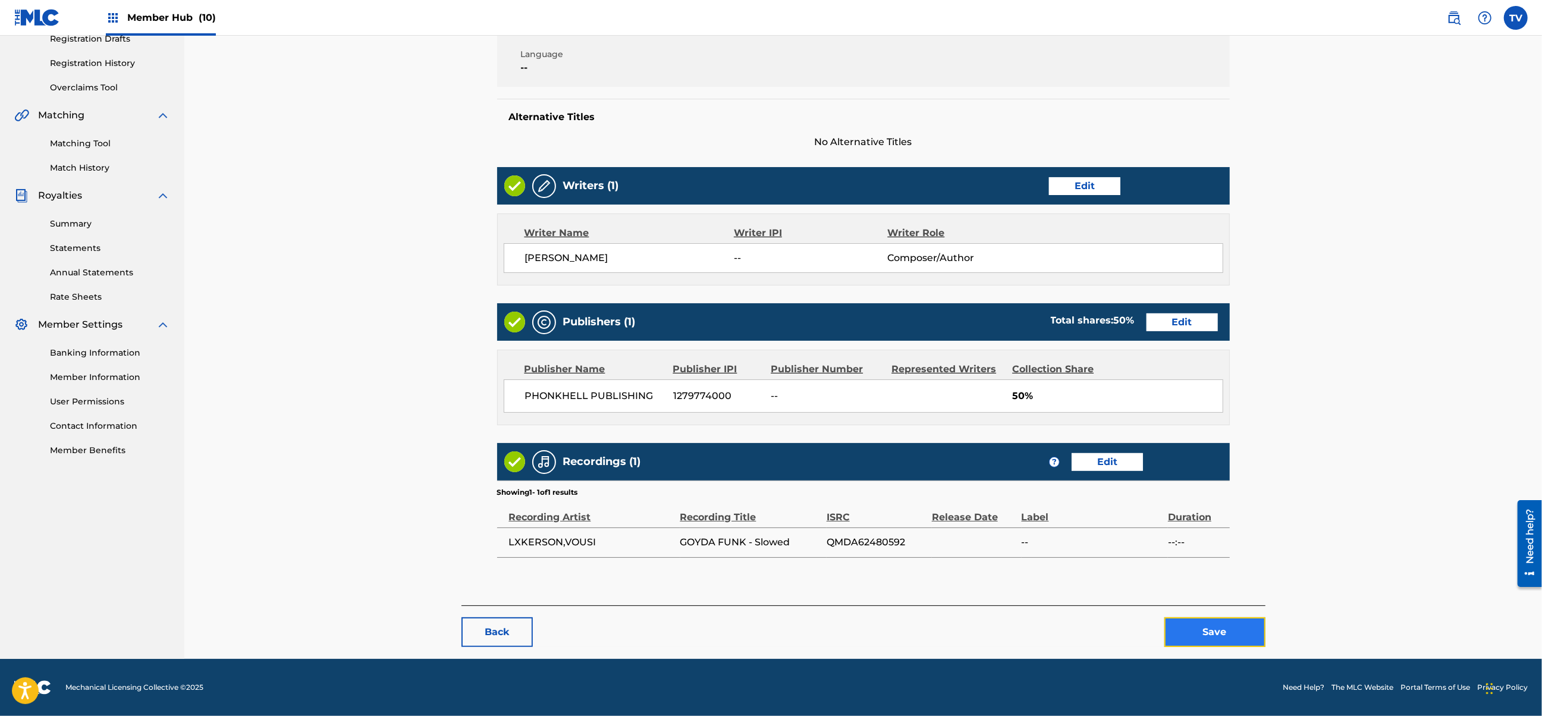
click at [1221, 624] on button "Save" at bounding box center [1215, 632] width 101 height 30
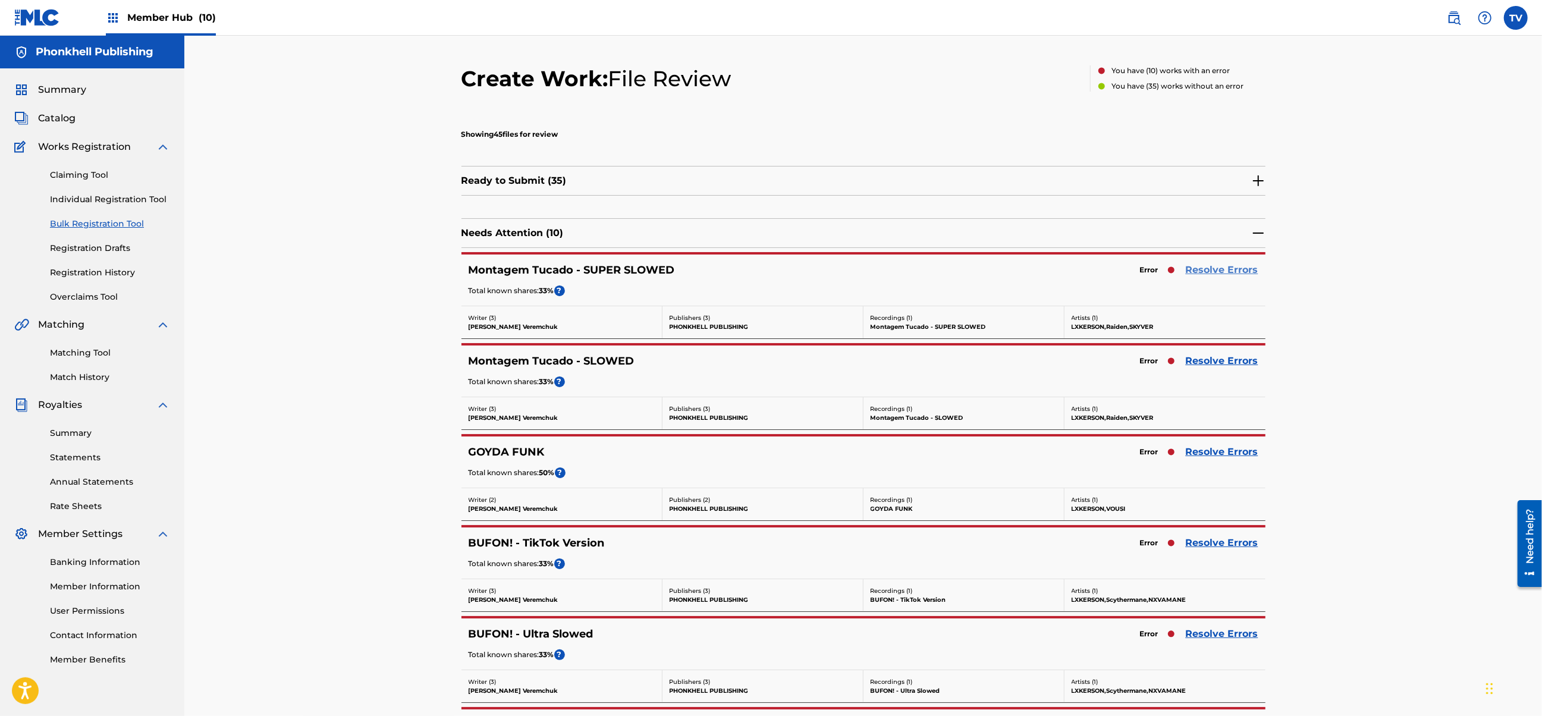
click at [1224, 270] on link "Resolve Errors" at bounding box center [1222, 270] width 73 height 14
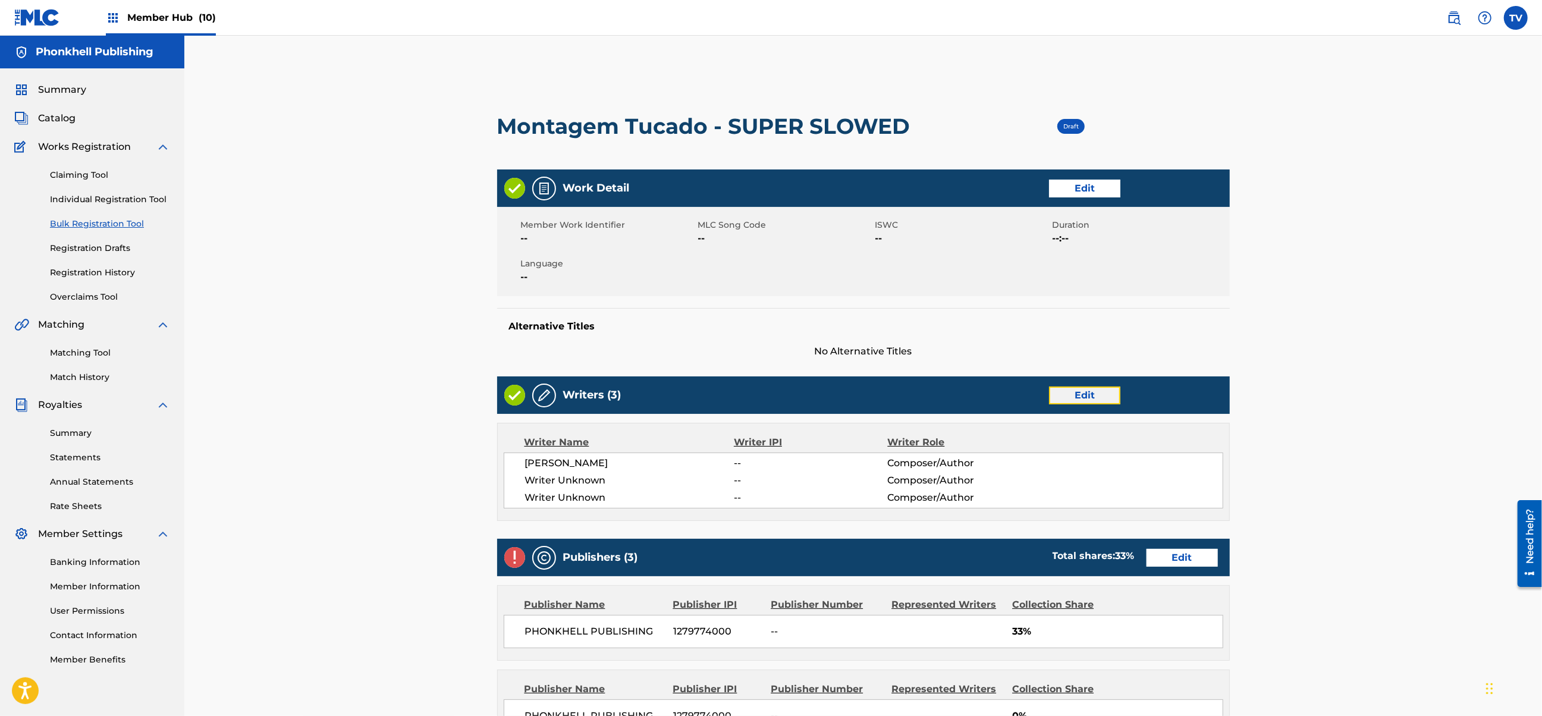
click at [1071, 391] on link "Edit" at bounding box center [1084, 396] width 71 height 18
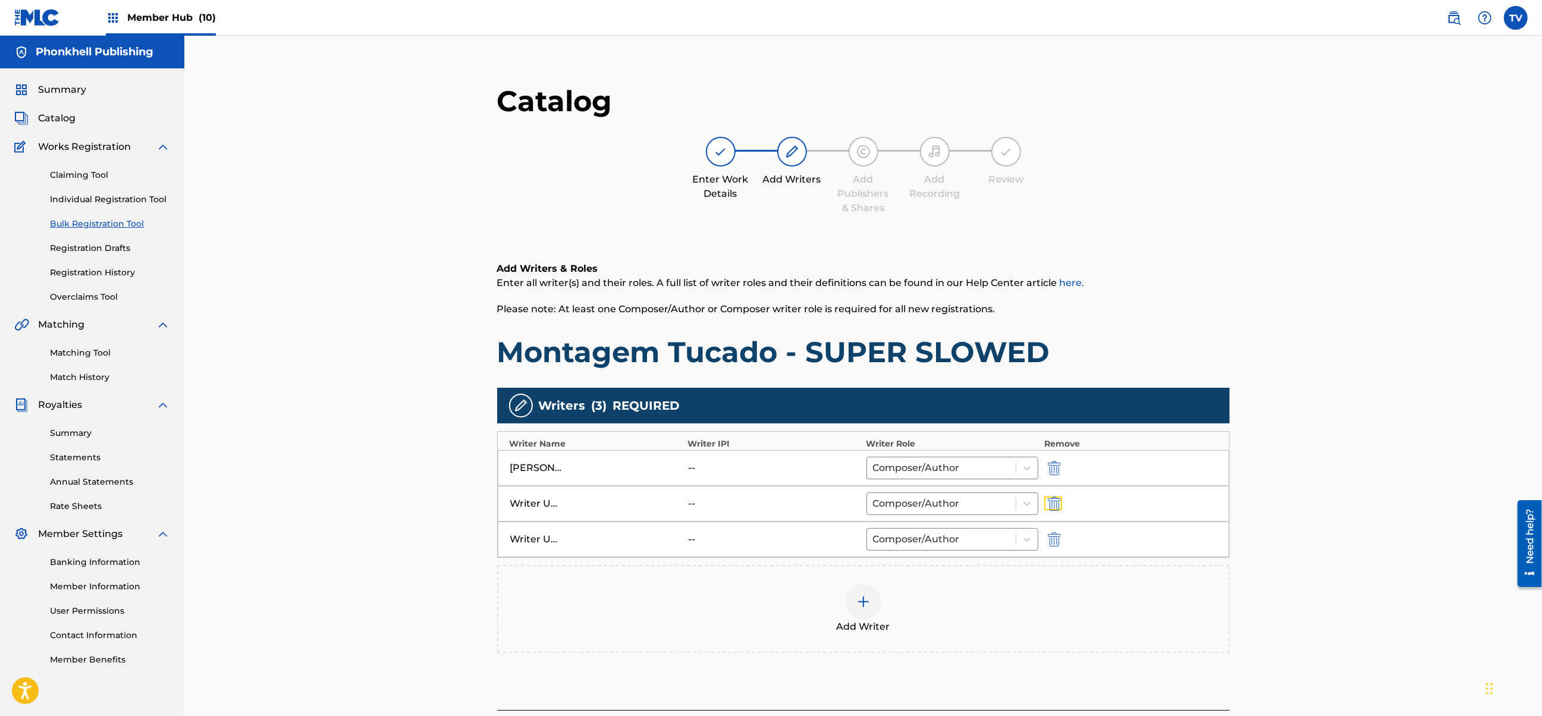
click at [1054, 501] on img "submit" at bounding box center [1054, 504] width 13 height 14
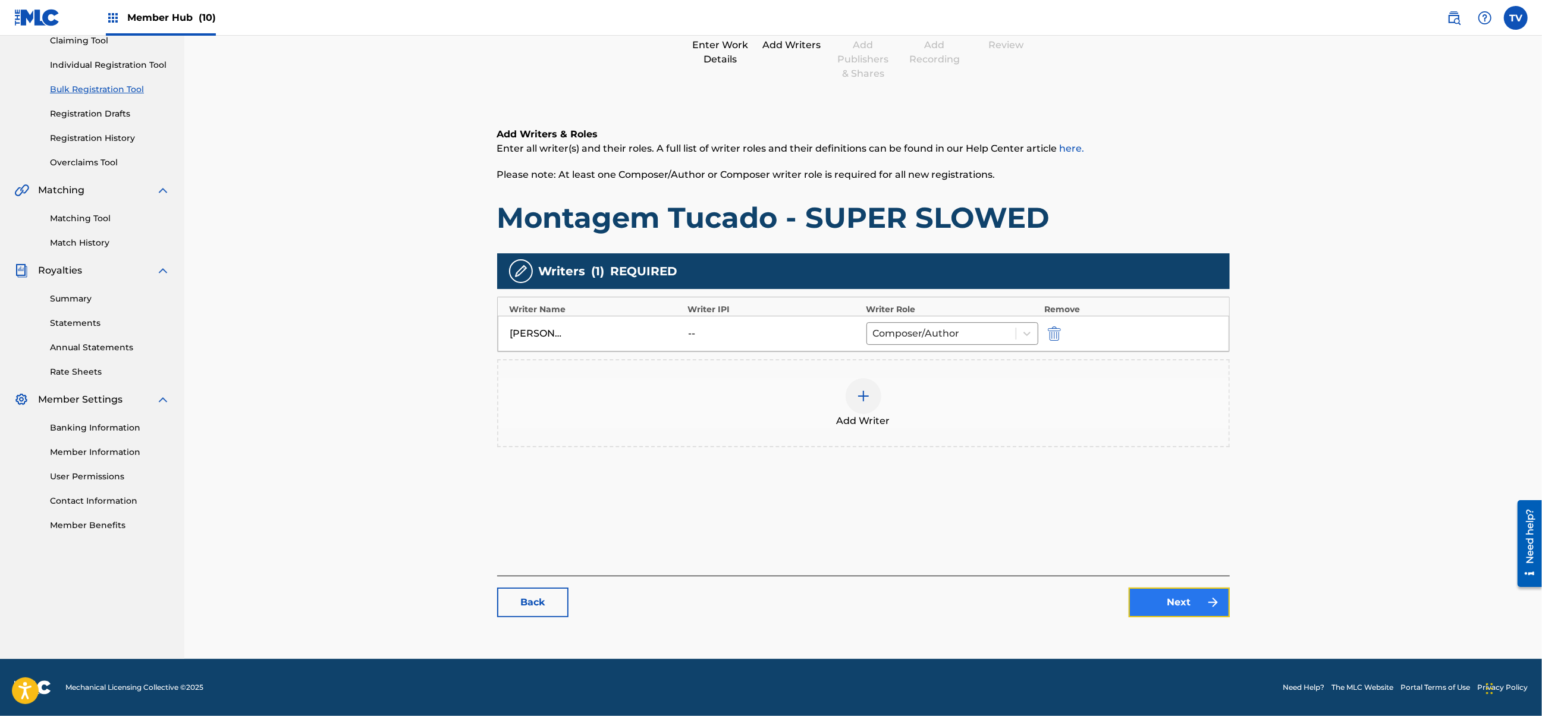
click at [1174, 596] on link "Next" at bounding box center [1179, 603] width 101 height 30
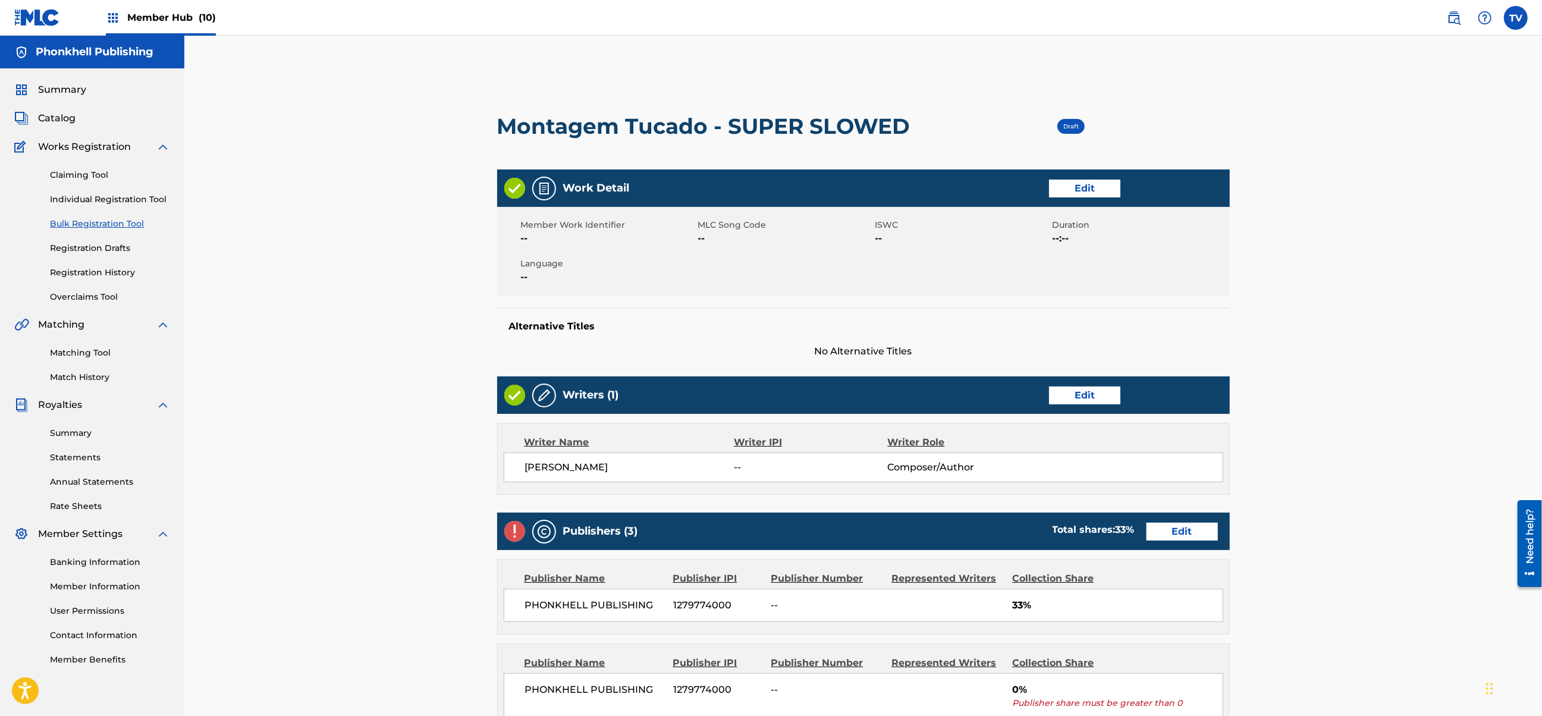
click at [1165, 520] on div "Publishers (3) Total shares: 33 % Edit" at bounding box center [863, 531] width 733 height 37
click at [1169, 524] on link "Edit" at bounding box center [1182, 532] width 71 height 18
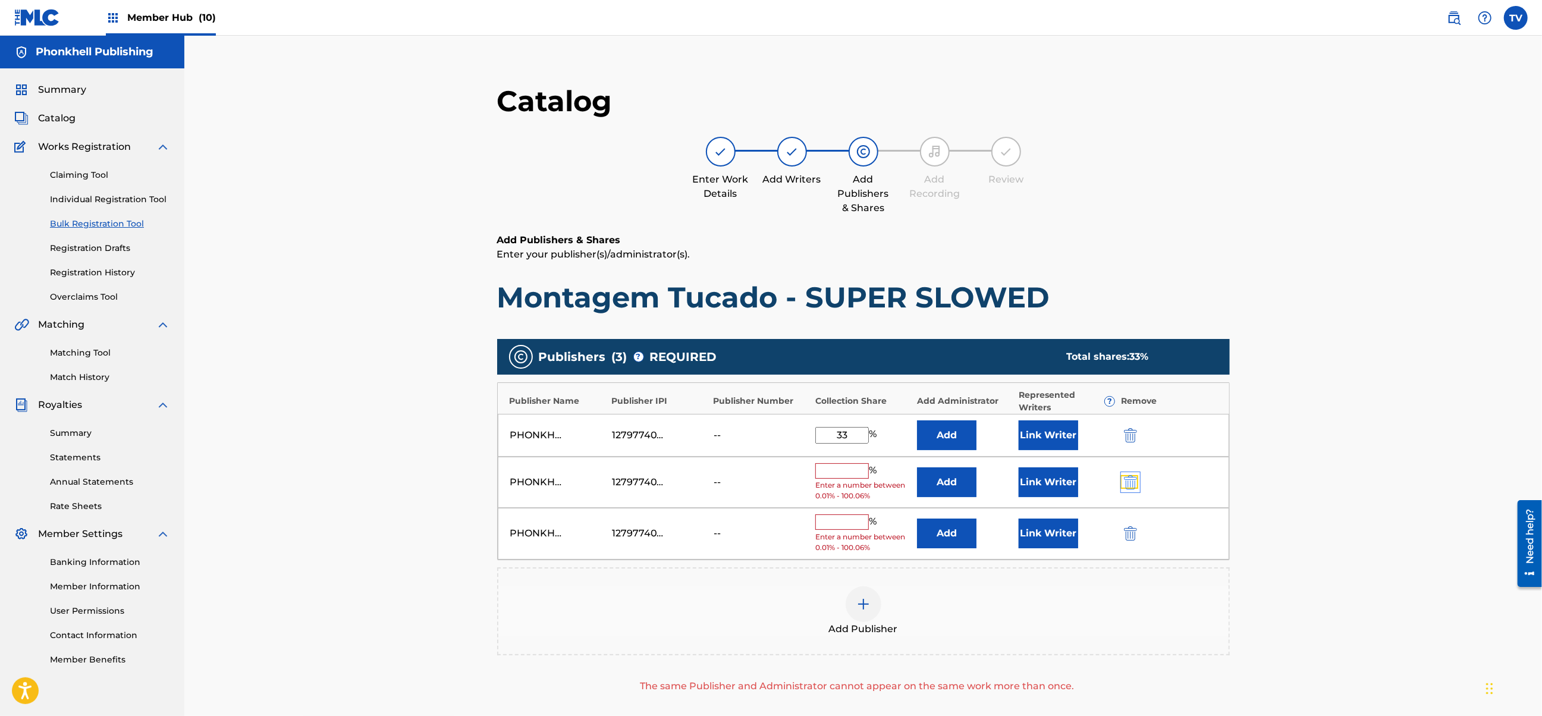
click at [1135, 479] on img "submit" at bounding box center [1130, 482] width 13 height 14
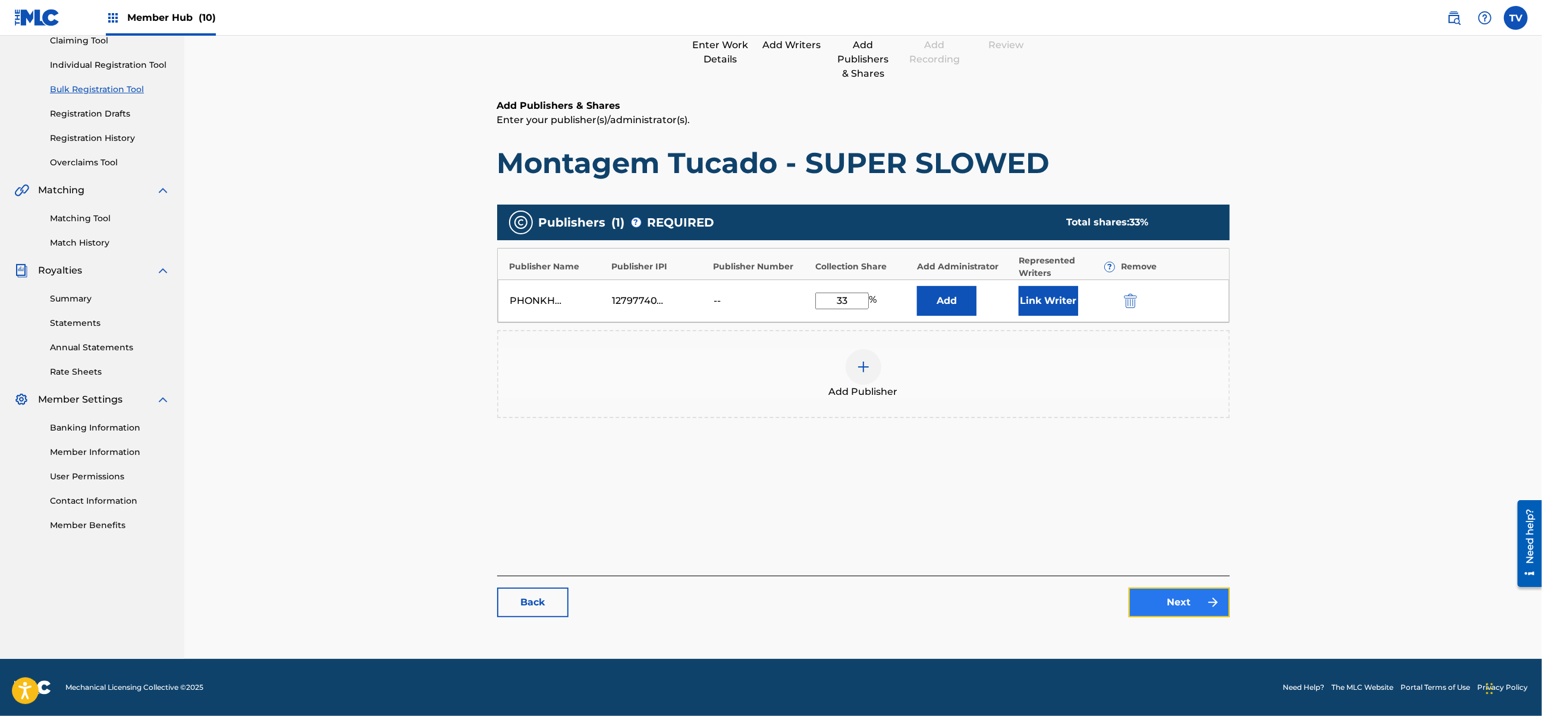
click at [1176, 610] on link "Next" at bounding box center [1179, 603] width 101 height 30
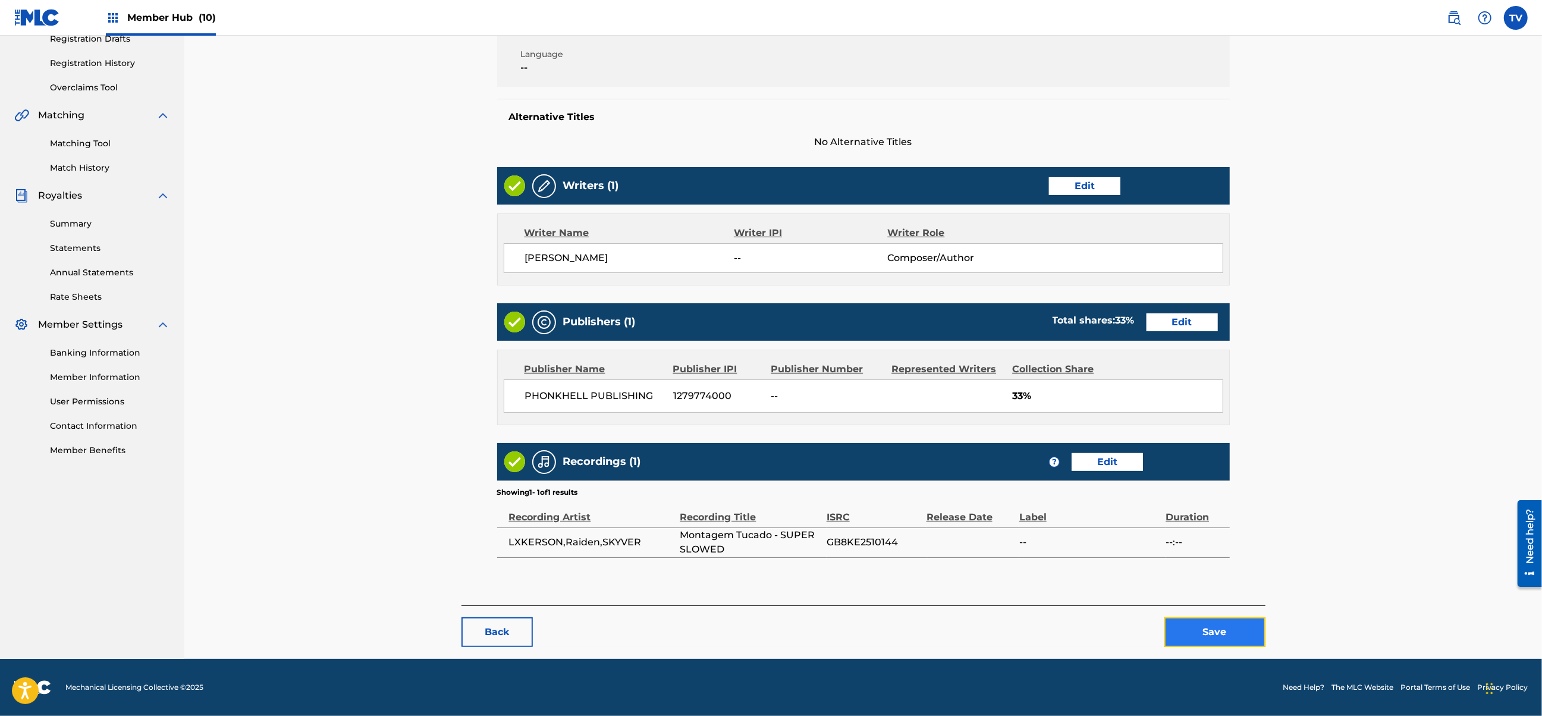
click at [1250, 628] on button "Save" at bounding box center [1215, 632] width 101 height 30
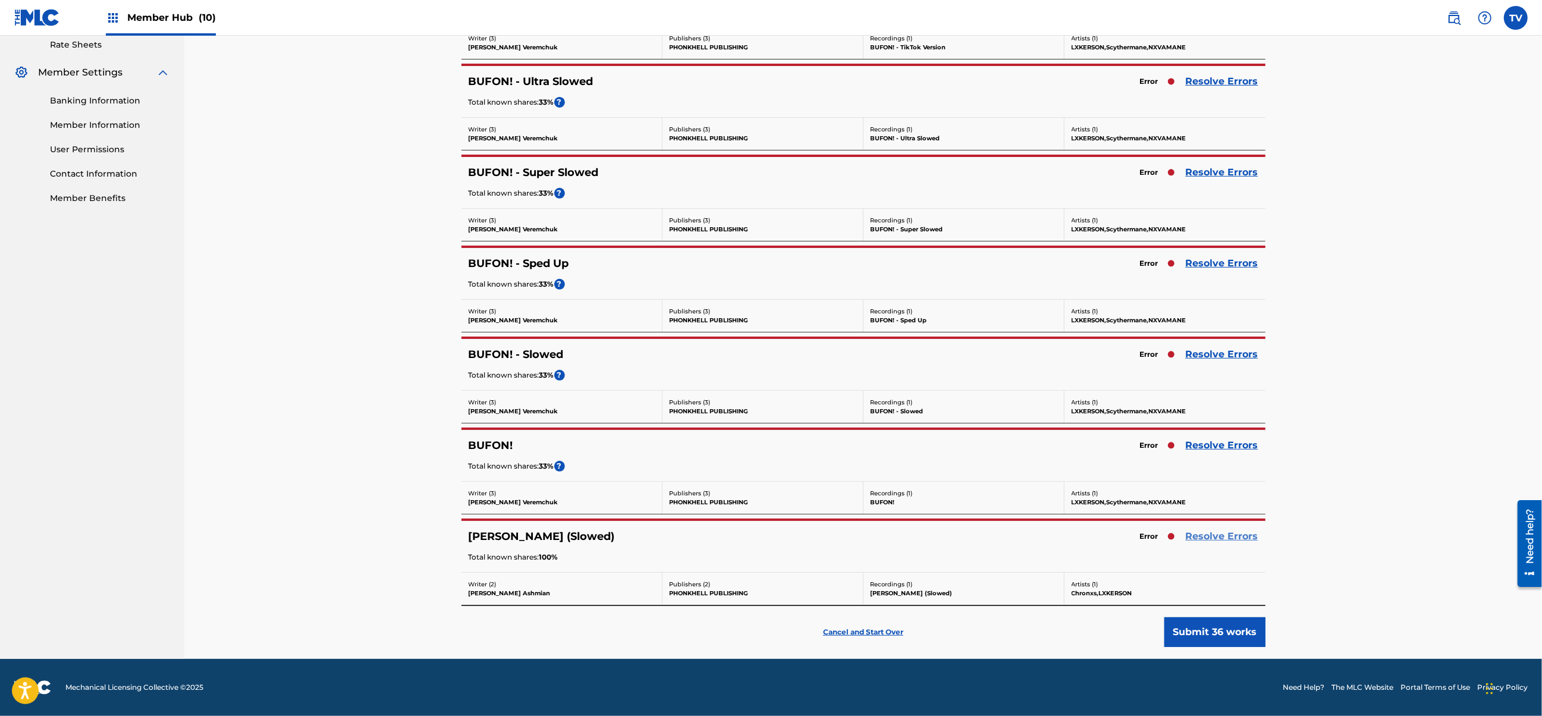
click at [1218, 537] on link "Resolve Errors" at bounding box center [1222, 536] width 73 height 14
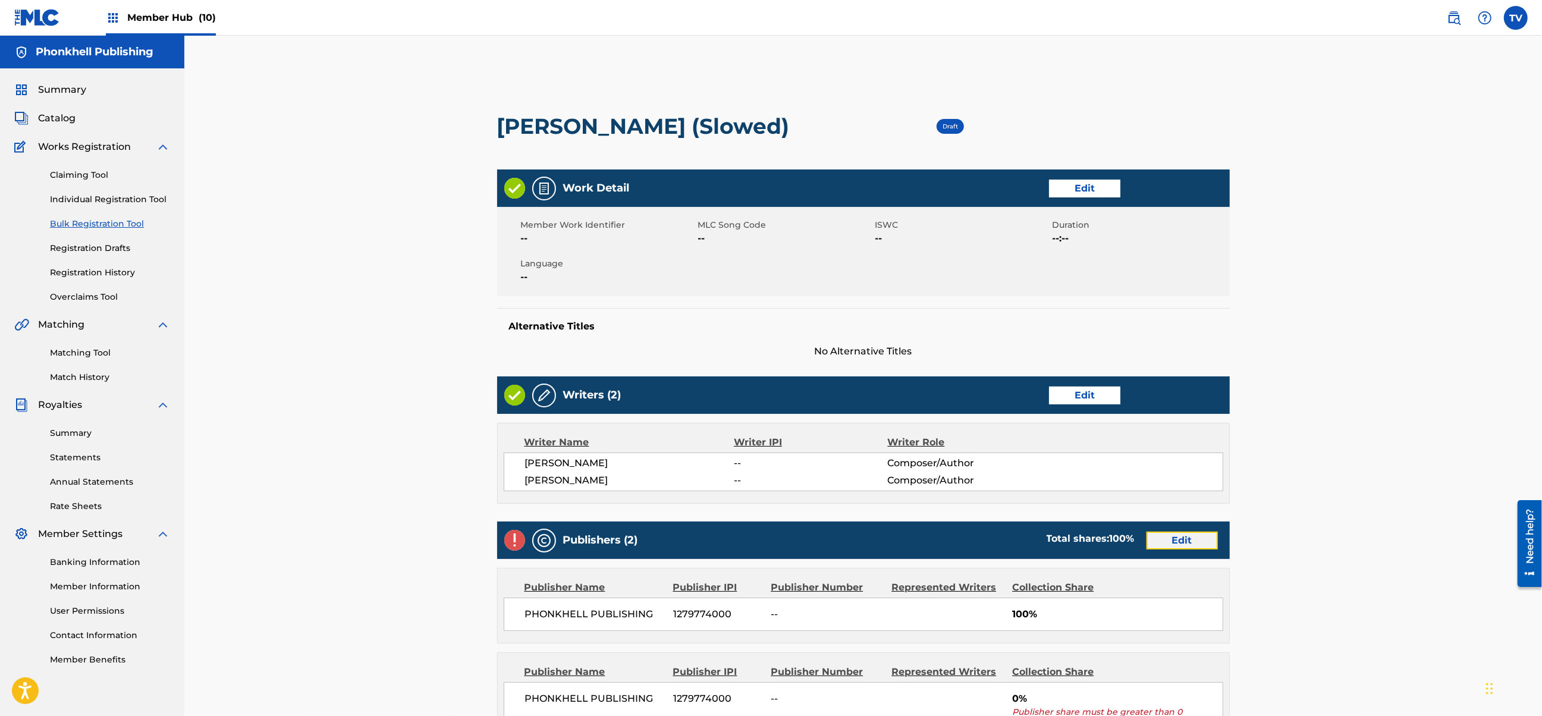
click at [1181, 541] on link "Edit" at bounding box center [1182, 541] width 71 height 18
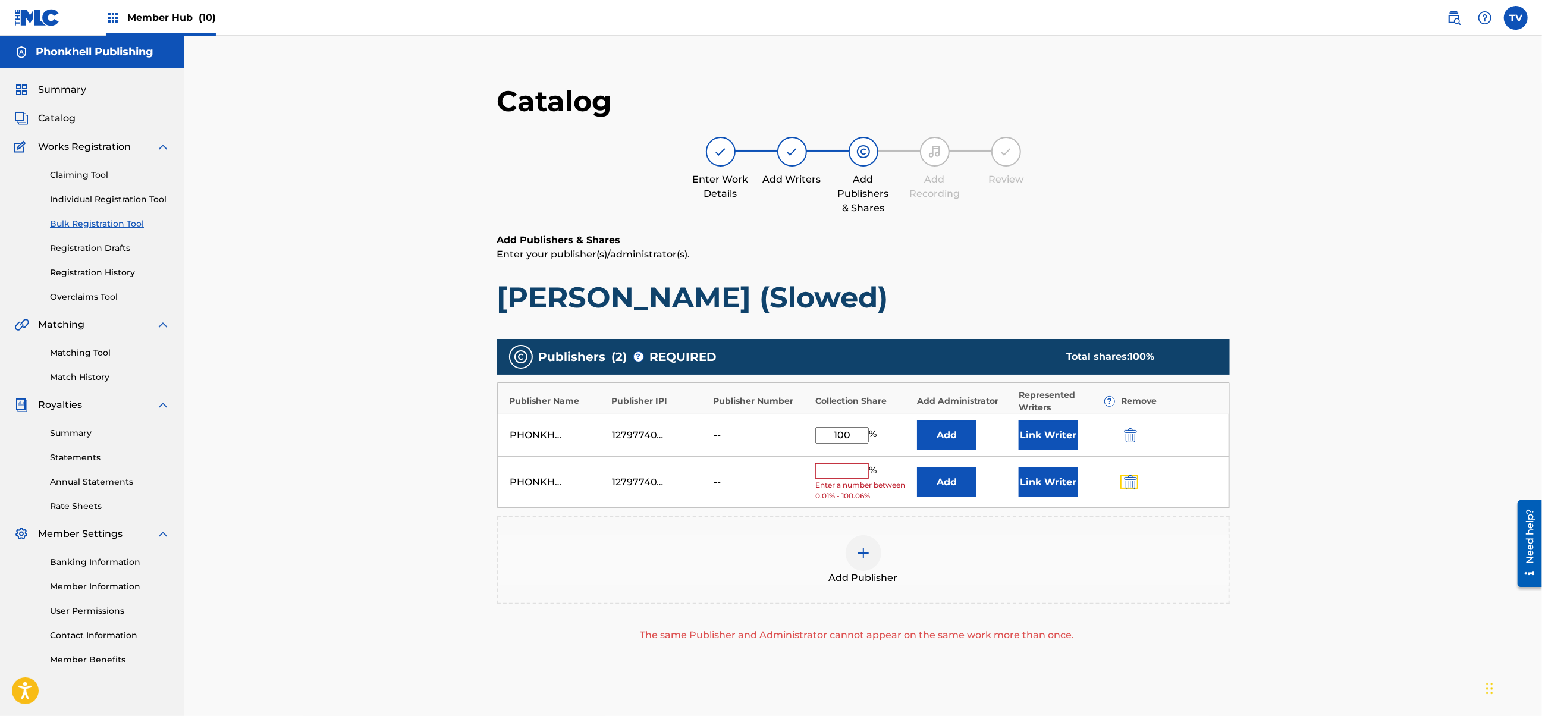
click at [1124, 481] on button "submit" at bounding box center [1130, 482] width 18 height 14
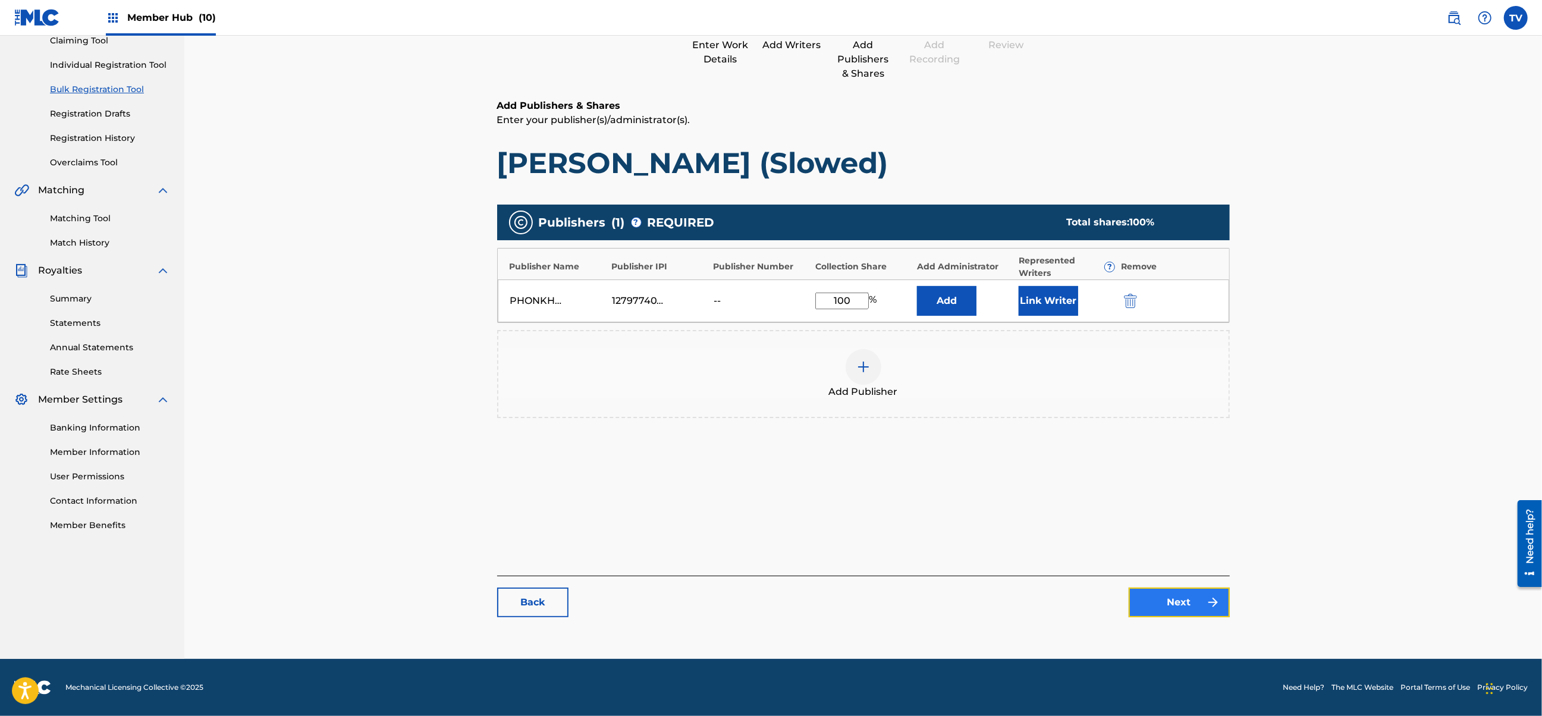
click at [1175, 600] on link "Next" at bounding box center [1179, 603] width 101 height 30
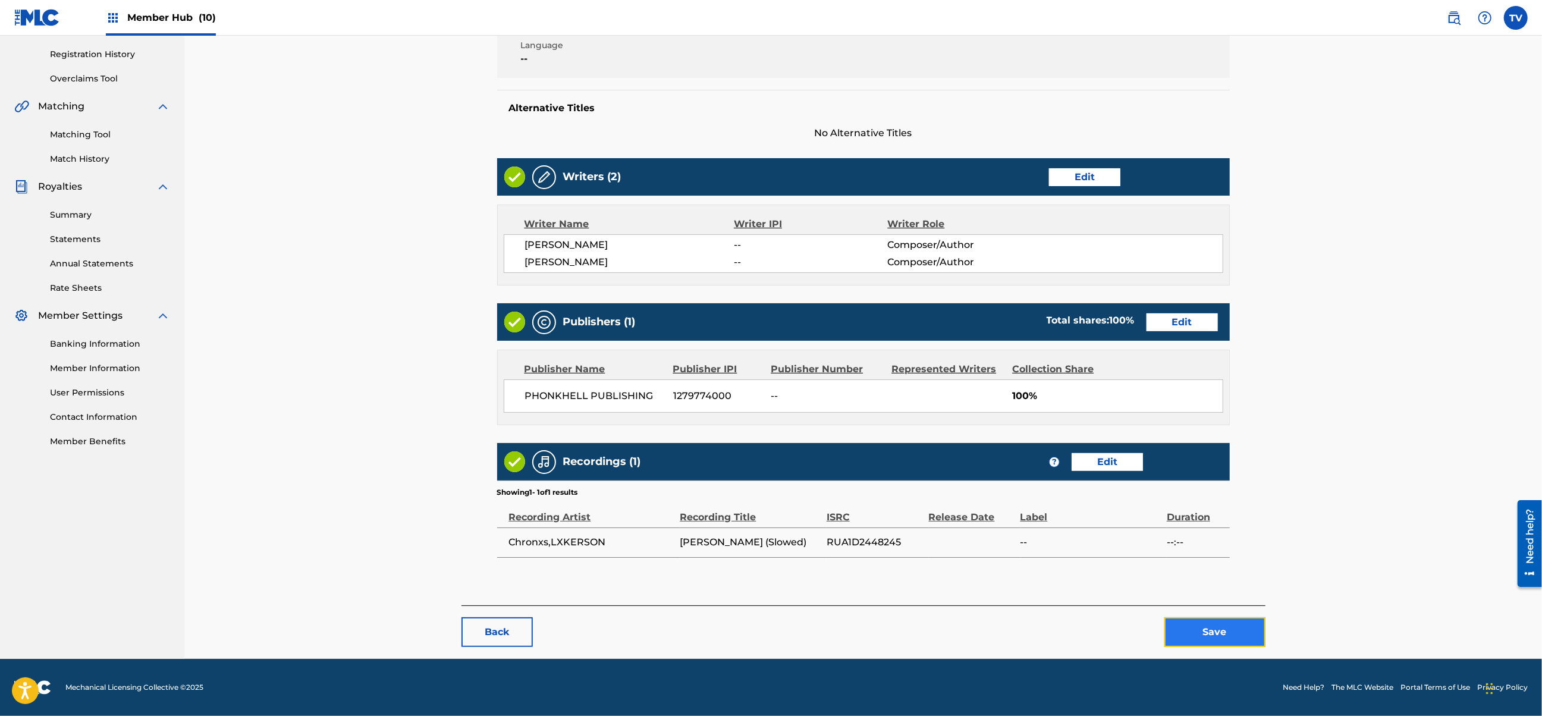
click at [1235, 629] on button "Save" at bounding box center [1215, 632] width 101 height 30
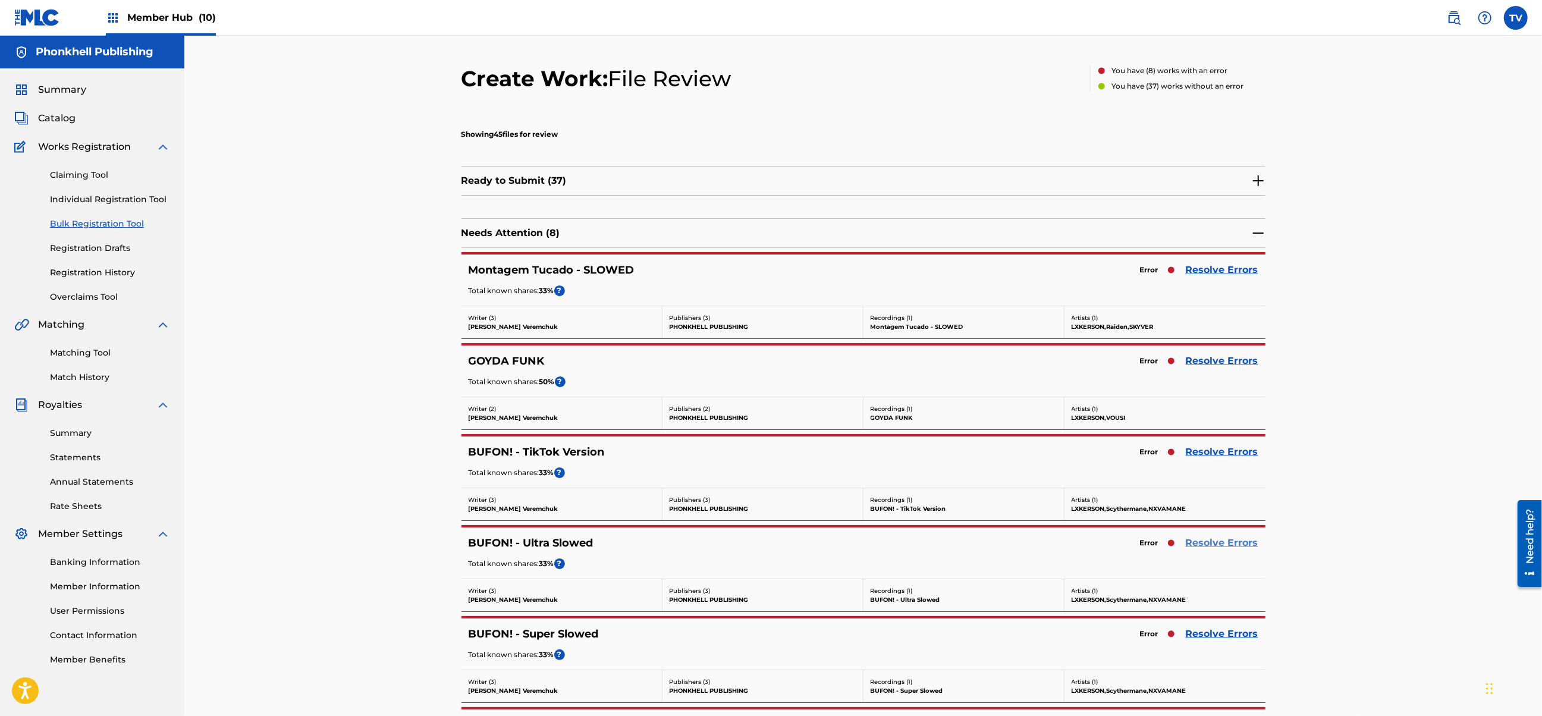
click at [1224, 547] on link "Resolve Errors" at bounding box center [1222, 543] width 73 height 14
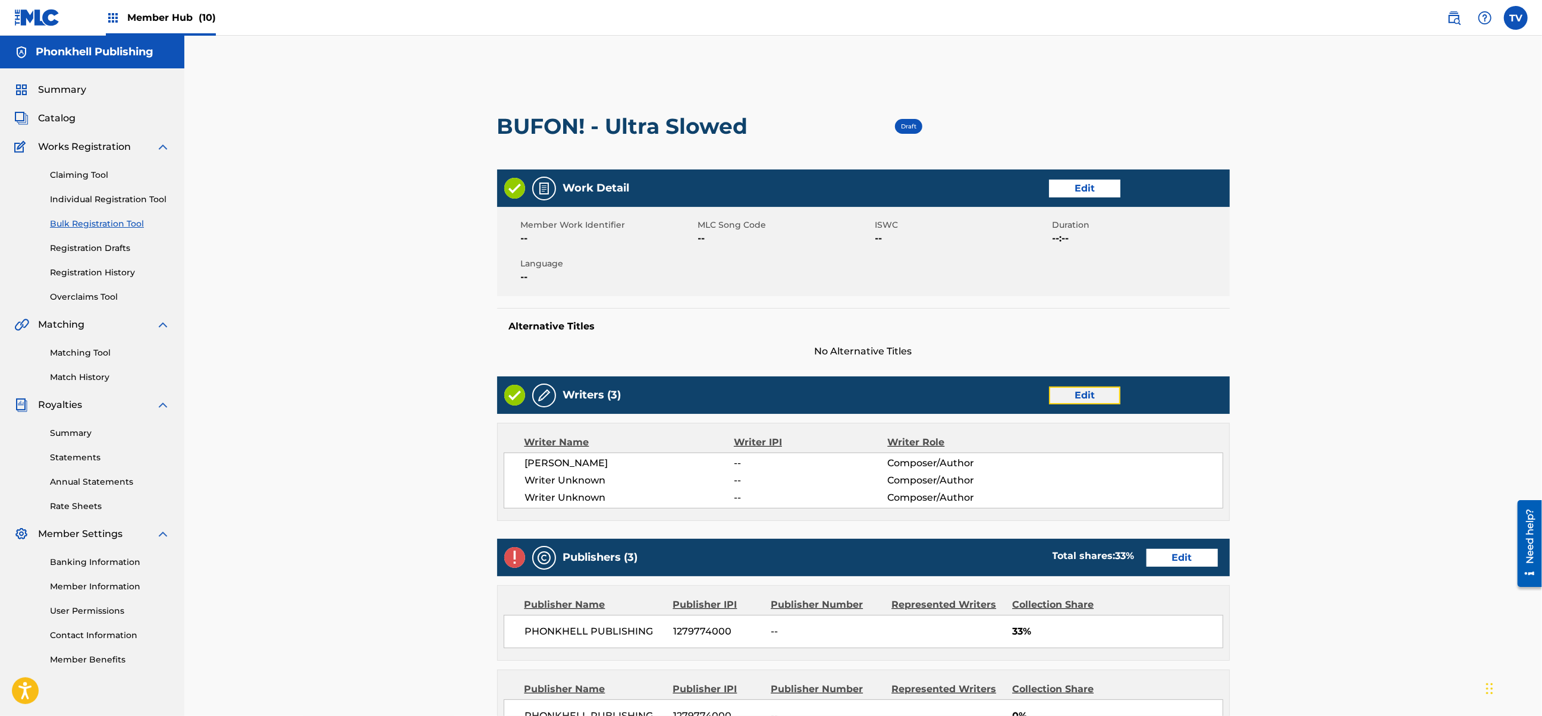
click at [1086, 391] on link "Edit" at bounding box center [1084, 396] width 71 height 18
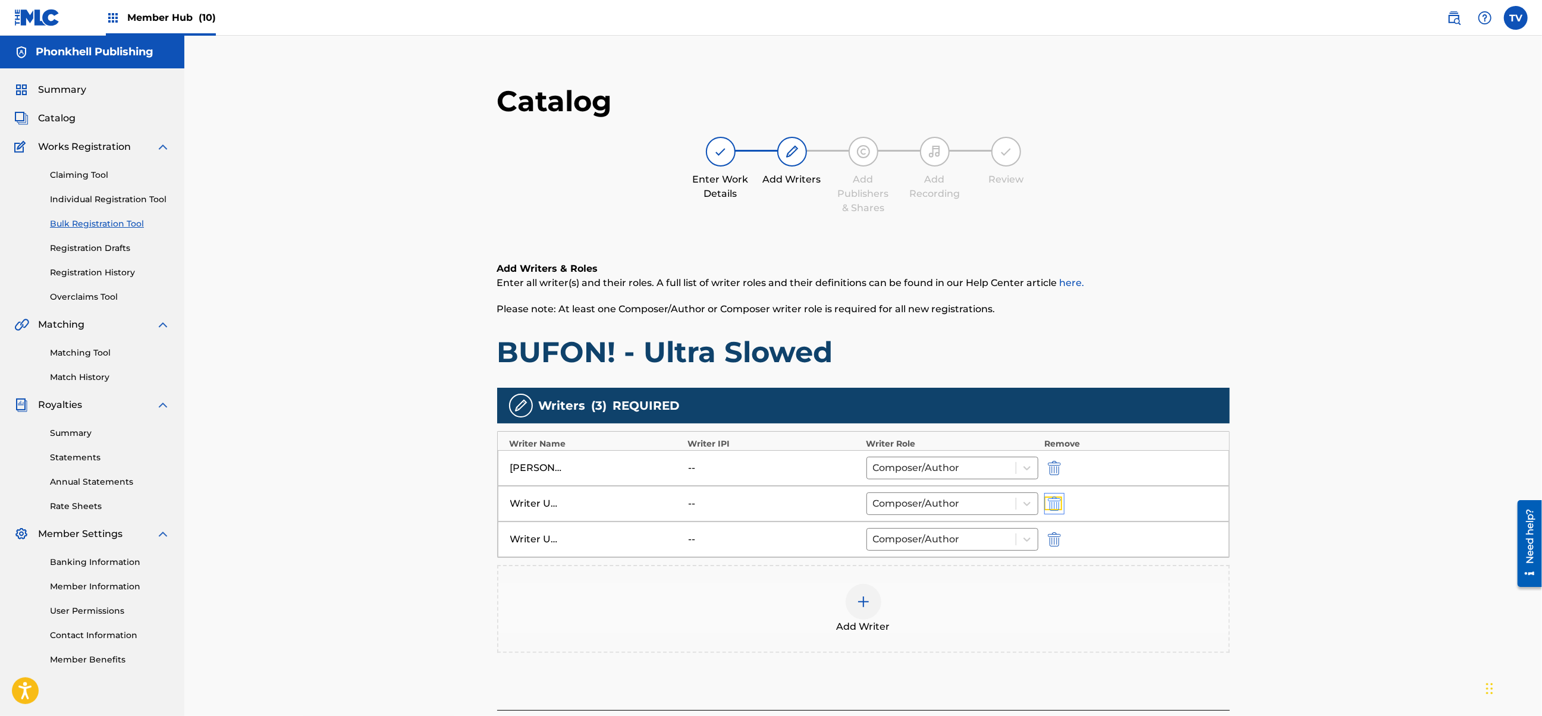
click at [1053, 498] on img "submit" at bounding box center [1054, 504] width 13 height 14
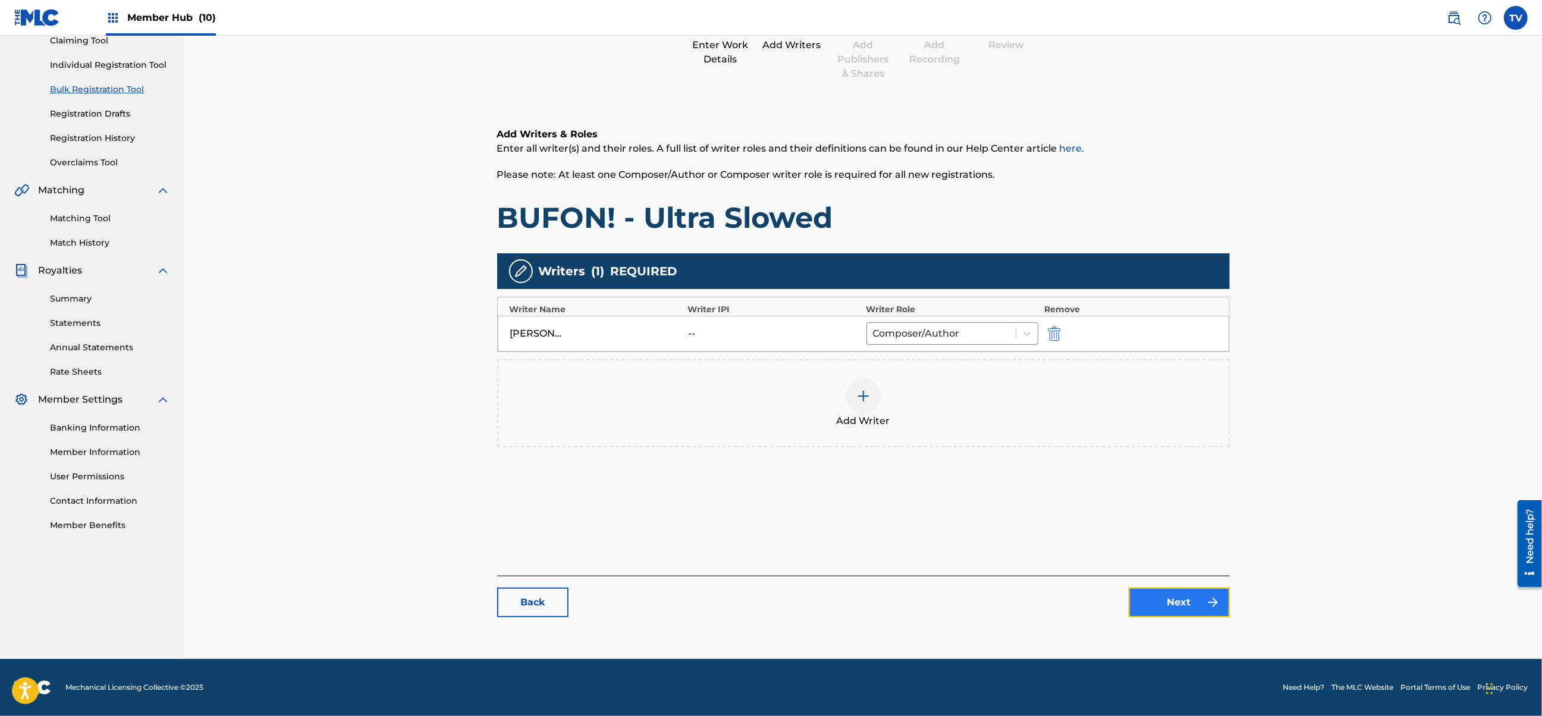
click at [1185, 606] on link "Next" at bounding box center [1179, 603] width 101 height 30
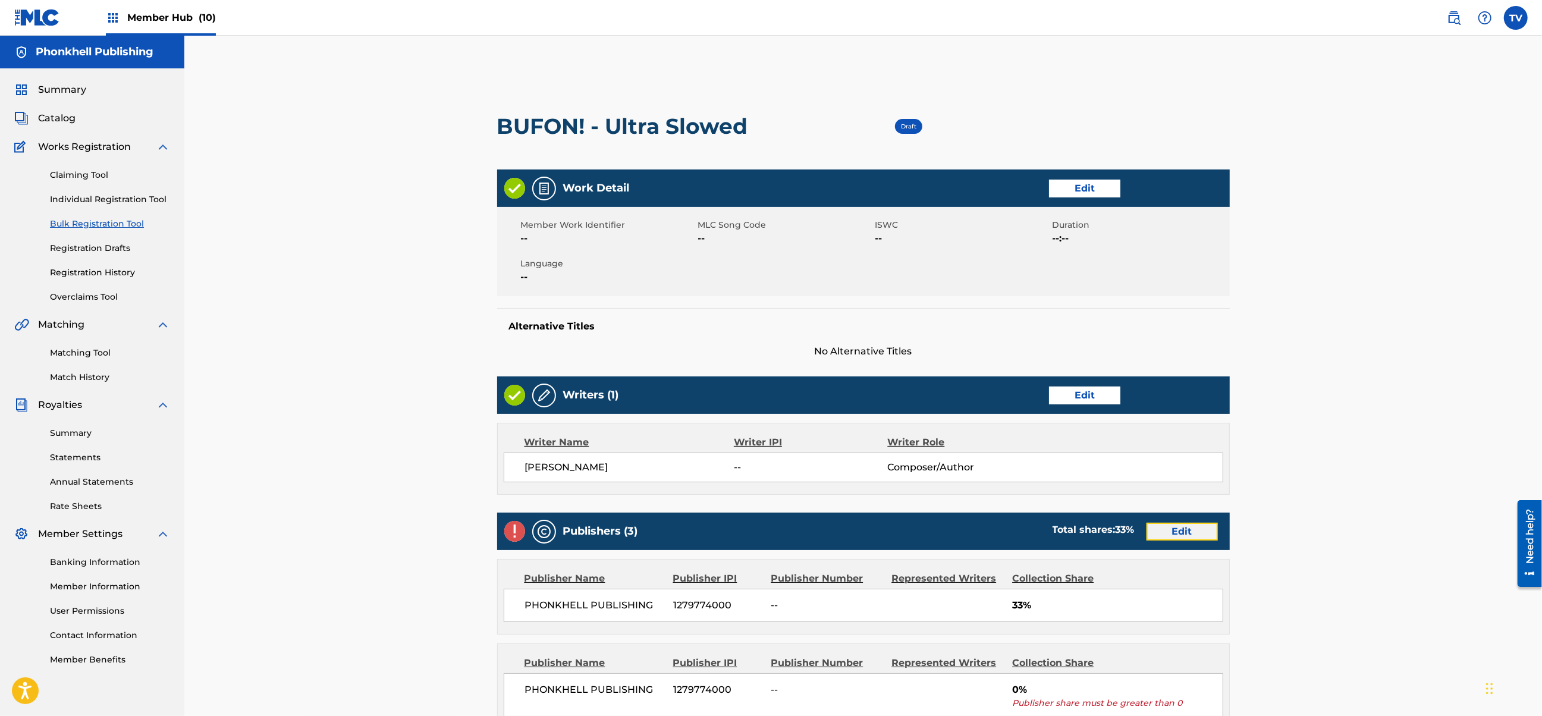
click at [1177, 536] on link "Edit" at bounding box center [1182, 532] width 71 height 18
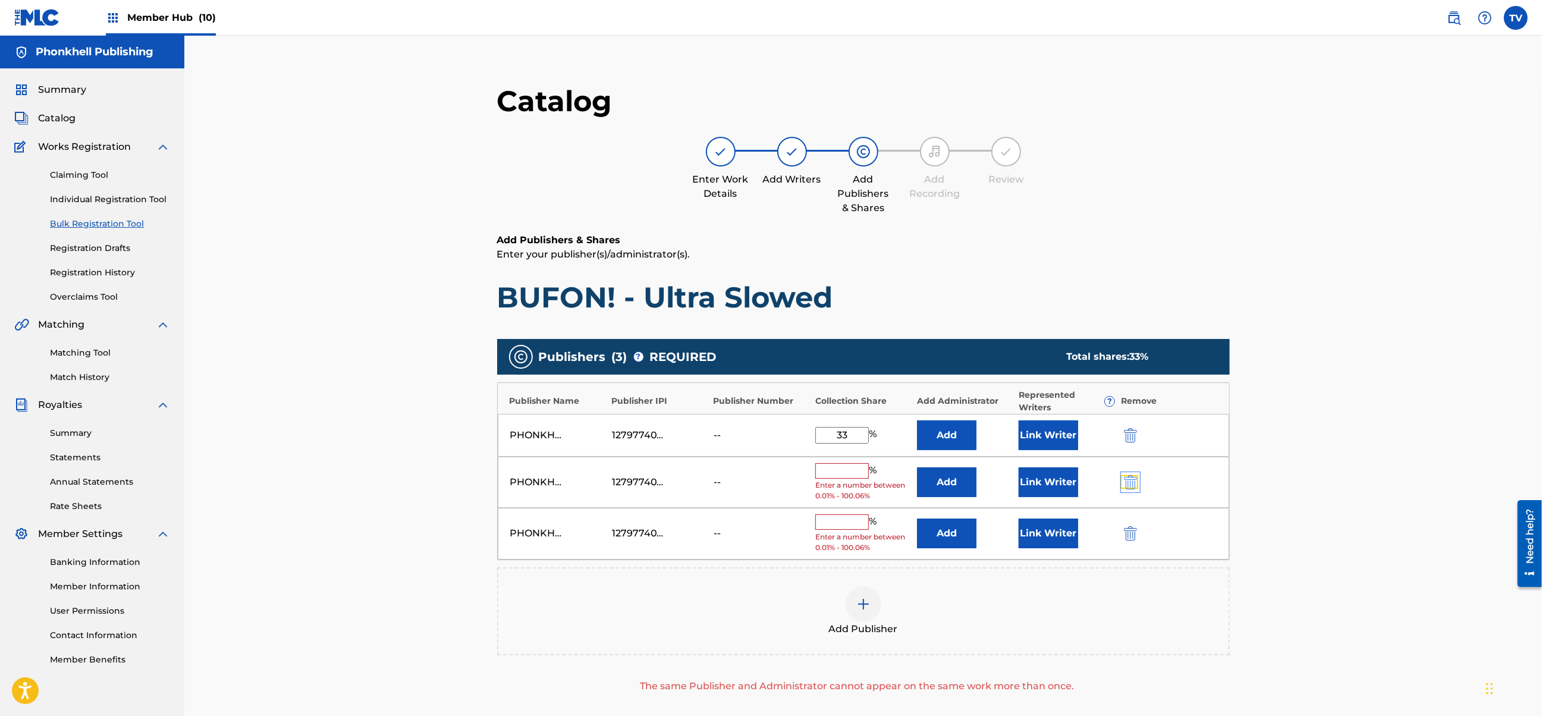
click at [1127, 478] on img "submit" at bounding box center [1130, 482] width 13 height 14
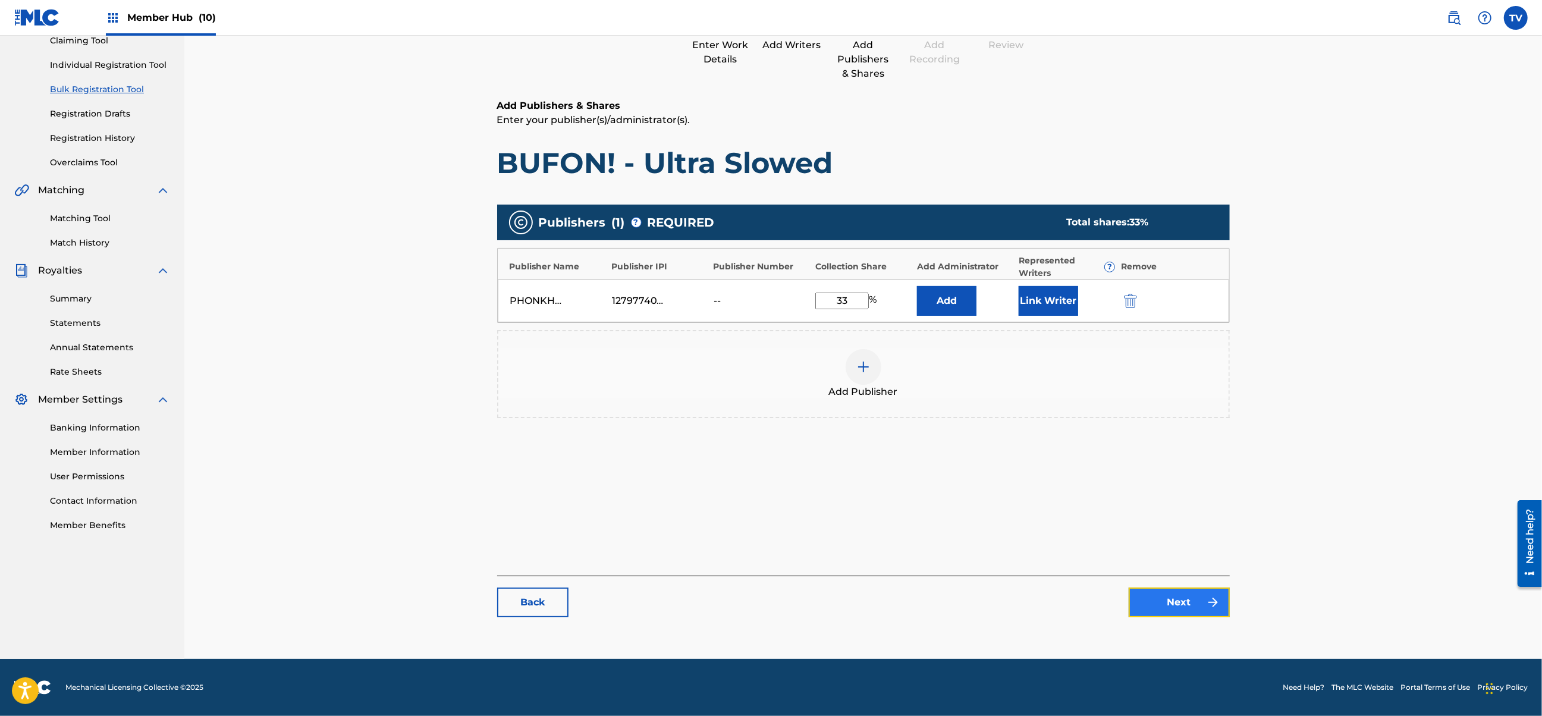
click at [1178, 604] on link "Next" at bounding box center [1179, 603] width 101 height 30
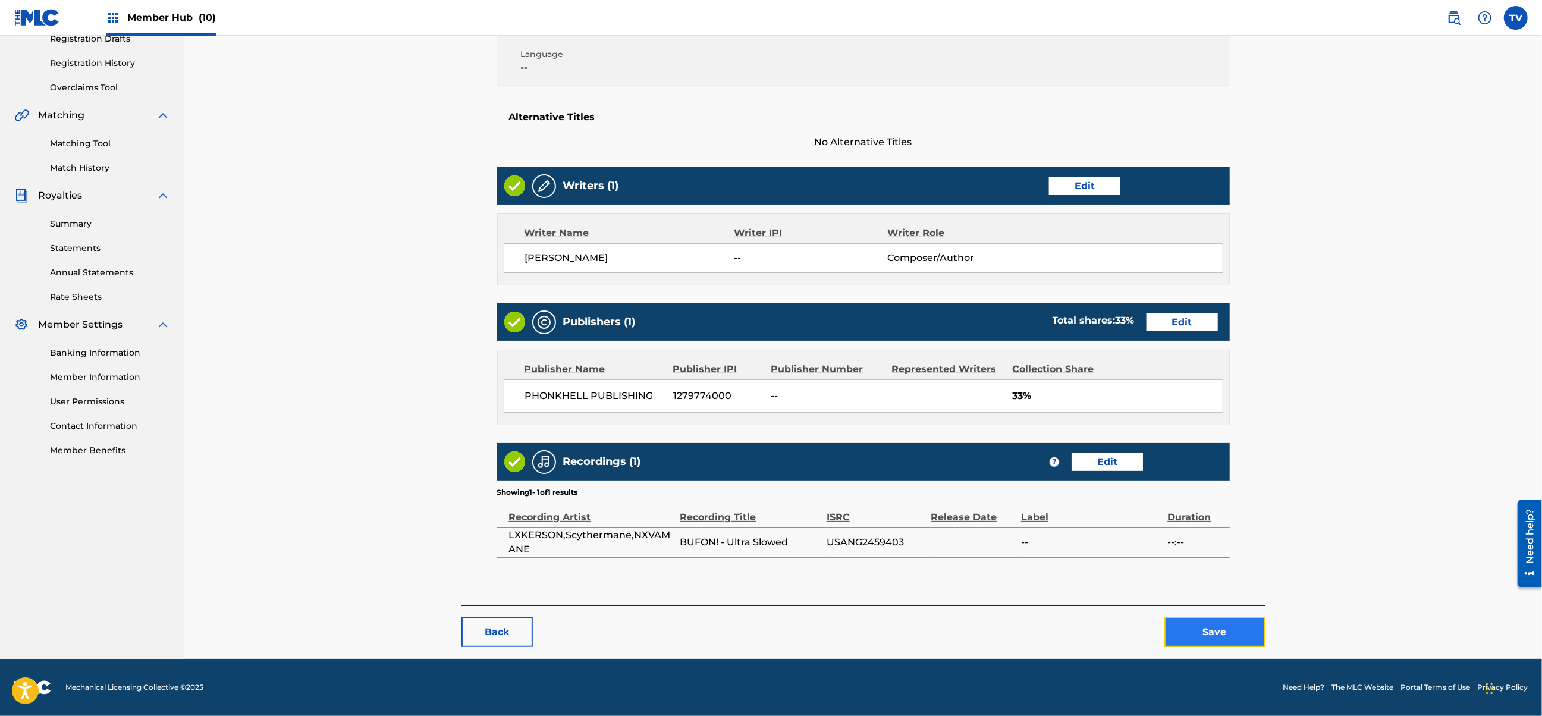
click at [1214, 634] on button "Save" at bounding box center [1215, 632] width 101 height 30
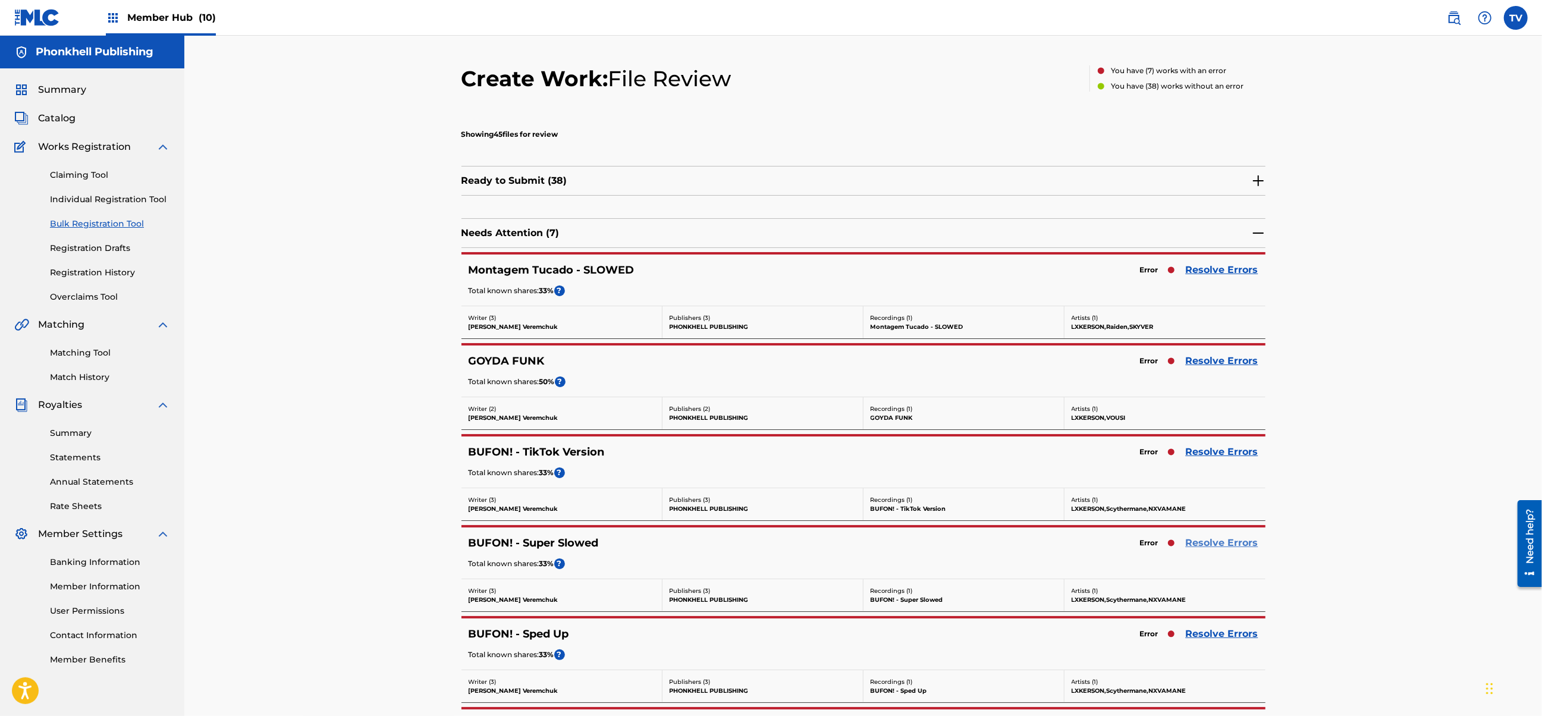
click at [1205, 546] on link "Resolve Errors" at bounding box center [1222, 543] width 73 height 14
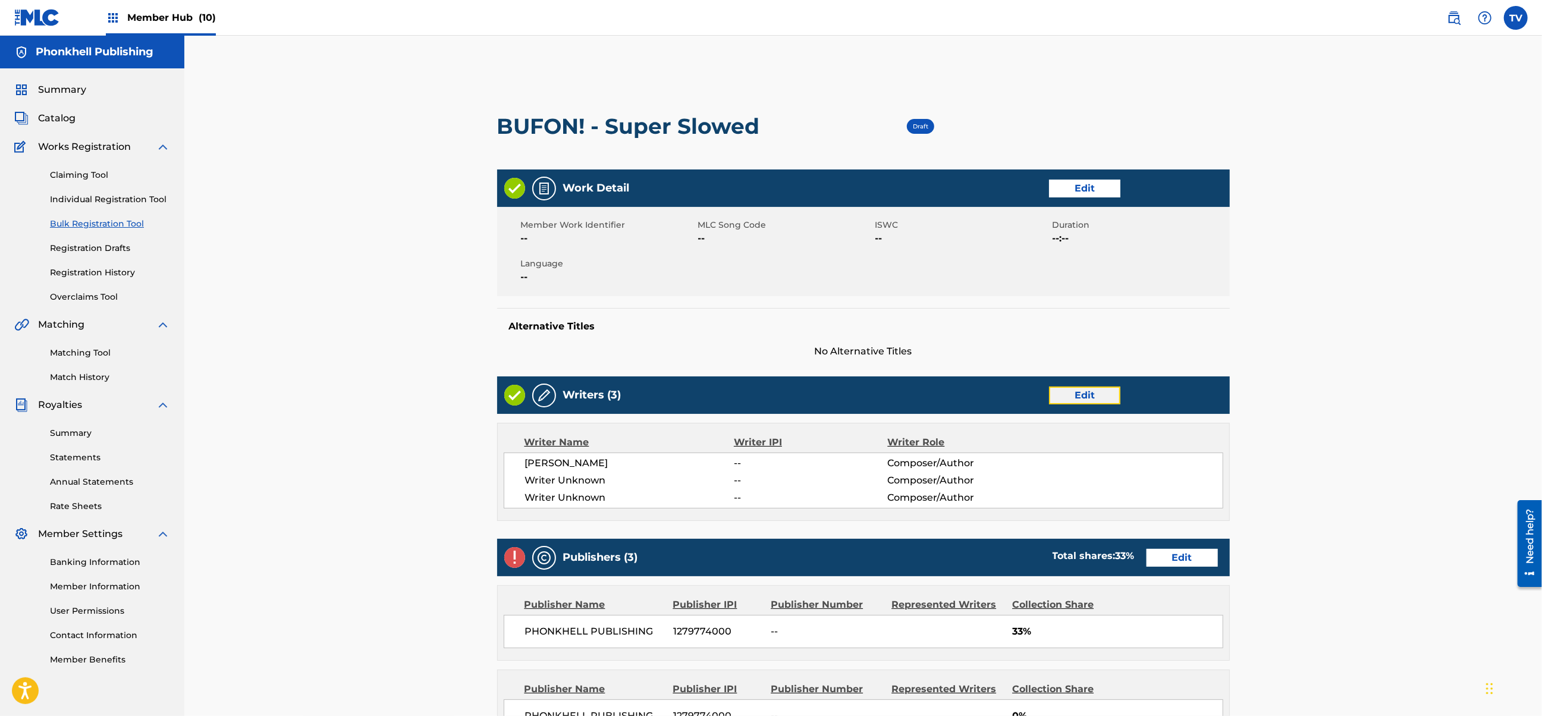
click at [1079, 393] on link "Edit" at bounding box center [1084, 396] width 71 height 18
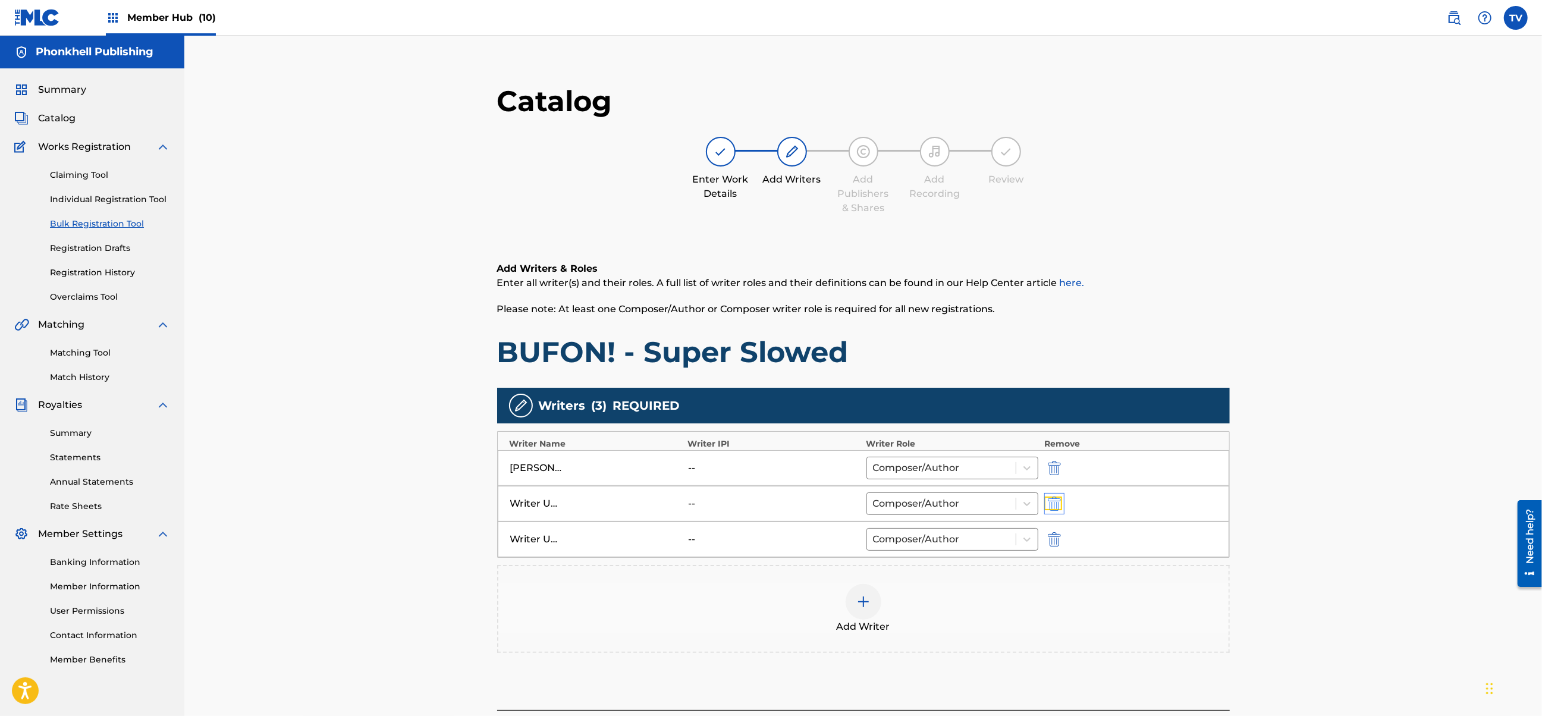
click at [1055, 507] on img "submit" at bounding box center [1054, 504] width 13 height 14
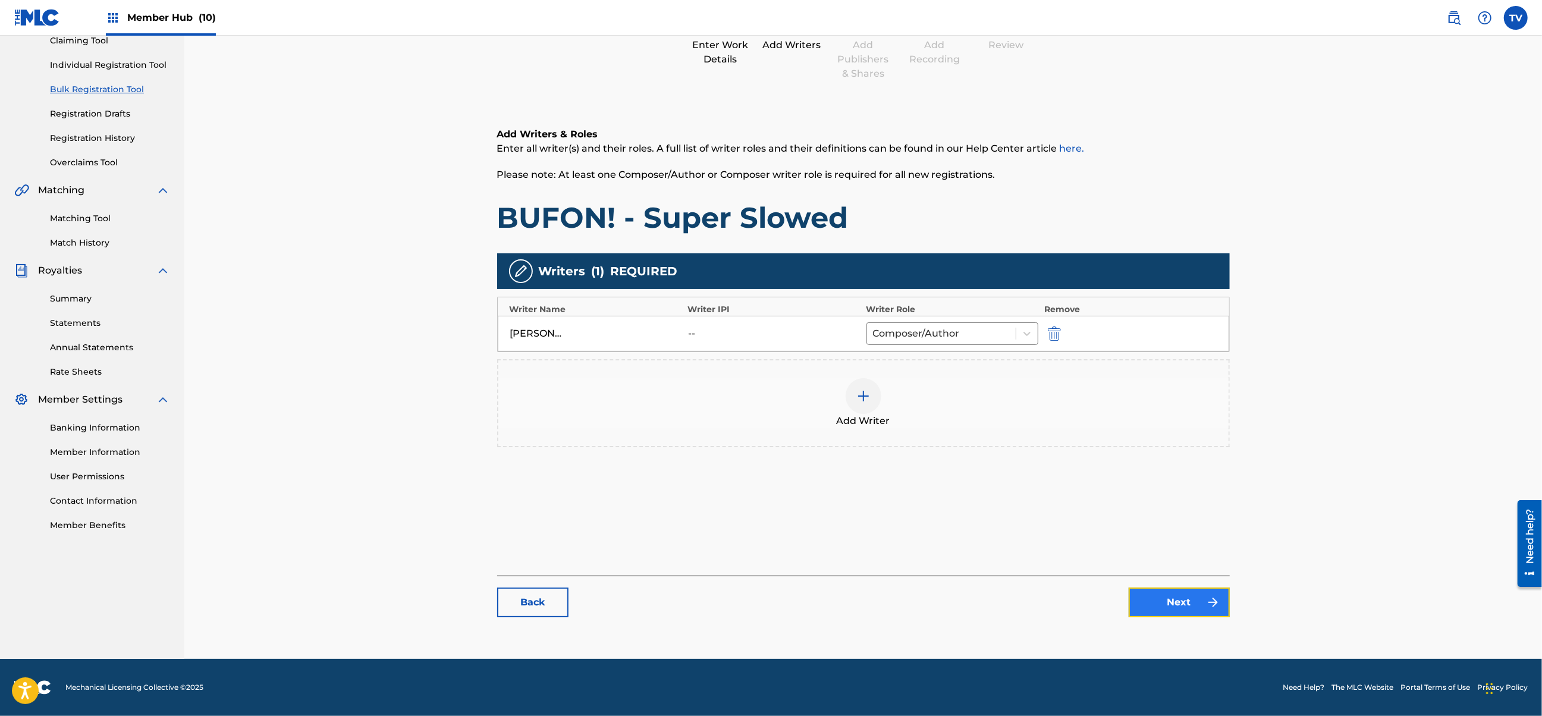
click at [1166, 607] on link "Next" at bounding box center [1179, 603] width 101 height 30
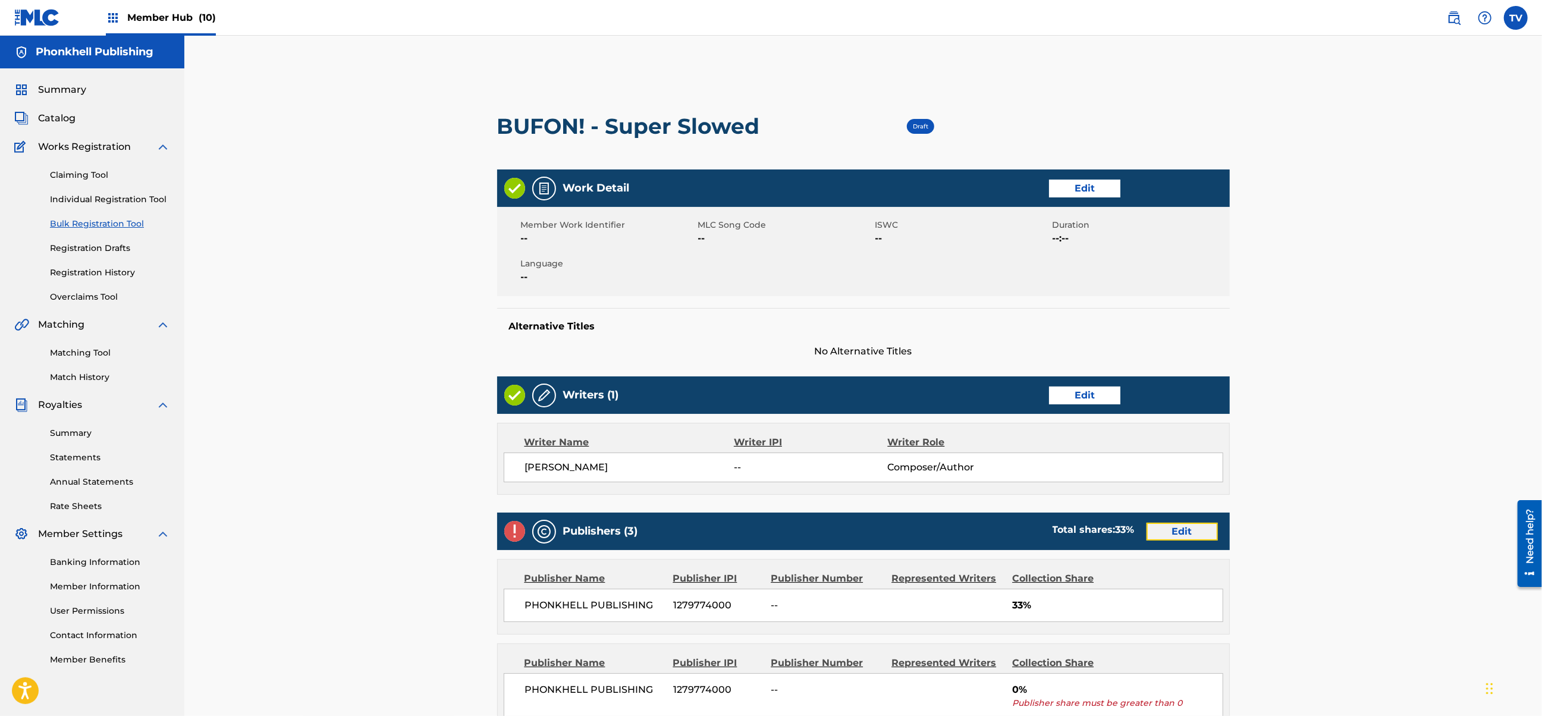
click at [1171, 541] on link "Edit" at bounding box center [1182, 532] width 71 height 18
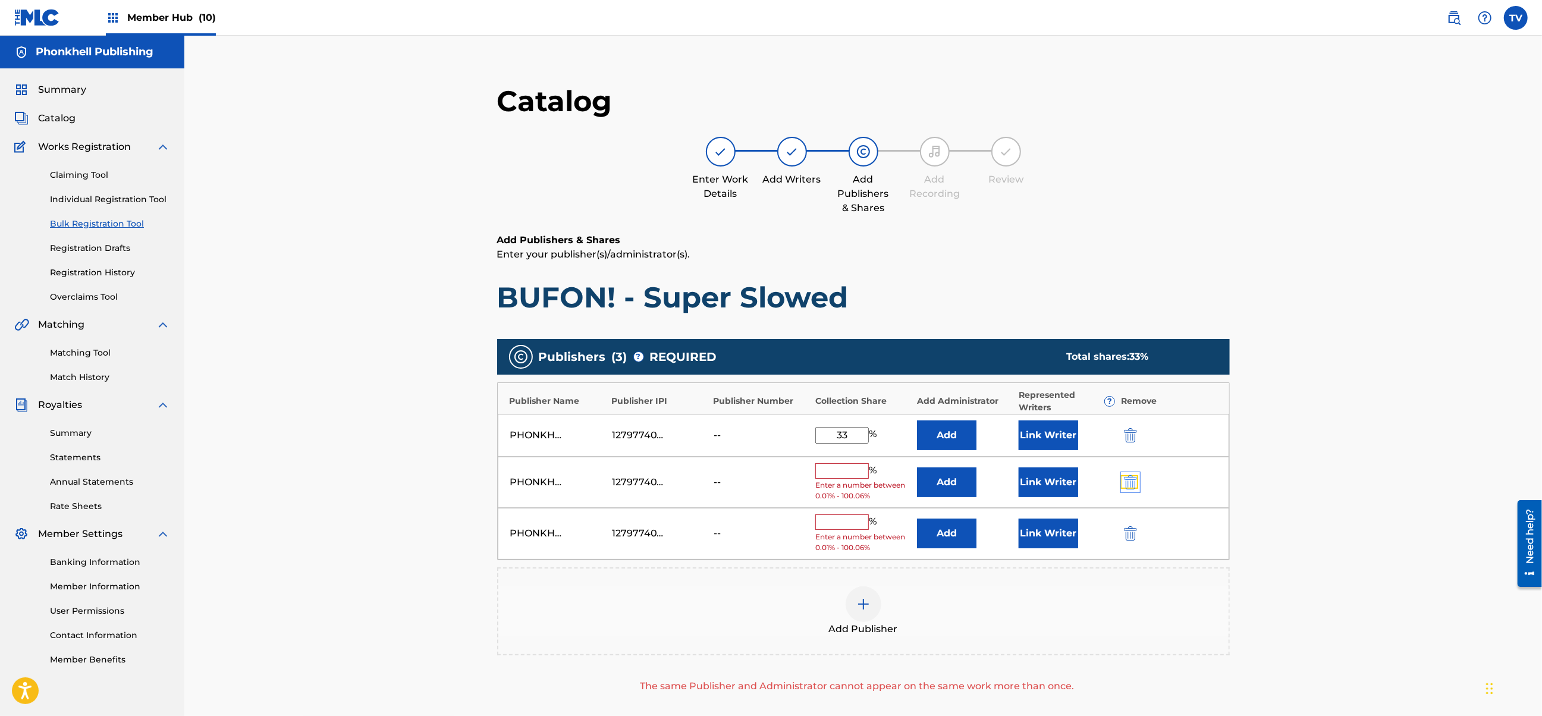
click at [1128, 477] on img "submit" at bounding box center [1130, 482] width 13 height 14
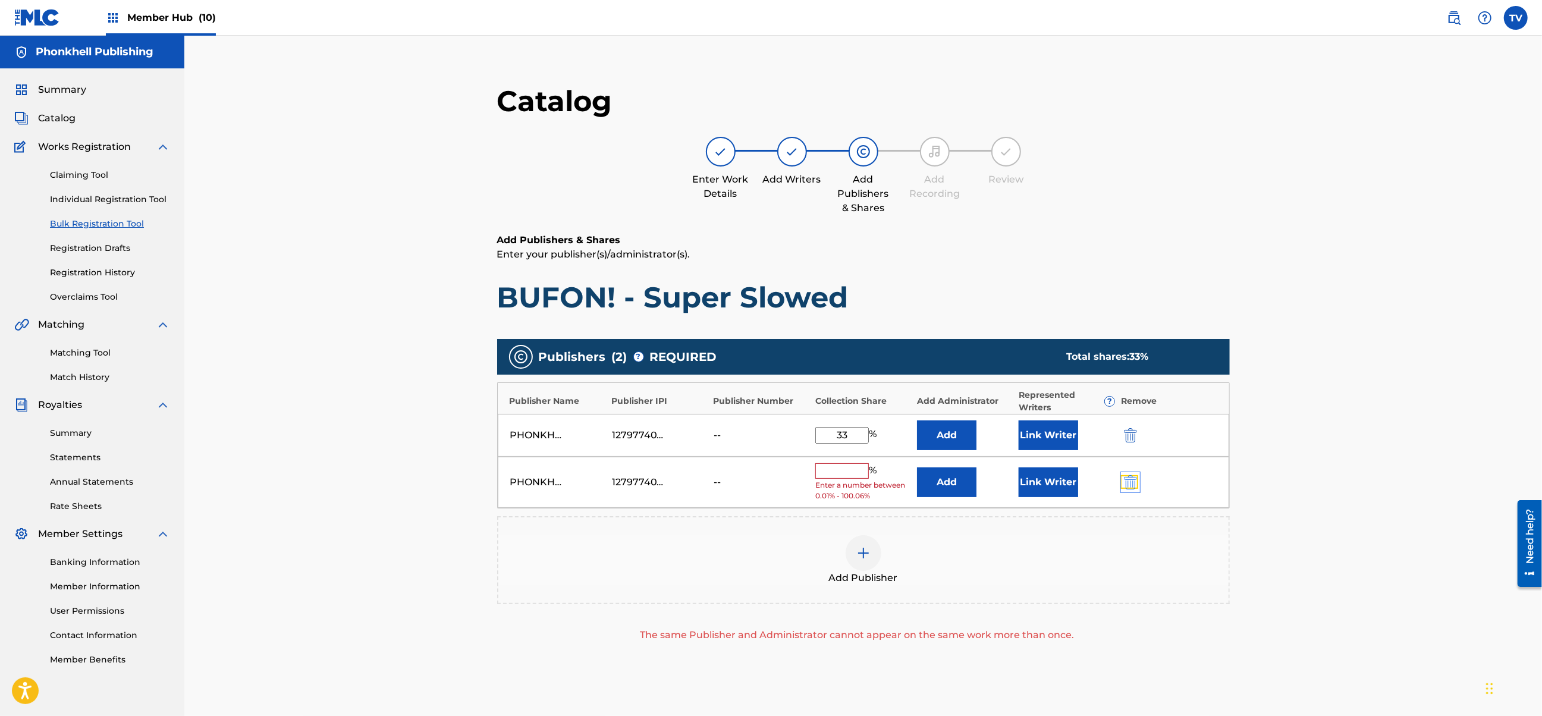
click at [1128, 476] on img "submit" at bounding box center [1130, 482] width 13 height 14
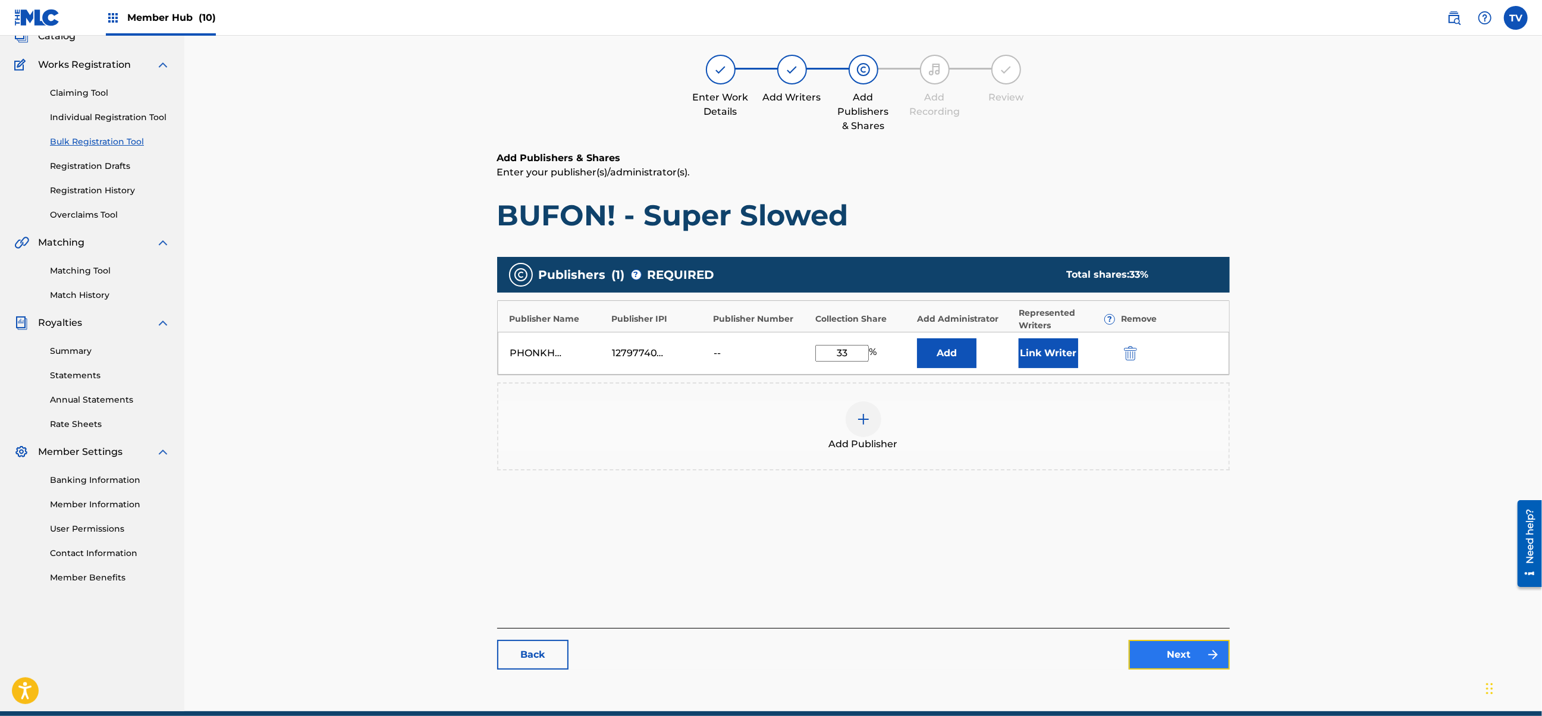
click at [1200, 640] on link "Next" at bounding box center [1179, 655] width 101 height 30
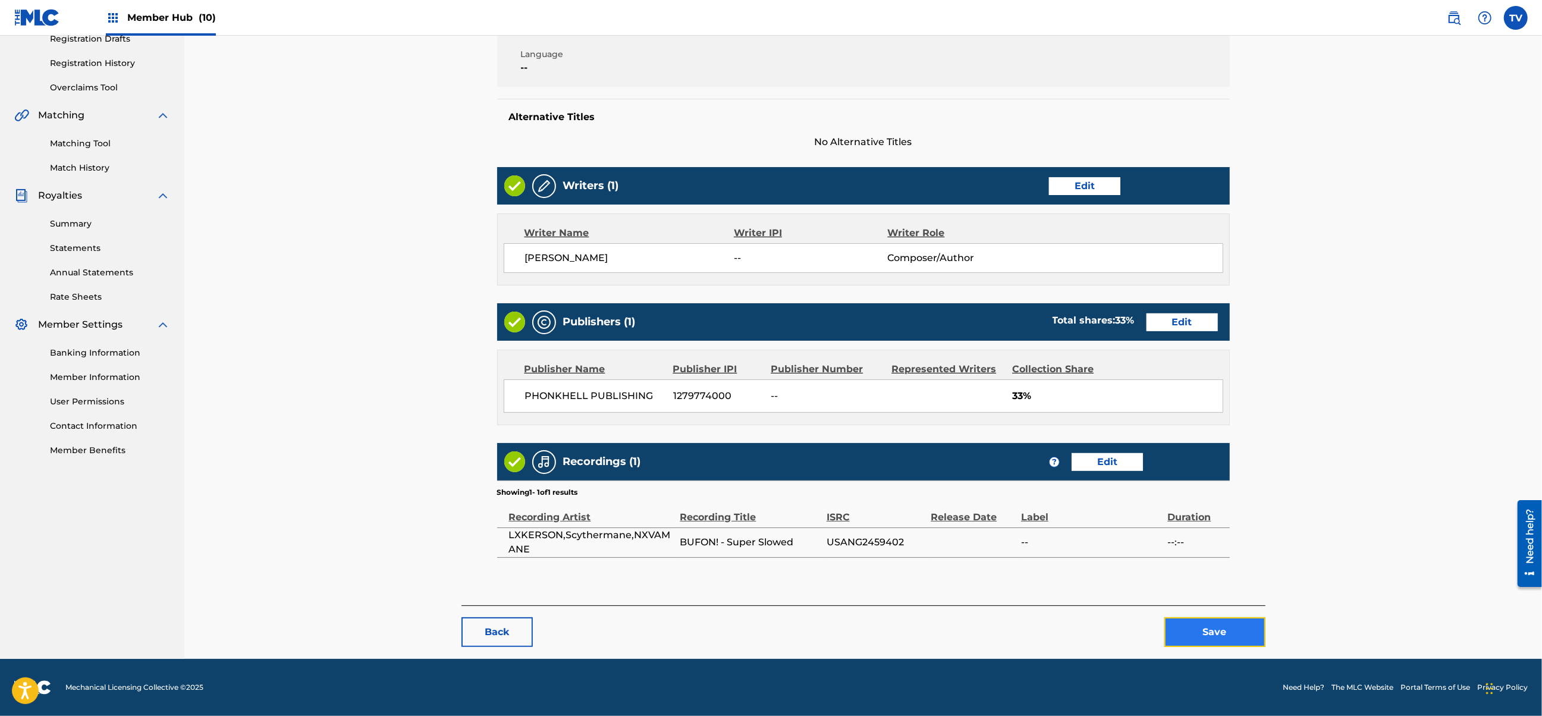
click at [1237, 626] on button "Save" at bounding box center [1215, 632] width 101 height 30
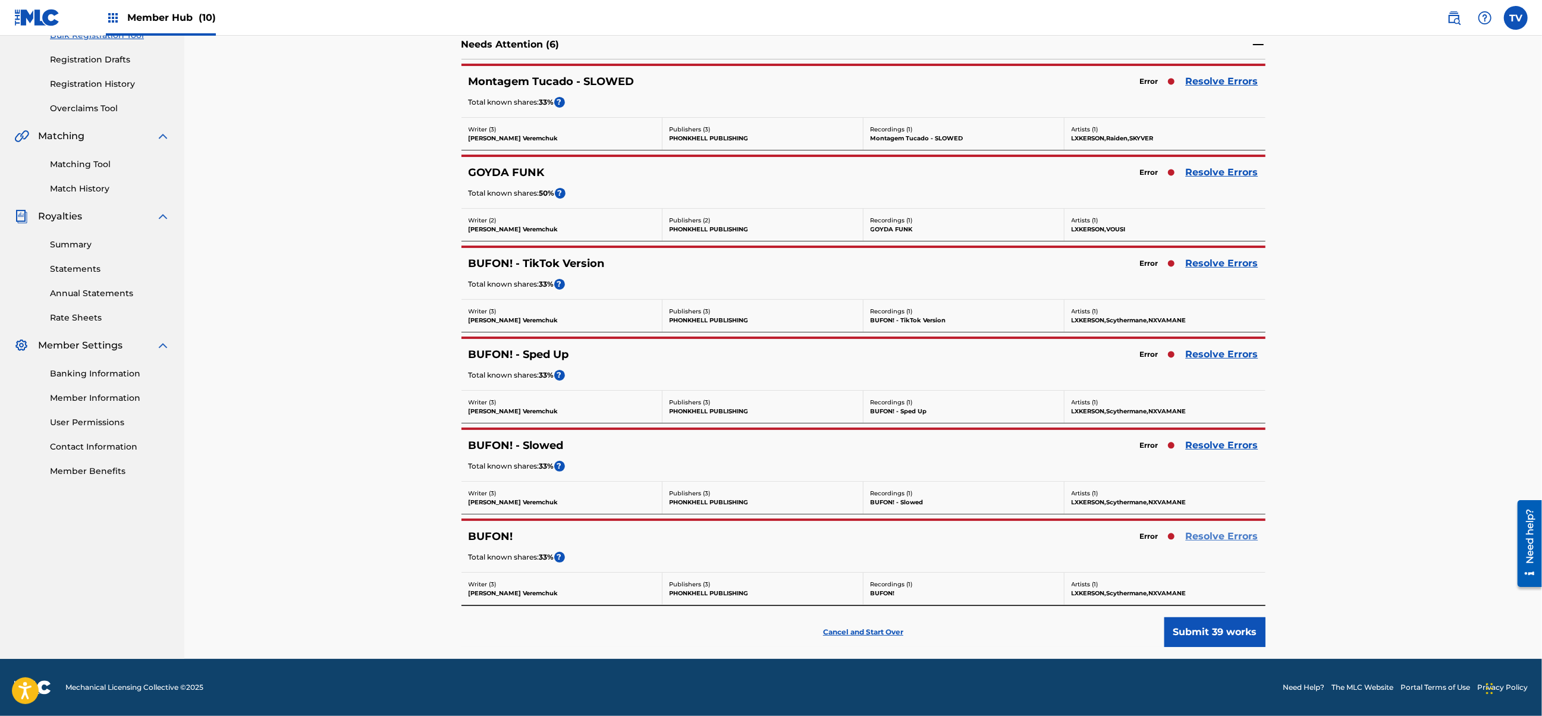
click at [1221, 536] on link "Resolve Errors" at bounding box center [1222, 536] width 73 height 14
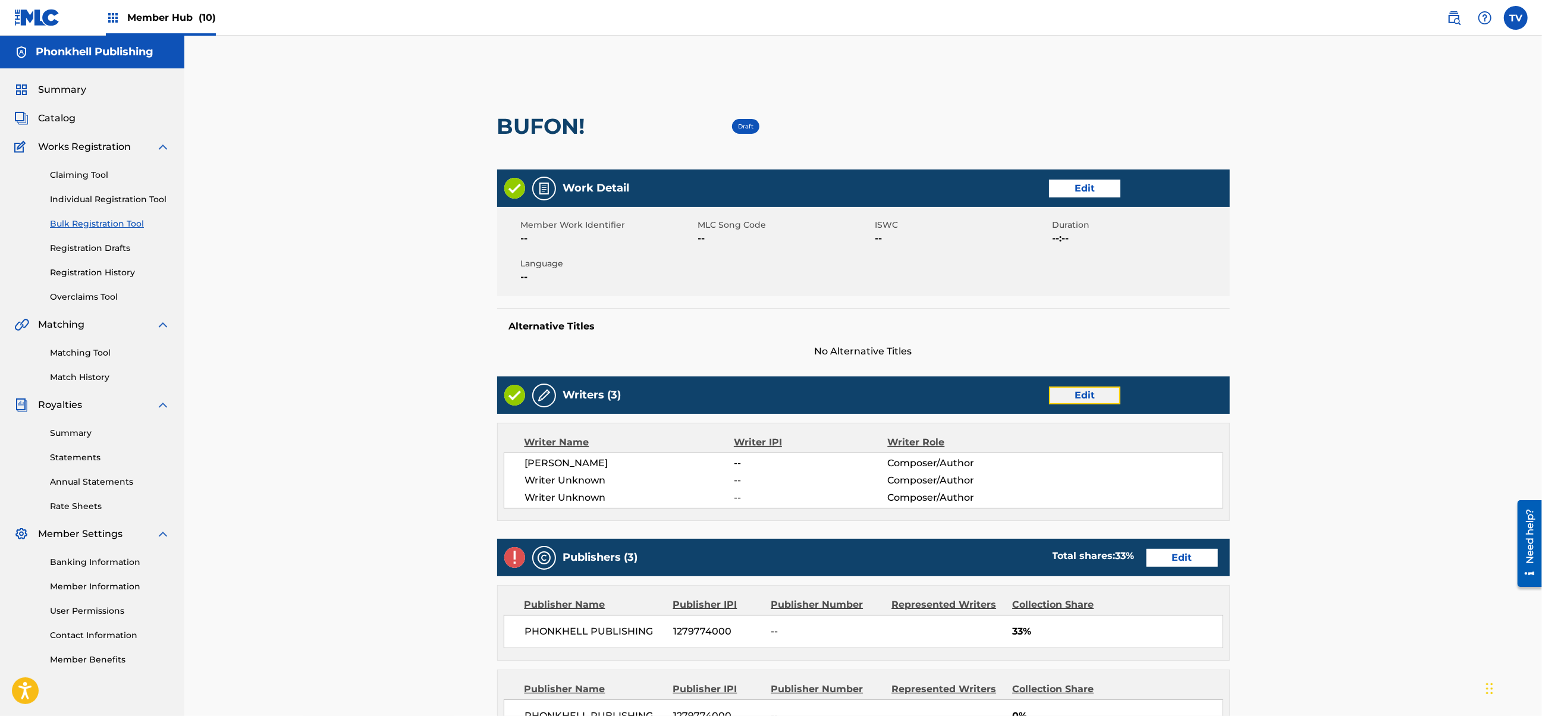
click at [1078, 391] on link "Edit" at bounding box center [1084, 396] width 71 height 18
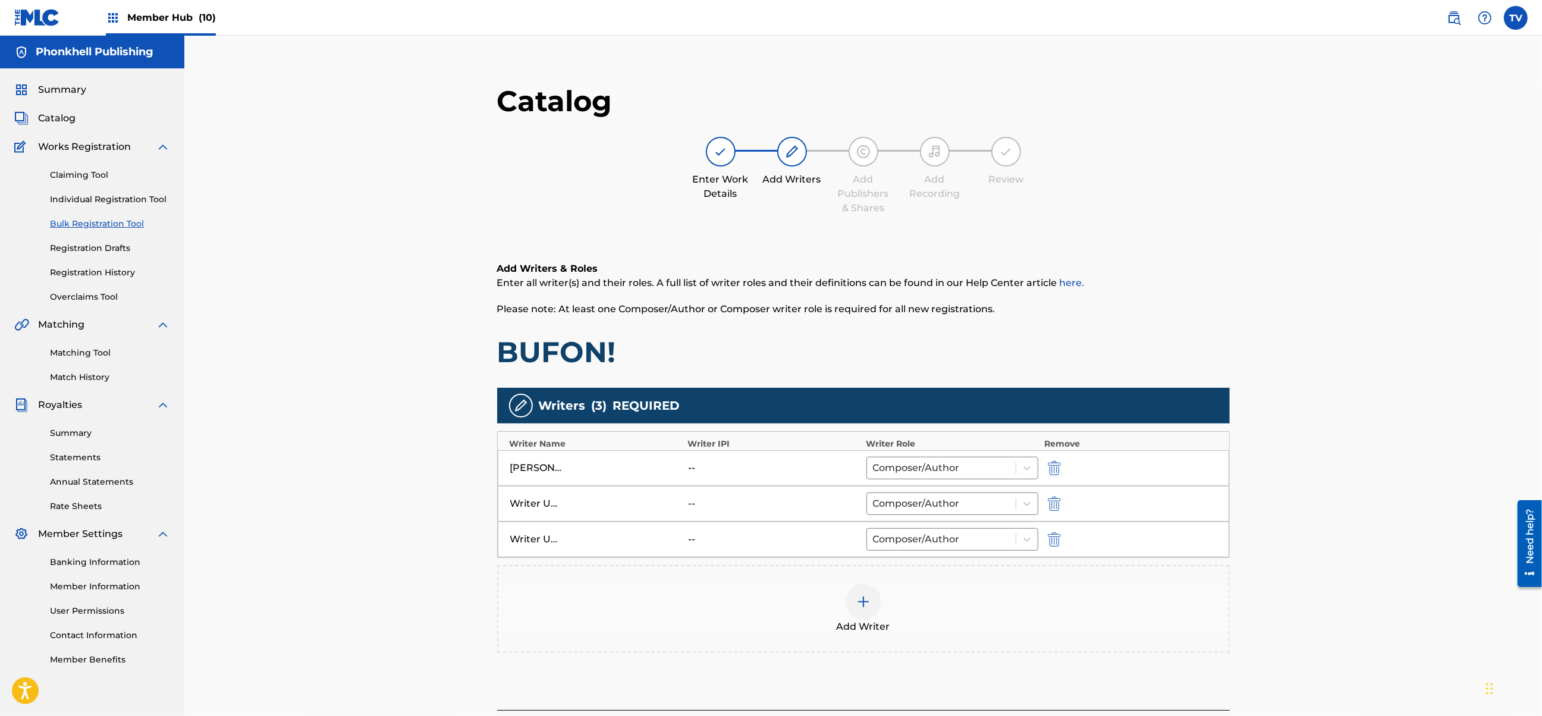
click at [1064, 503] on div at bounding box center [1072, 504] width 54 height 14
click at [1062, 502] on div at bounding box center [1072, 504] width 54 height 14
click at [1059, 501] on img "submit" at bounding box center [1054, 504] width 13 height 14
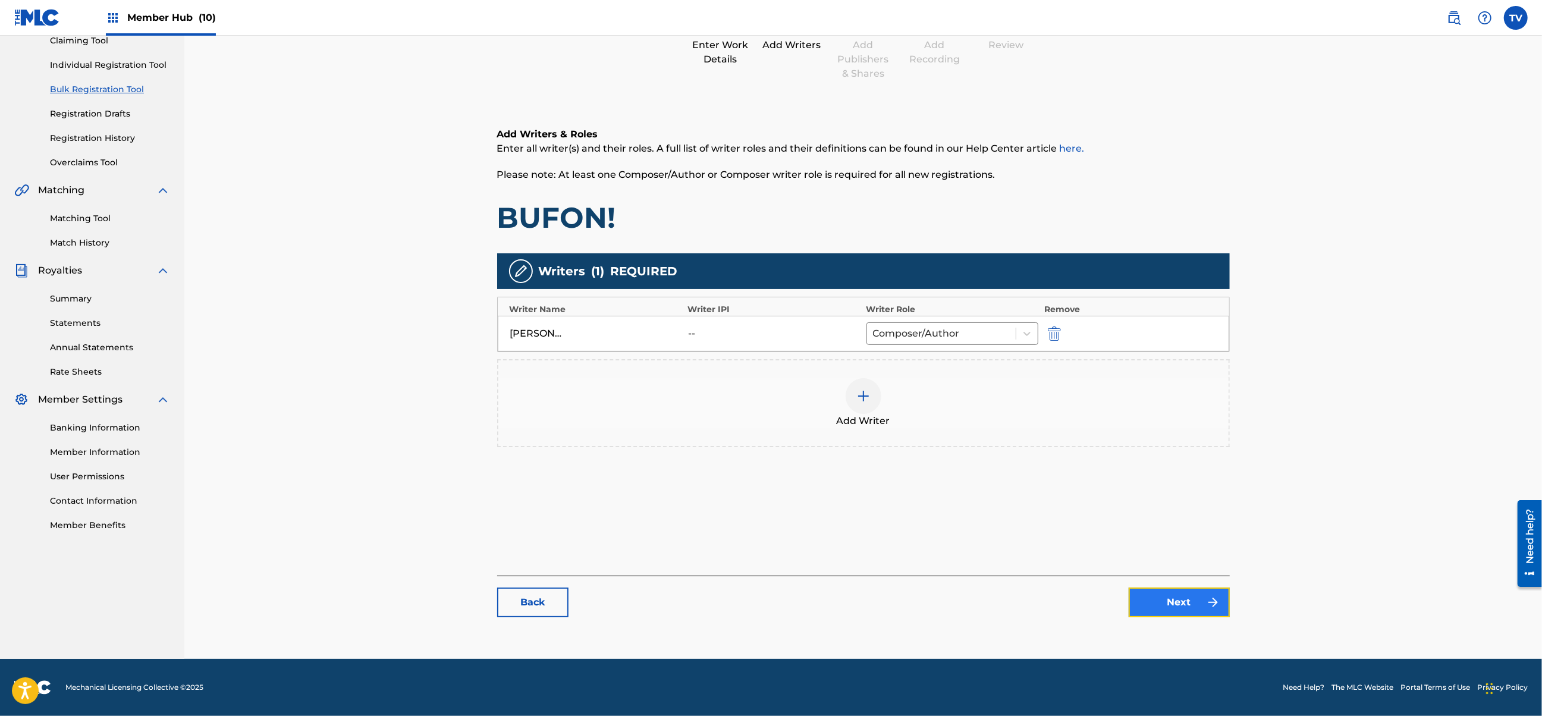
click at [1185, 598] on link "Next" at bounding box center [1179, 603] width 101 height 30
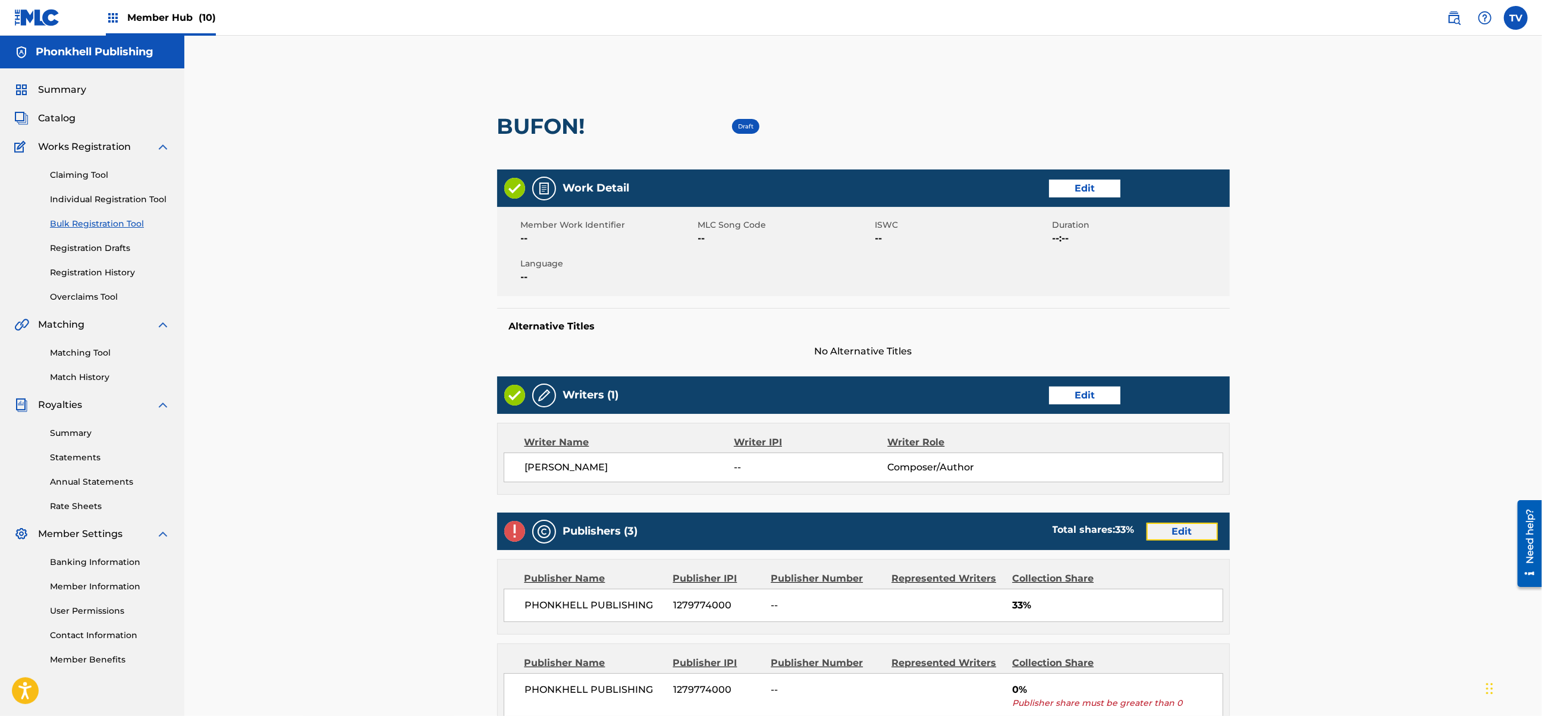
click at [1169, 529] on link "Edit" at bounding box center [1182, 532] width 71 height 18
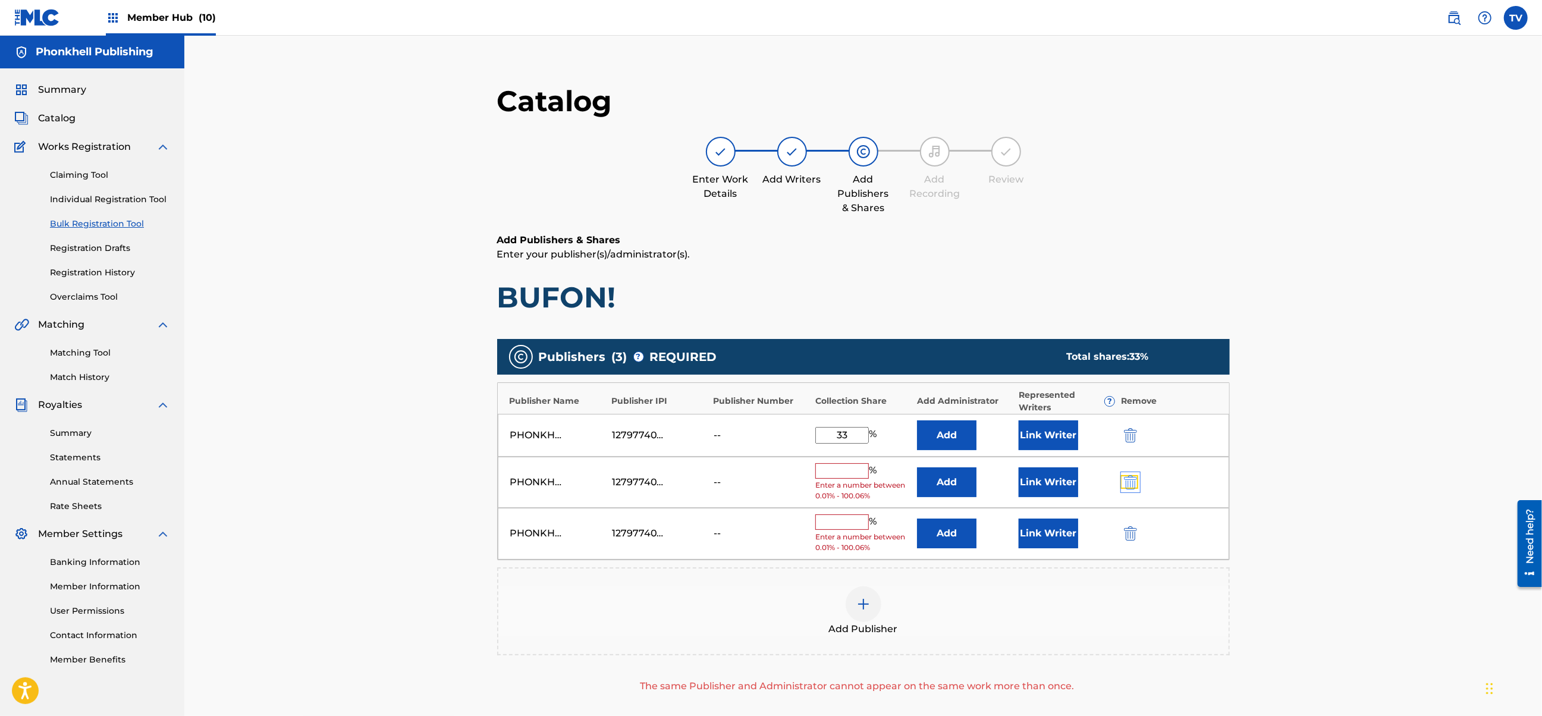
click at [1131, 477] on img "submit" at bounding box center [1130, 482] width 13 height 14
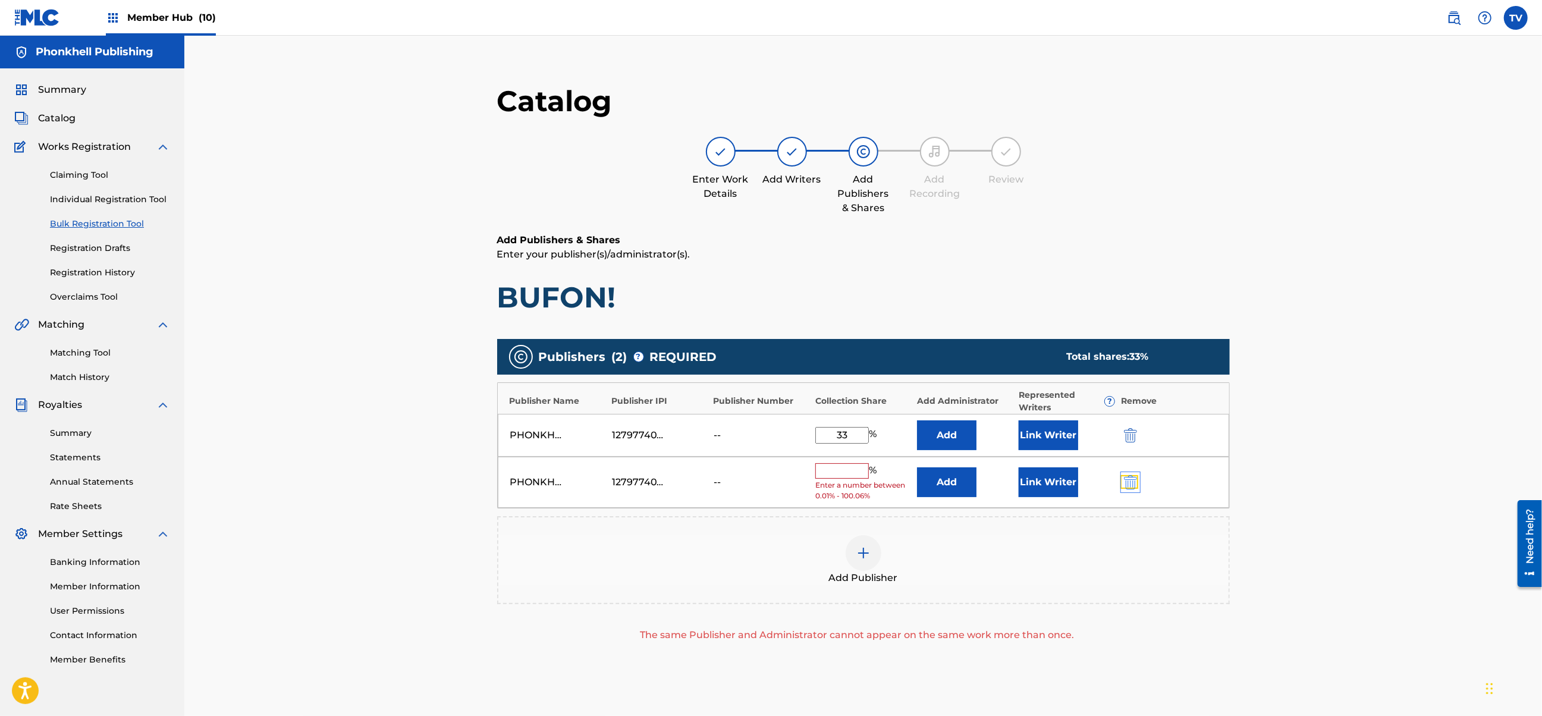
click at [1131, 477] on img "submit" at bounding box center [1130, 482] width 13 height 14
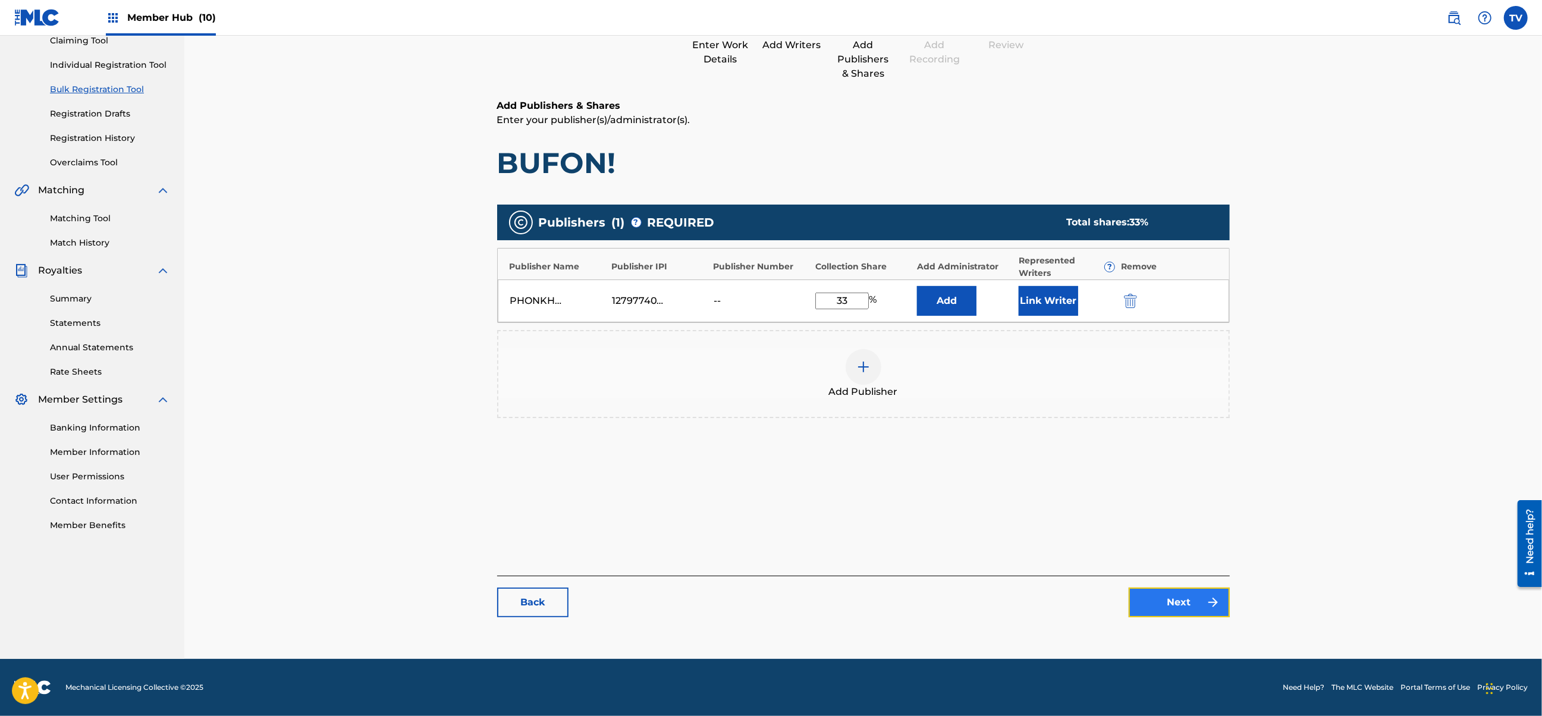
click at [1198, 604] on link "Next" at bounding box center [1179, 603] width 101 height 30
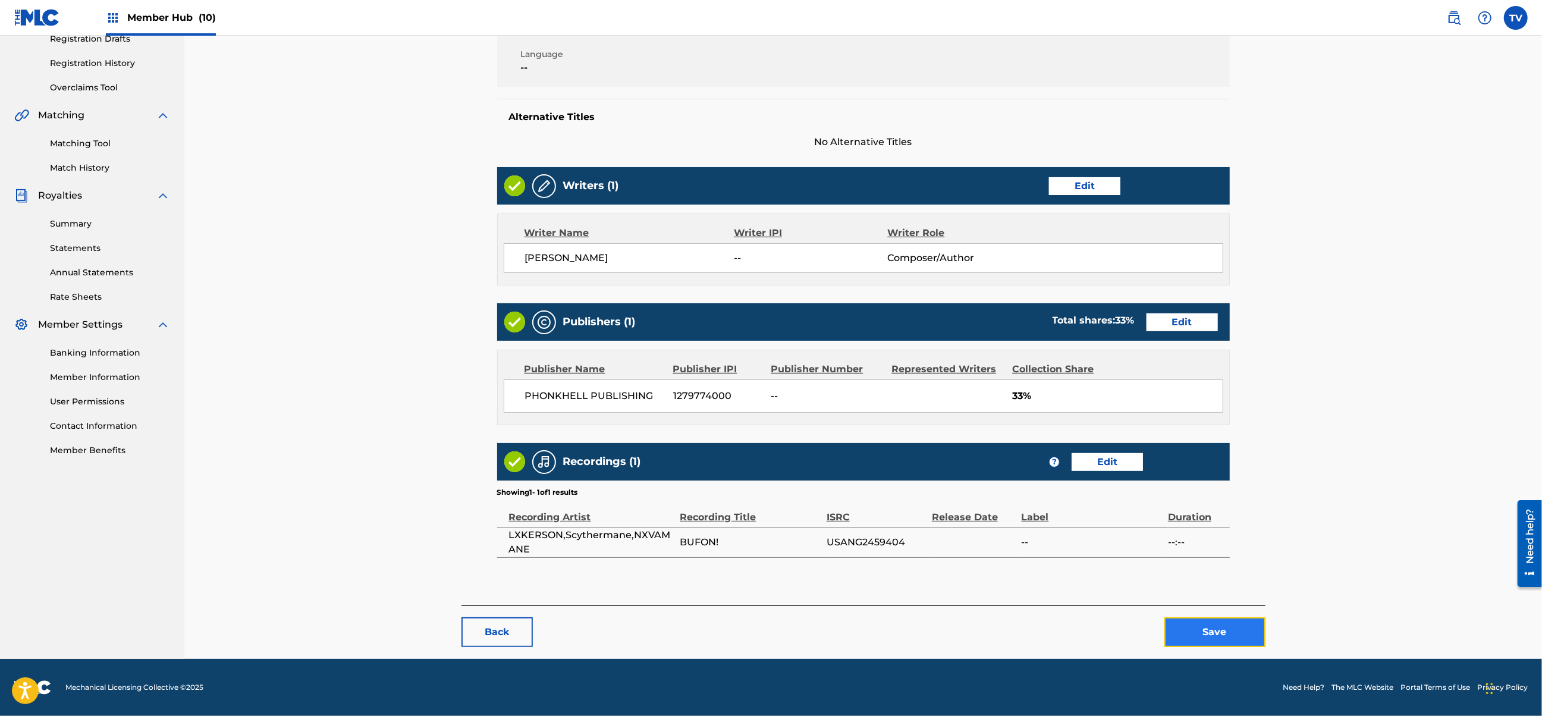
click at [1231, 631] on button "Save" at bounding box center [1215, 632] width 101 height 30
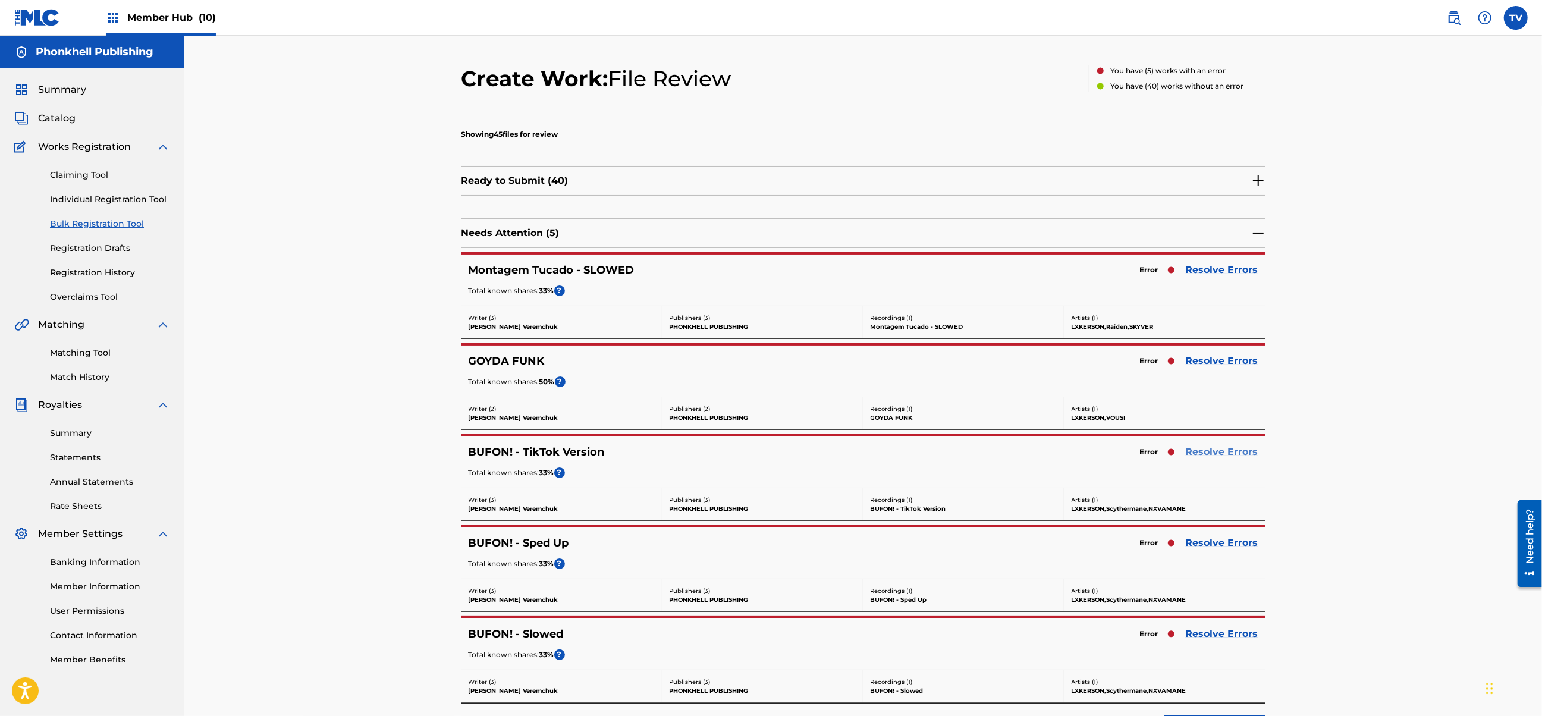
click at [1212, 452] on link "Resolve Errors" at bounding box center [1222, 452] width 73 height 14
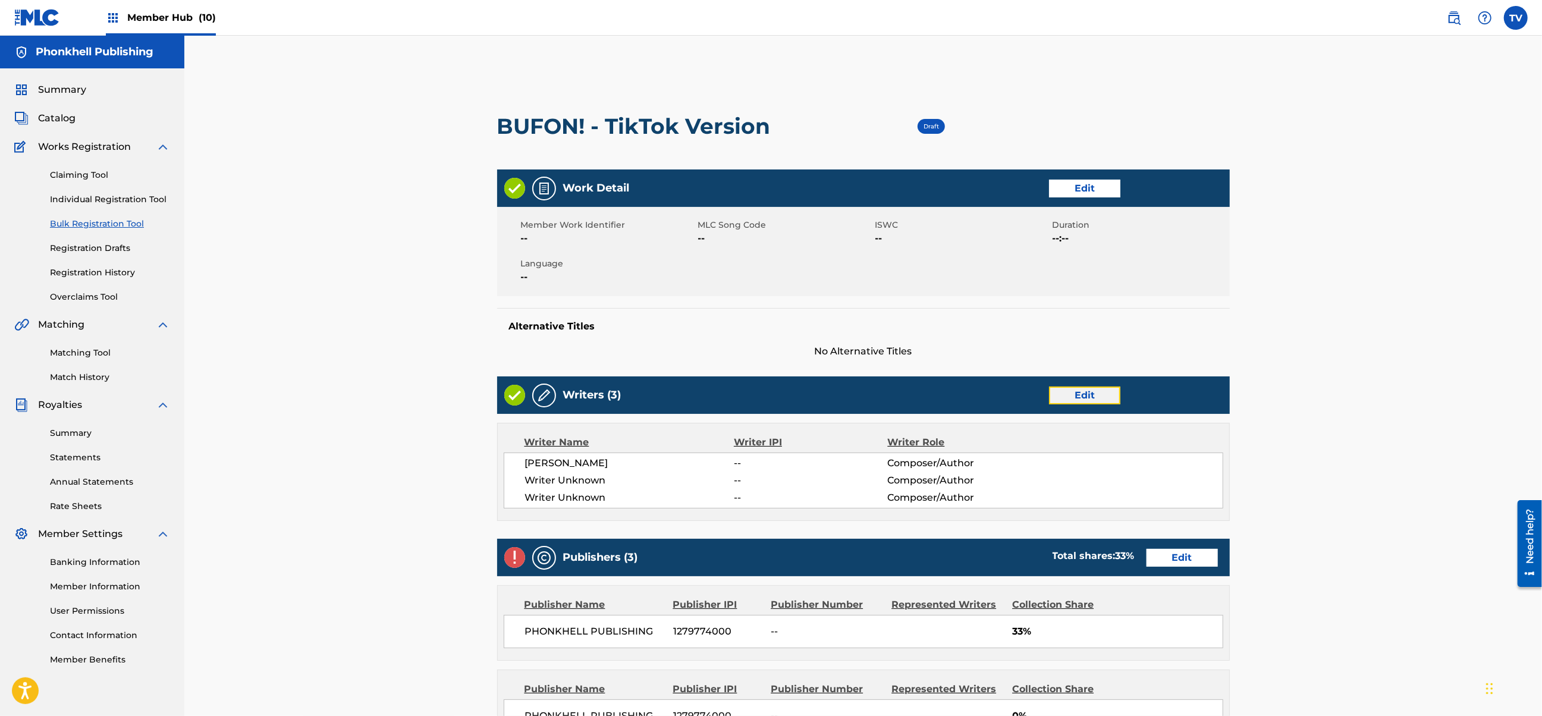
click at [1078, 388] on link "Edit" at bounding box center [1084, 396] width 71 height 18
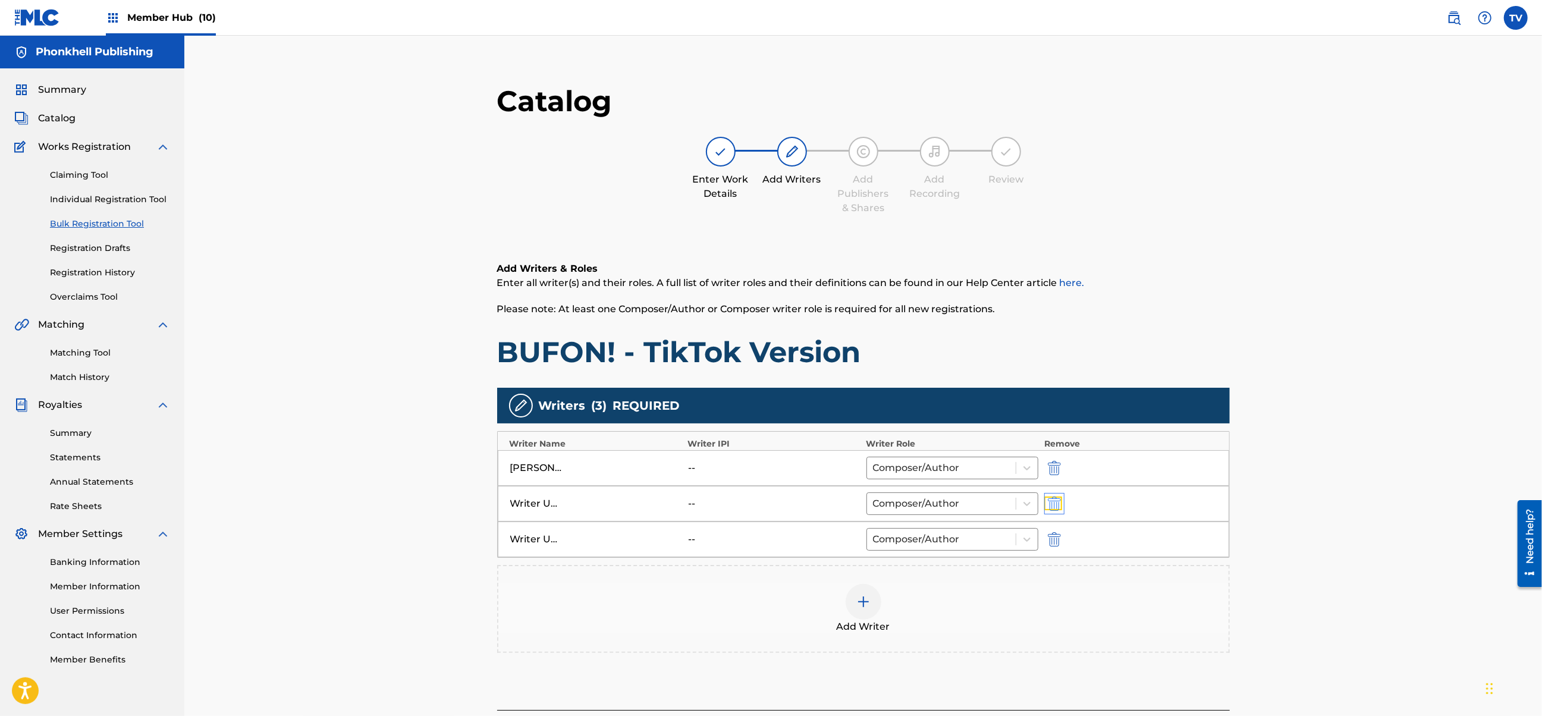
click at [1049, 500] on img "submit" at bounding box center [1054, 504] width 13 height 14
click at [1050, 500] on img "submit" at bounding box center [1054, 504] width 13 height 14
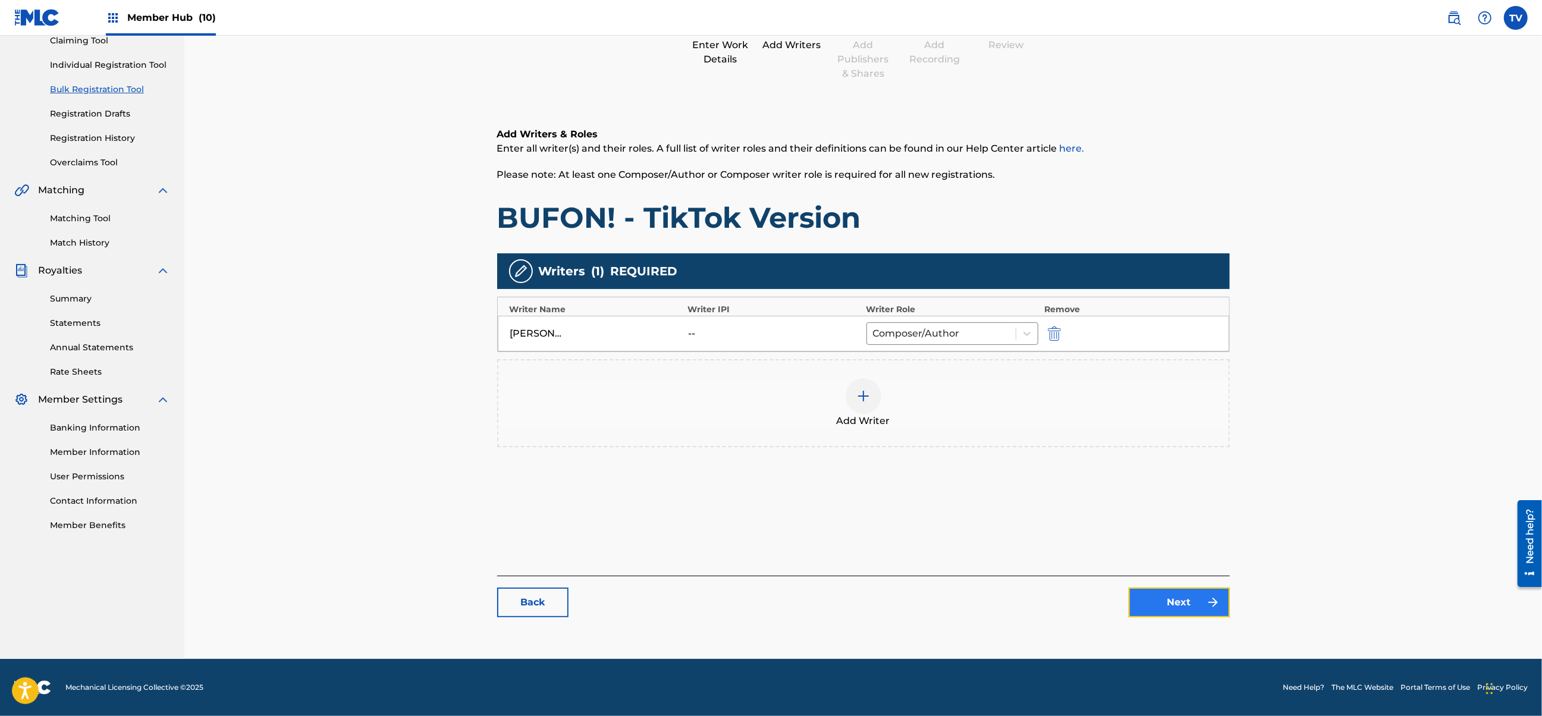
click at [1186, 596] on link "Next" at bounding box center [1179, 603] width 101 height 30
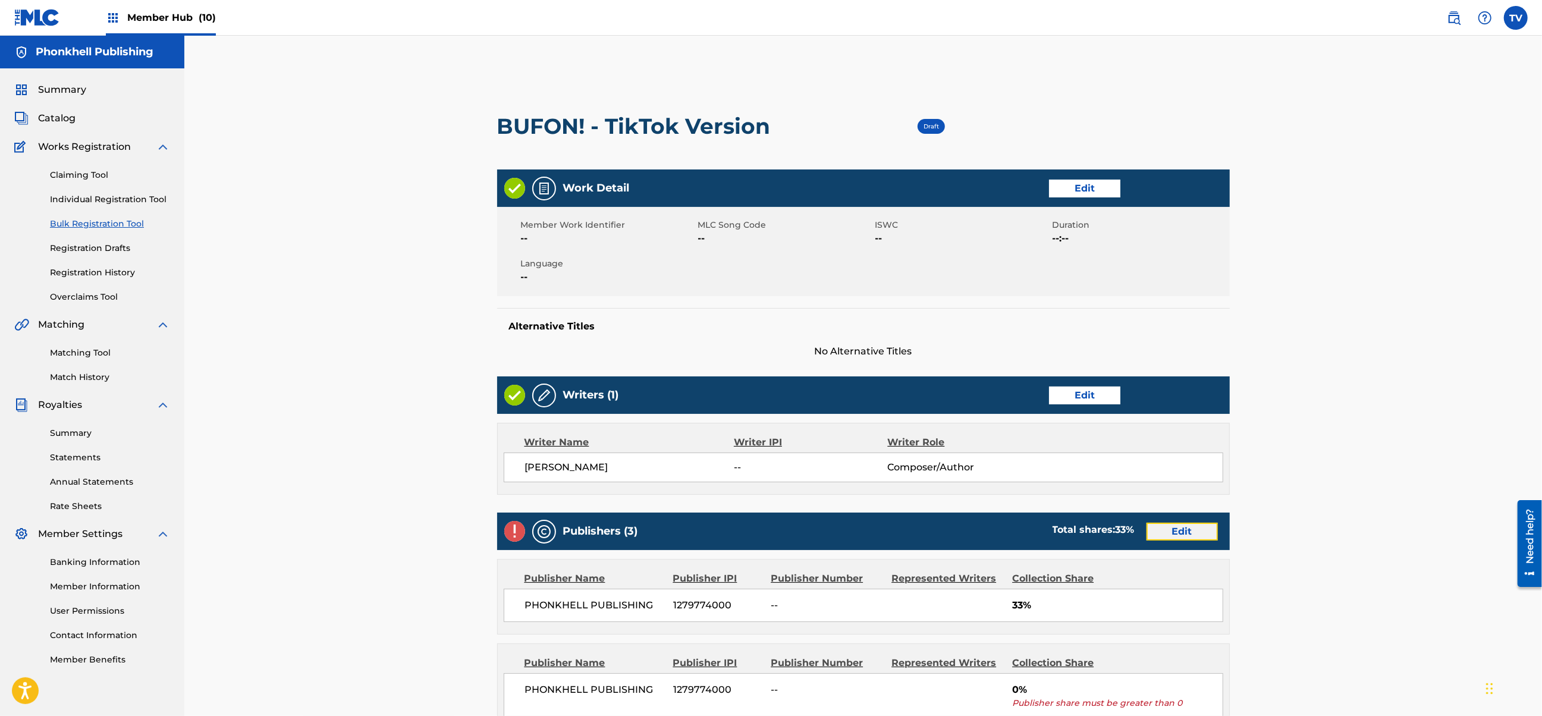
click at [1193, 533] on link "Edit" at bounding box center [1182, 532] width 71 height 18
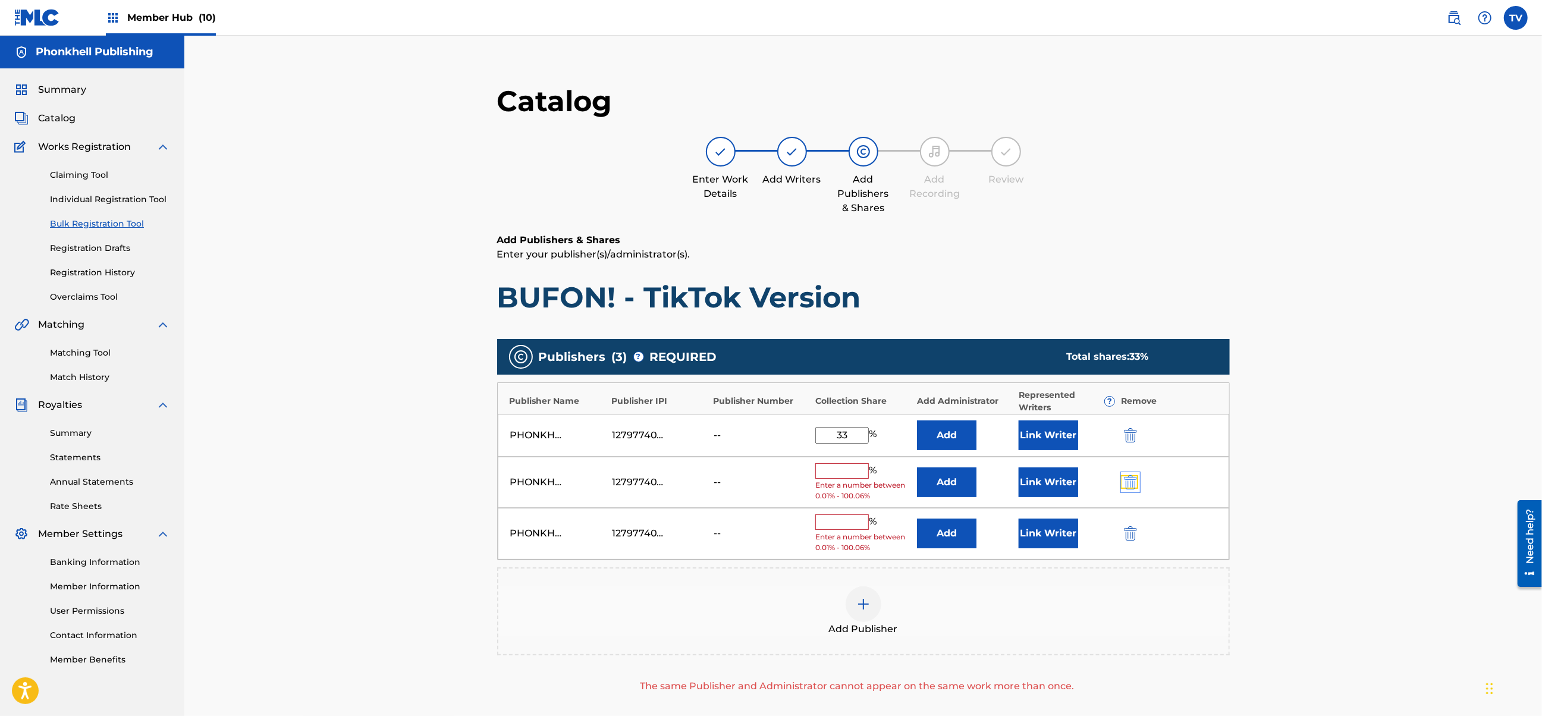
click at [1137, 481] on img "submit" at bounding box center [1130, 482] width 13 height 14
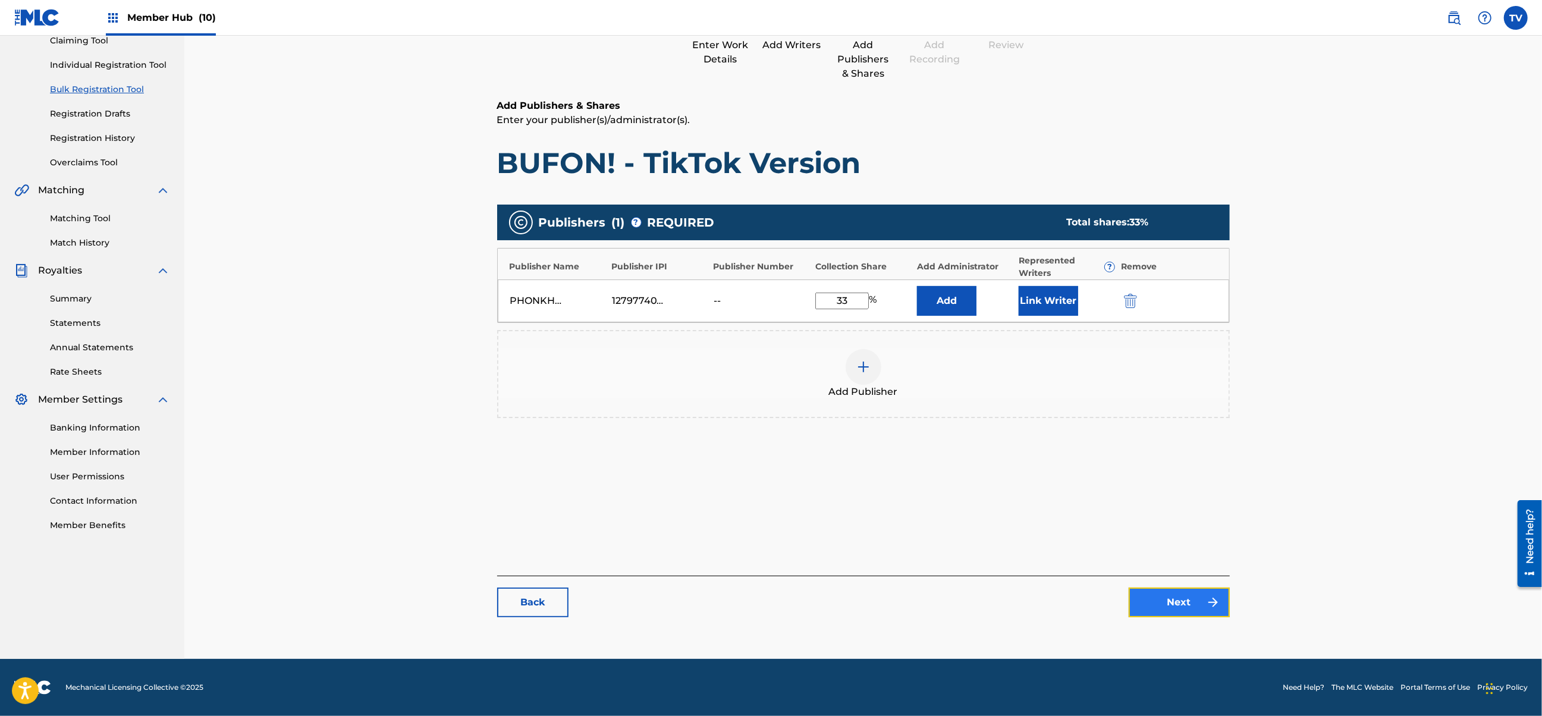
click at [1185, 615] on link "Next" at bounding box center [1179, 603] width 101 height 30
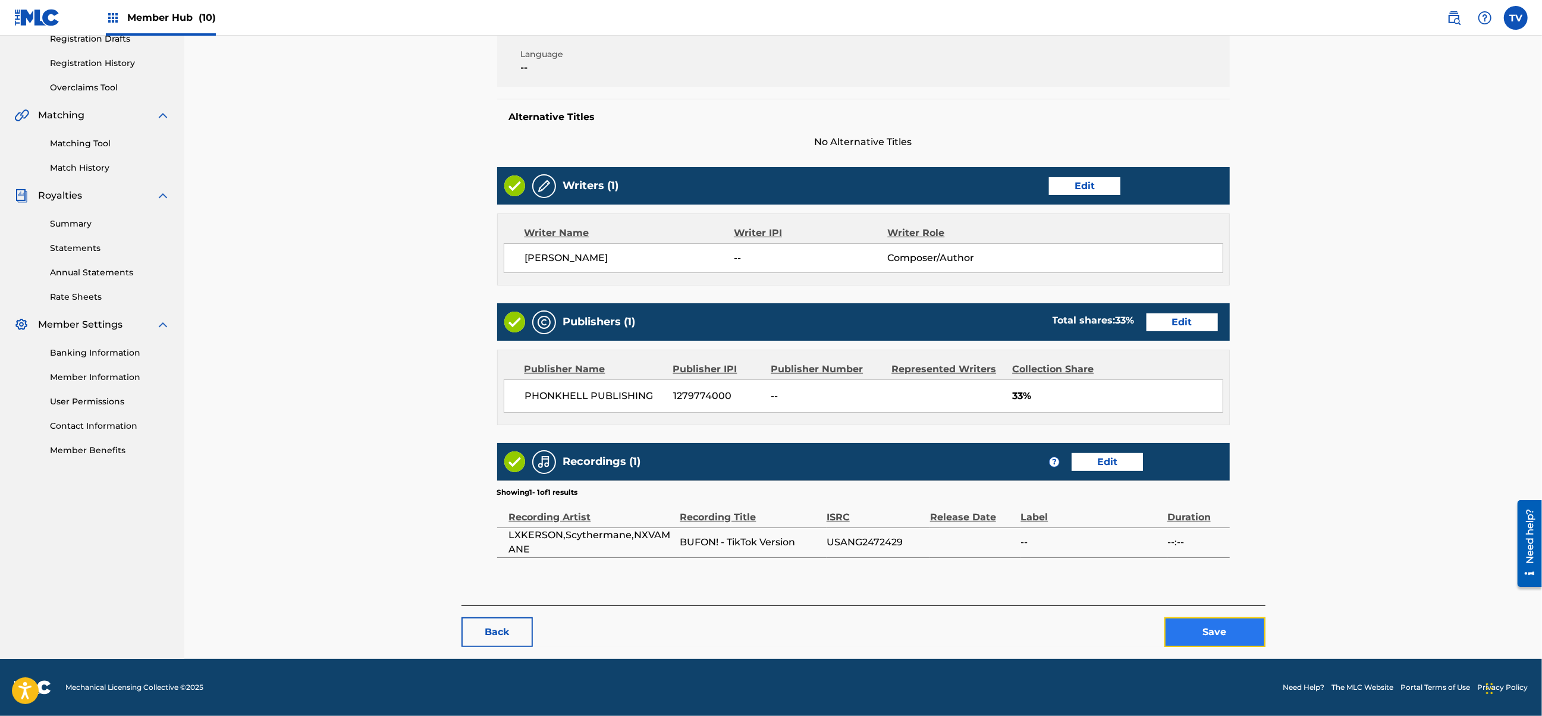
click at [1195, 631] on button "Save" at bounding box center [1215, 632] width 101 height 30
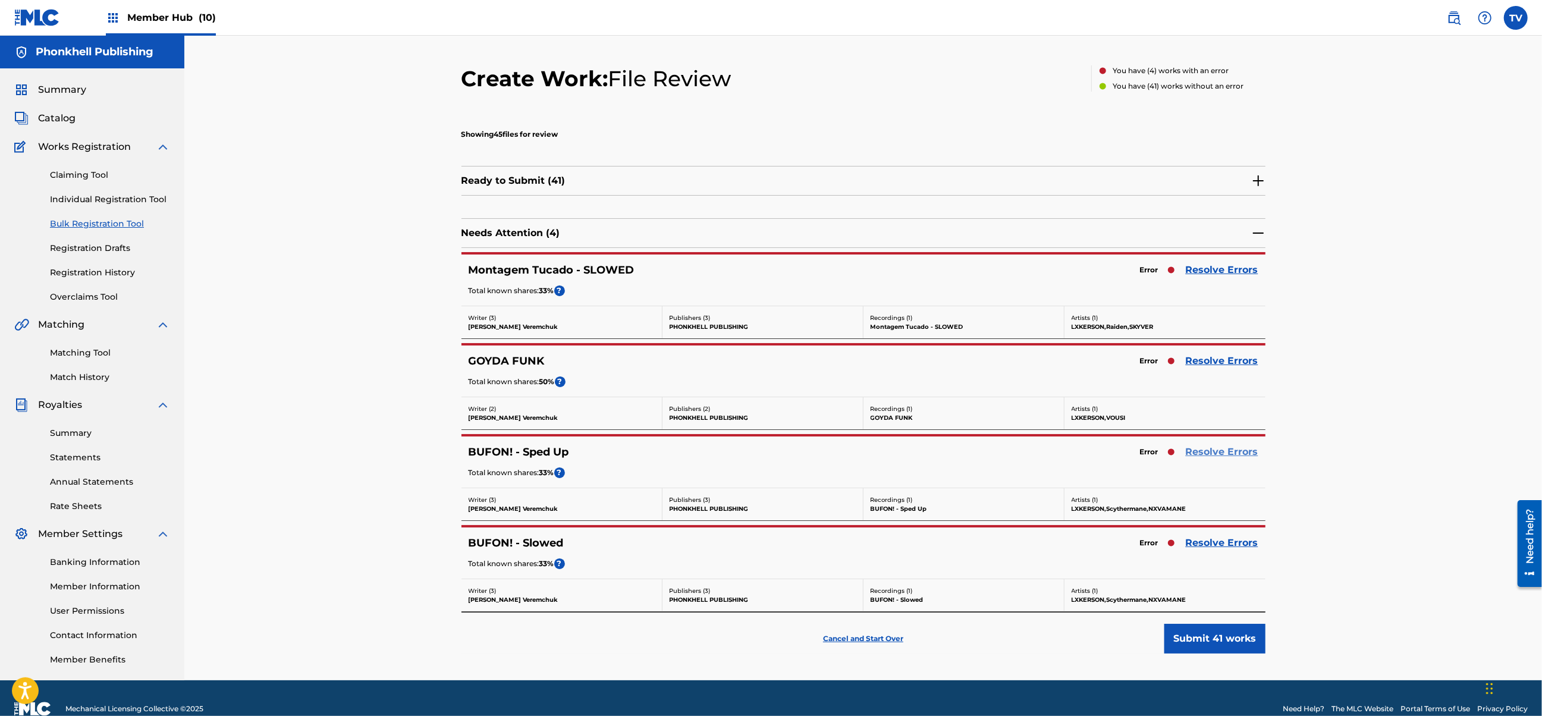
click at [1198, 448] on link "Resolve Errors" at bounding box center [1222, 452] width 73 height 14
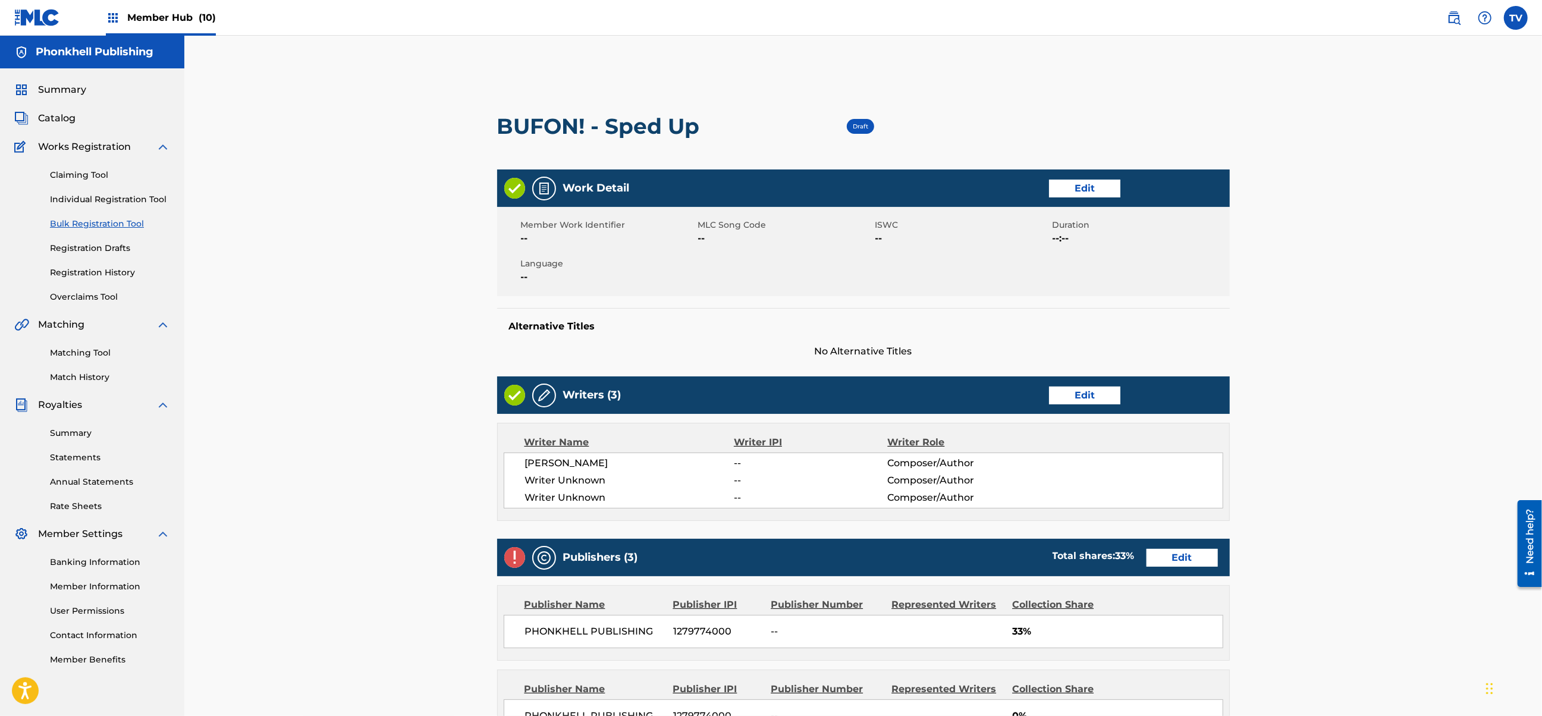
click at [1087, 384] on div "Writers (3) Edit" at bounding box center [863, 395] width 733 height 37
click at [1081, 393] on link "Edit" at bounding box center [1084, 396] width 71 height 18
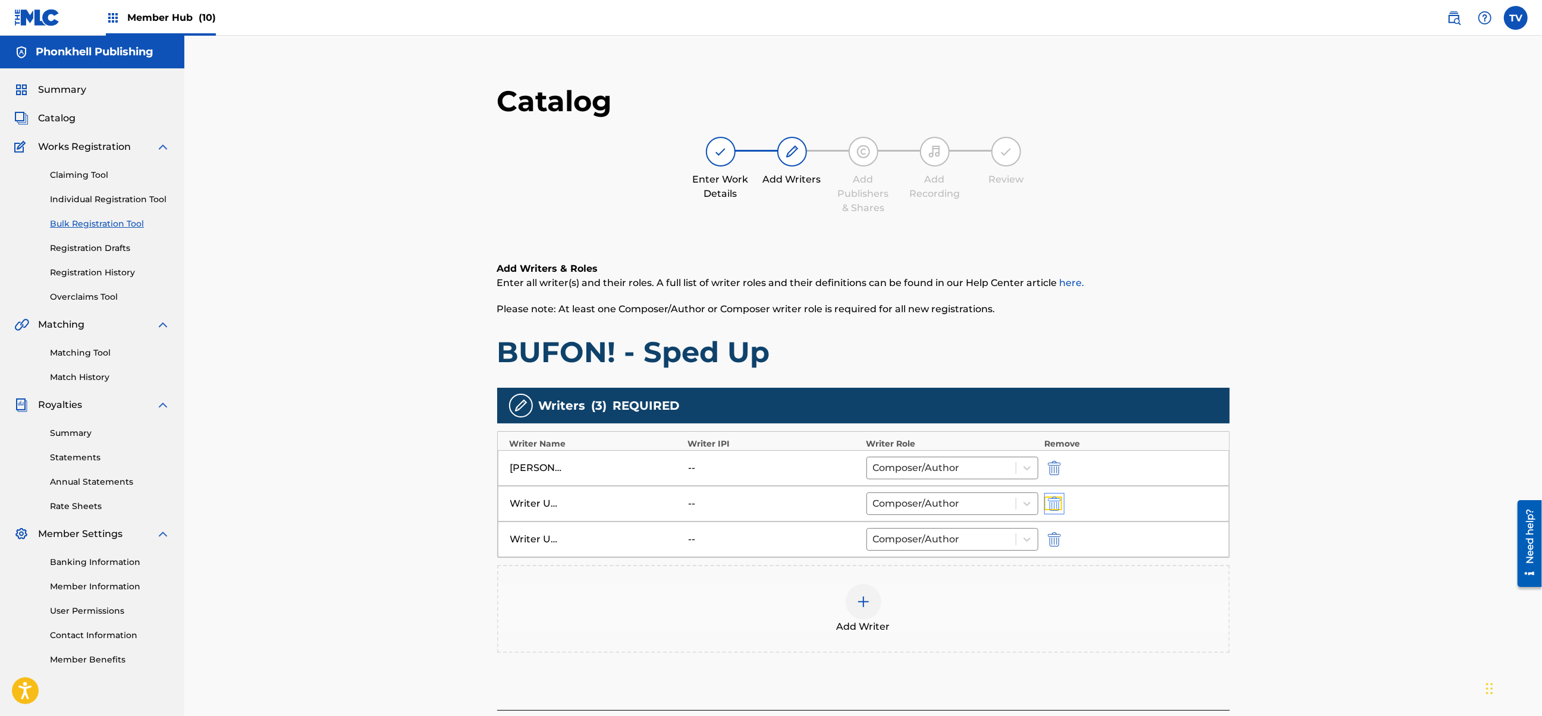
click at [1060, 505] on img "submit" at bounding box center [1054, 504] width 13 height 14
click at [1055, 504] on img "submit" at bounding box center [1054, 504] width 13 height 14
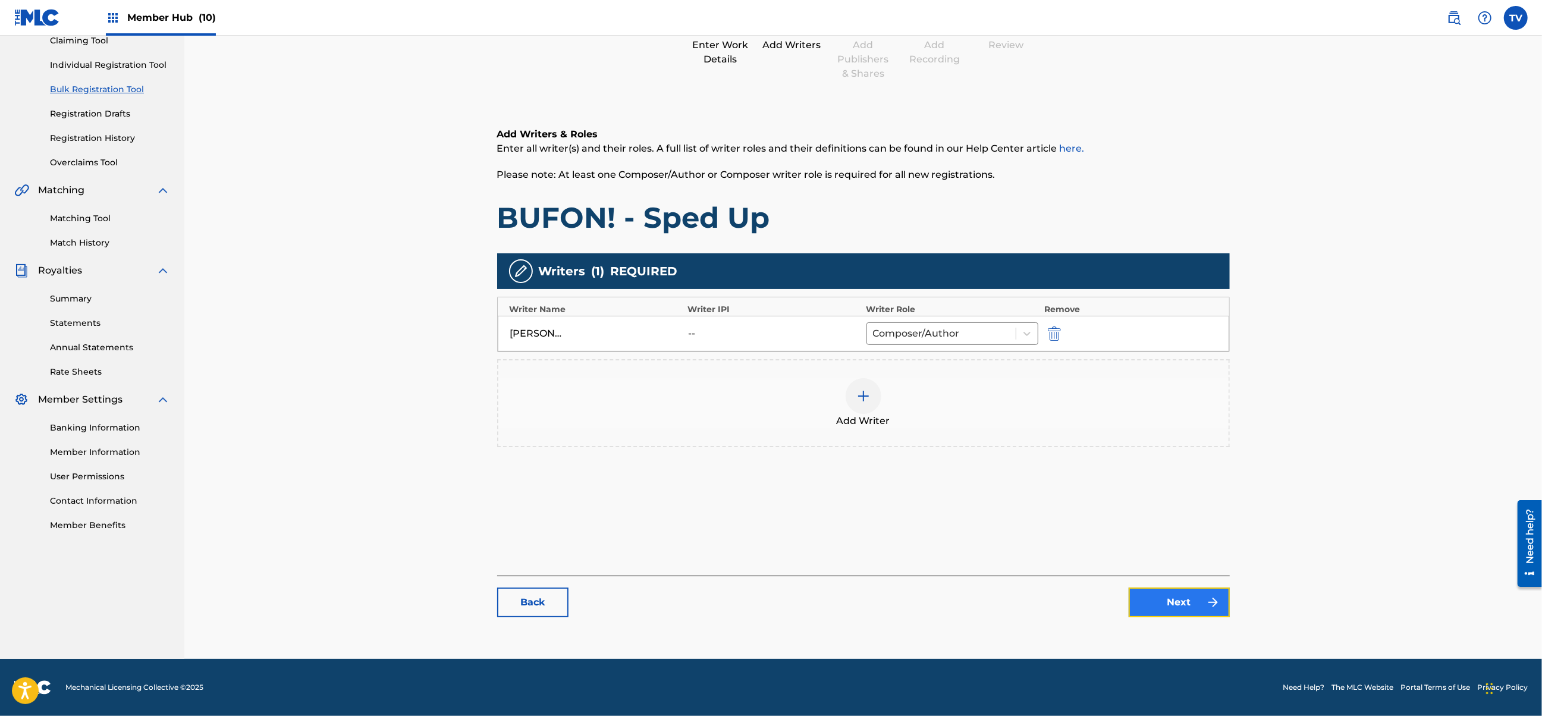
click at [1143, 593] on link "Next" at bounding box center [1179, 603] width 101 height 30
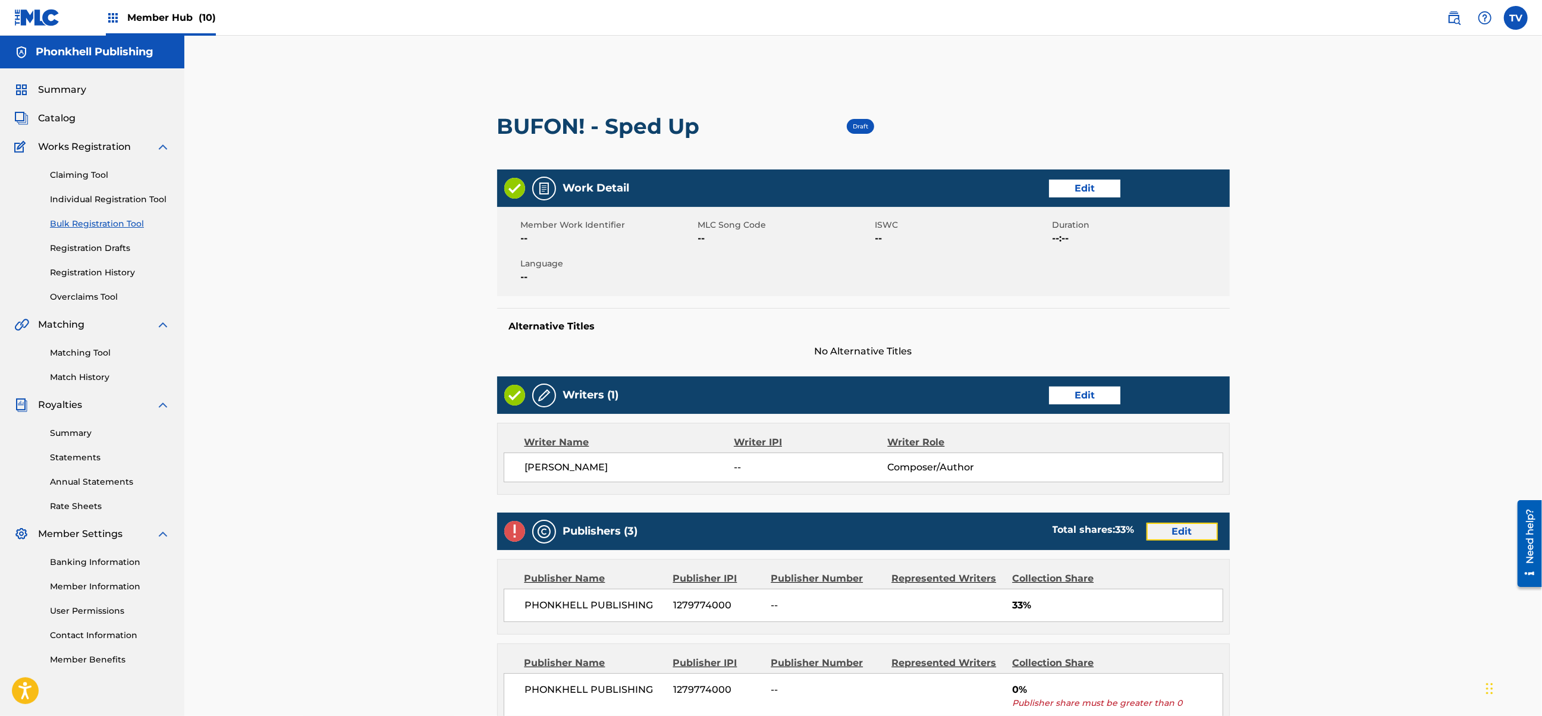
click at [1155, 531] on link "Edit" at bounding box center [1182, 532] width 71 height 18
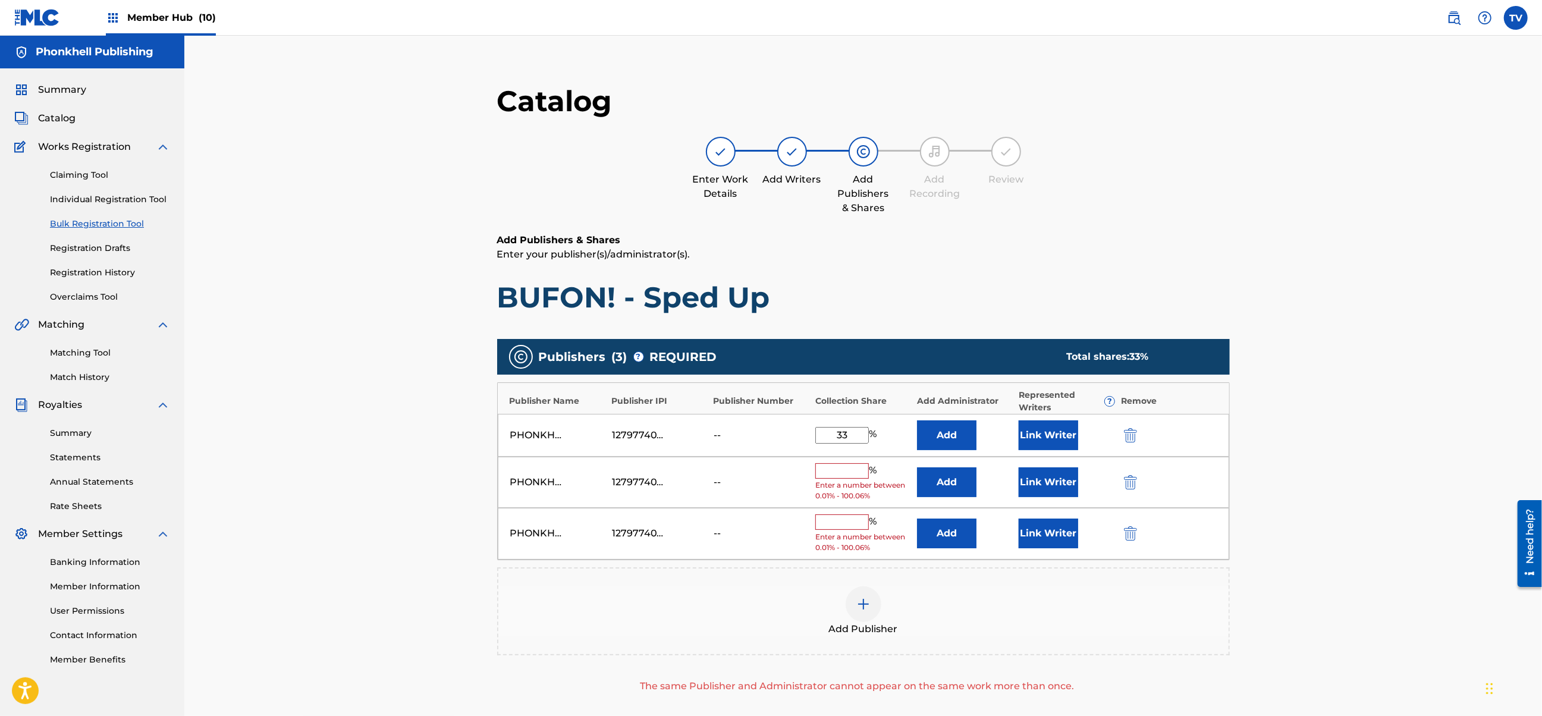
click at [1118, 481] on div "PHONKHELL PUBLISHING 1279774000 -- % Enter a number between 0.01% - 100.06% Add…" at bounding box center [864, 483] width 732 height 52
click at [1118, 479] on div "PHONKHELL PUBLISHING 1279774000 -- % Enter a number between 0.01% - 100.06% Add…" at bounding box center [864, 483] width 732 height 52
click at [1129, 479] on img "submit" at bounding box center [1130, 482] width 13 height 14
click at [1129, 481] on img "submit" at bounding box center [1130, 482] width 13 height 14
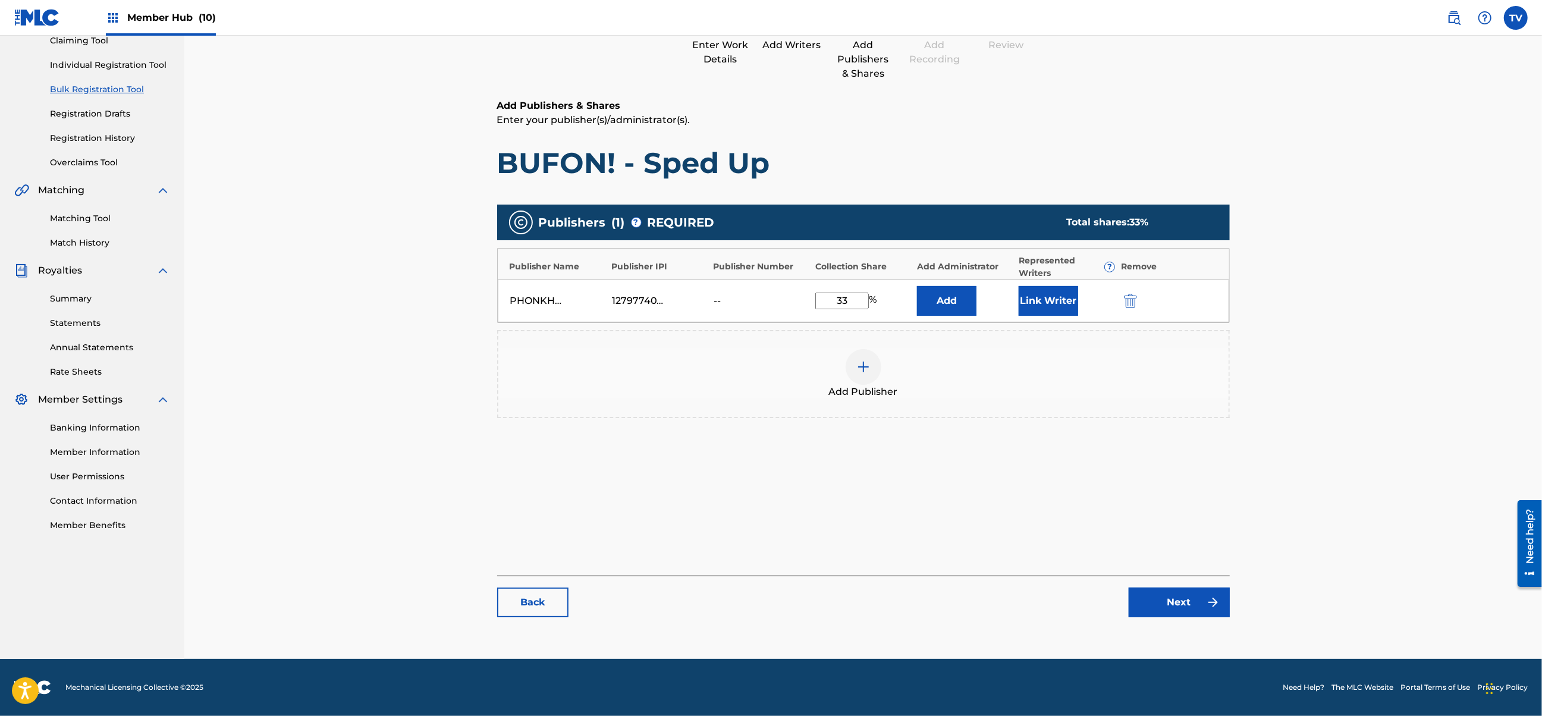
click at [1192, 583] on div "Back Next" at bounding box center [863, 597] width 733 height 42
click at [1197, 606] on link "Next" at bounding box center [1179, 603] width 101 height 30
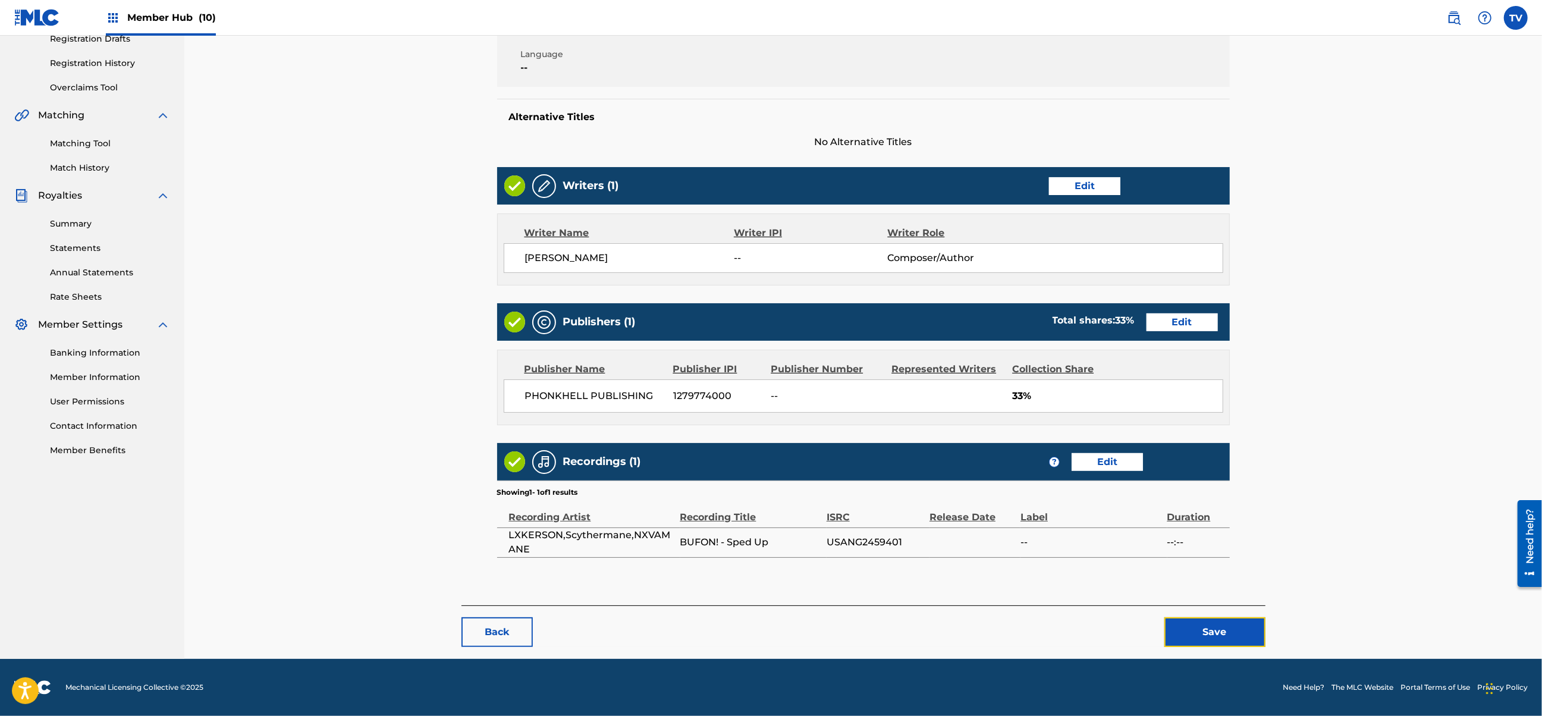
drag, startPoint x: 1222, startPoint y: 622, endPoint x: 1205, endPoint y: 578, distance: 47.1
click at [1223, 622] on button "Save" at bounding box center [1215, 632] width 101 height 30
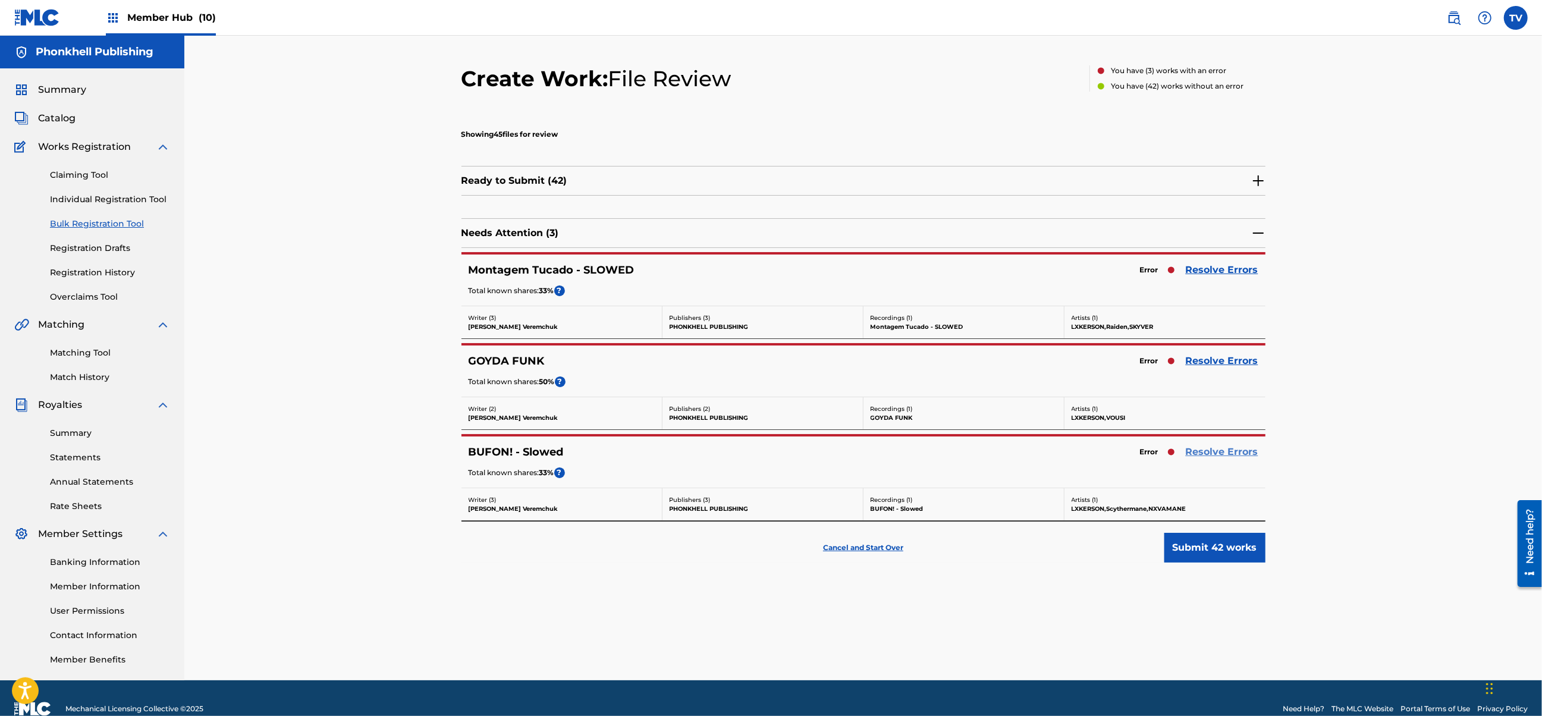
click at [1212, 450] on link "Resolve Errors" at bounding box center [1222, 452] width 73 height 14
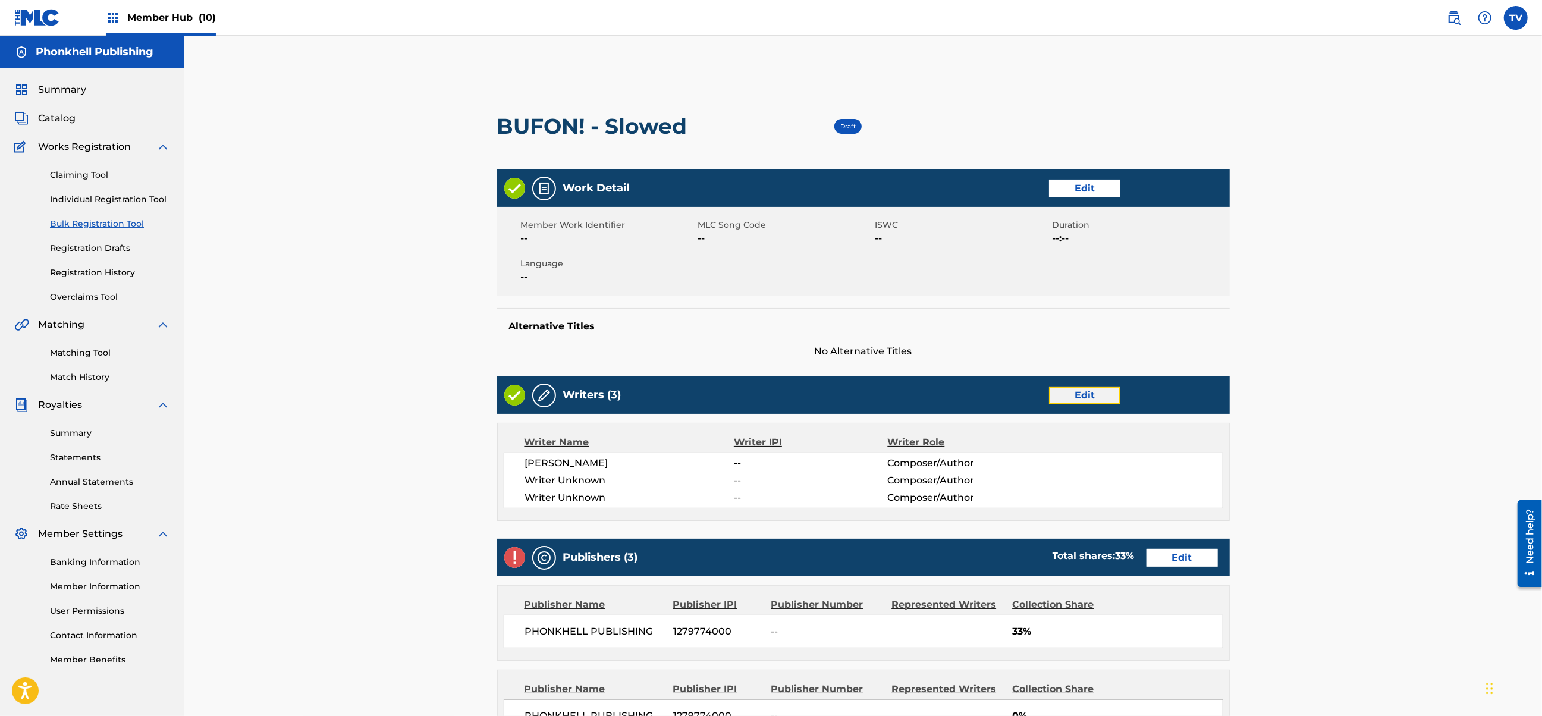
click at [1090, 389] on link "Edit" at bounding box center [1084, 396] width 71 height 18
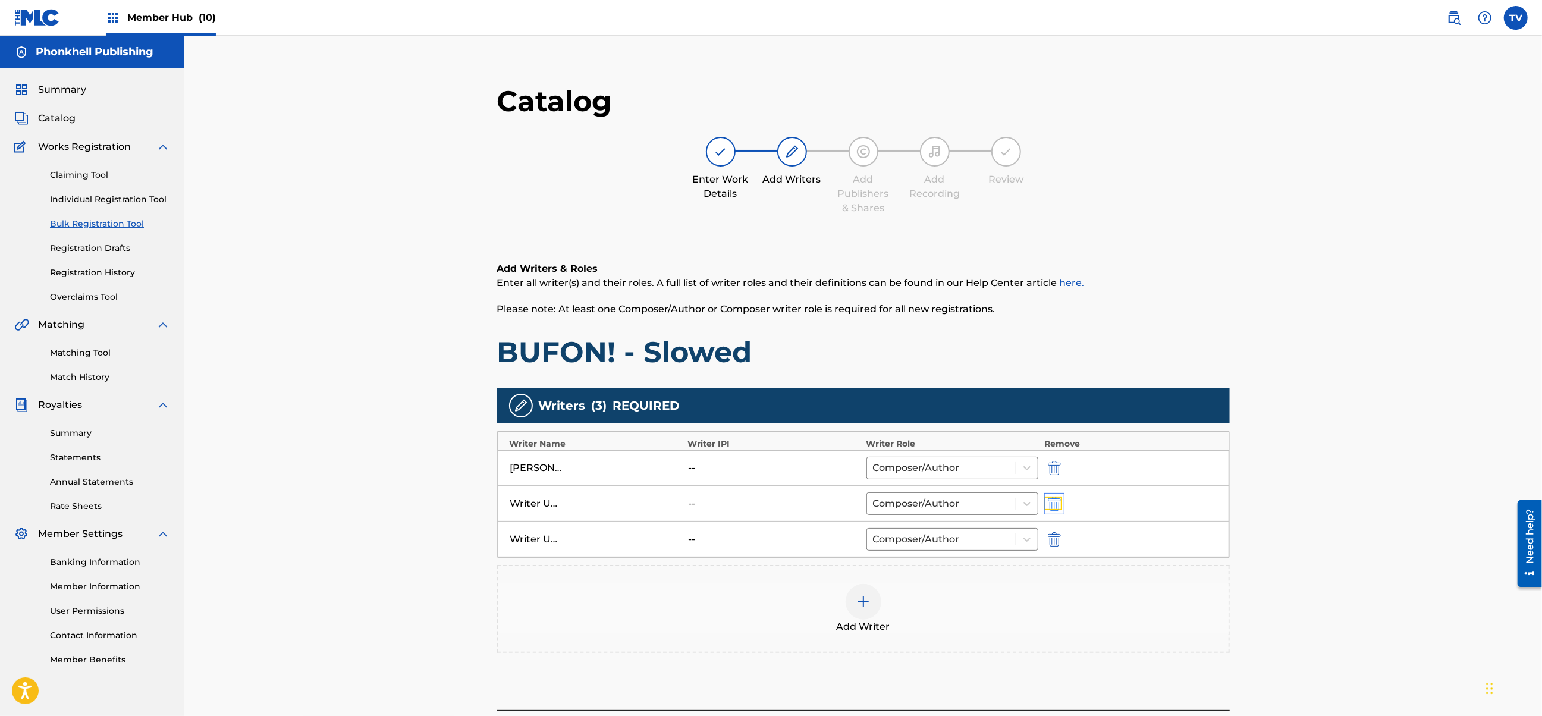
click at [1055, 504] on img "submit" at bounding box center [1054, 504] width 13 height 14
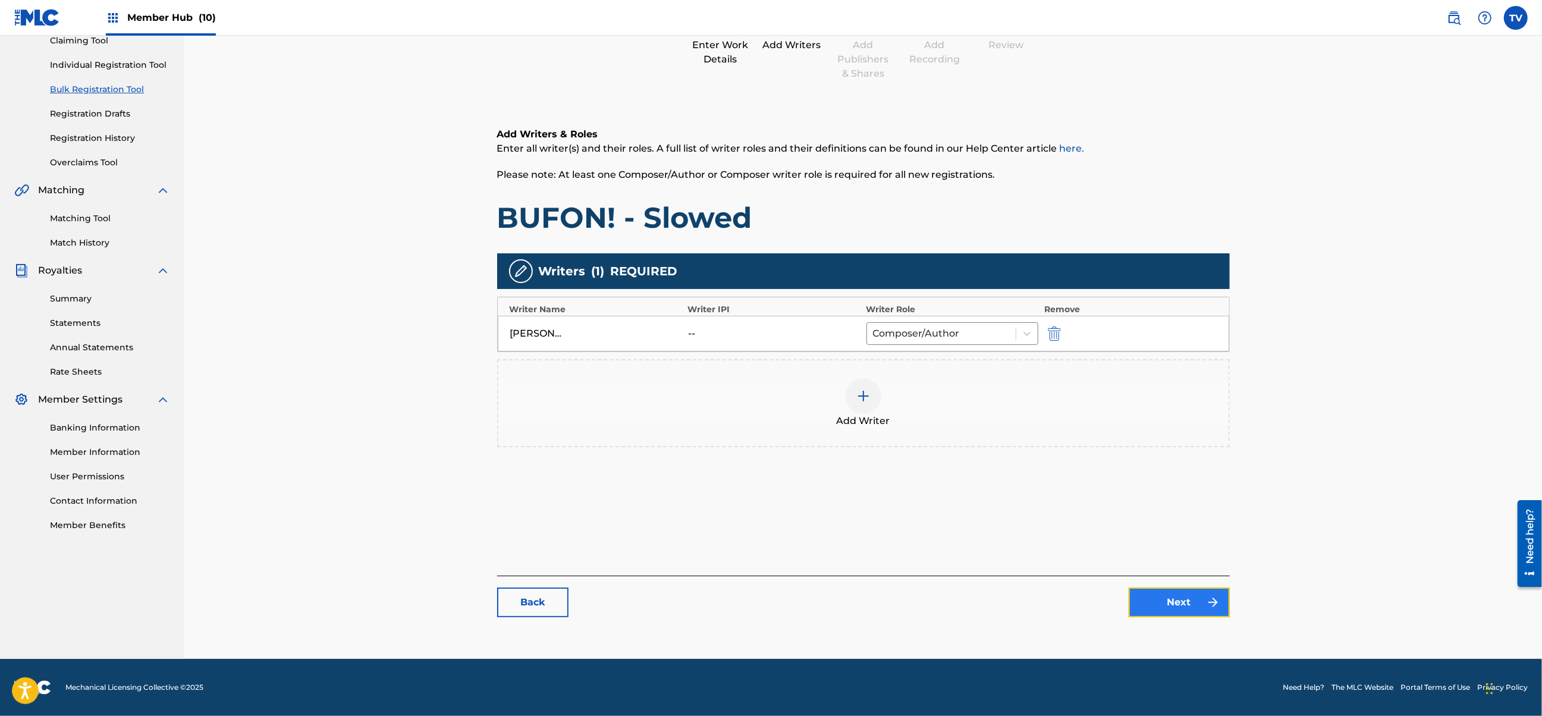
click at [1192, 602] on link "Next" at bounding box center [1179, 603] width 101 height 30
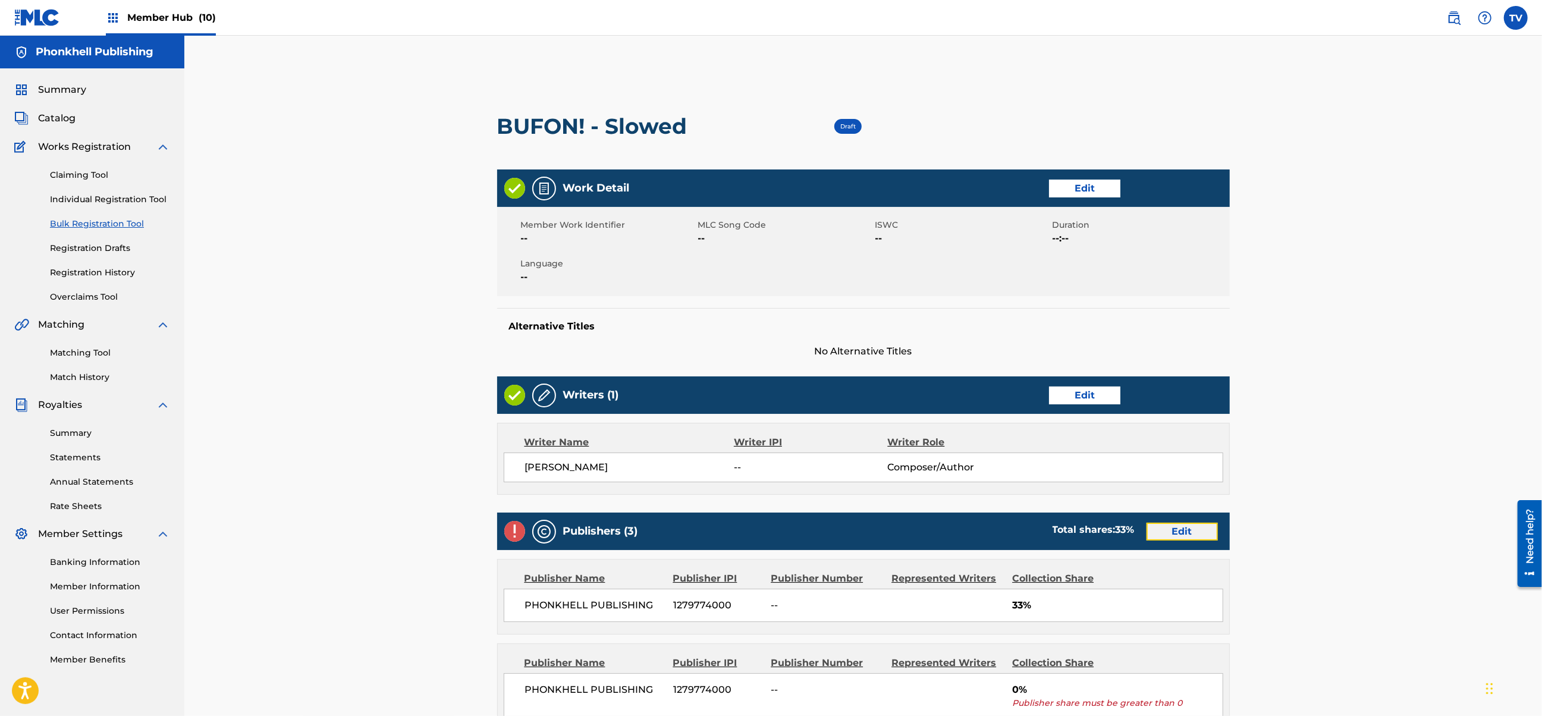
click at [1181, 531] on link "Edit" at bounding box center [1182, 532] width 71 height 18
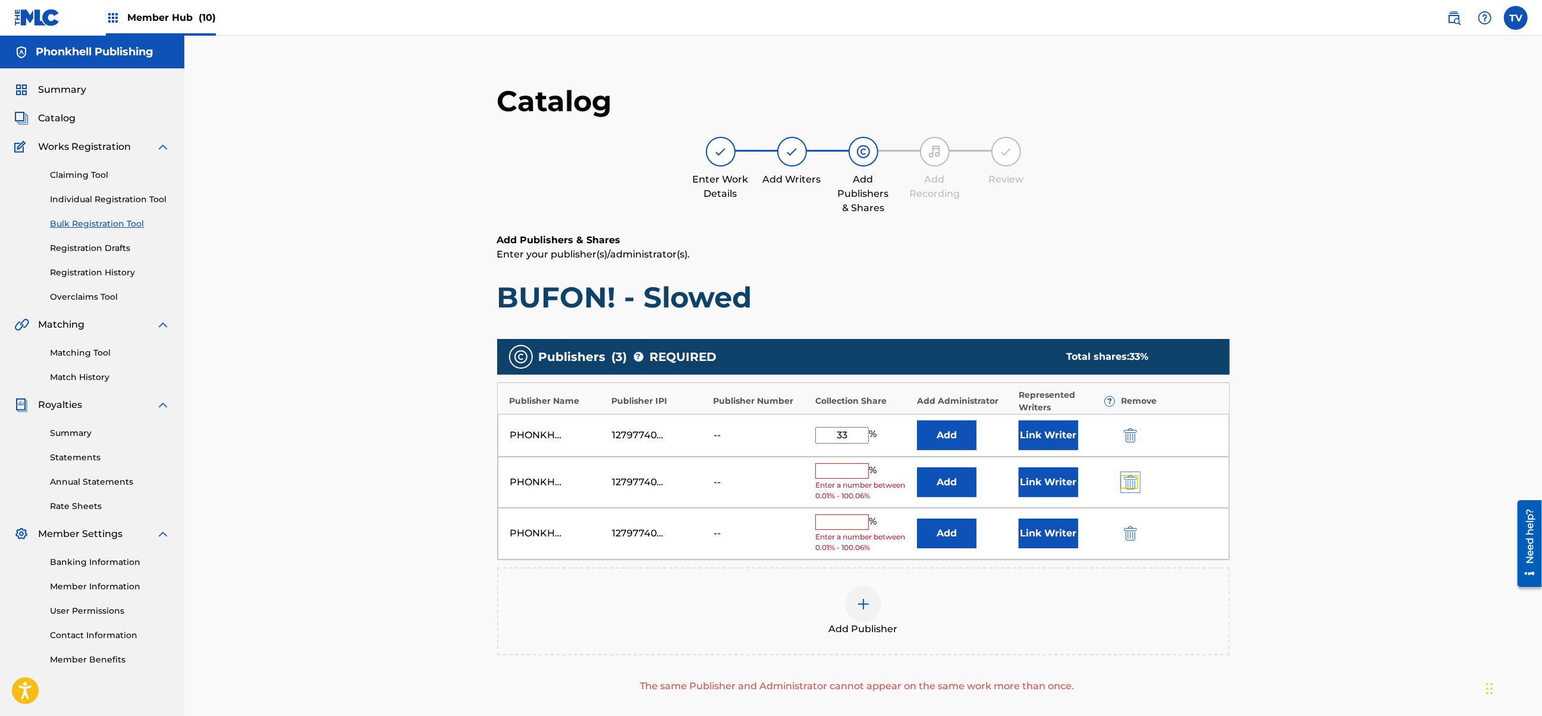
click at [1134, 486] on img "submit" at bounding box center [1130, 482] width 13 height 14
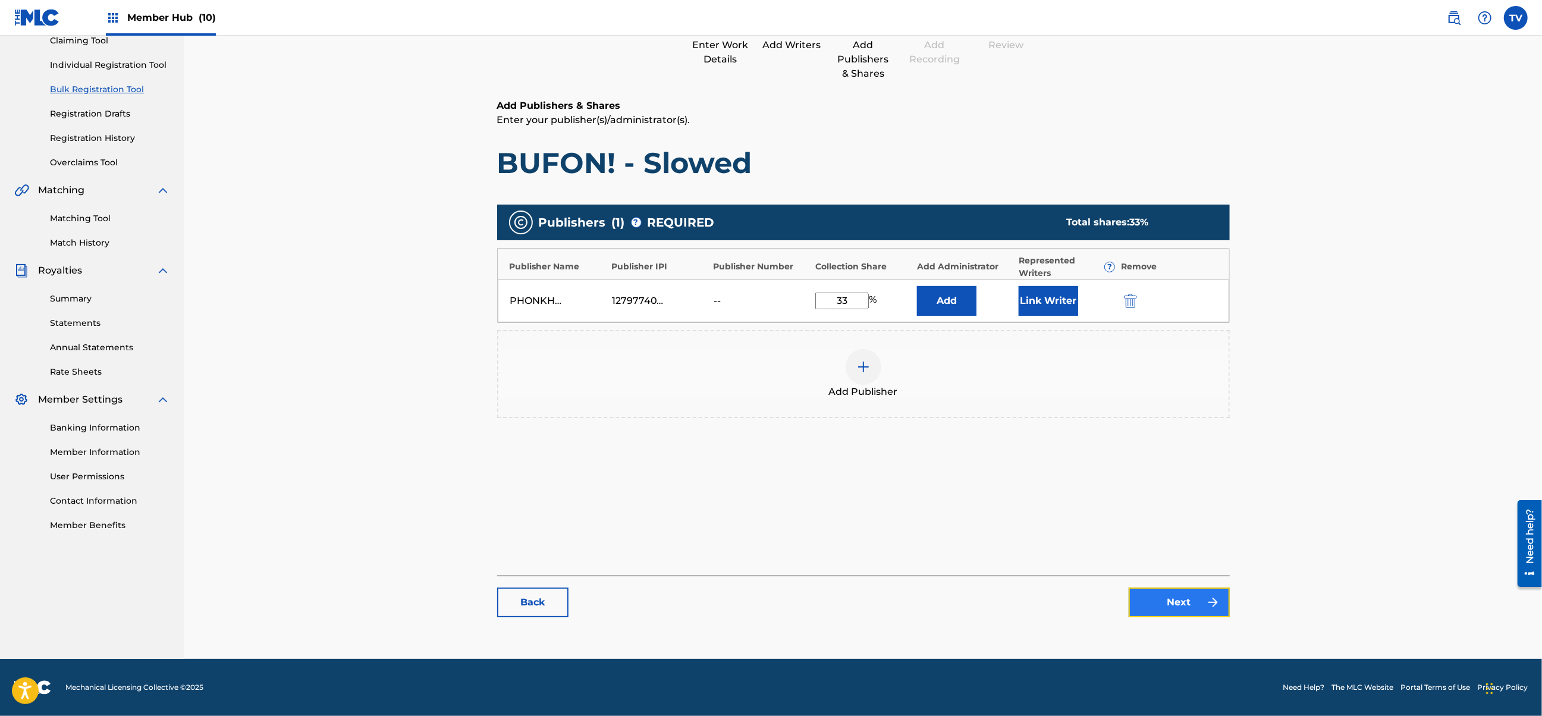
click at [1178, 603] on link "Next" at bounding box center [1179, 603] width 101 height 30
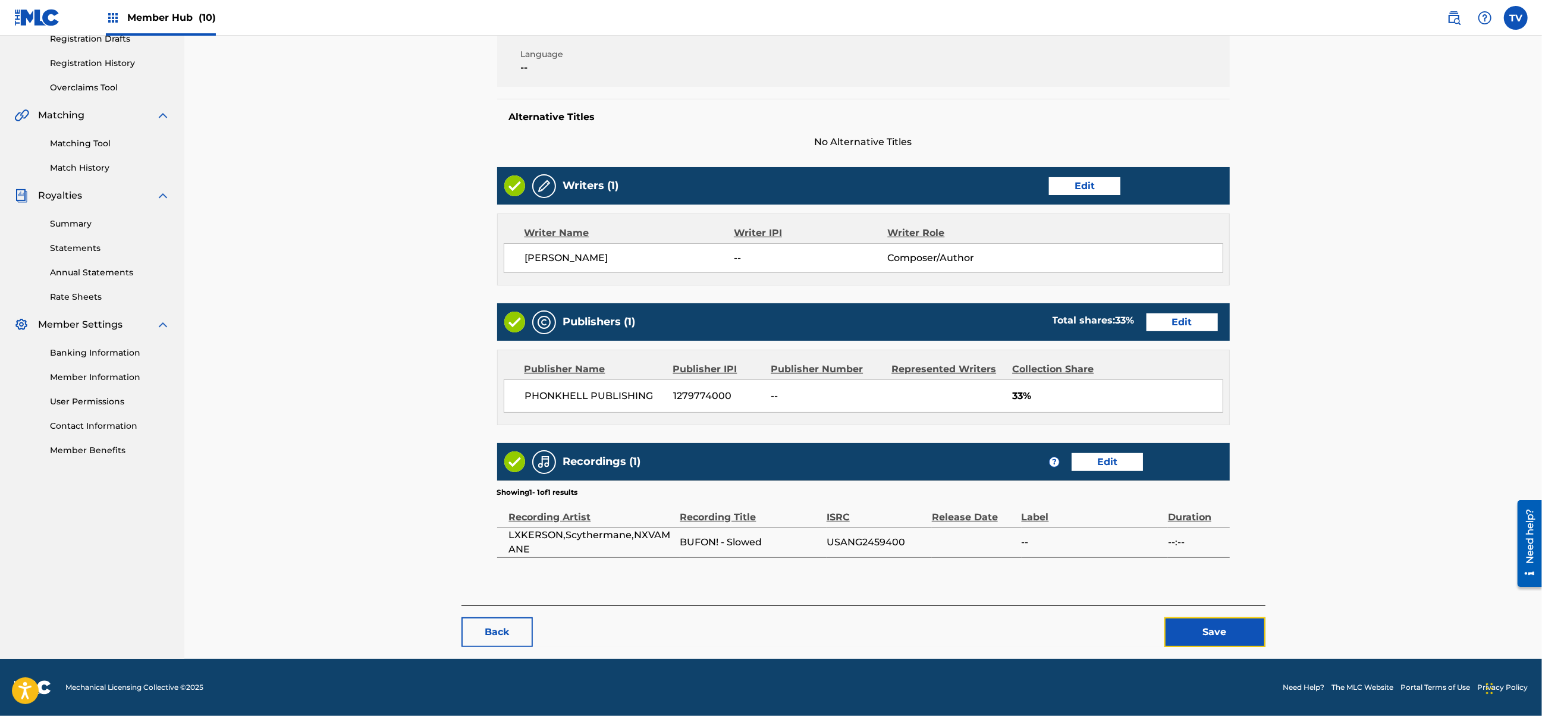
drag, startPoint x: 1223, startPoint y: 634, endPoint x: 1203, endPoint y: 486, distance: 149.5
click at [1223, 631] on button "Save" at bounding box center [1215, 632] width 101 height 30
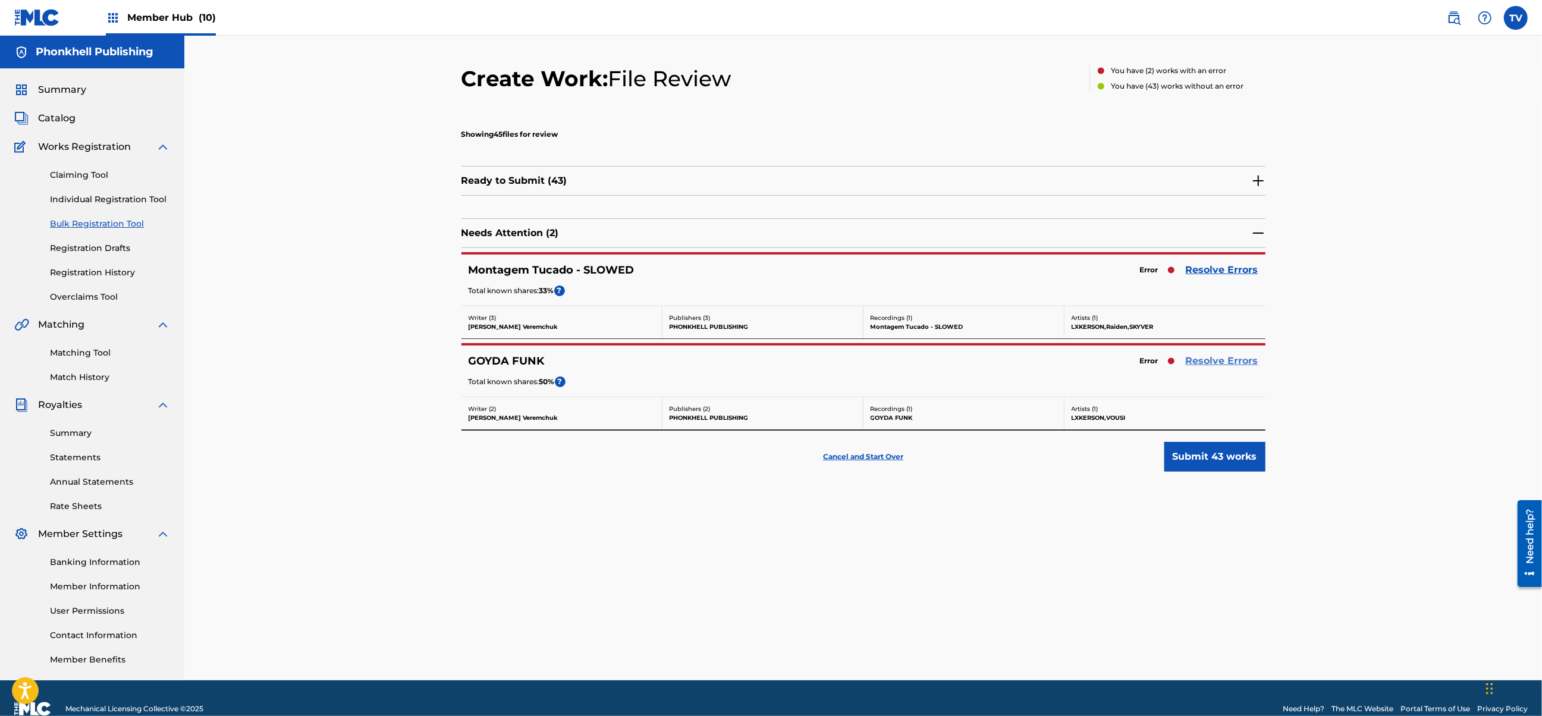
click at [1209, 360] on link "Resolve Errors" at bounding box center [1222, 361] width 73 height 14
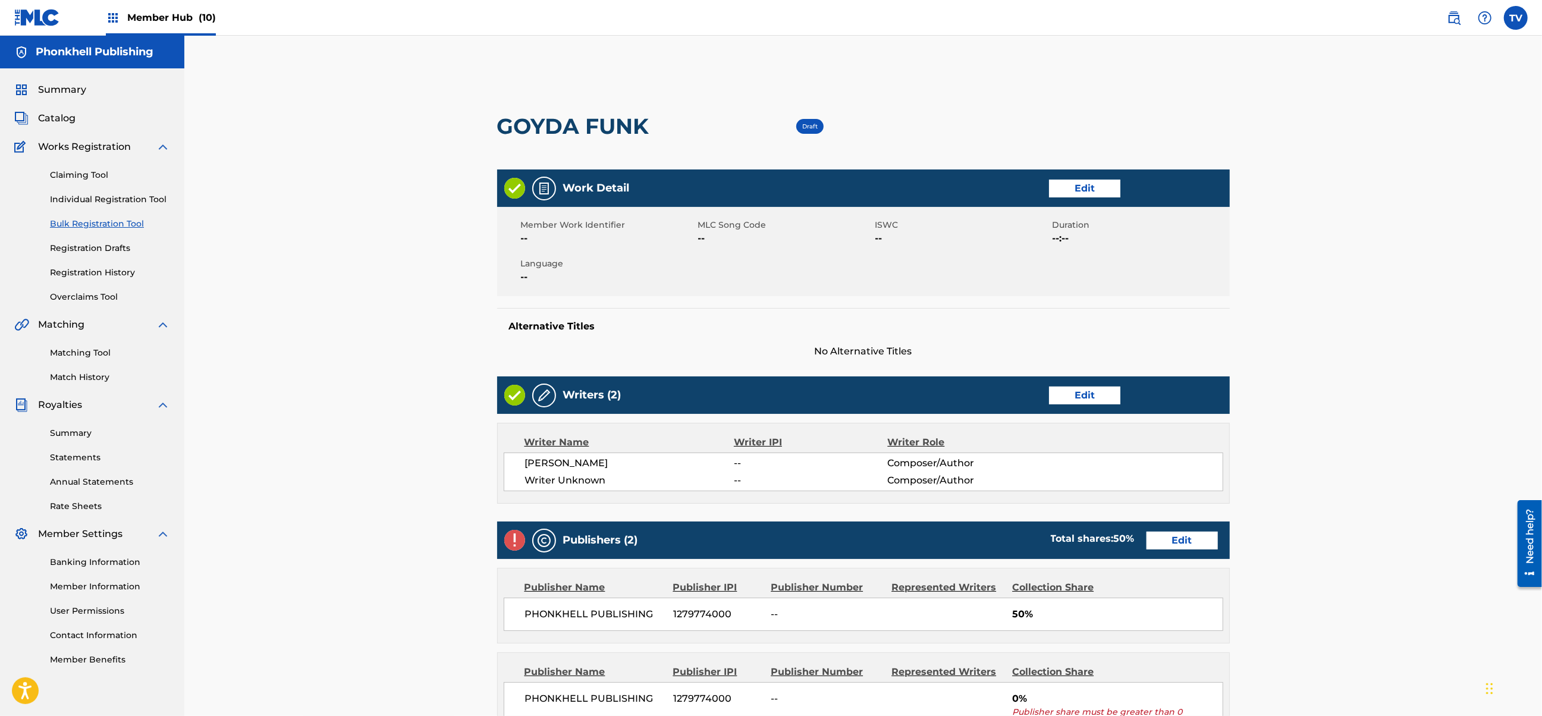
click at [1041, 398] on div "Writers (2) Edit" at bounding box center [863, 395] width 733 height 37
click at [1071, 396] on link "Edit" at bounding box center [1084, 396] width 71 height 18
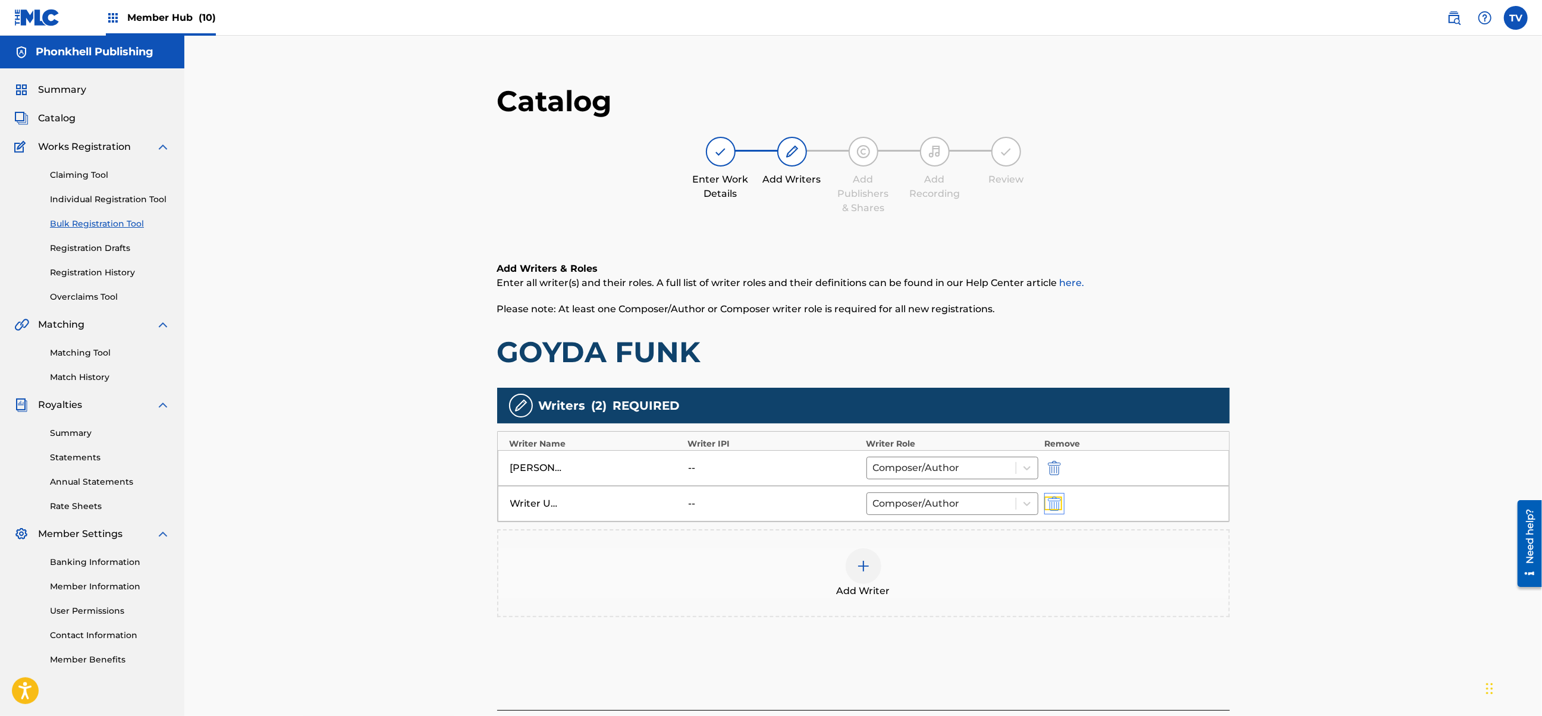
click at [1058, 497] on img "submit" at bounding box center [1054, 504] width 13 height 14
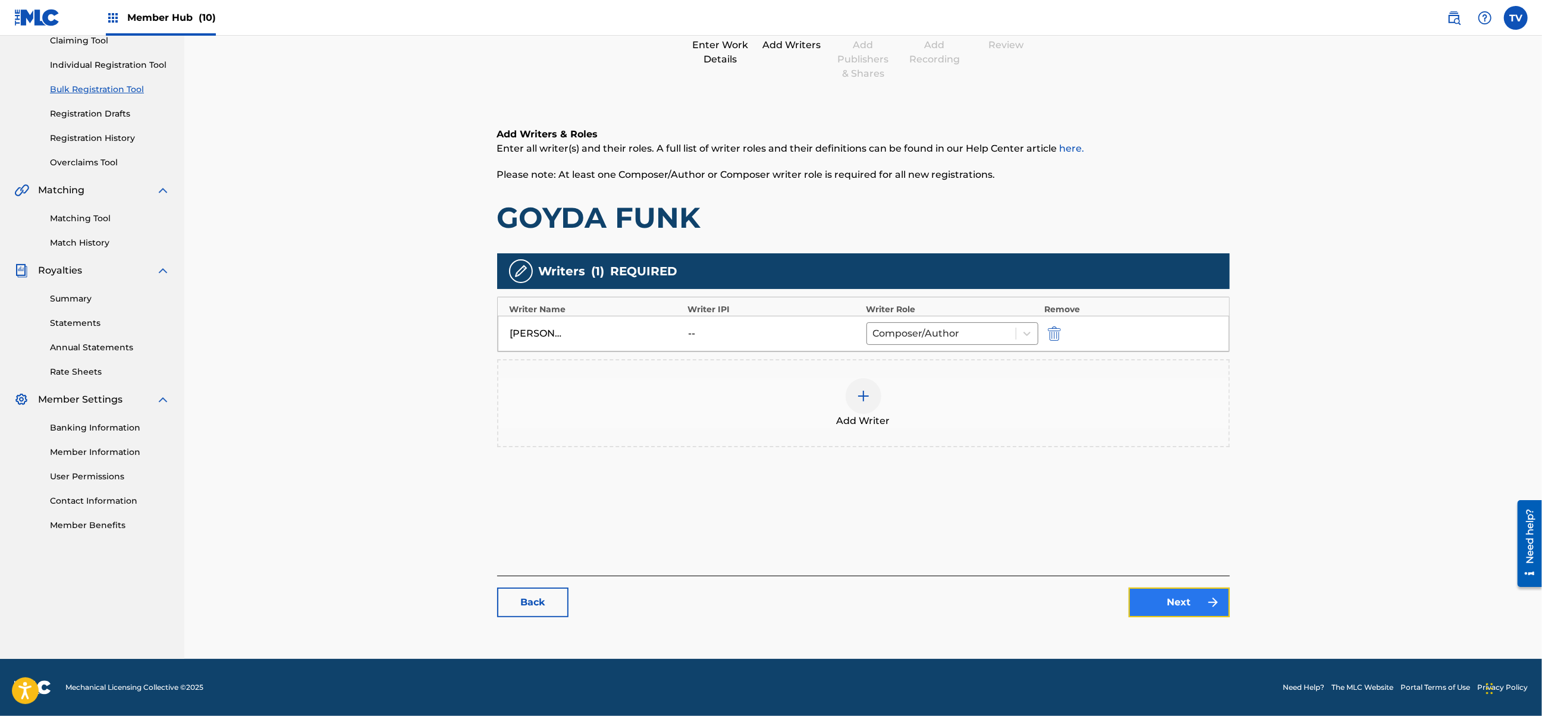
click at [1174, 605] on link "Next" at bounding box center [1179, 603] width 101 height 30
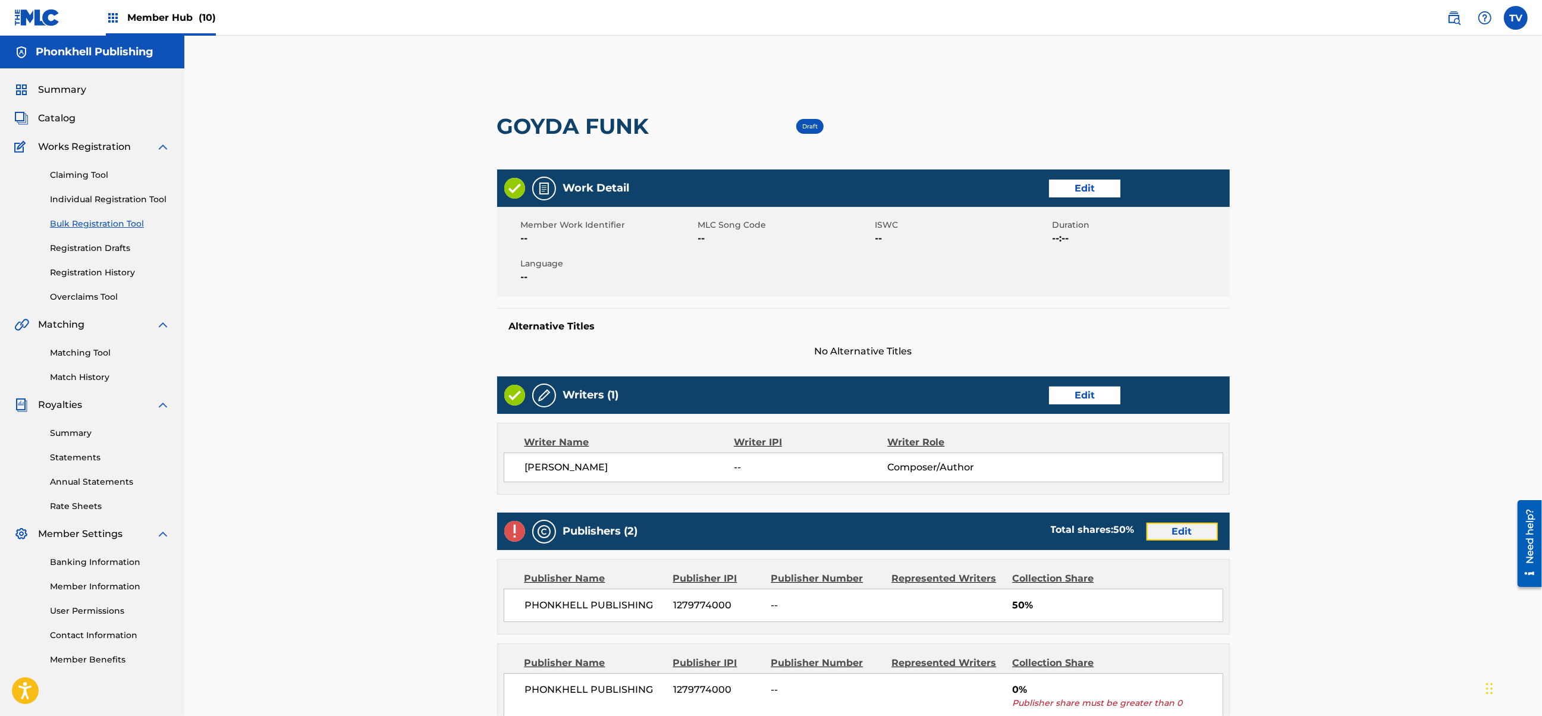
click at [1163, 526] on link "Edit" at bounding box center [1182, 532] width 71 height 18
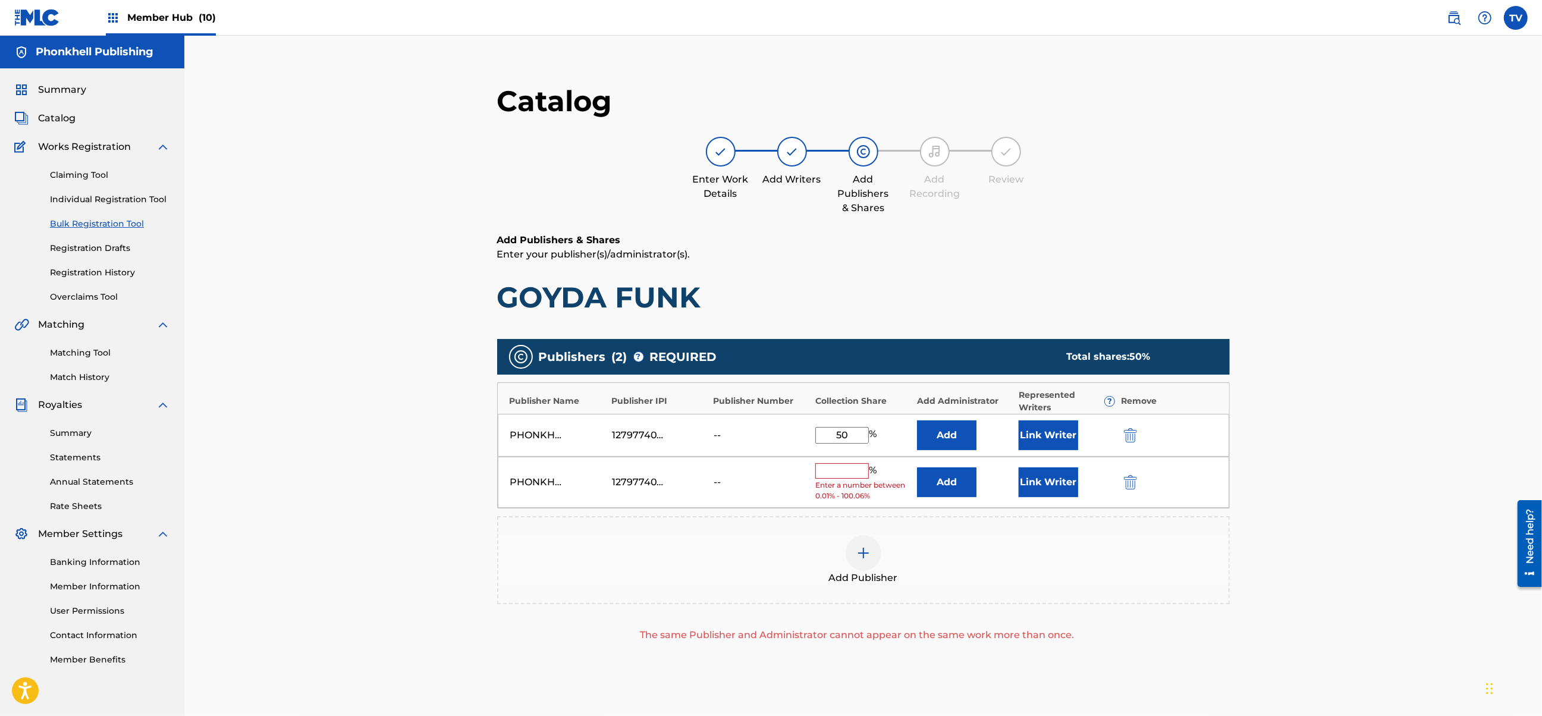
click at [1130, 473] on div "PHONKHELL PUBLISHING 1279774000 -- % Enter a number between 0.01% - 100.06% Add…" at bounding box center [864, 483] width 732 height 52
click at [1131, 485] on img "submit" at bounding box center [1130, 482] width 13 height 14
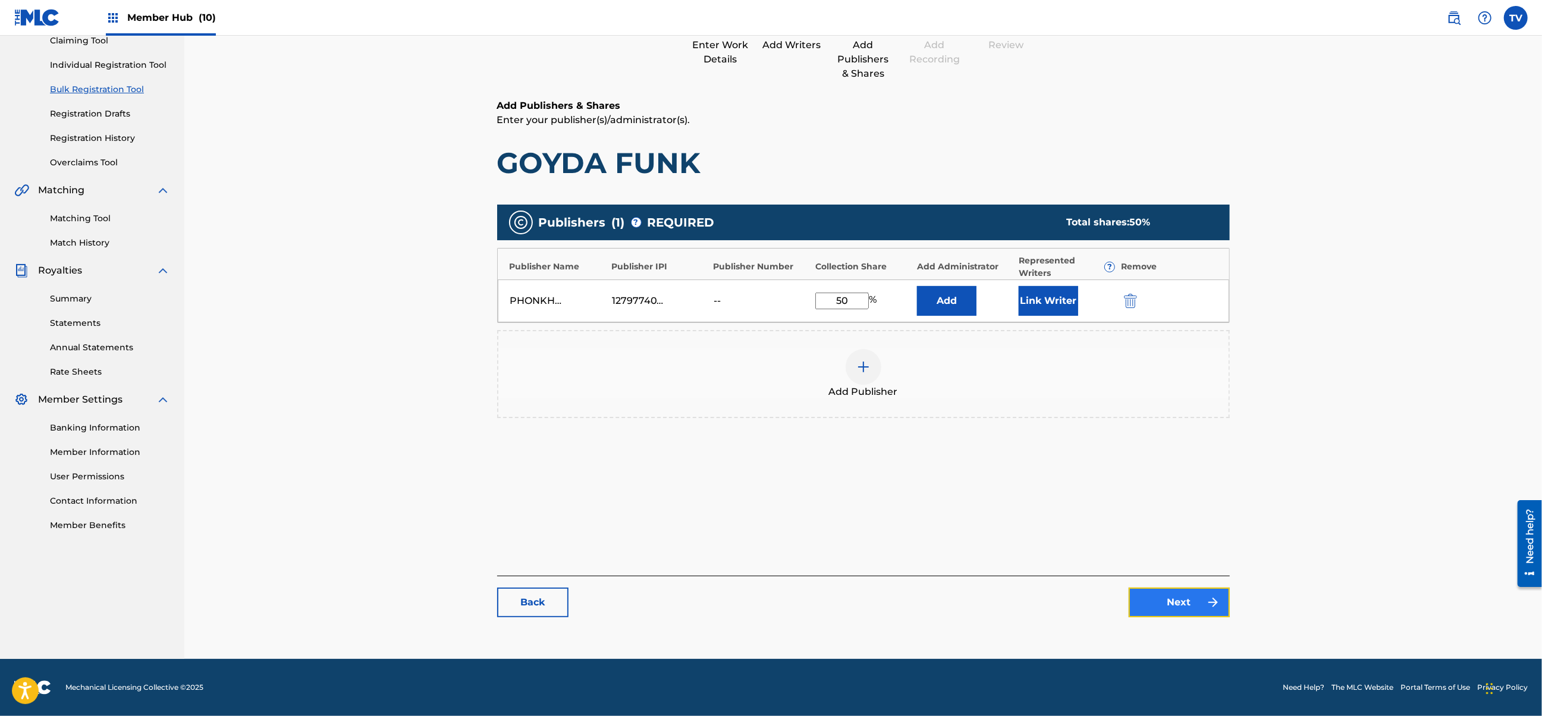
click at [1167, 593] on link "Next" at bounding box center [1179, 603] width 101 height 30
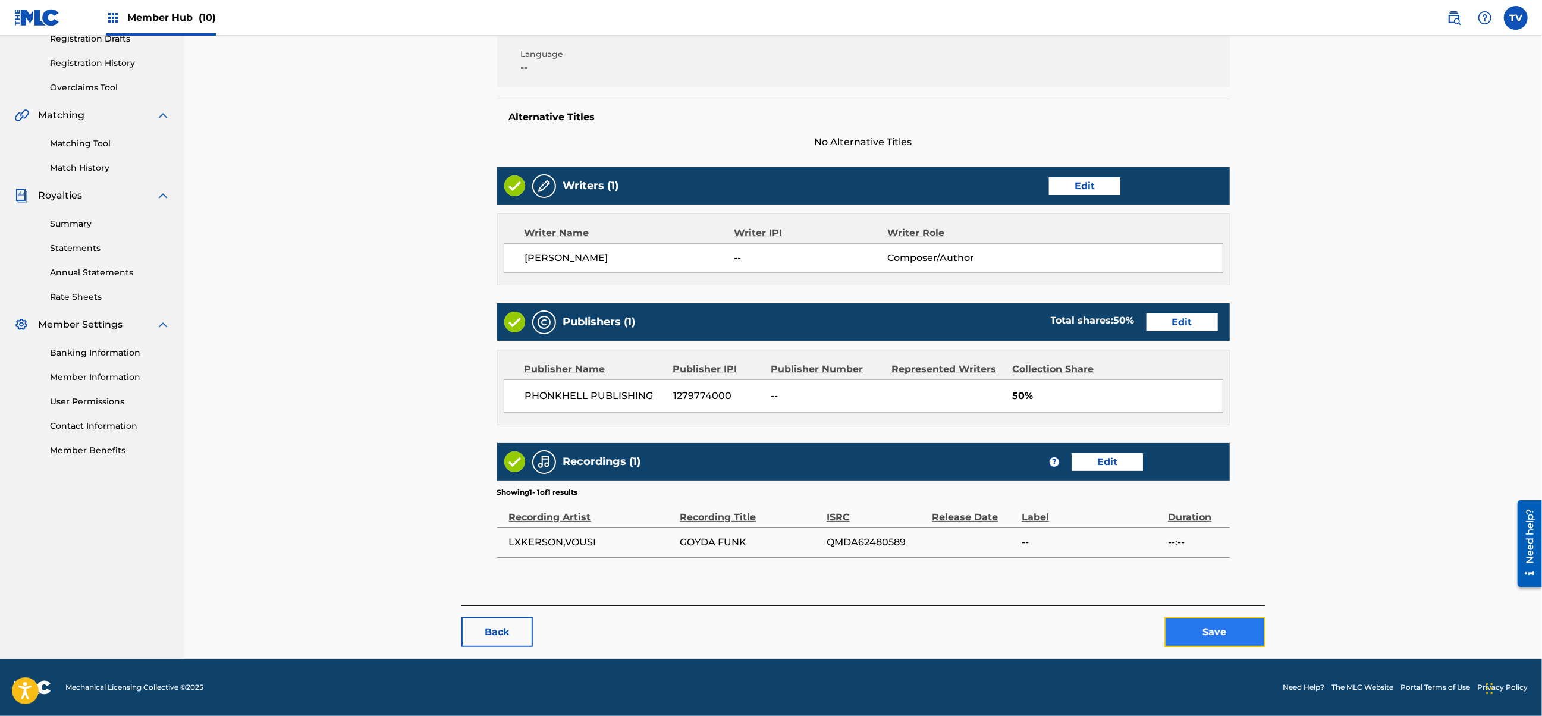
click at [1228, 634] on button "Save" at bounding box center [1215, 632] width 101 height 30
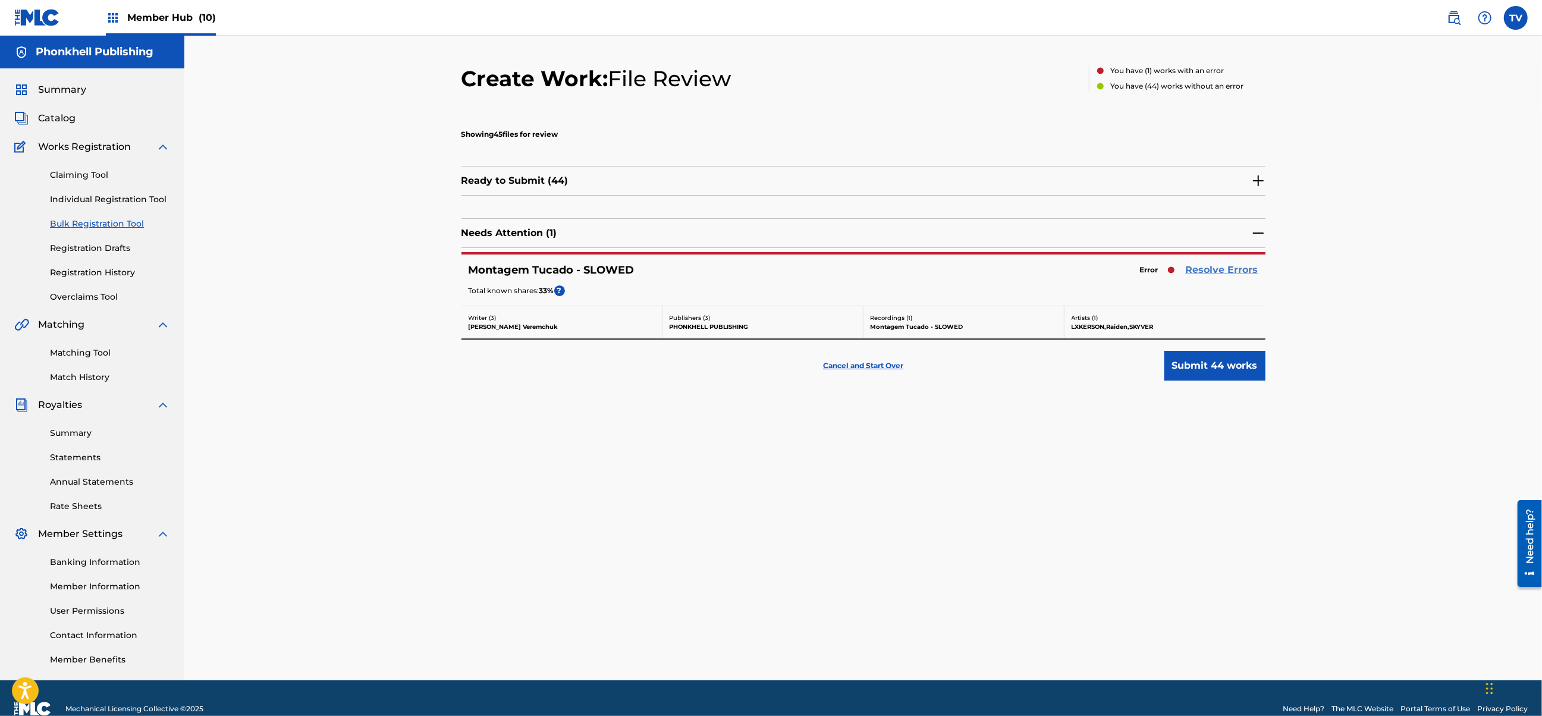
click at [1207, 272] on link "Resolve Errors" at bounding box center [1222, 270] width 73 height 14
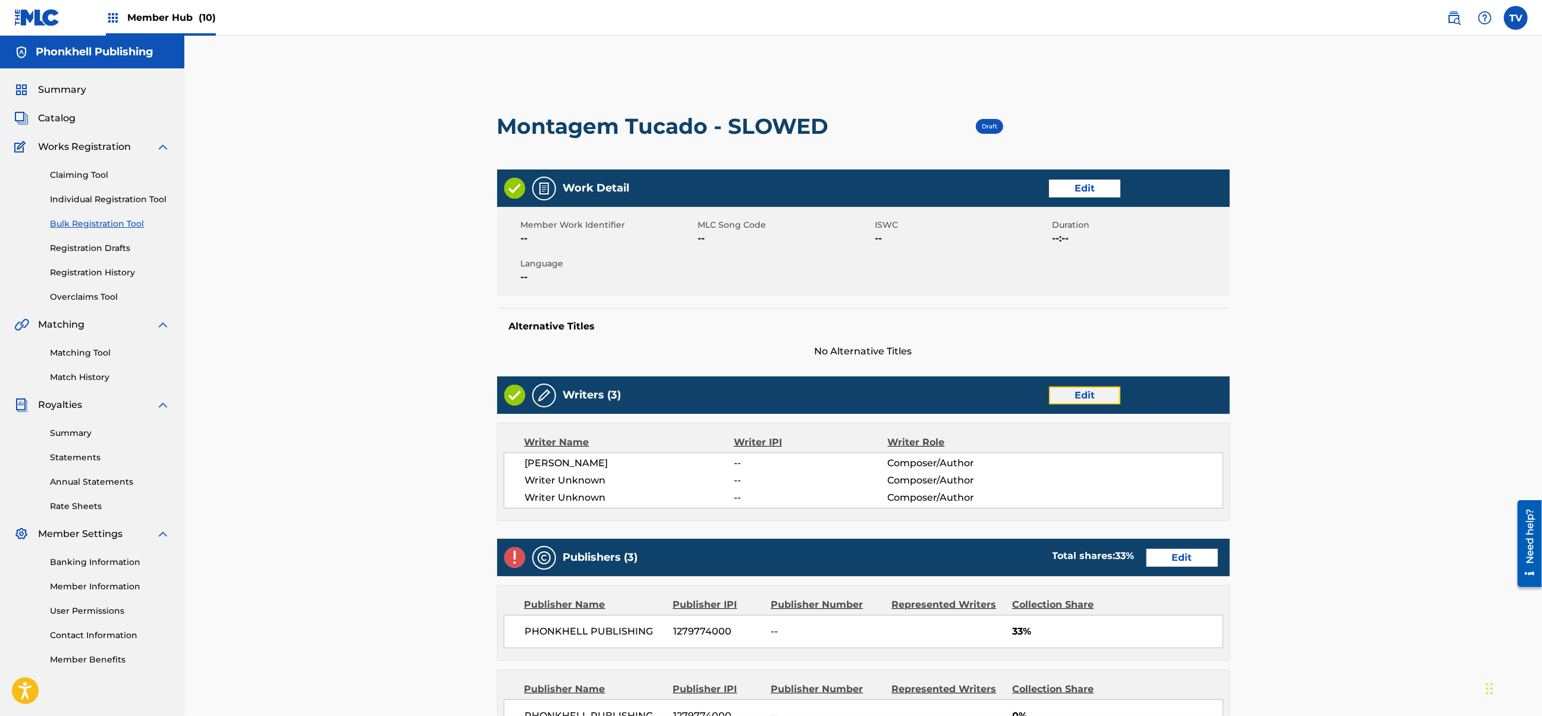
click at [1097, 391] on link "Edit" at bounding box center [1084, 396] width 71 height 18
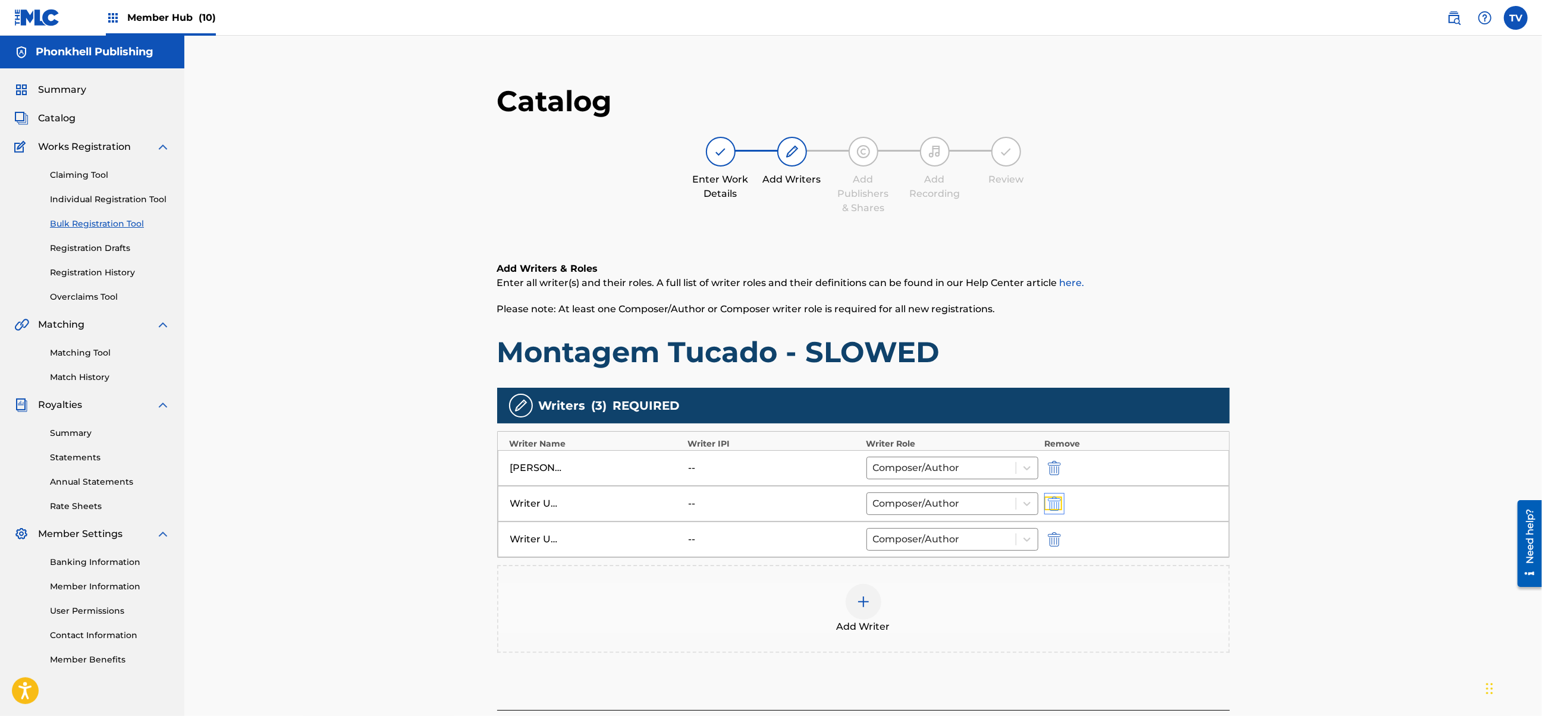
click at [1055, 507] on img "submit" at bounding box center [1054, 504] width 13 height 14
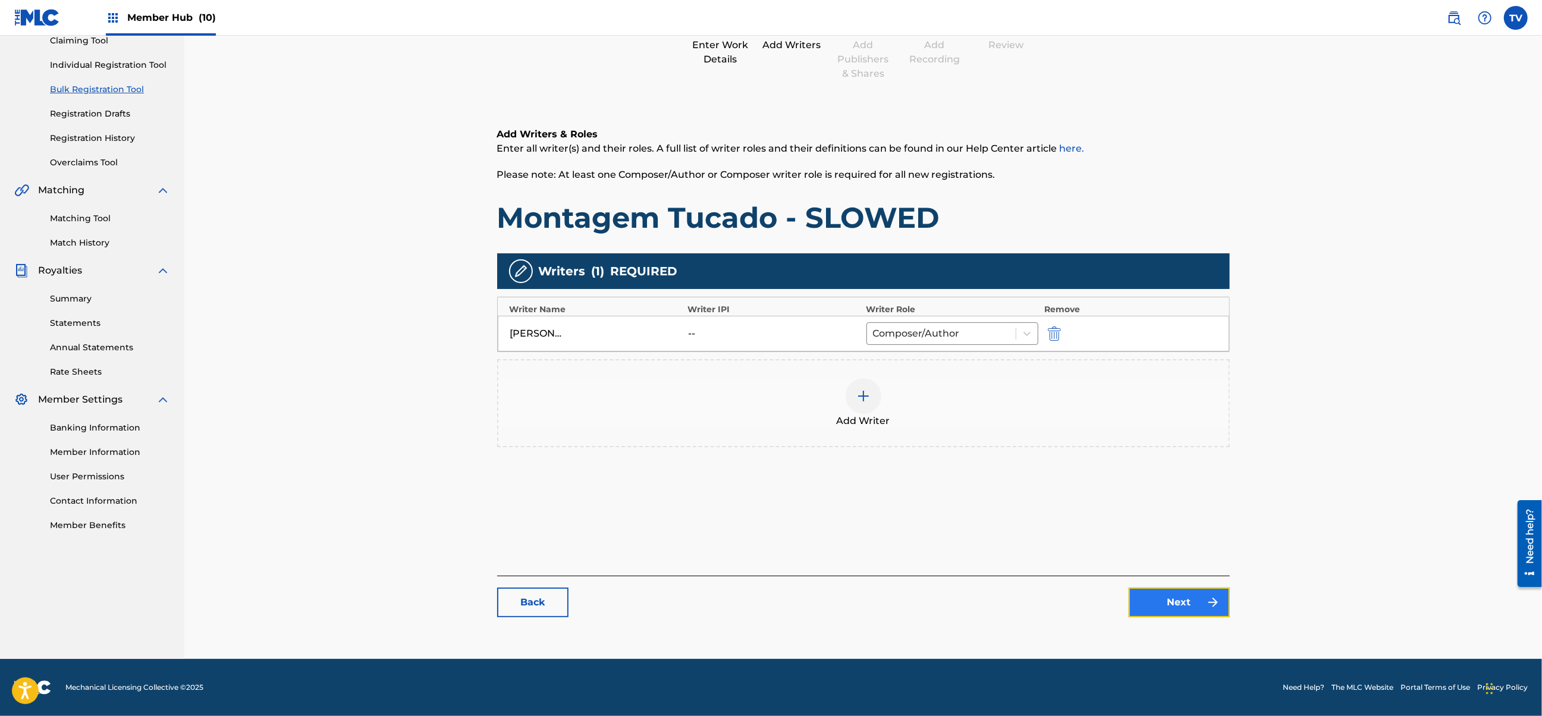
click at [1181, 595] on link "Next" at bounding box center [1179, 603] width 101 height 30
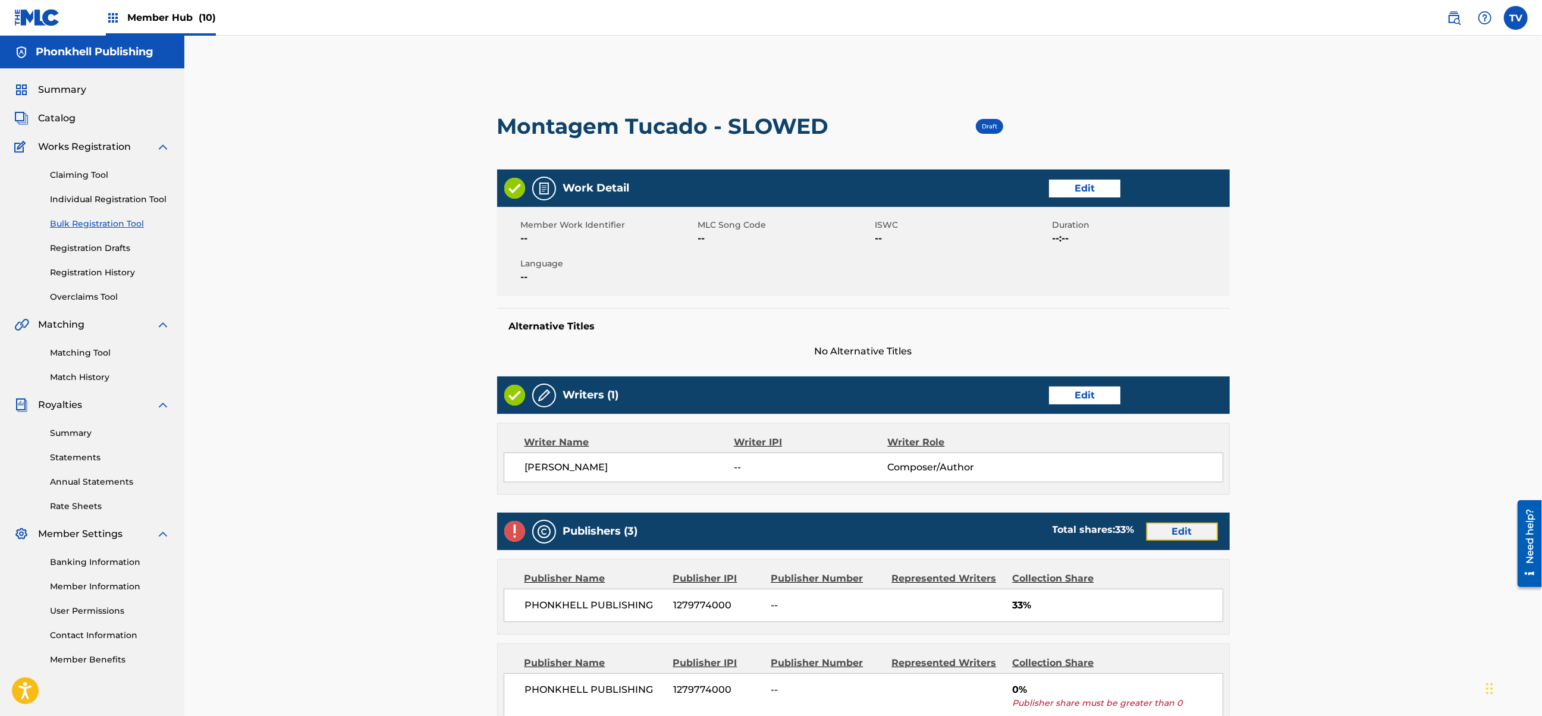
click at [1171, 536] on link "Edit" at bounding box center [1182, 532] width 71 height 18
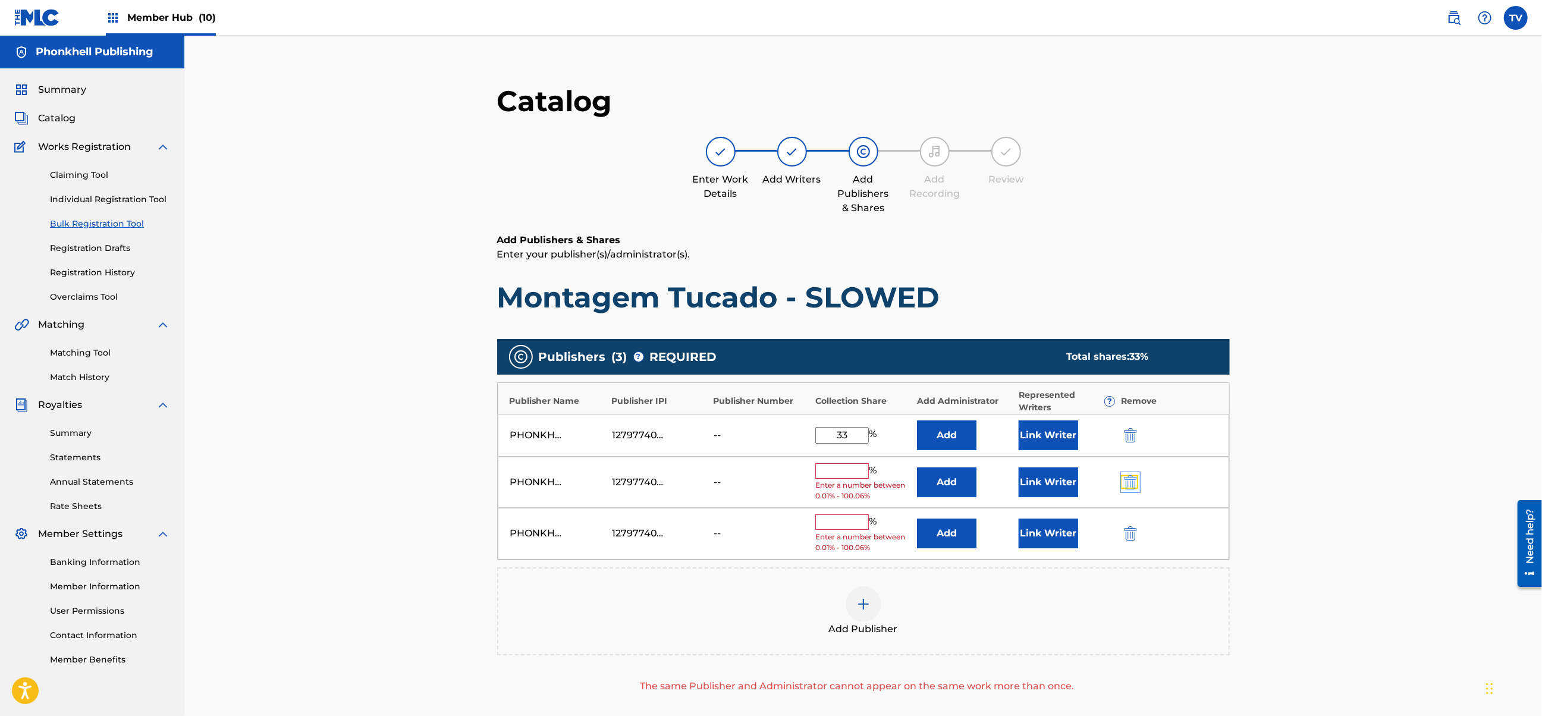
click at [1131, 481] on img "submit" at bounding box center [1130, 482] width 13 height 14
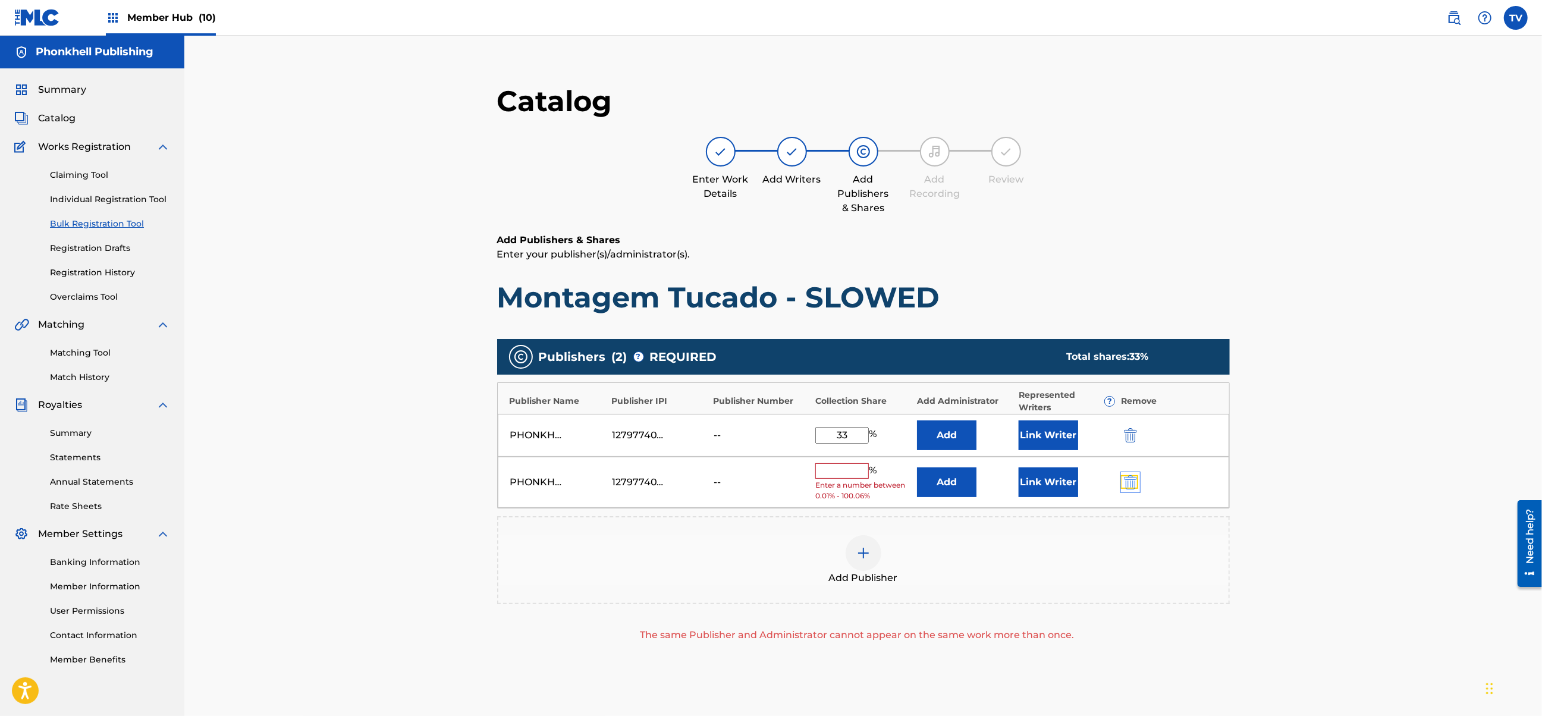
click at [1131, 481] on img "submit" at bounding box center [1130, 482] width 13 height 14
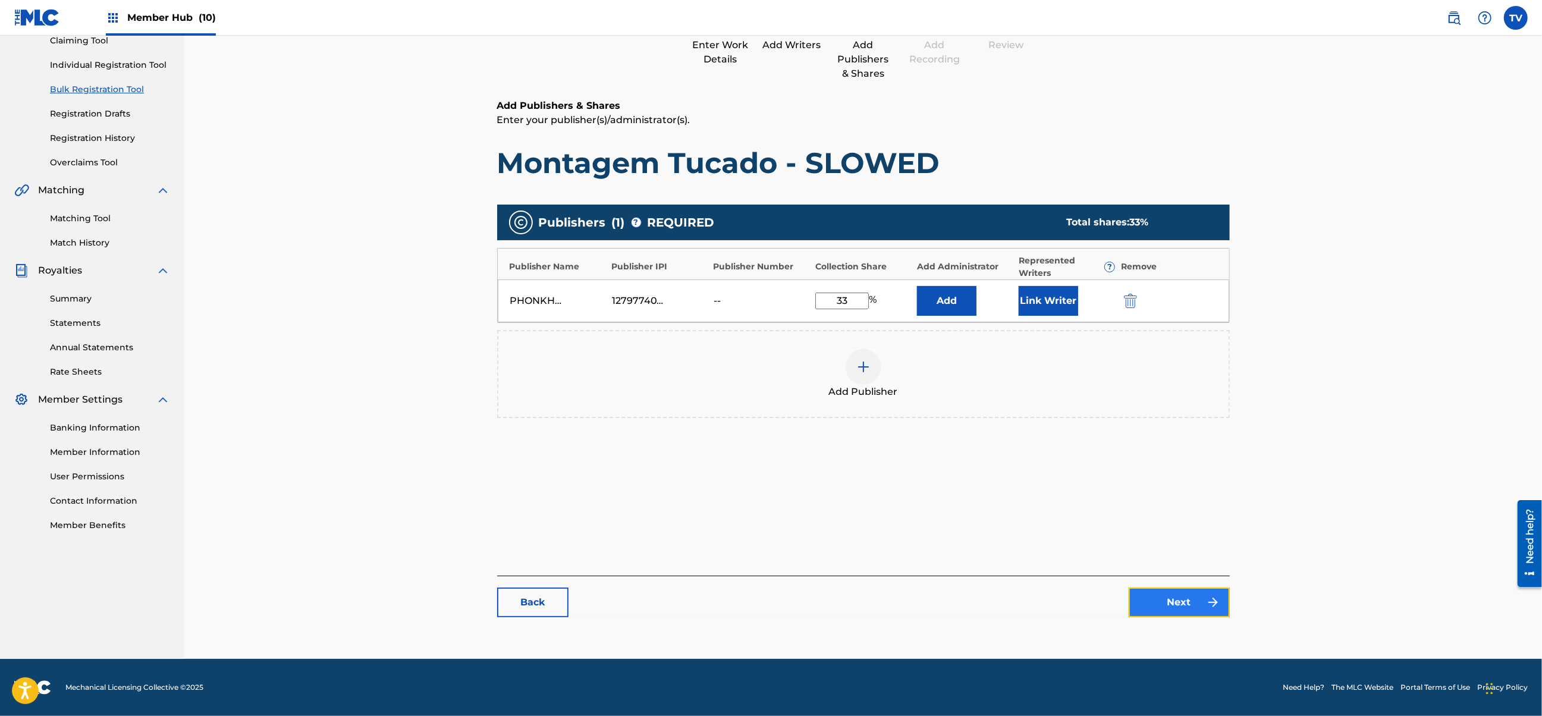
click at [1198, 610] on link "Next" at bounding box center [1179, 603] width 101 height 30
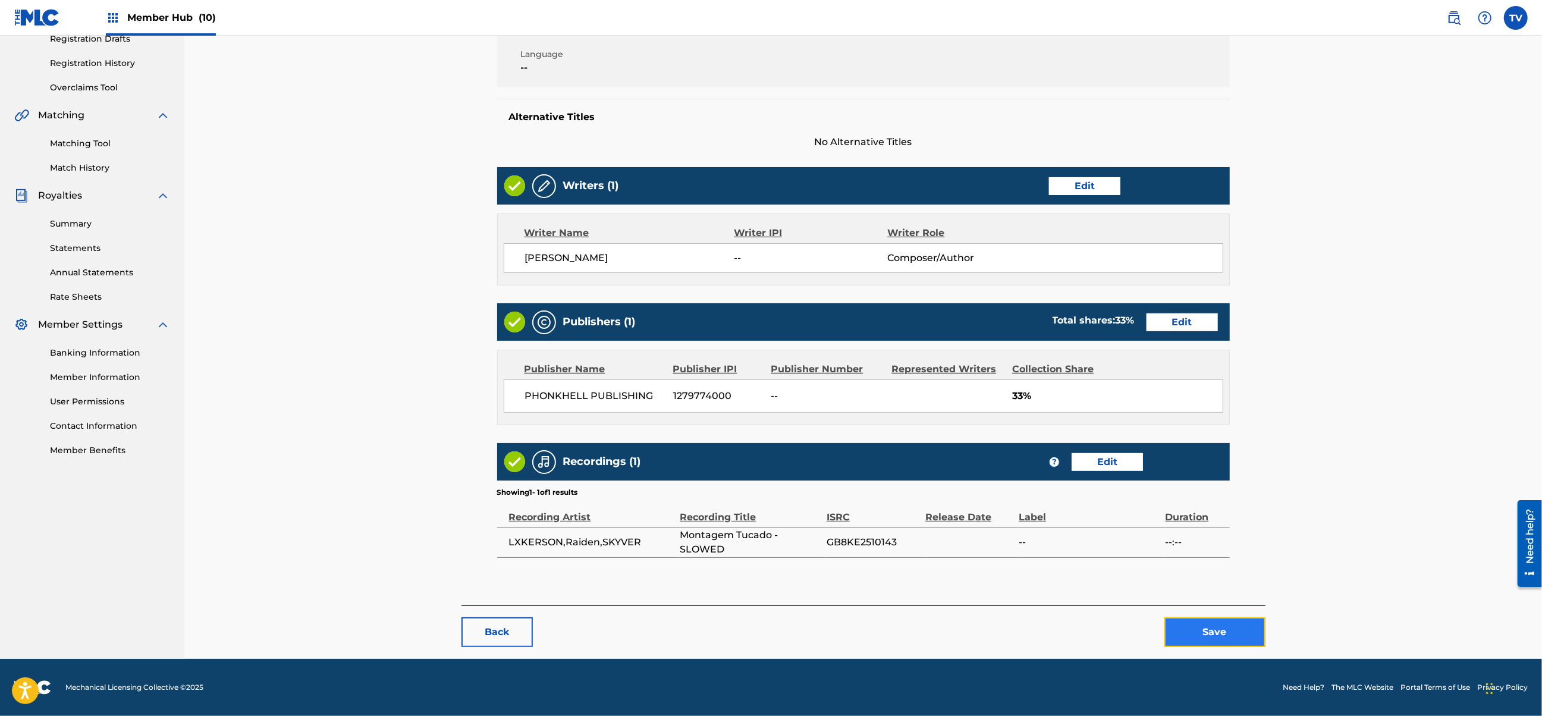
click at [1219, 628] on button "Save" at bounding box center [1215, 632] width 101 height 30
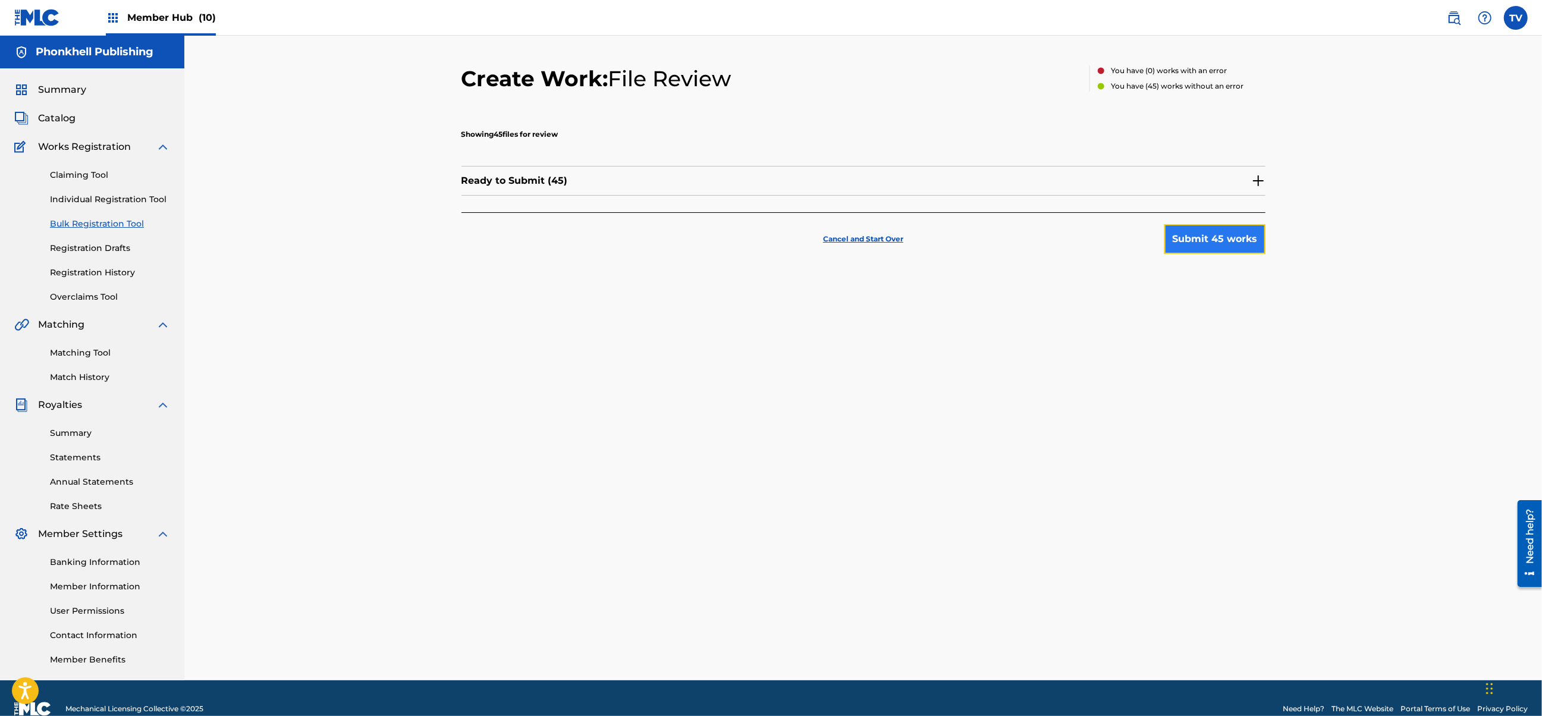
click at [1213, 245] on button "Submit 45 works" at bounding box center [1215, 239] width 101 height 30
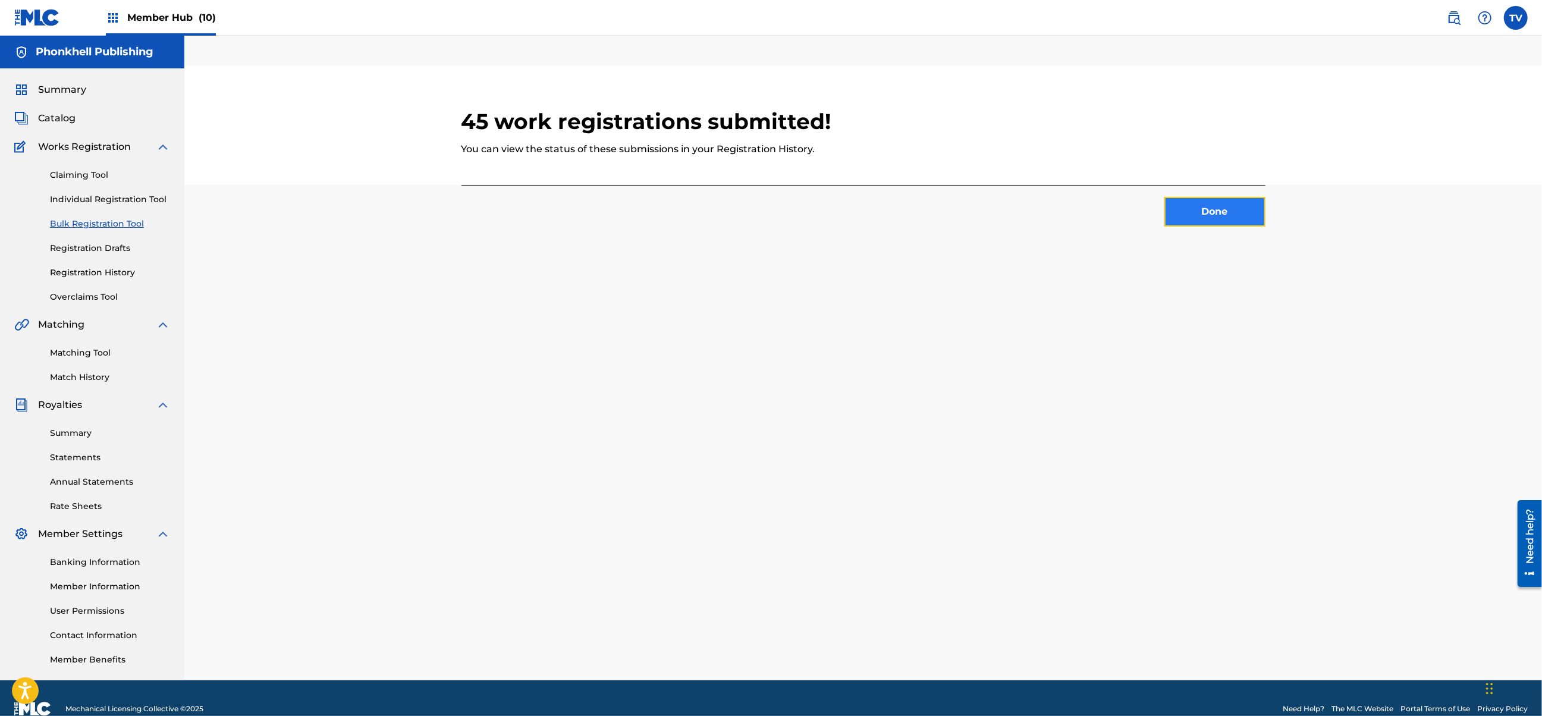
click at [1185, 225] on button "Done" at bounding box center [1215, 212] width 101 height 30
